Goal: Information Seeking & Learning: Compare options

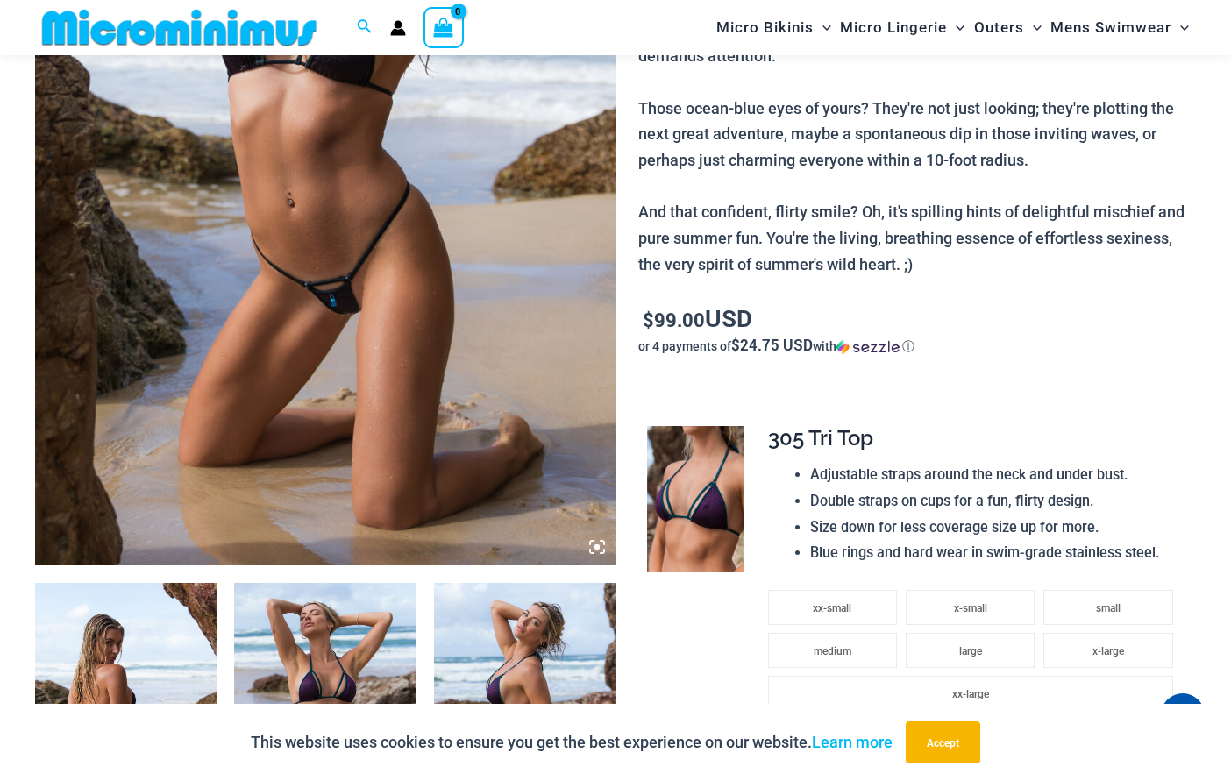
scroll to position [773, 0]
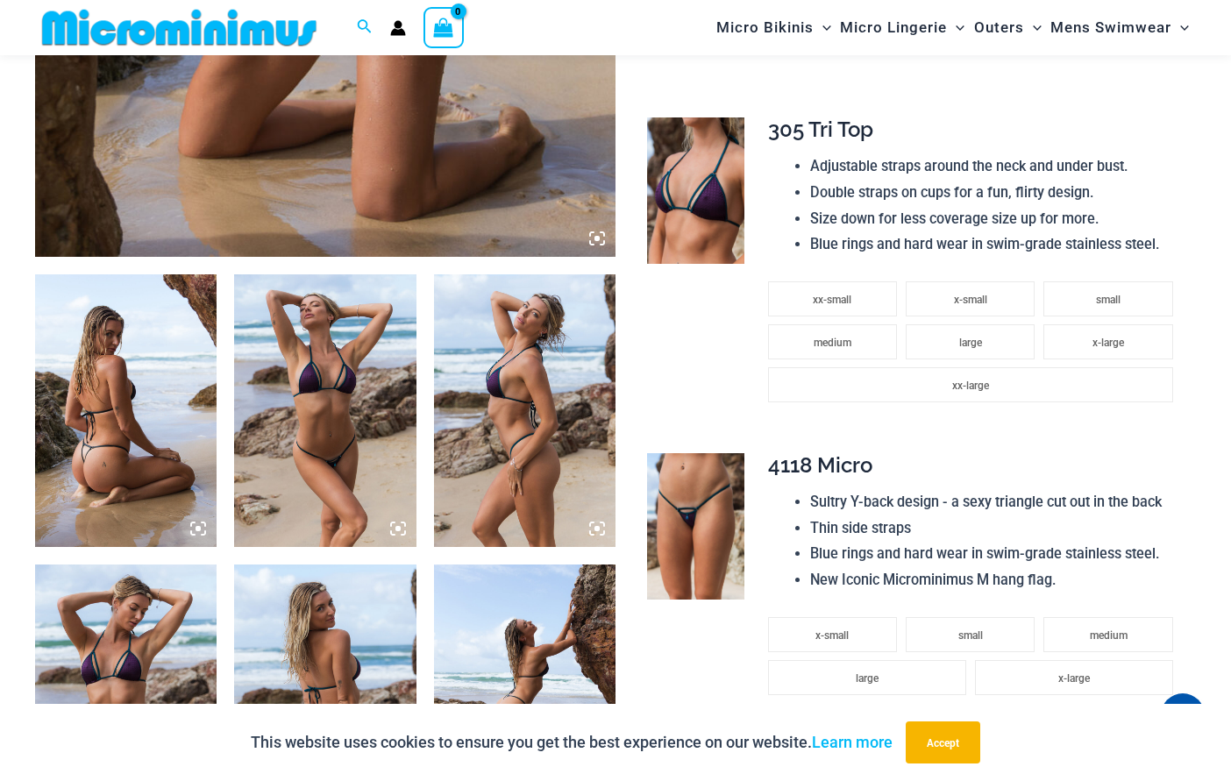
click at [363, 403] on img at bounding box center [324, 410] width 181 height 273
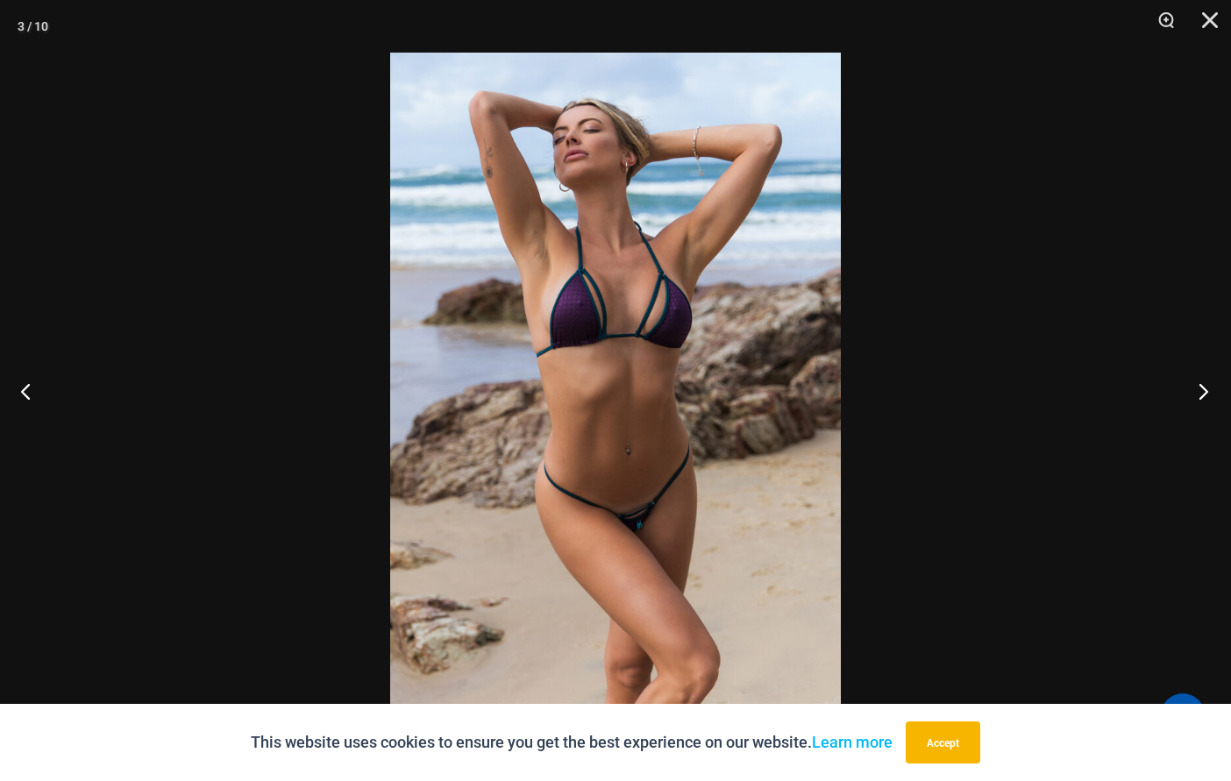
click at [1202, 390] on button "Next" at bounding box center [1198, 391] width 66 height 88
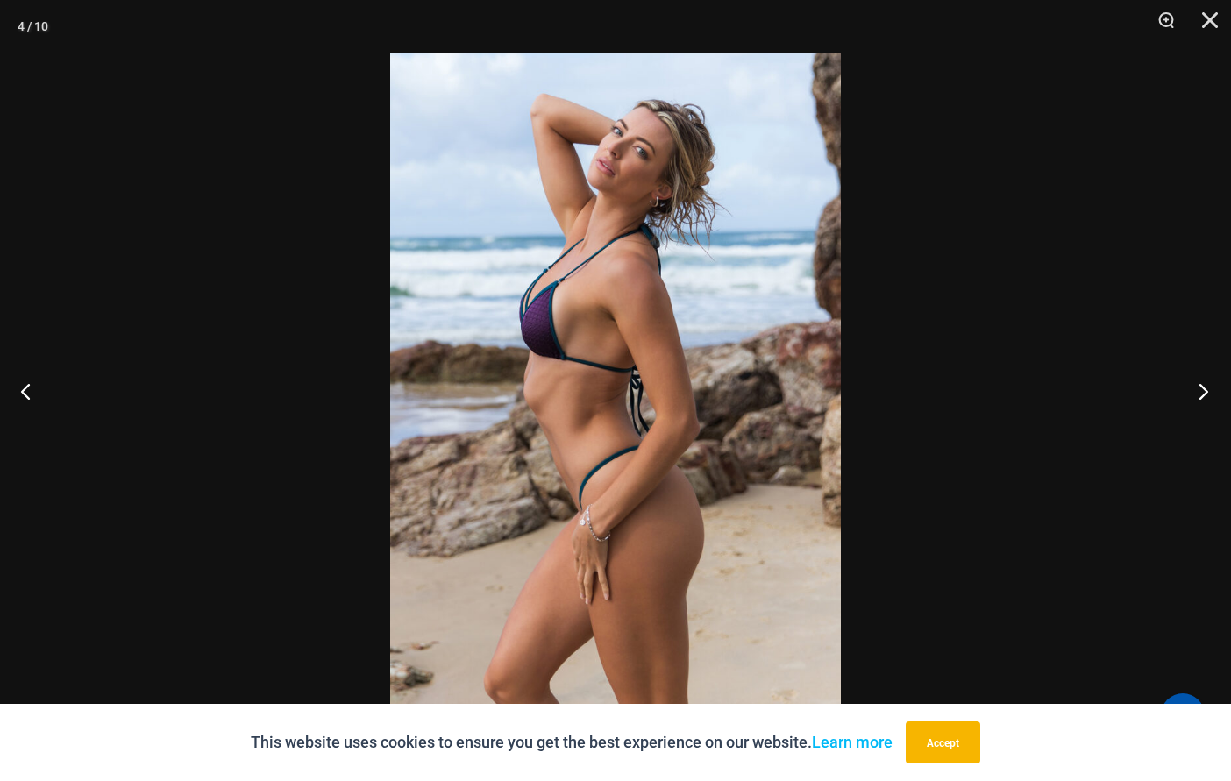
click at [1213, 370] on button "Next" at bounding box center [1198, 391] width 66 height 88
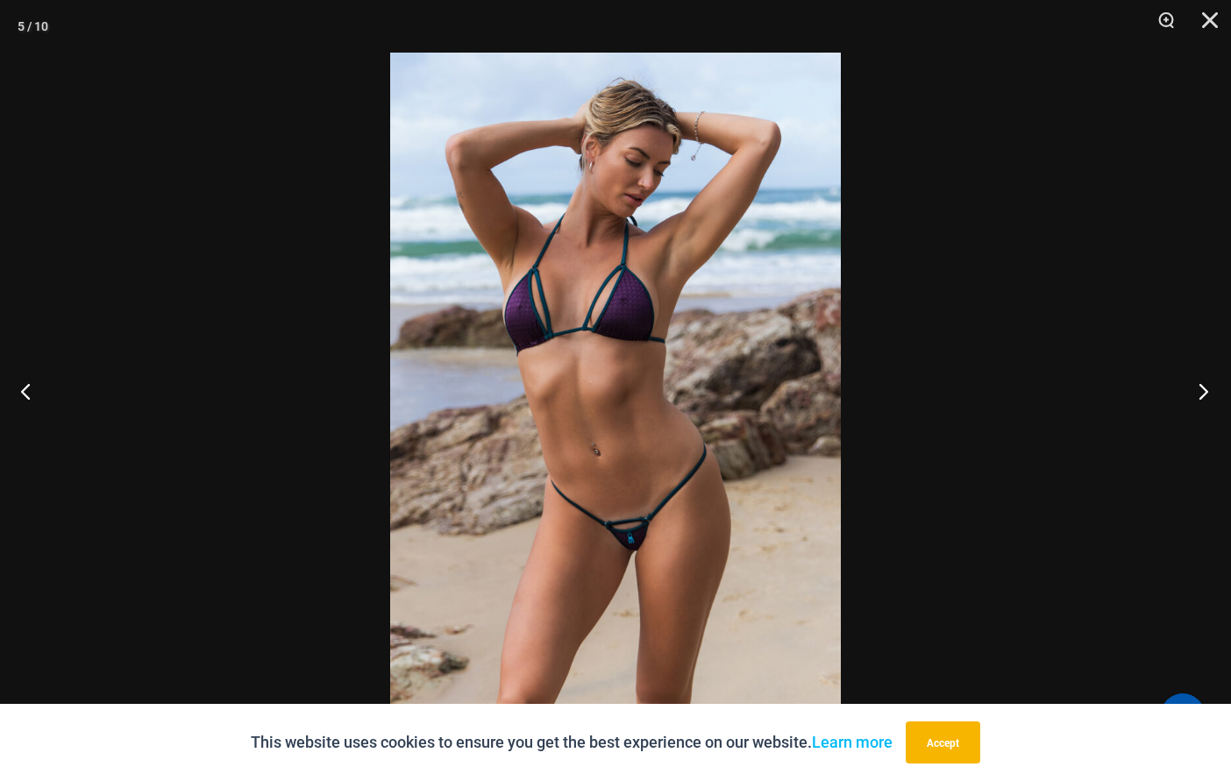
click at [1214, 394] on button "Next" at bounding box center [1198, 391] width 66 height 88
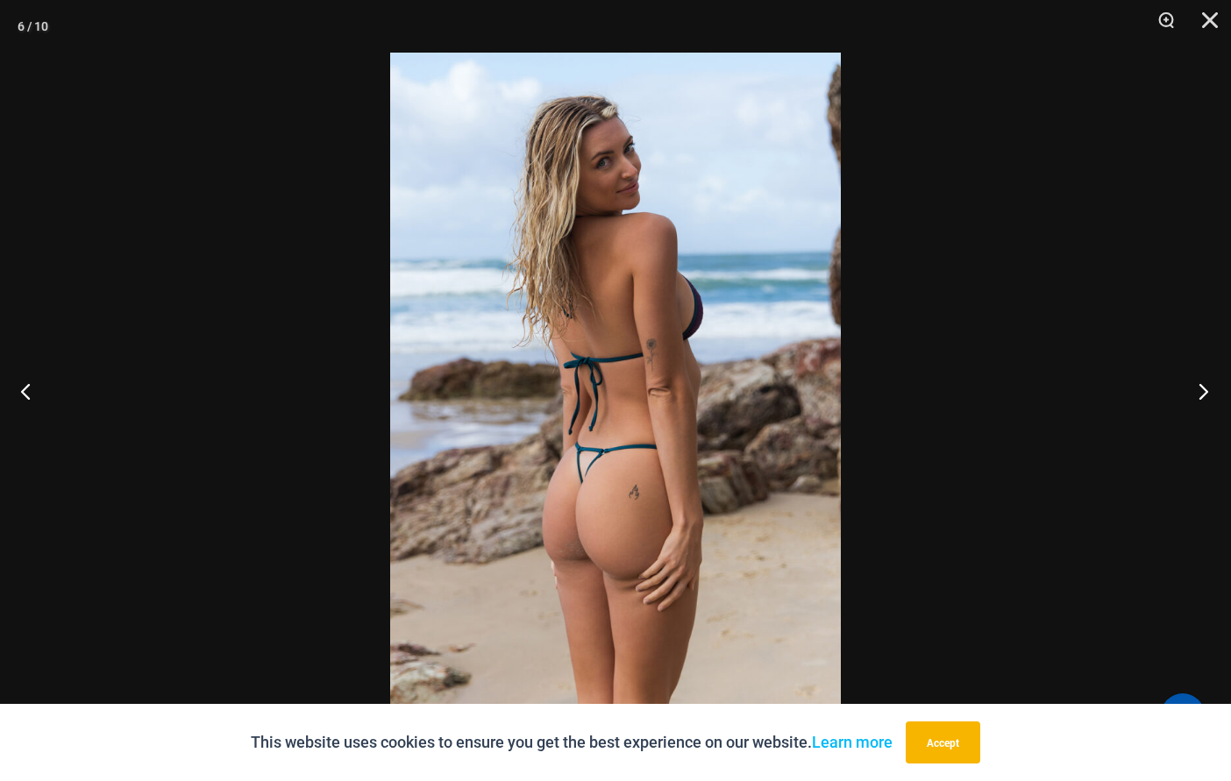
click at [1214, 394] on button "Next" at bounding box center [1198, 391] width 66 height 88
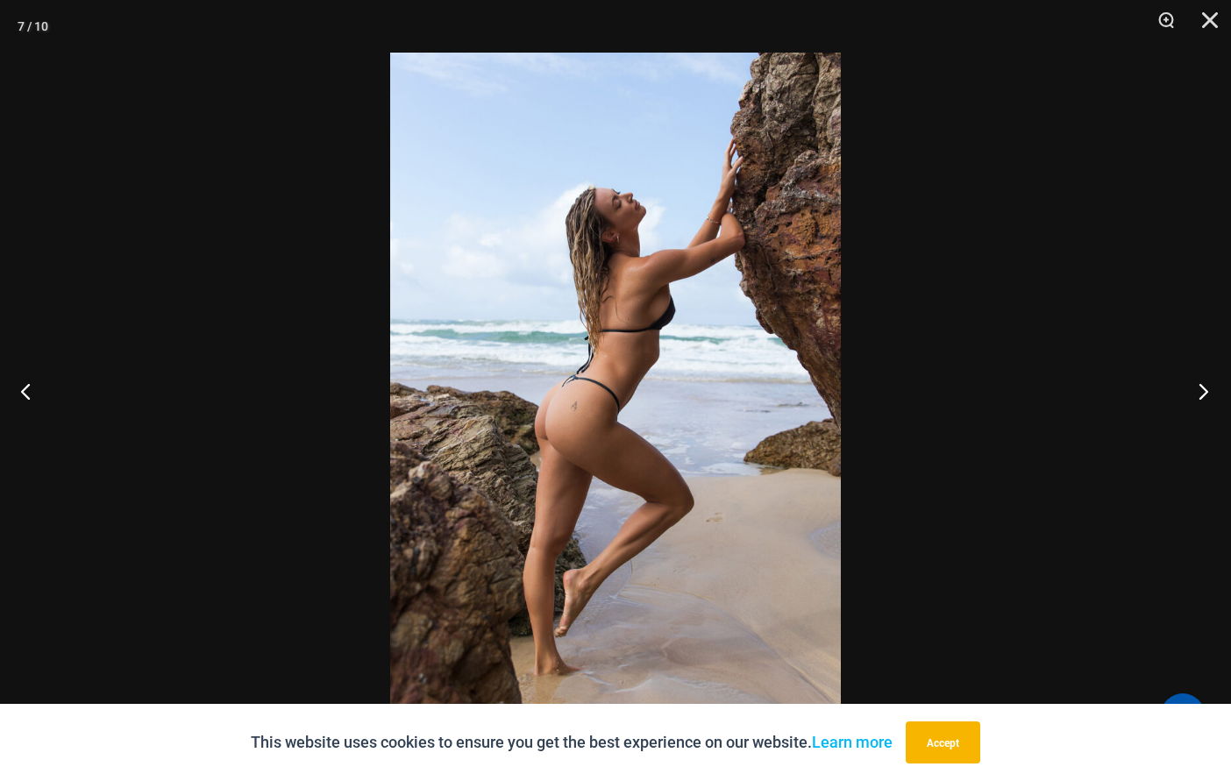
click at [1214, 394] on button "Next" at bounding box center [1198, 391] width 66 height 88
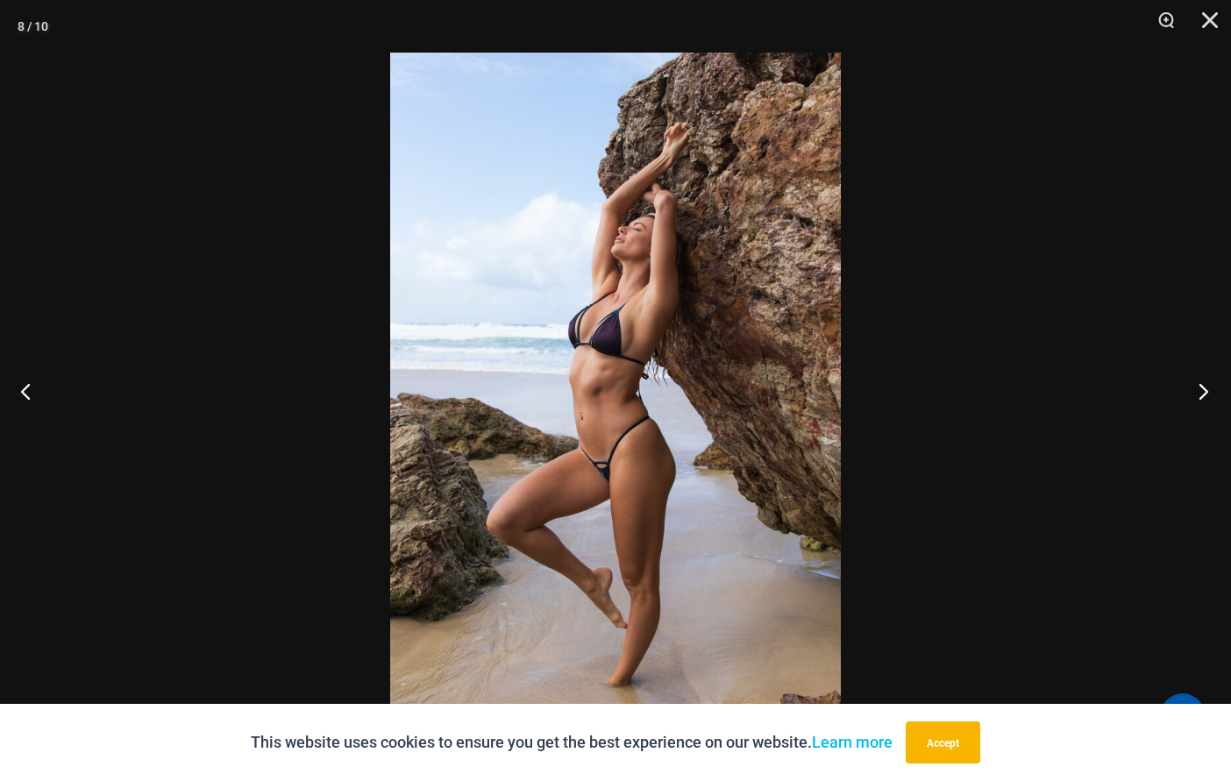
click at [1196, 381] on button "Next" at bounding box center [1198, 391] width 66 height 88
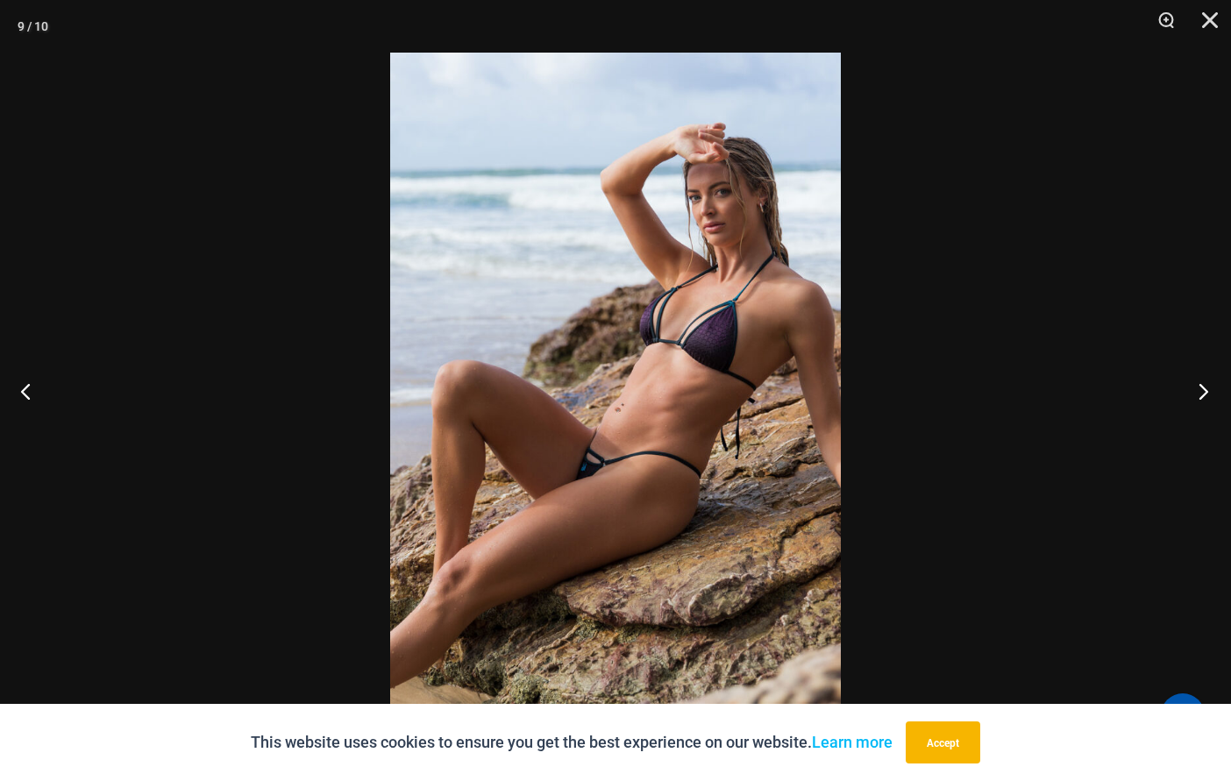
click at [1197, 396] on button "Next" at bounding box center [1198, 391] width 66 height 88
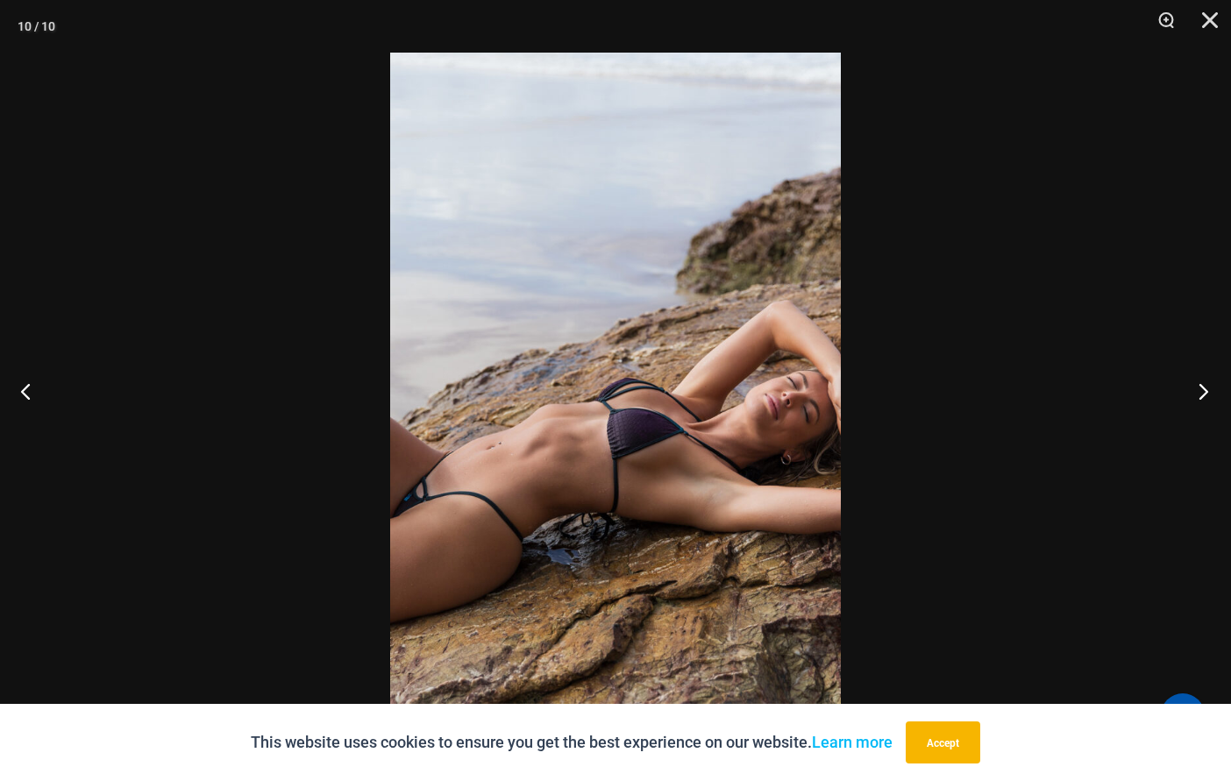
click at [1206, 396] on button "Next" at bounding box center [1198, 391] width 66 height 88
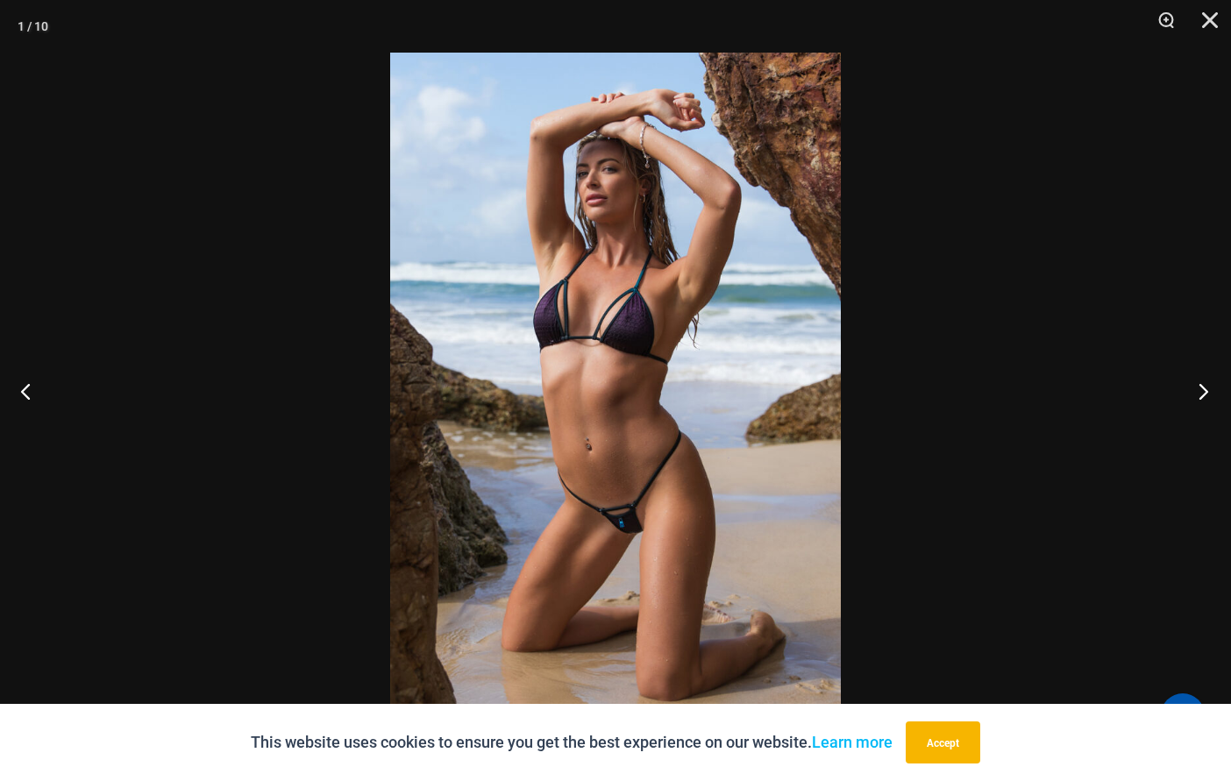
click at [1215, 400] on button "Next" at bounding box center [1198, 391] width 66 height 88
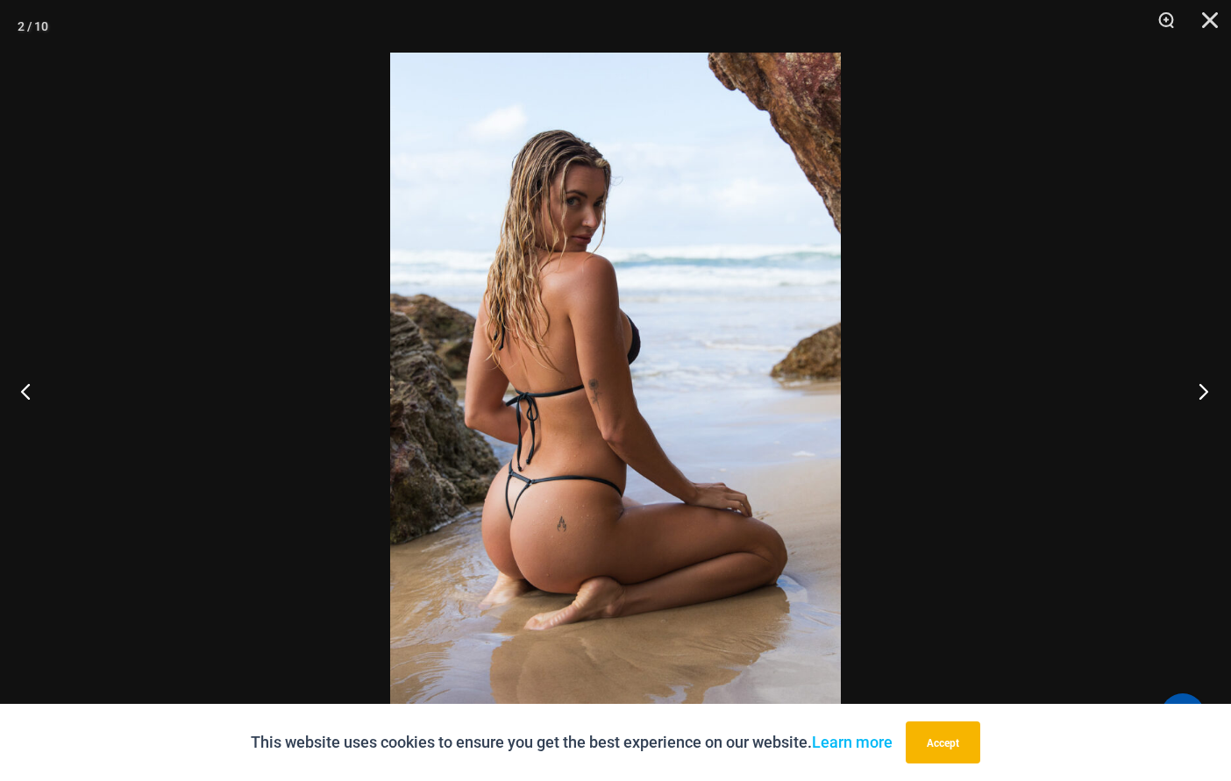
click at [1215, 400] on button "Next" at bounding box center [1198, 391] width 66 height 88
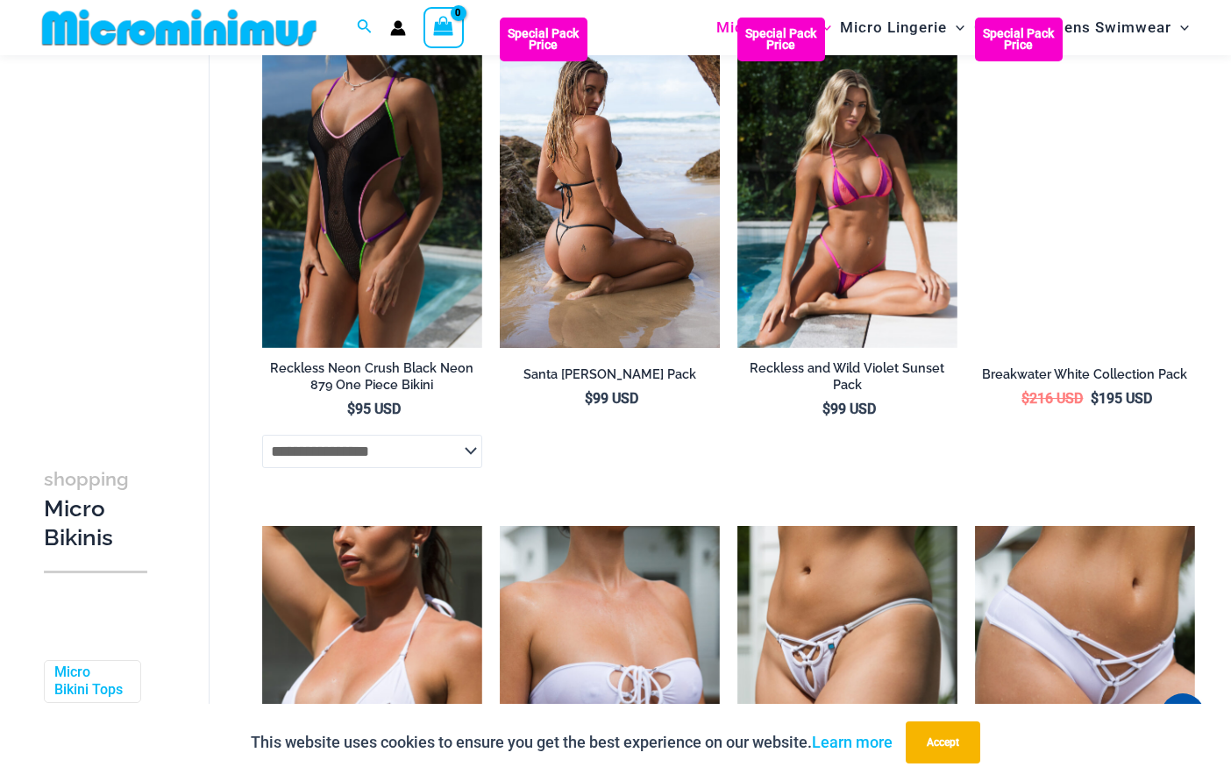
scroll to position [3009, 0]
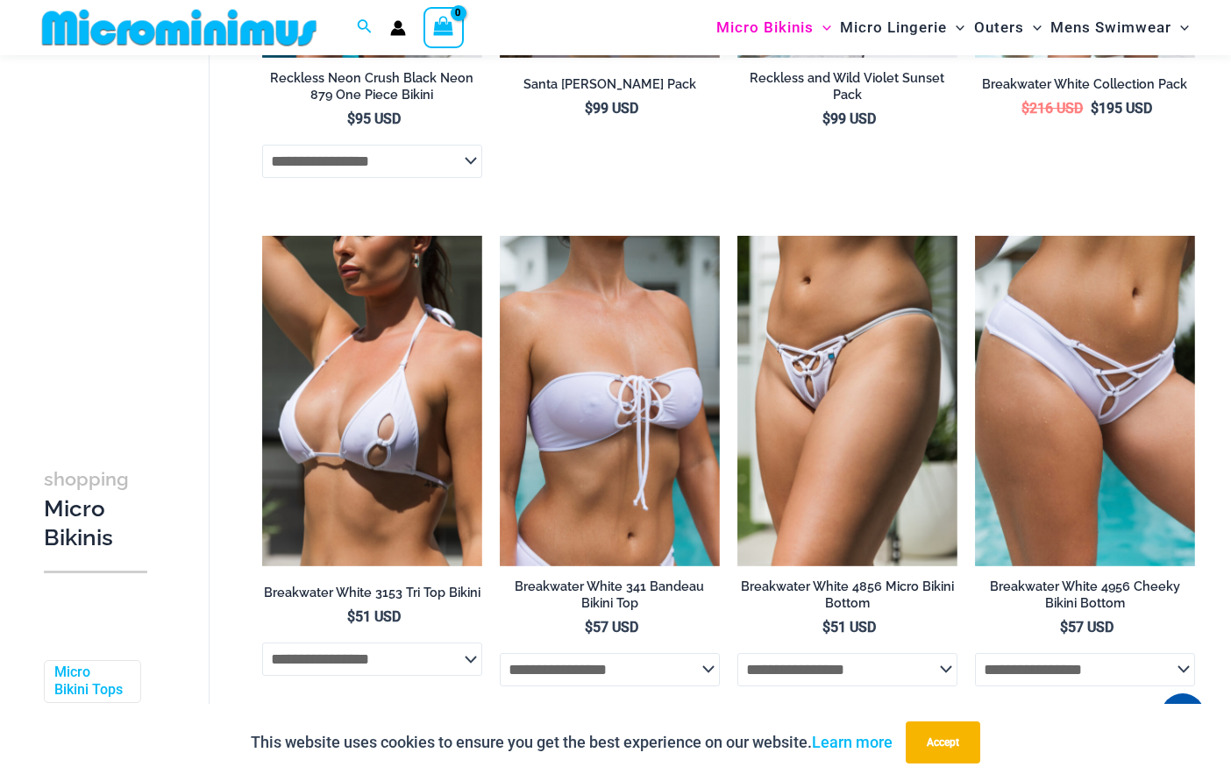
click at [368, 446] on img at bounding box center [372, 401] width 220 height 330
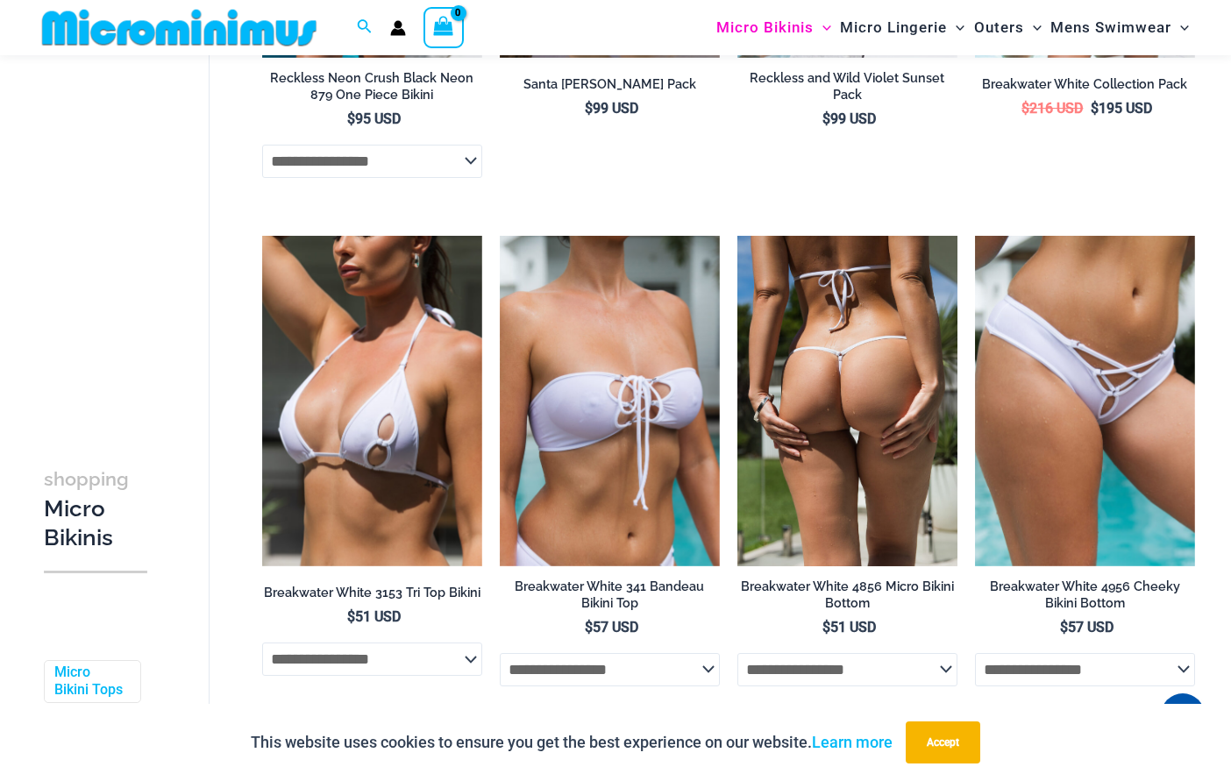
click at [822, 401] on img at bounding box center [847, 401] width 220 height 330
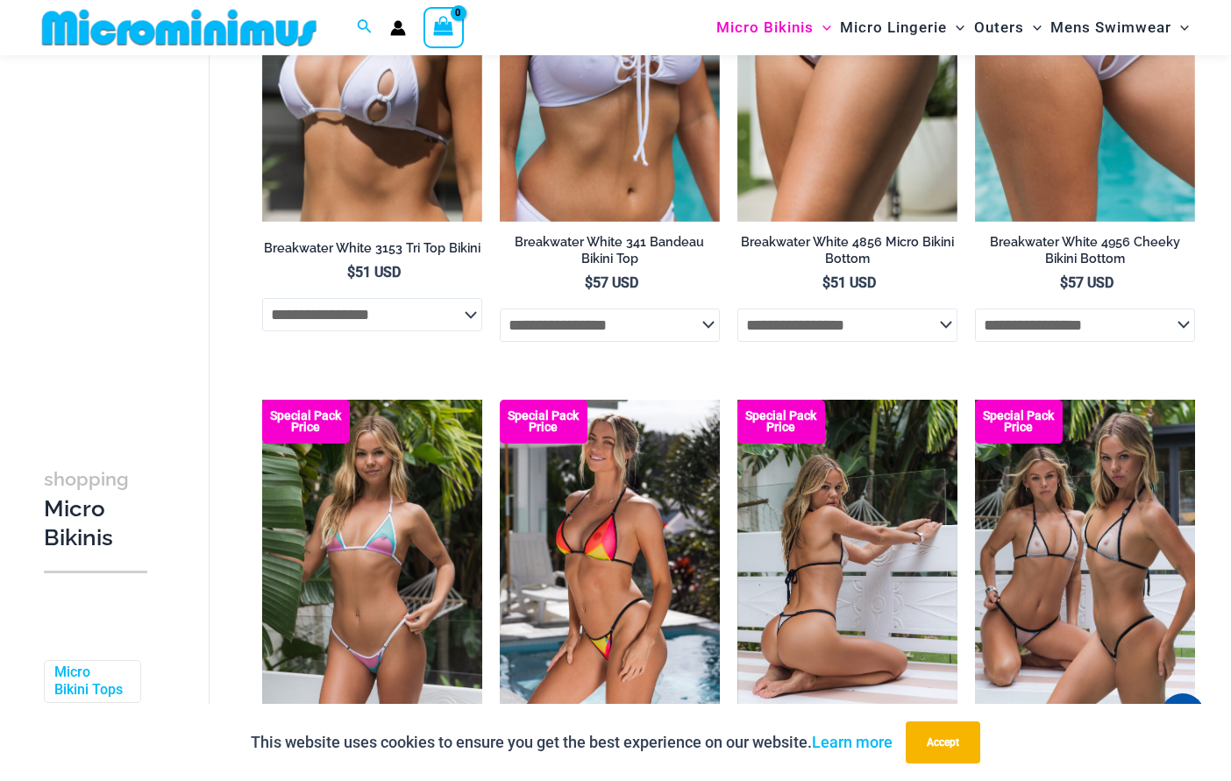
scroll to position [3448, 0]
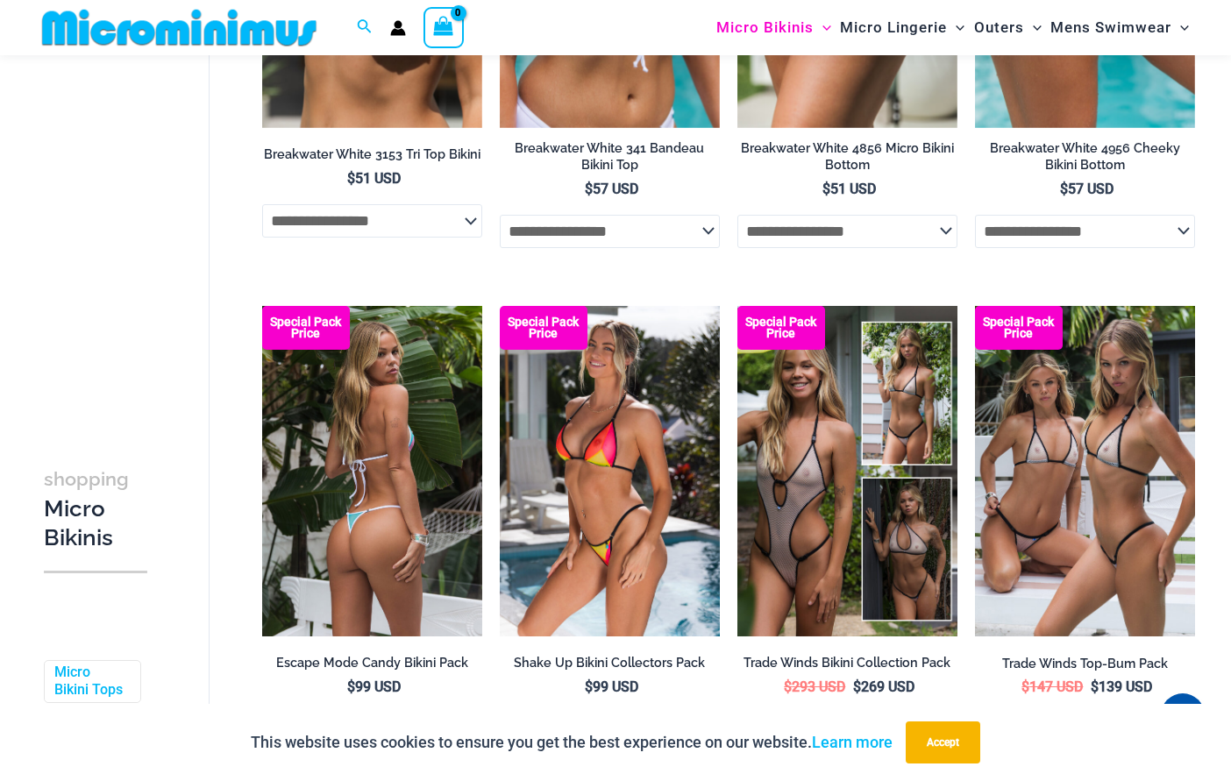
click at [388, 540] on img at bounding box center [372, 471] width 220 height 330
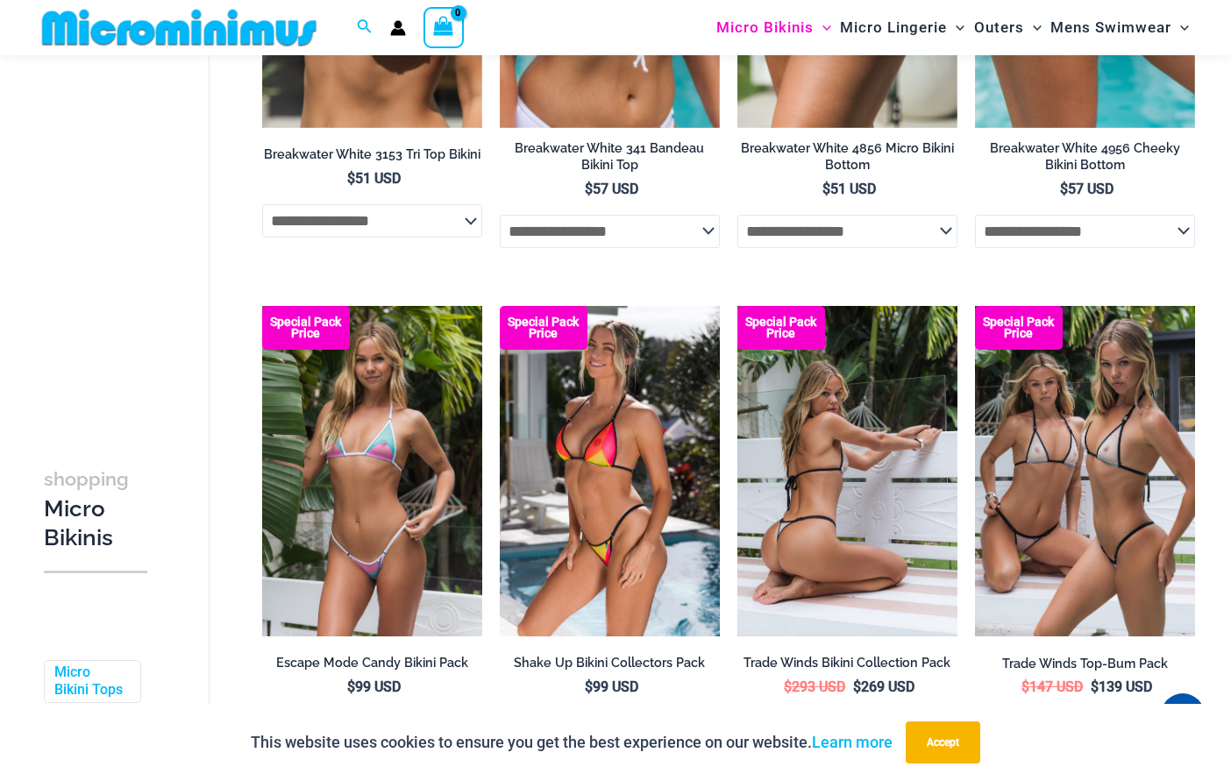
click at [767, 486] on img at bounding box center [847, 471] width 220 height 330
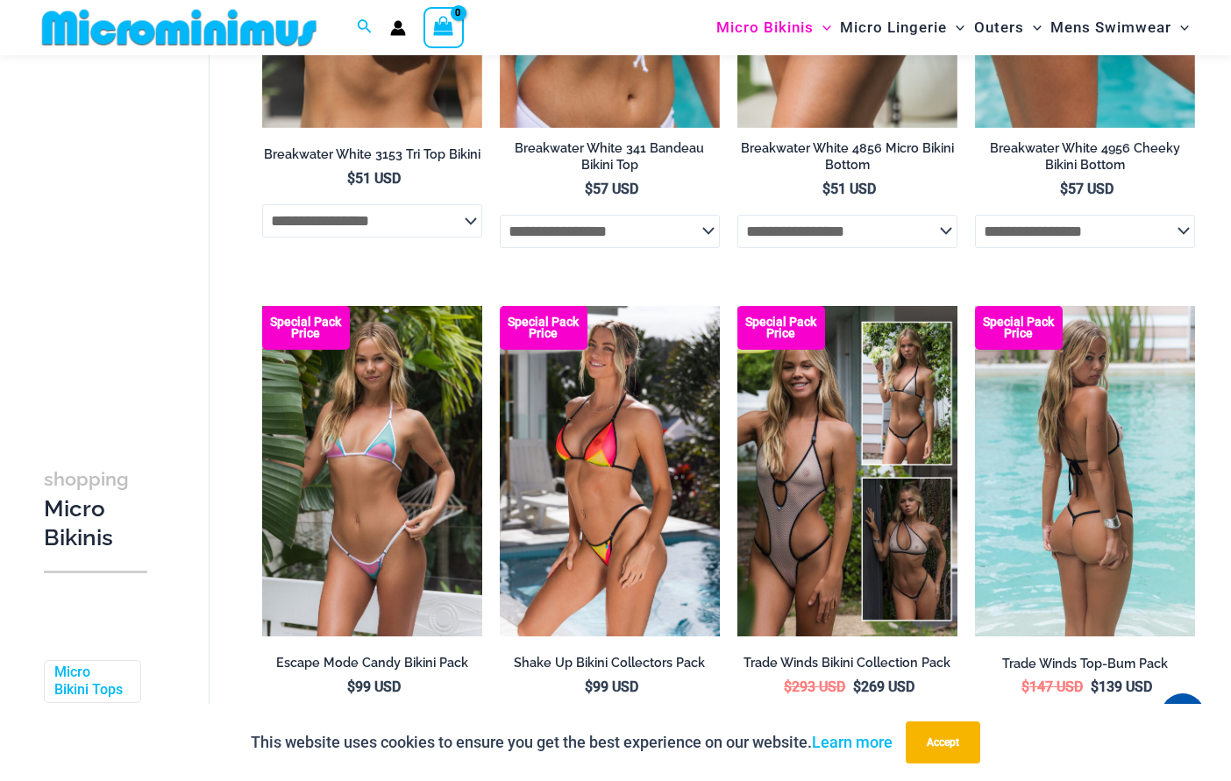
click at [1037, 485] on img at bounding box center [1085, 471] width 220 height 330
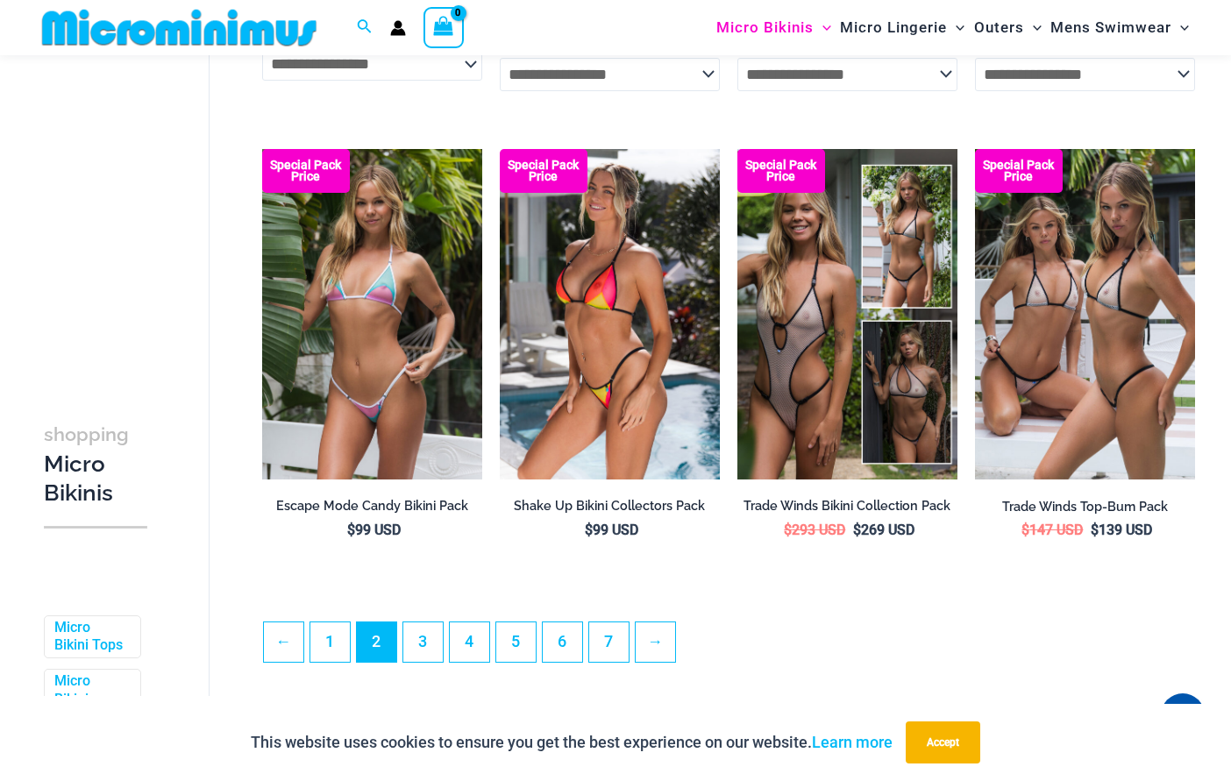
scroll to position [3623, 0]
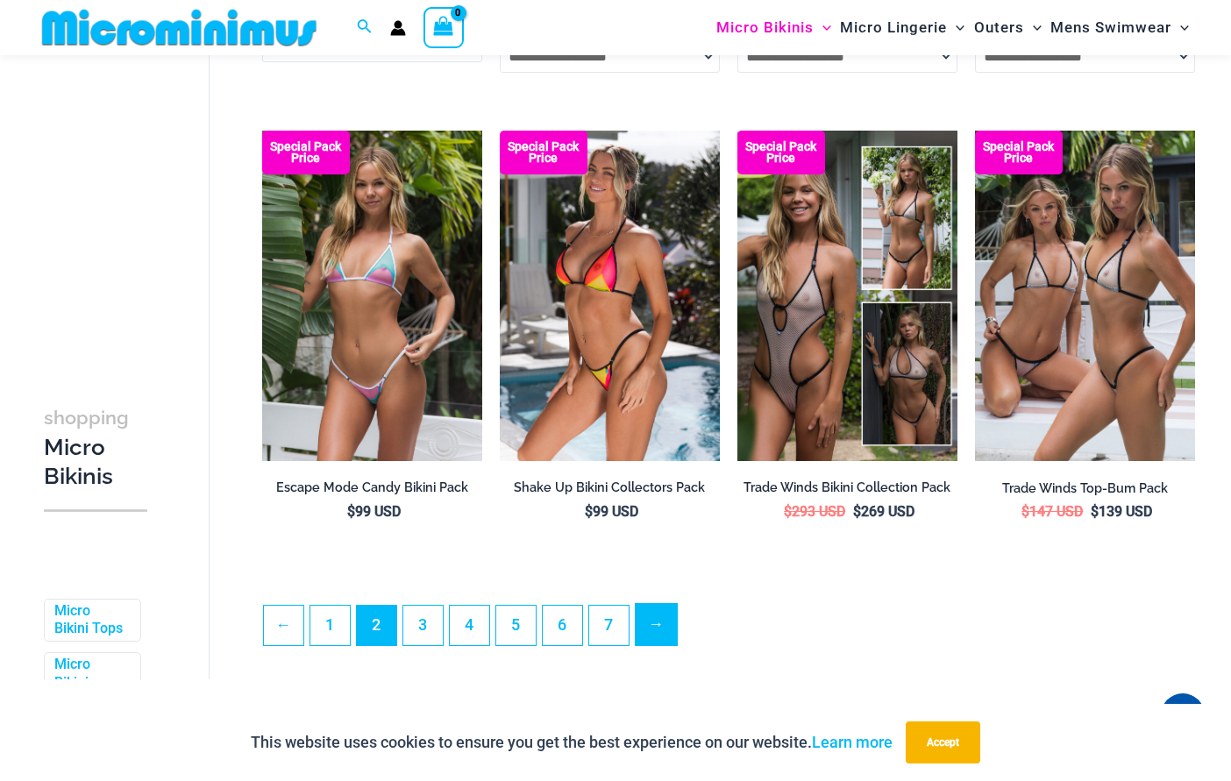
click at [670, 645] on link "→" at bounding box center [656, 624] width 41 height 41
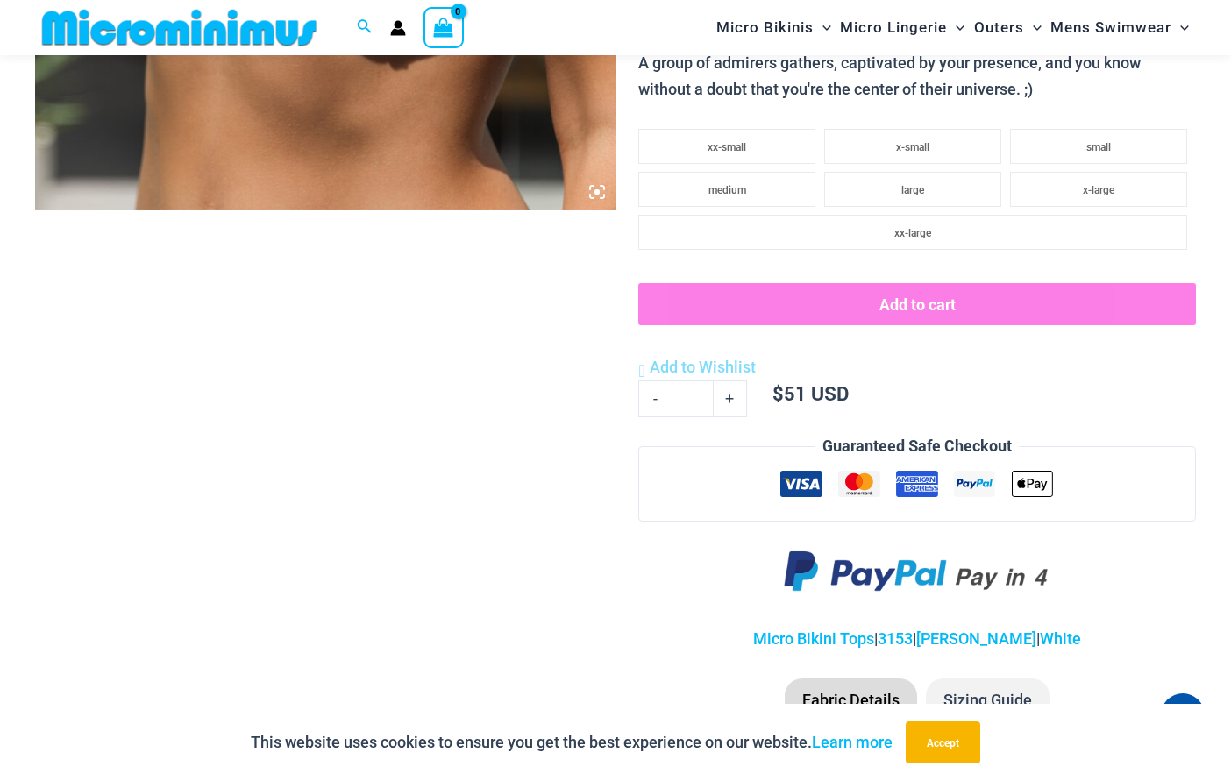
scroll to position [860, 0]
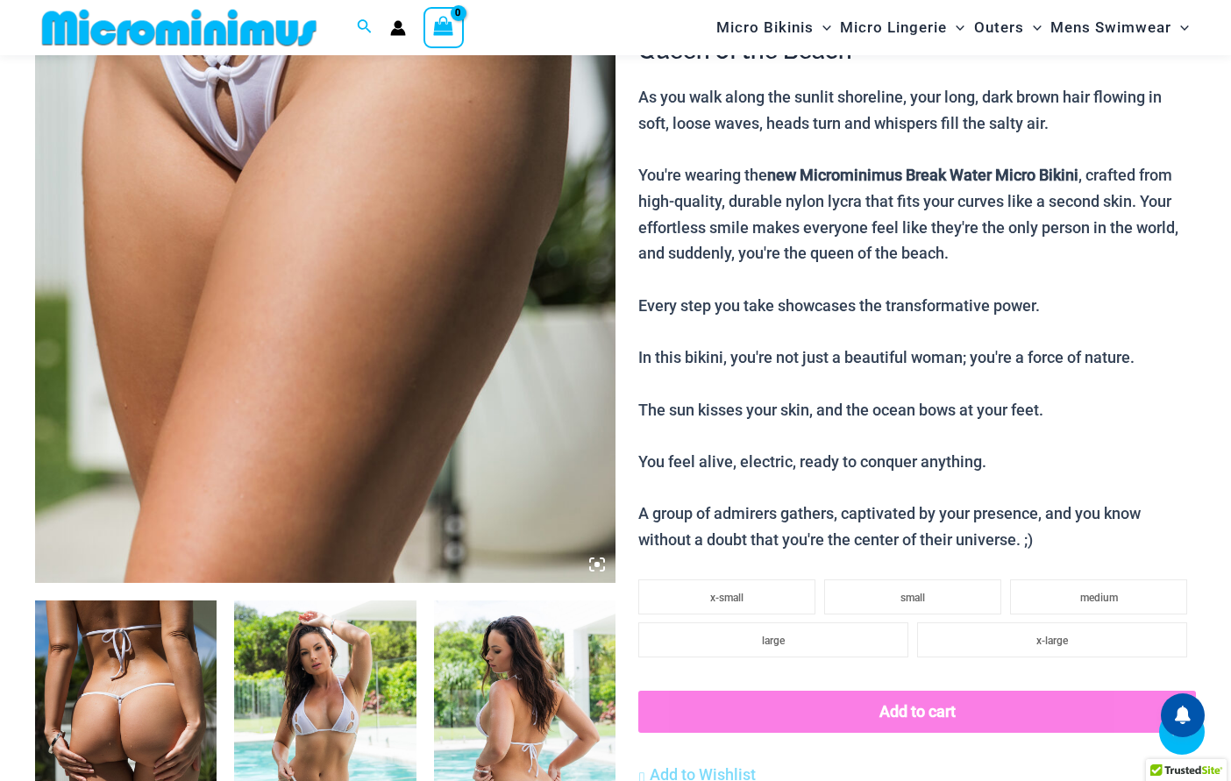
scroll to position [685, 0]
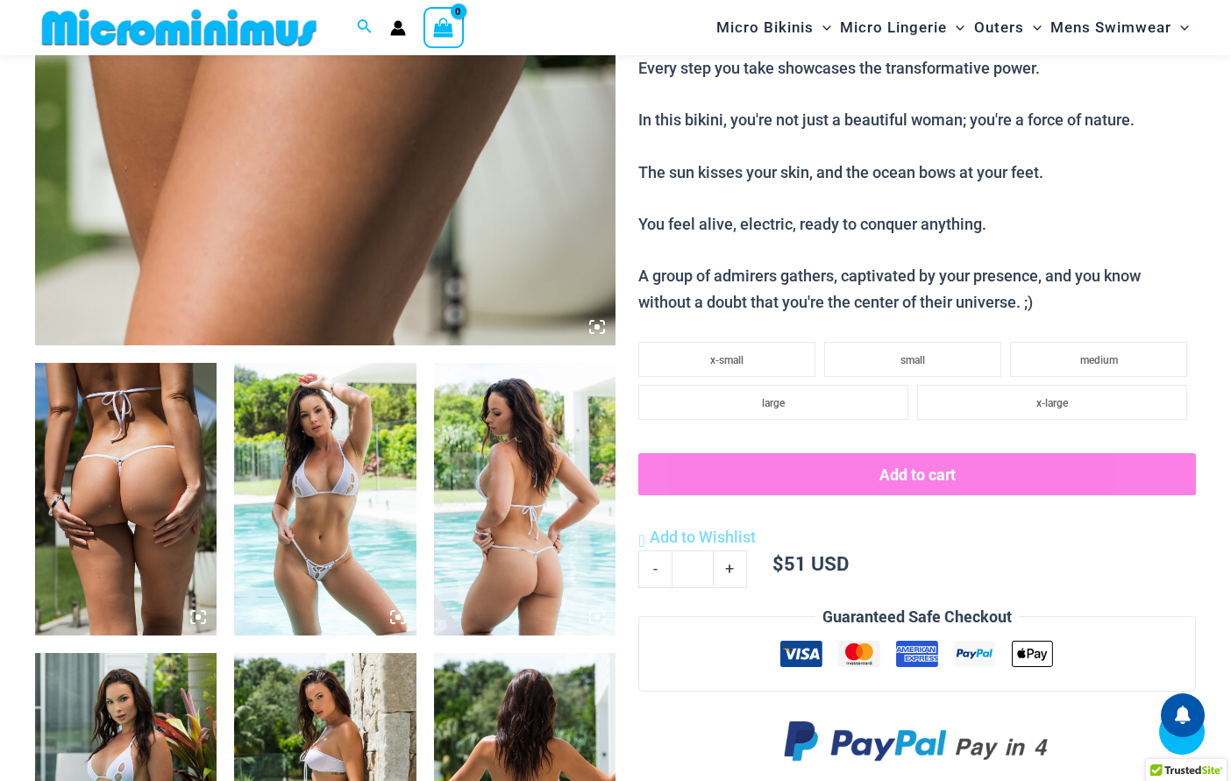
click at [365, 473] on img at bounding box center [324, 499] width 181 height 273
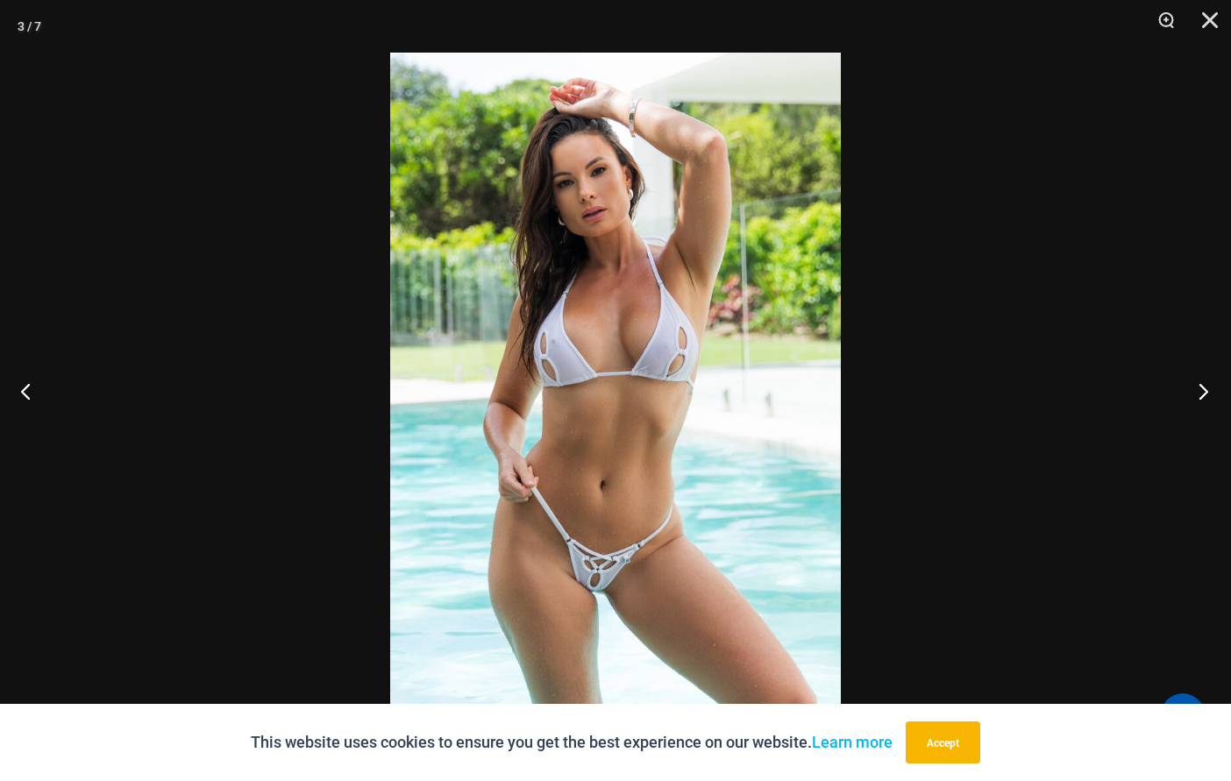
click at [1212, 387] on button "Next" at bounding box center [1198, 391] width 66 height 88
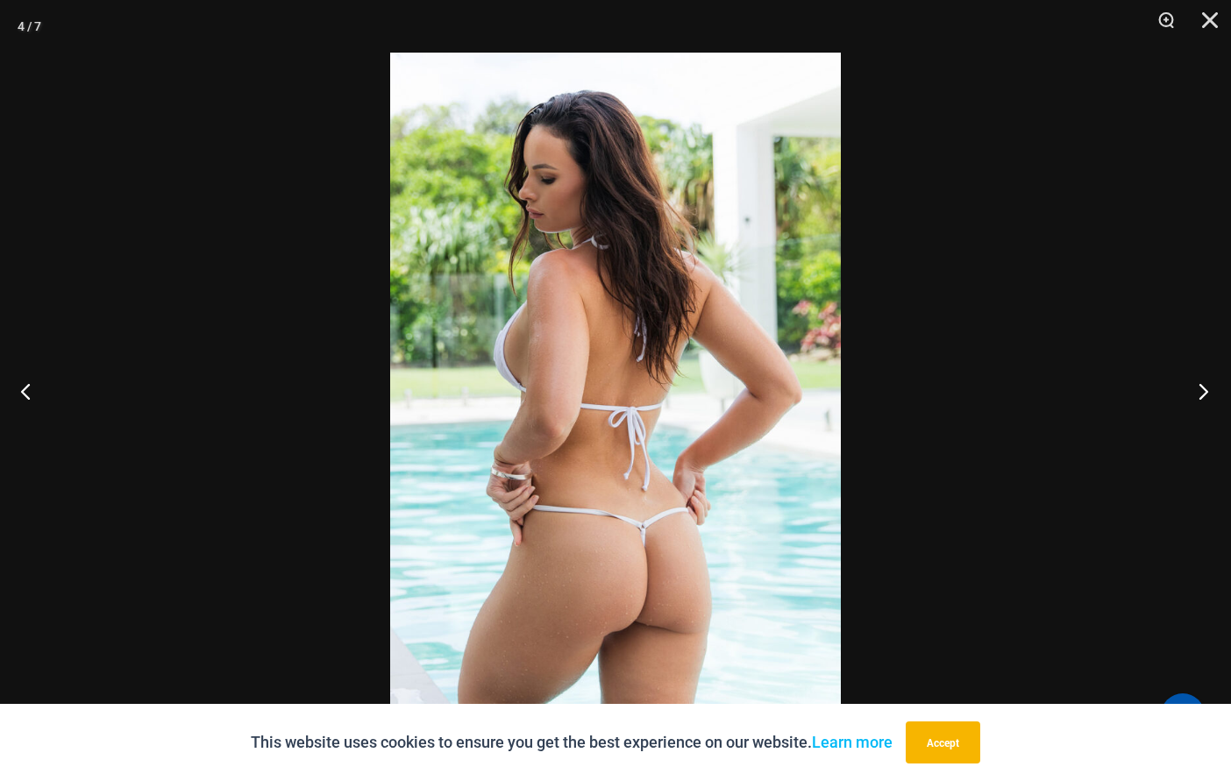
click at [1215, 380] on button "Next" at bounding box center [1198, 391] width 66 height 88
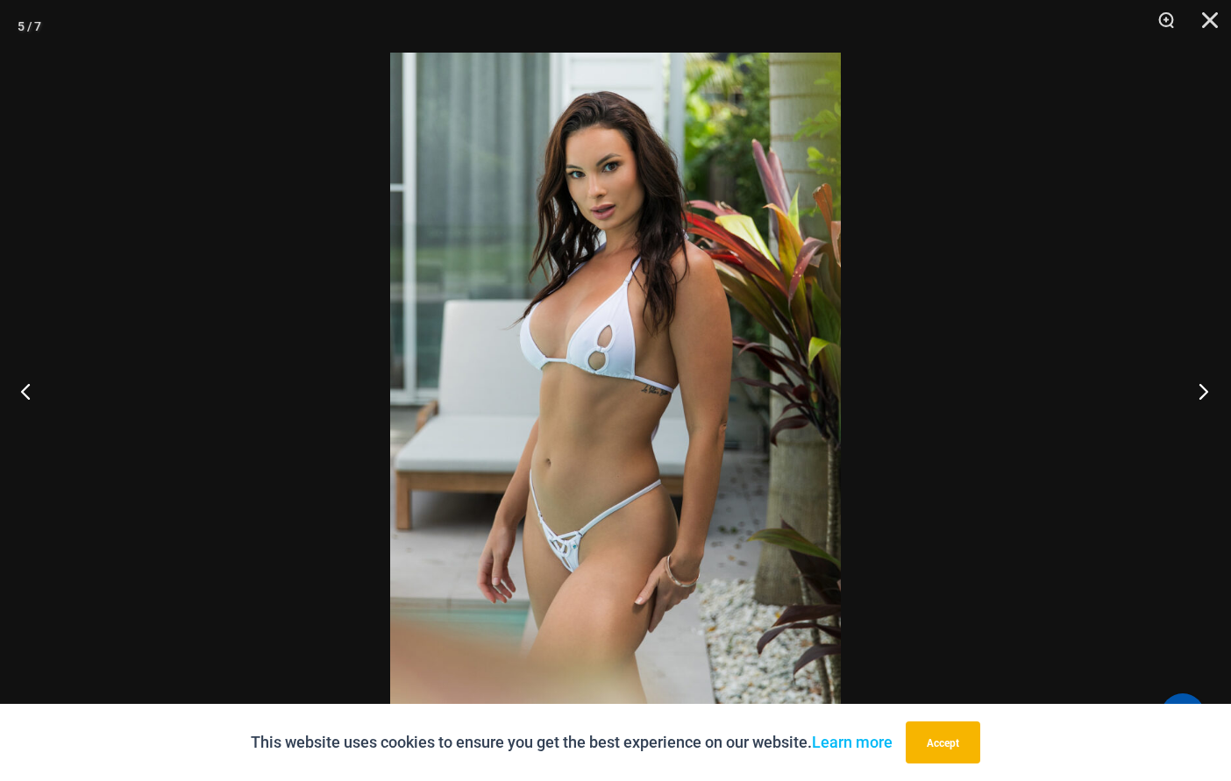
click at [1214, 400] on button "Next" at bounding box center [1198, 391] width 66 height 88
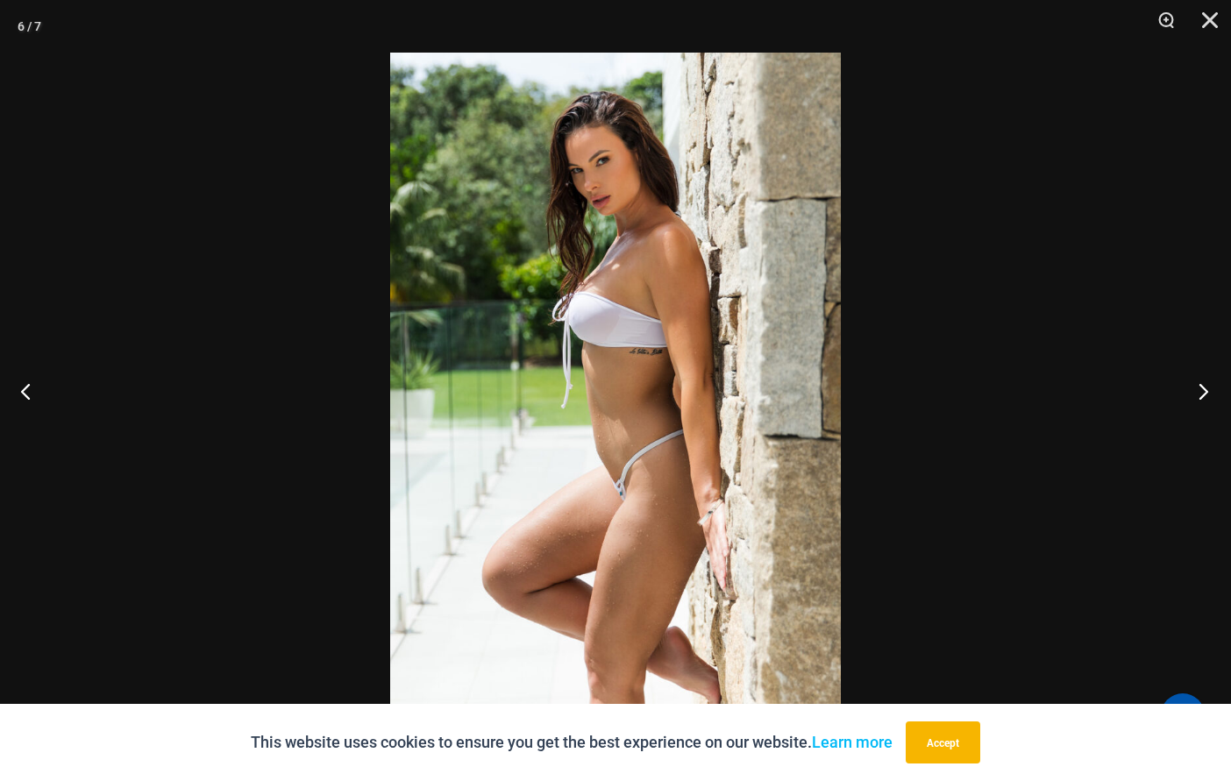
click at [1214, 400] on button "Next" at bounding box center [1198, 391] width 66 height 88
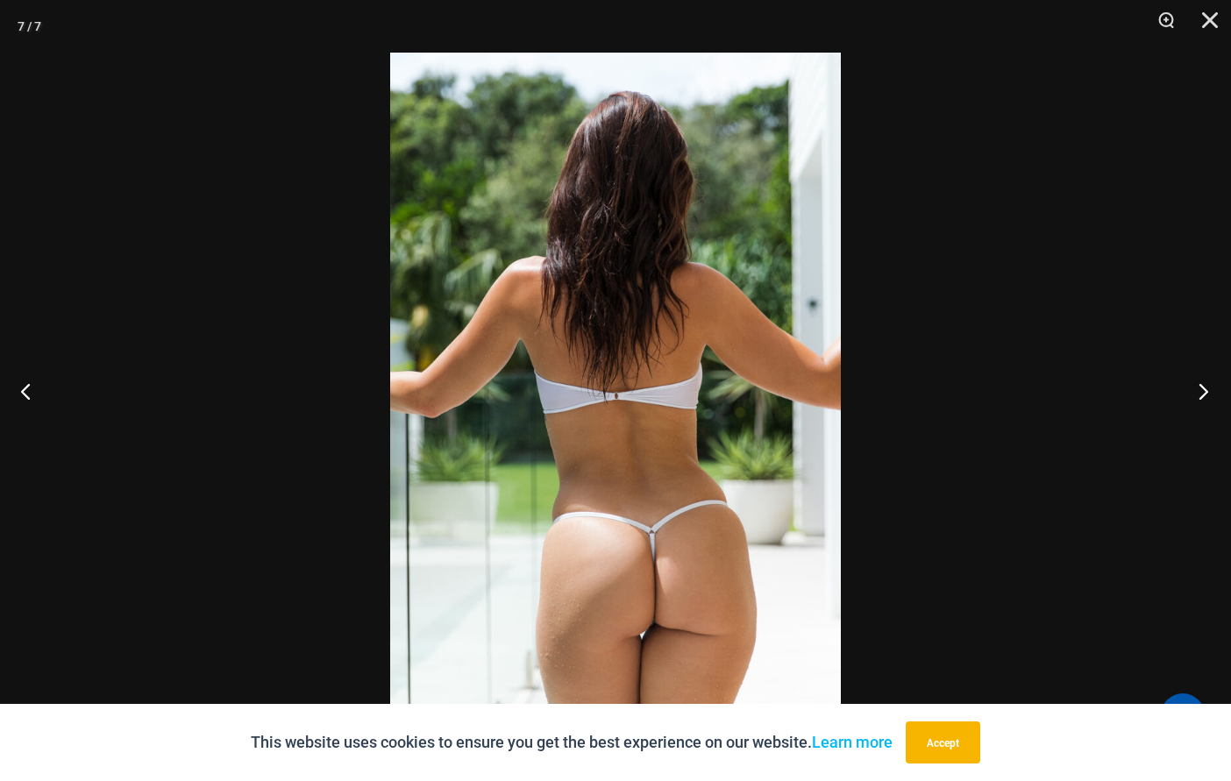
click at [1214, 400] on button "Next" at bounding box center [1198, 391] width 66 height 88
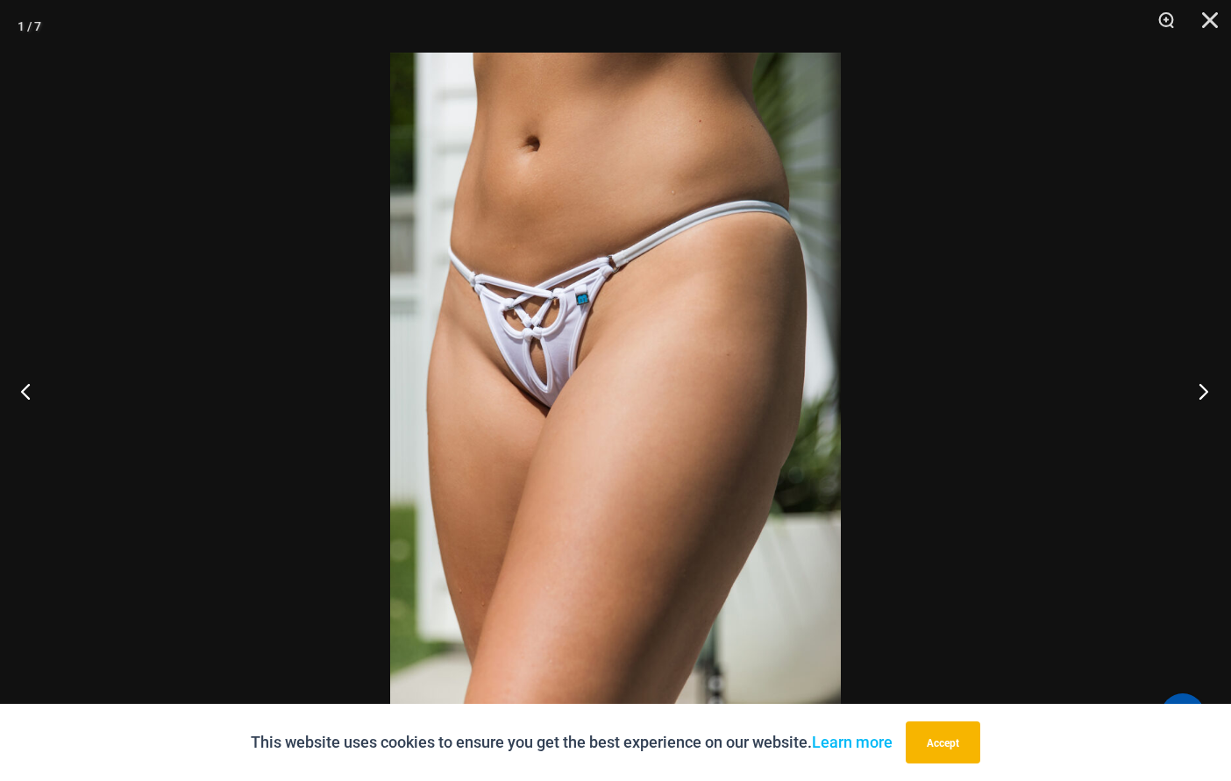
click at [1203, 400] on button "Next" at bounding box center [1198, 391] width 66 height 88
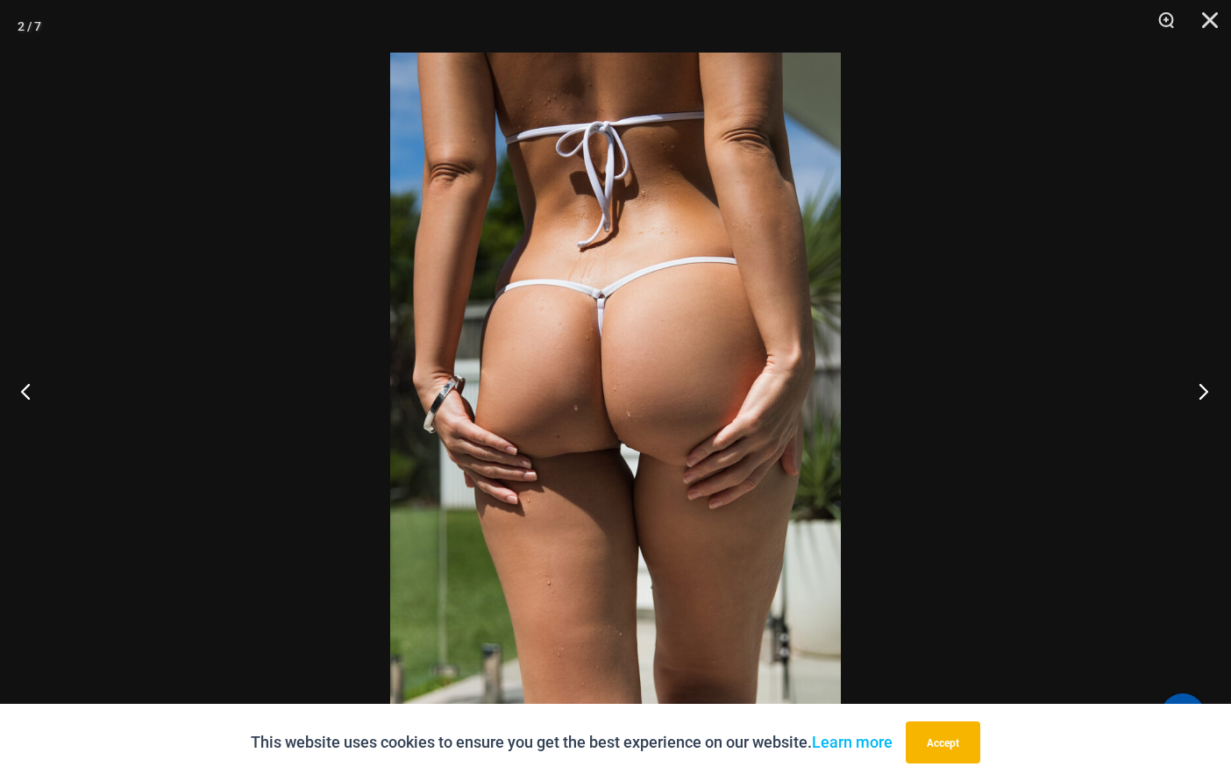
click at [1204, 399] on button "Next" at bounding box center [1198, 391] width 66 height 88
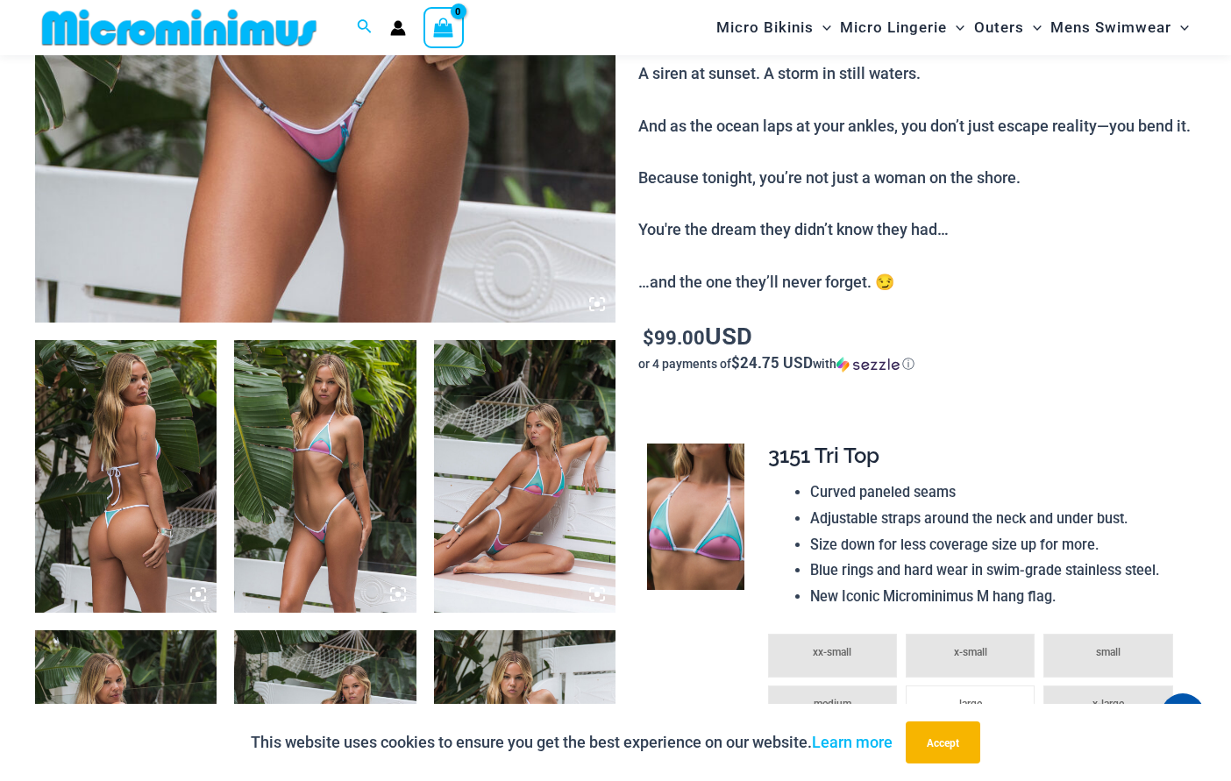
scroll to position [964, 0]
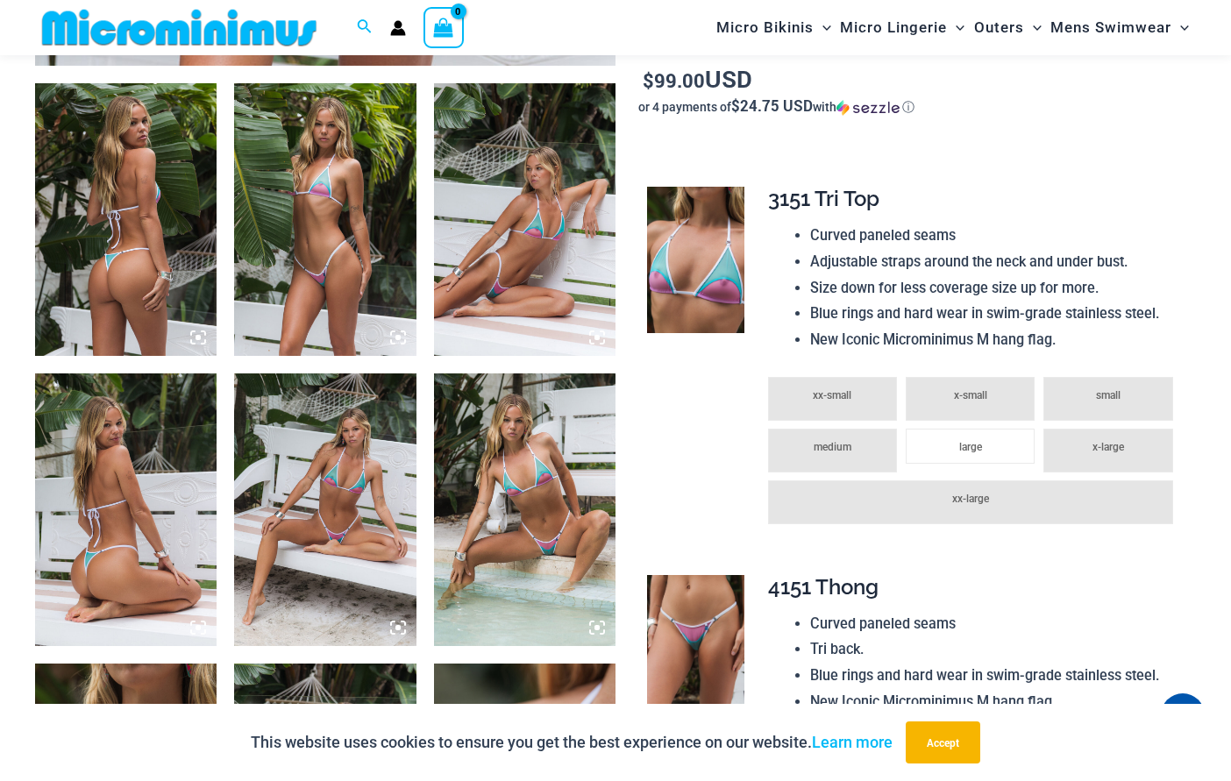
click at [337, 236] on img at bounding box center [324, 219] width 181 height 273
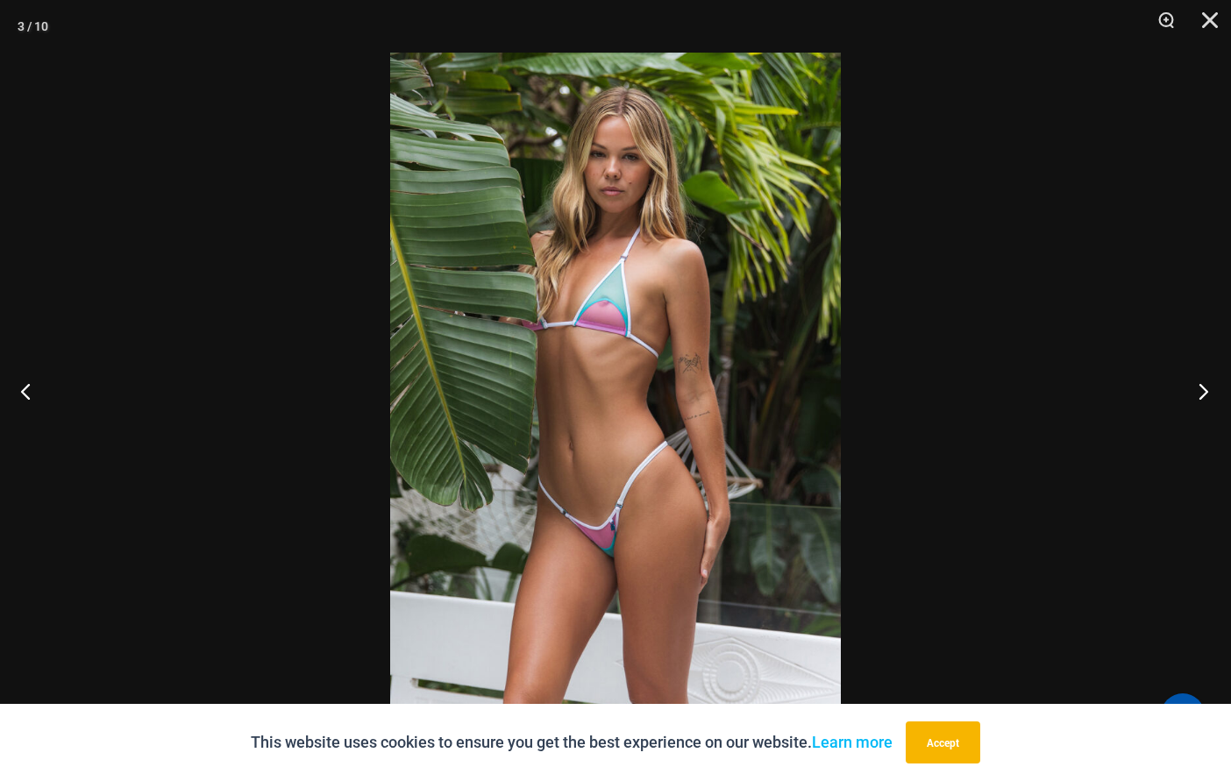
click at [1219, 394] on button "Next" at bounding box center [1198, 391] width 66 height 88
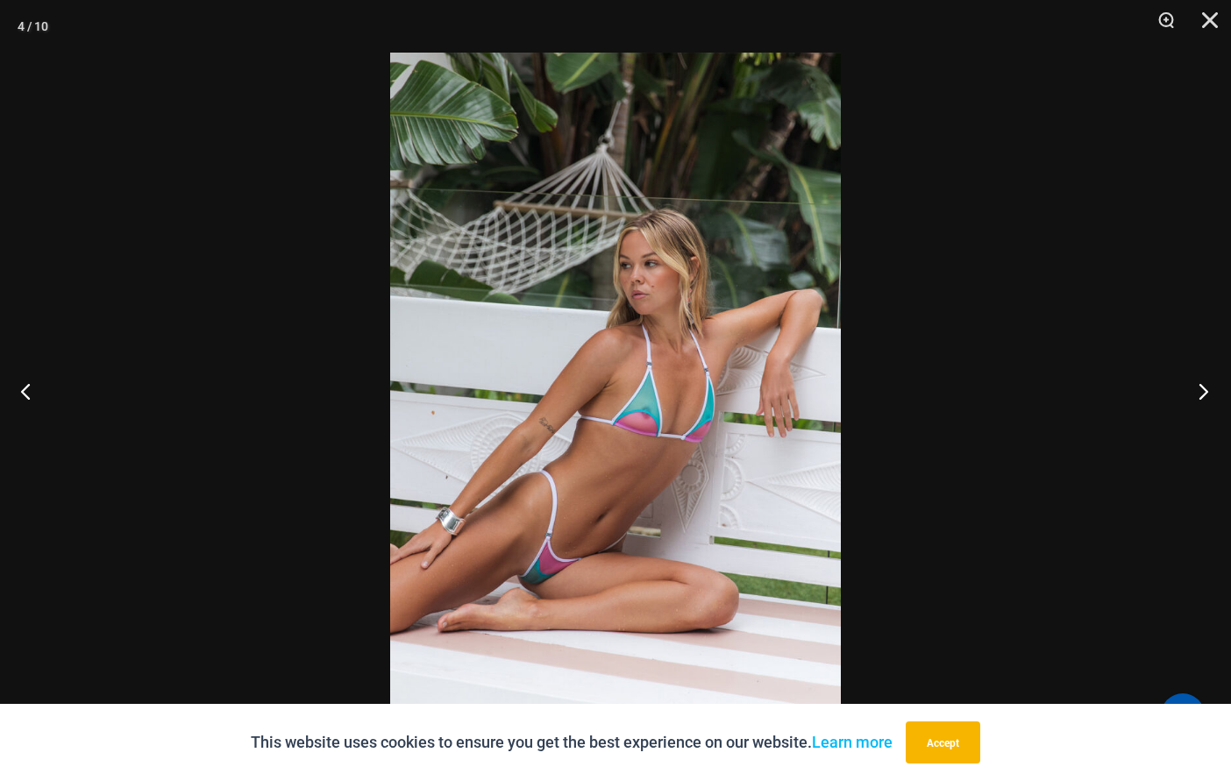
click at [1205, 394] on button "Next" at bounding box center [1198, 391] width 66 height 88
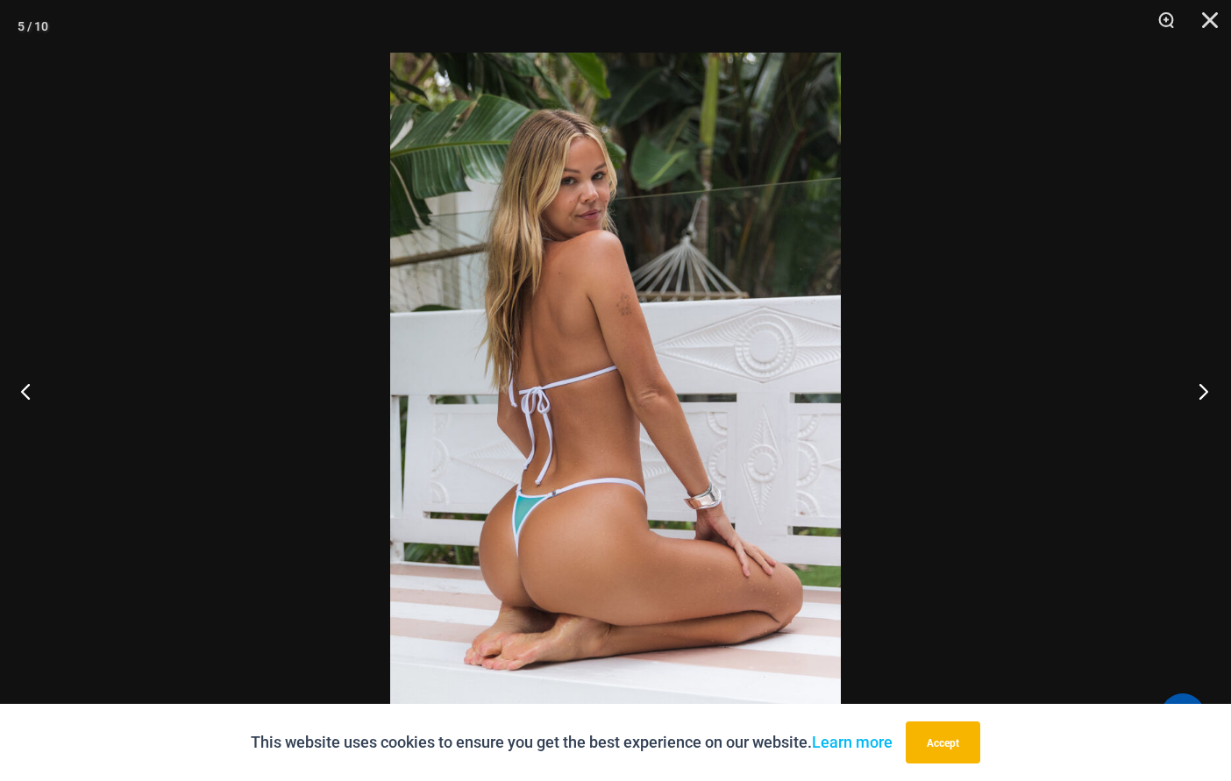
click at [1209, 391] on button "Next" at bounding box center [1198, 391] width 66 height 88
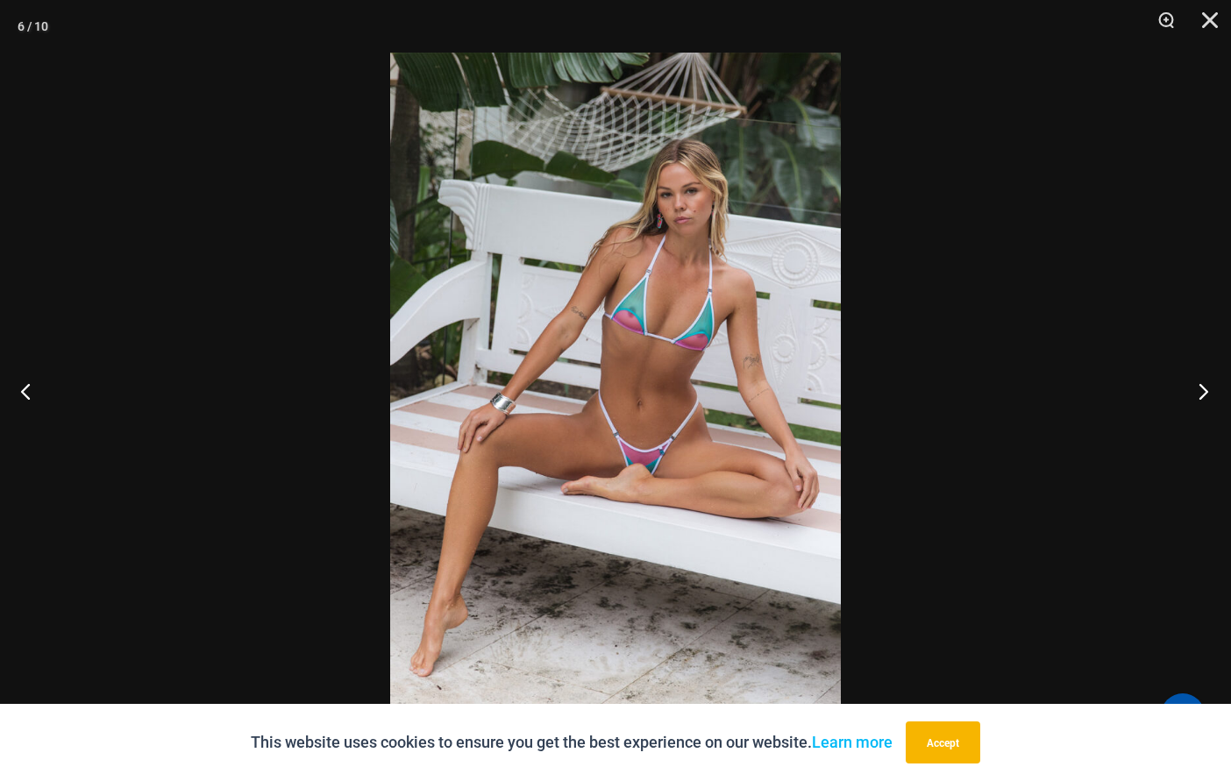
click at [1188, 394] on button "Next" at bounding box center [1198, 391] width 66 height 88
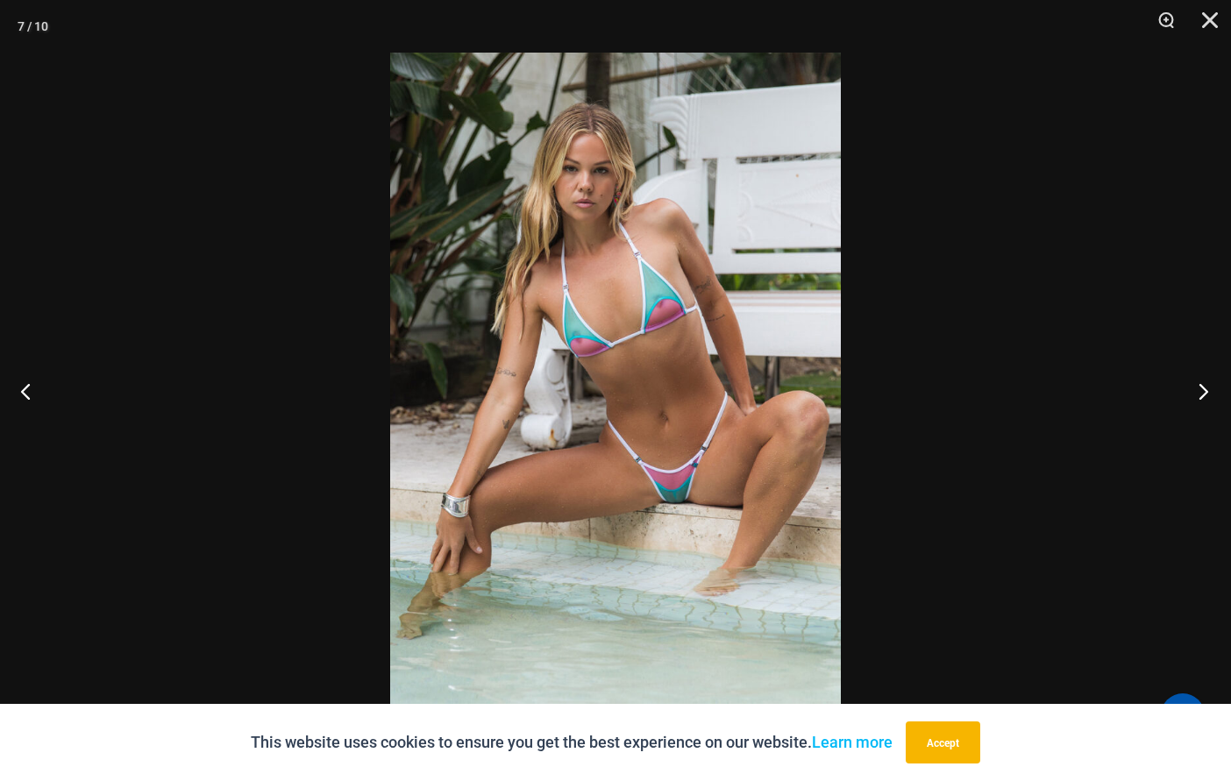
click at [1212, 405] on button "Next" at bounding box center [1198, 391] width 66 height 88
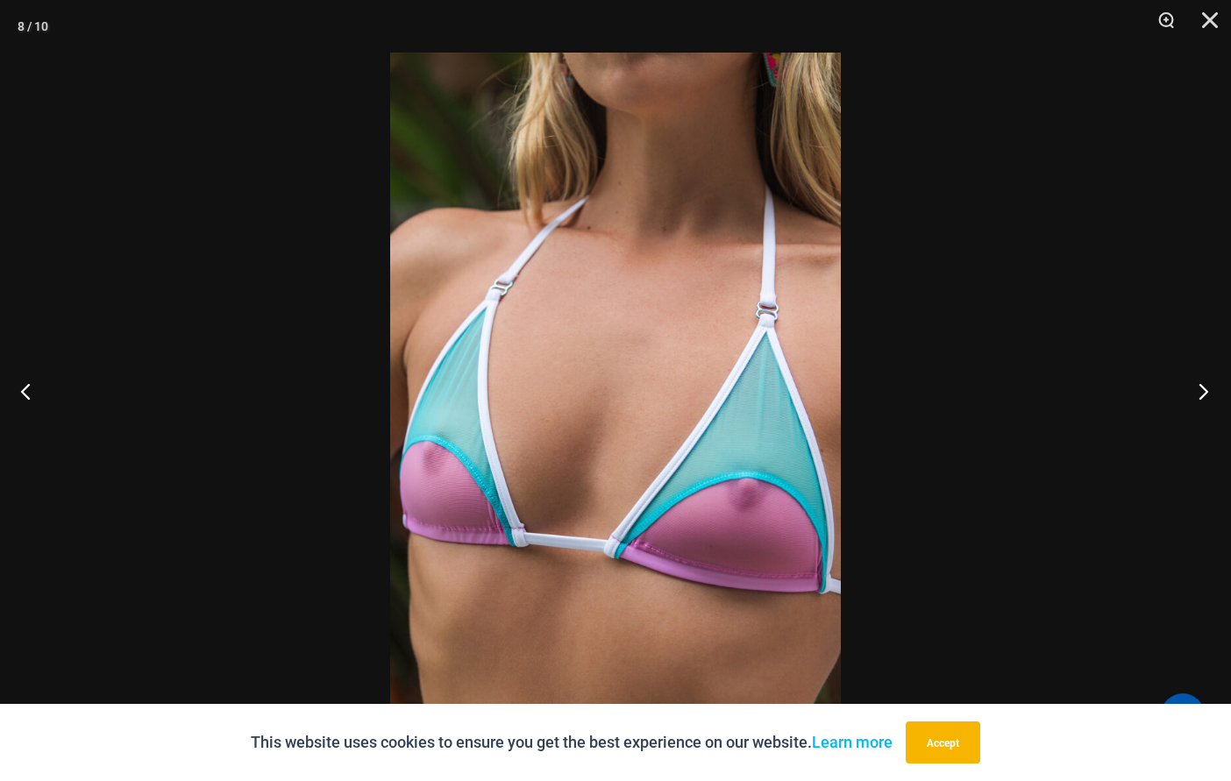
click at [1209, 394] on button "Next" at bounding box center [1198, 391] width 66 height 88
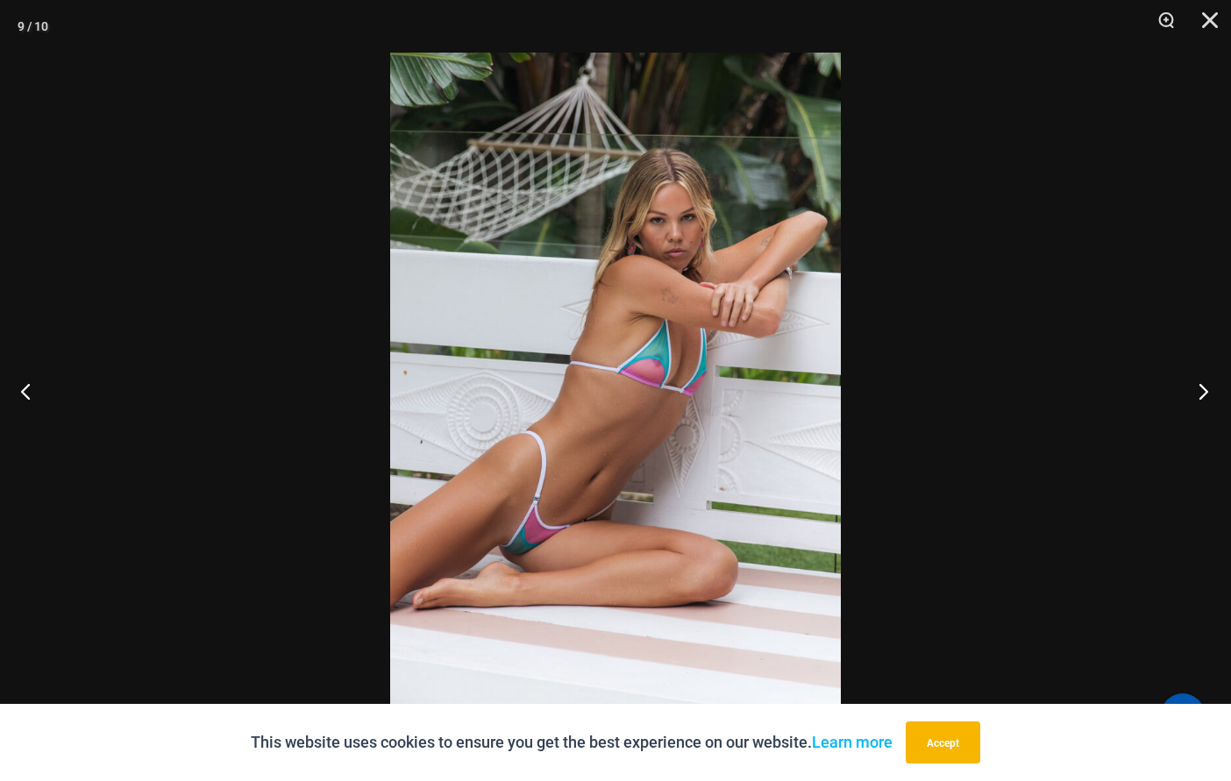
click at [1219, 399] on button "Next" at bounding box center [1198, 391] width 66 height 88
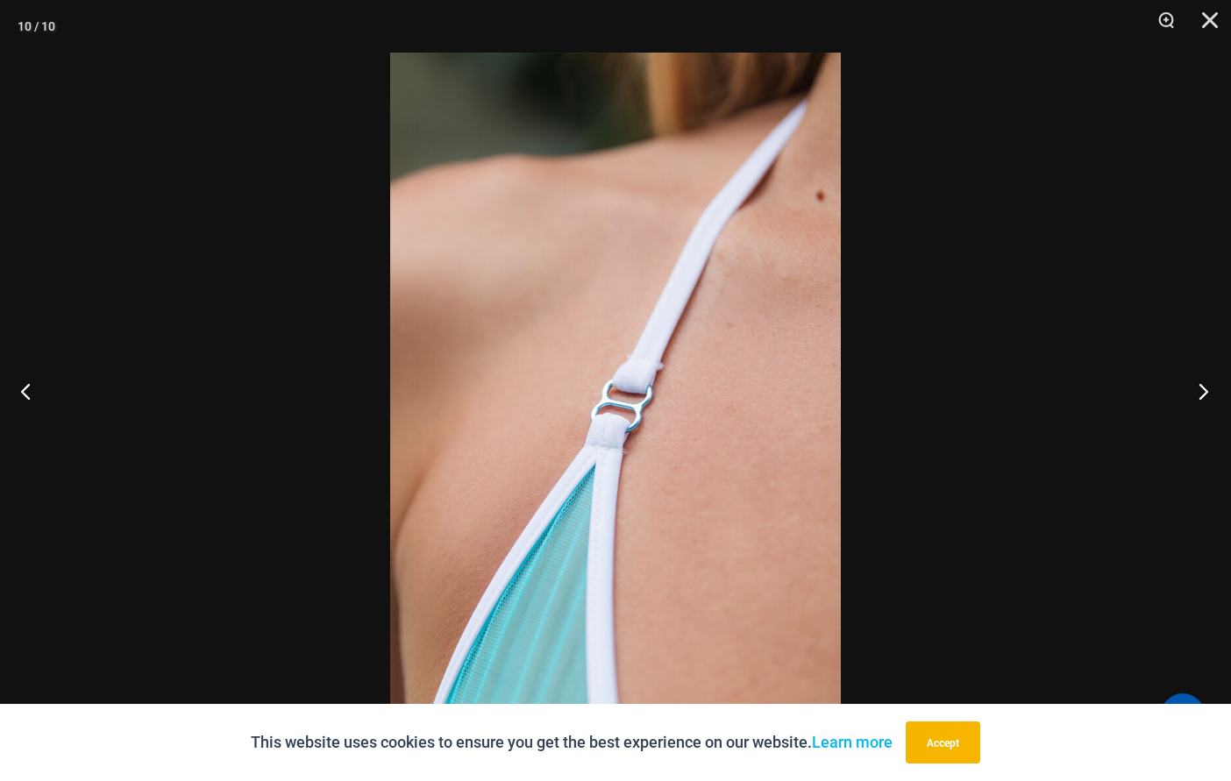
click at [1228, 390] on button "Next" at bounding box center [1198, 391] width 66 height 88
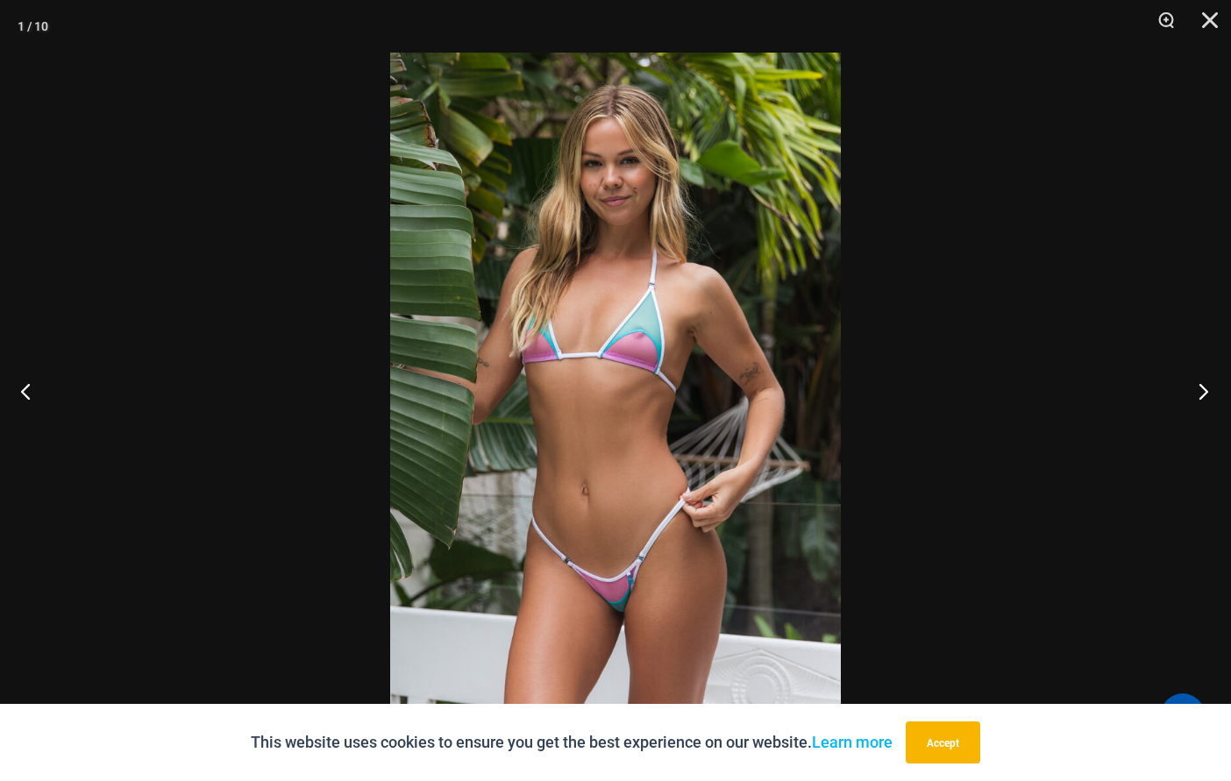
click at [1212, 400] on button "Next" at bounding box center [1198, 391] width 66 height 88
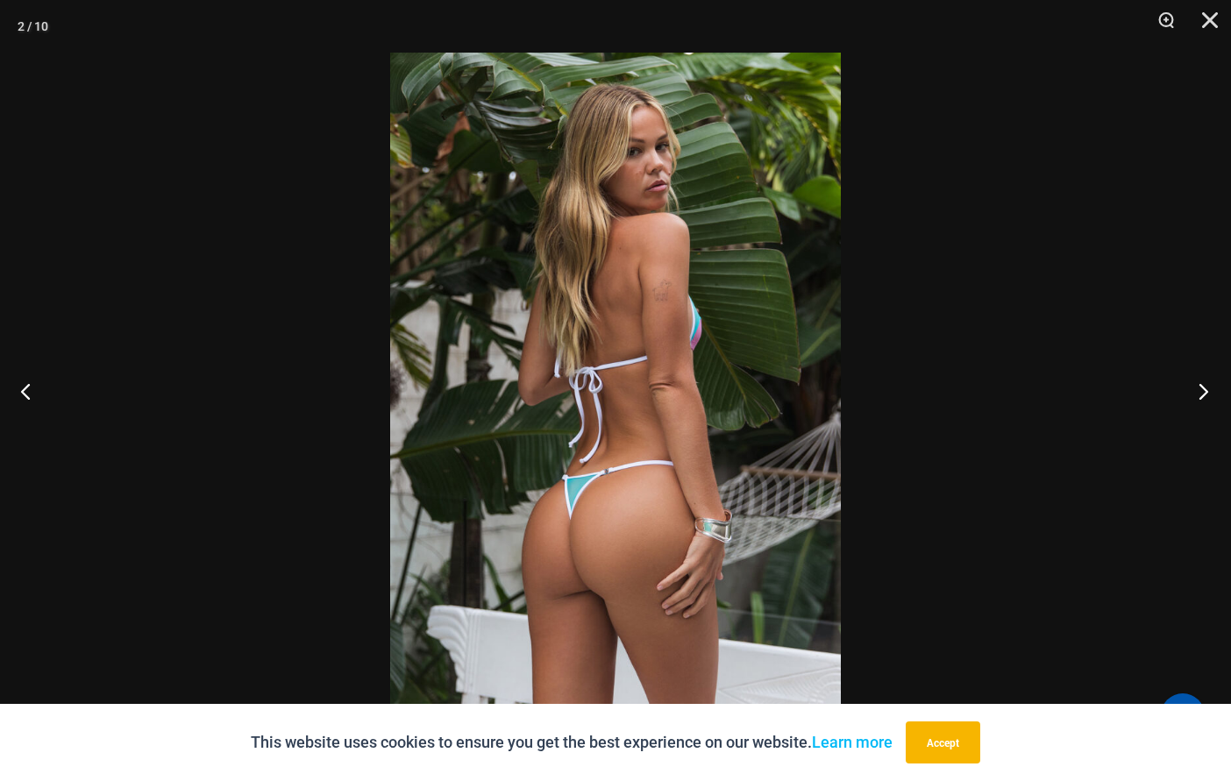
click at [1212, 400] on button "Next" at bounding box center [1198, 391] width 66 height 88
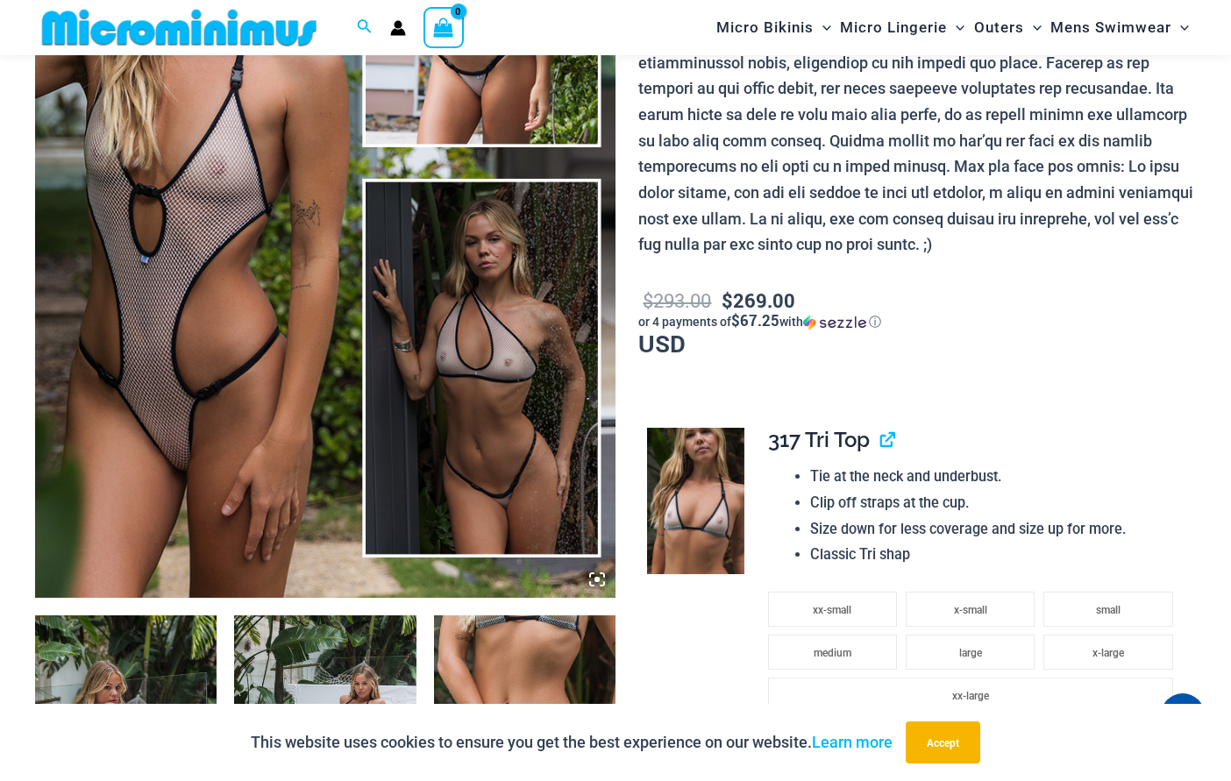
scroll to position [687, 0]
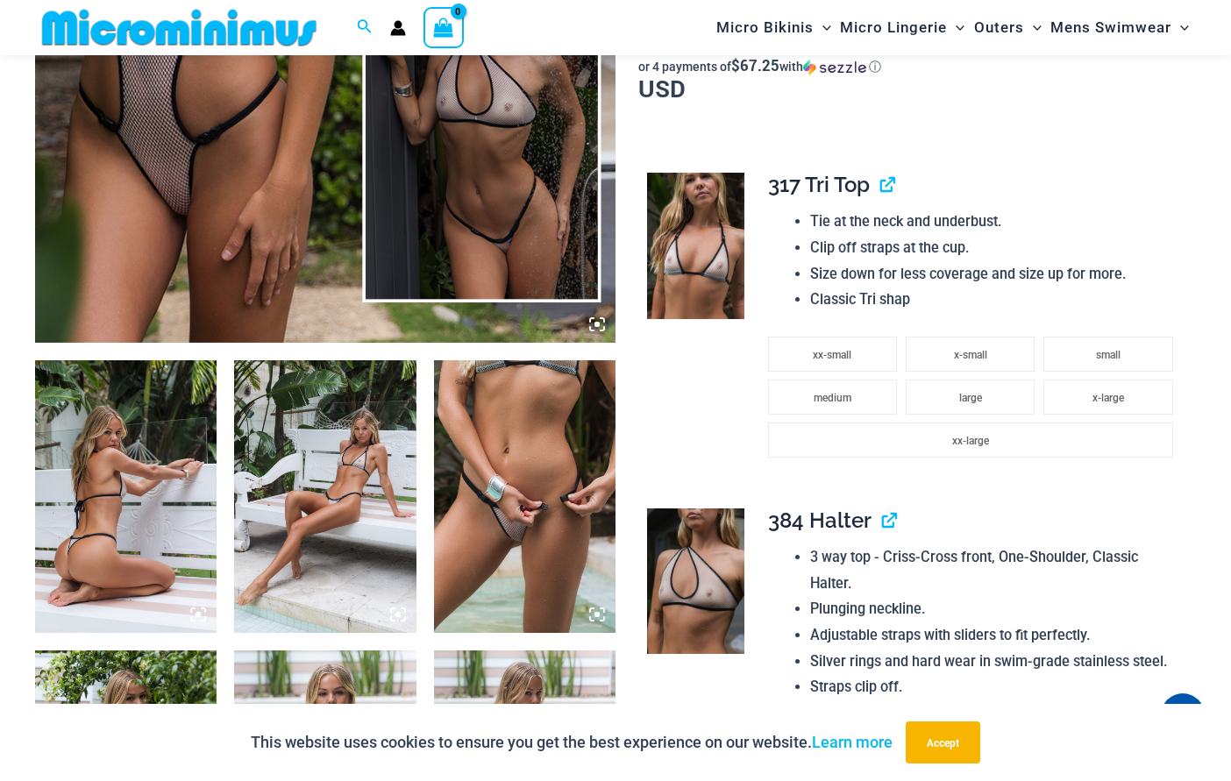
click at [300, 437] on img at bounding box center [324, 496] width 181 height 273
click at [318, 446] on div at bounding box center [615, 390] width 1231 height 781
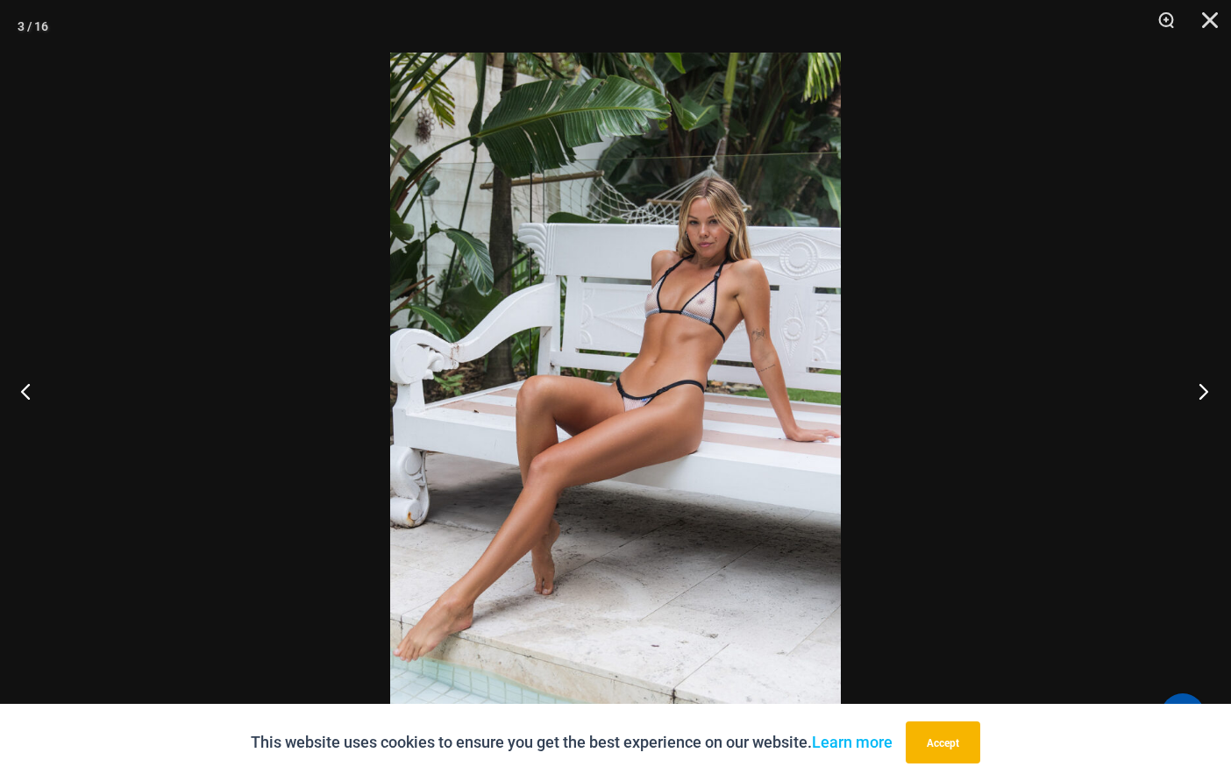
click at [1203, 396] on button "Next" at bounding box center [1198, 391] width 66 height 88
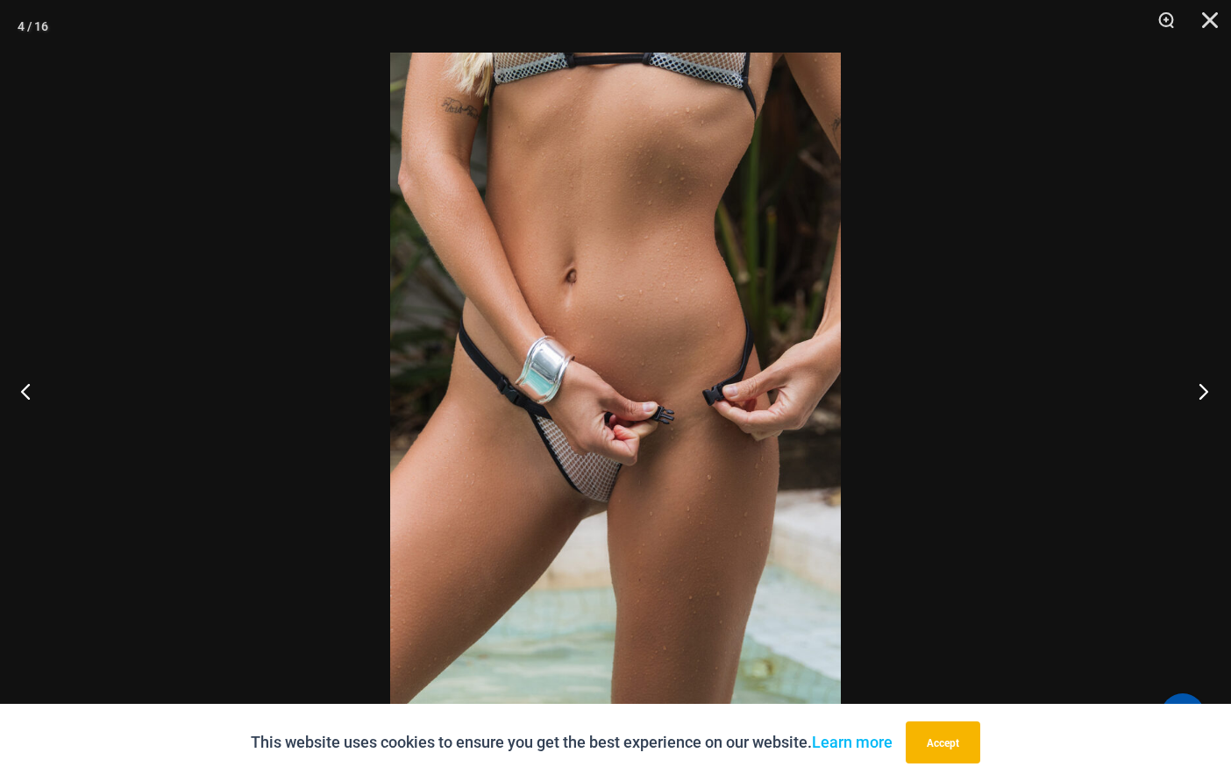
click at [1203, 396] on button "Next" at bounding box center [1198, 391] width 66 height 88
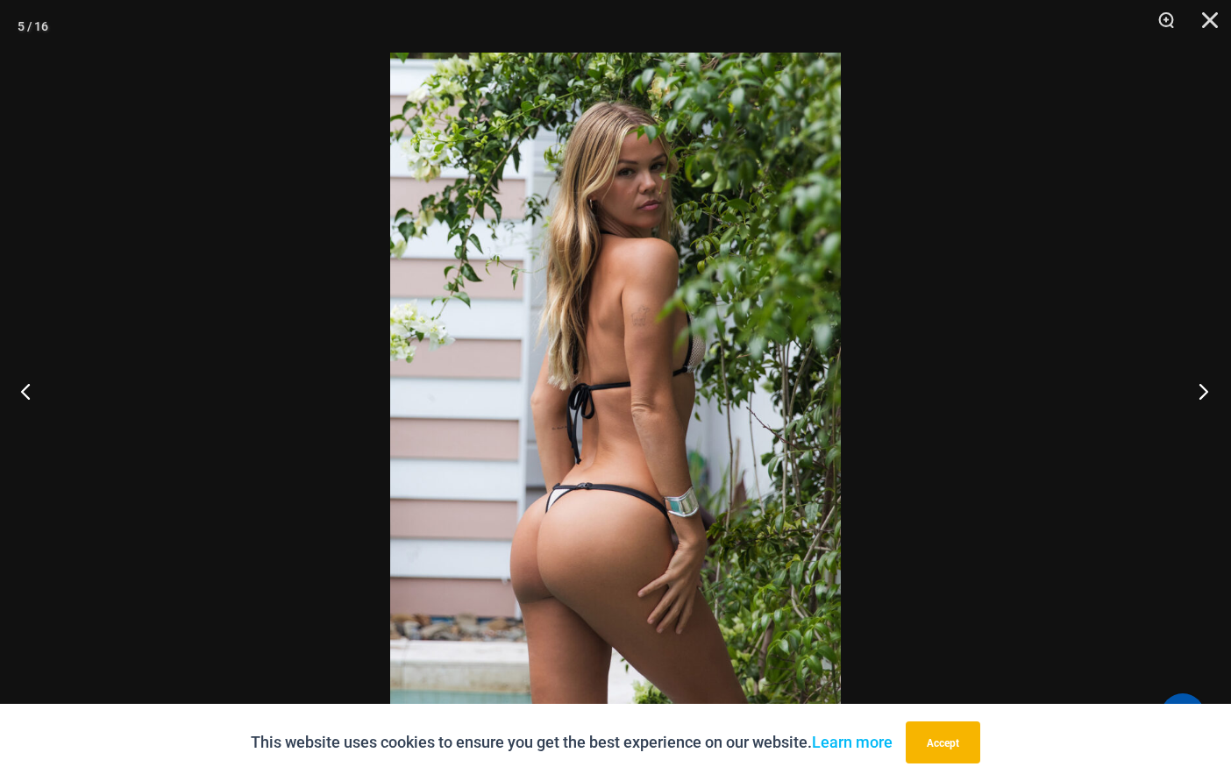
click at [1203, 396] on button "Next" at bounding box center [1198, 391] width 66 height 88
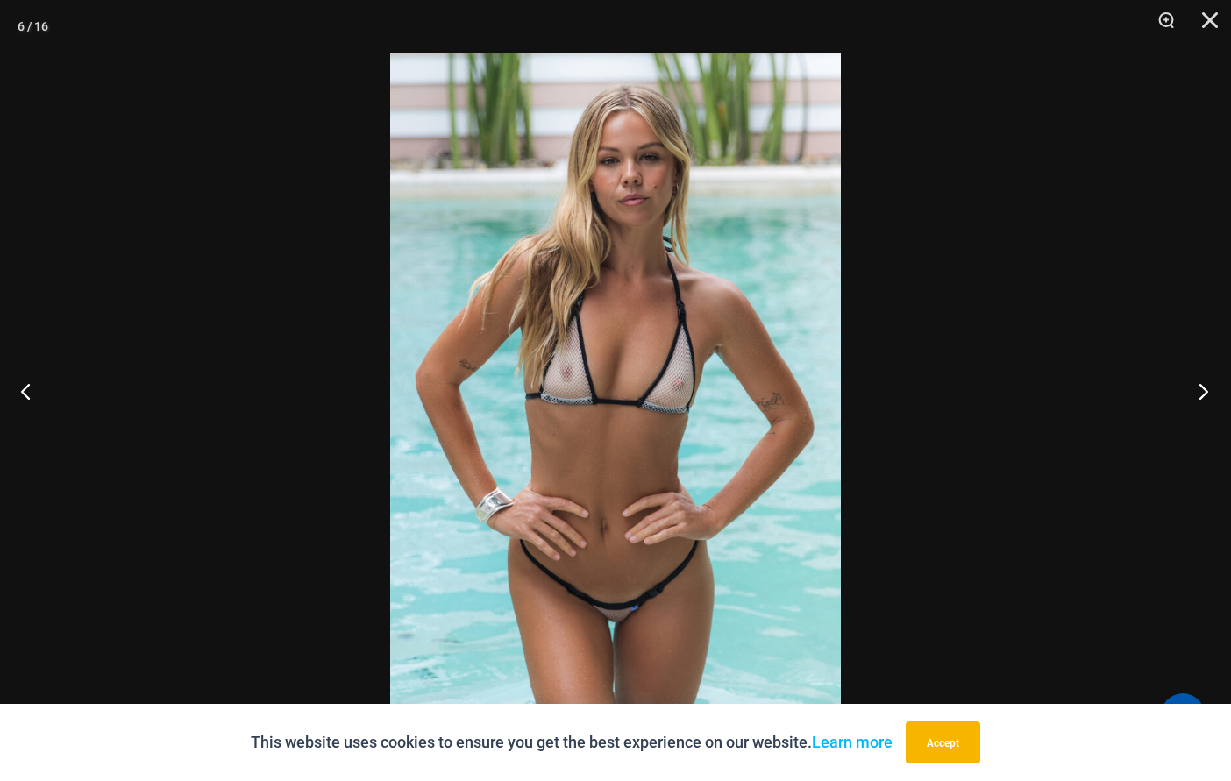
click at [1211, 392] on button "Next" at bounding box center [1198, 391] width 66 height 88
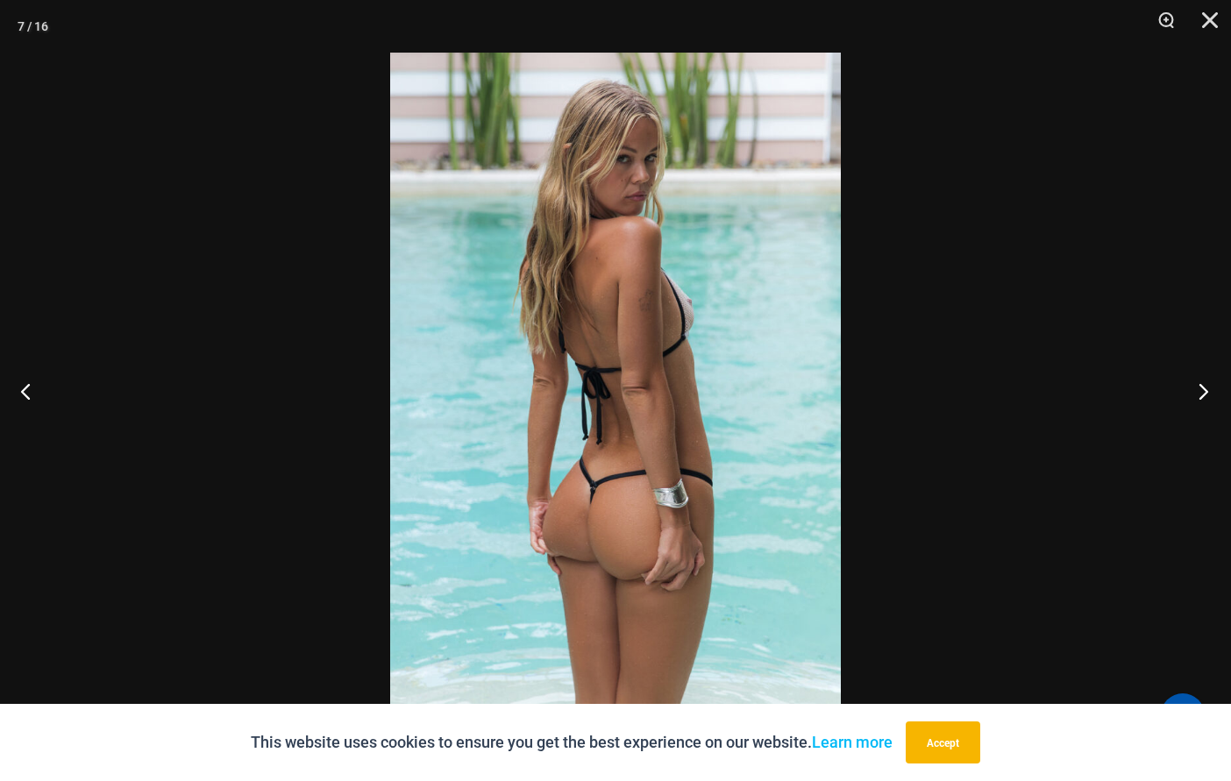
click at [1196, 392] on button "Next" at bounding box center [1198, 391] width 66 height 88
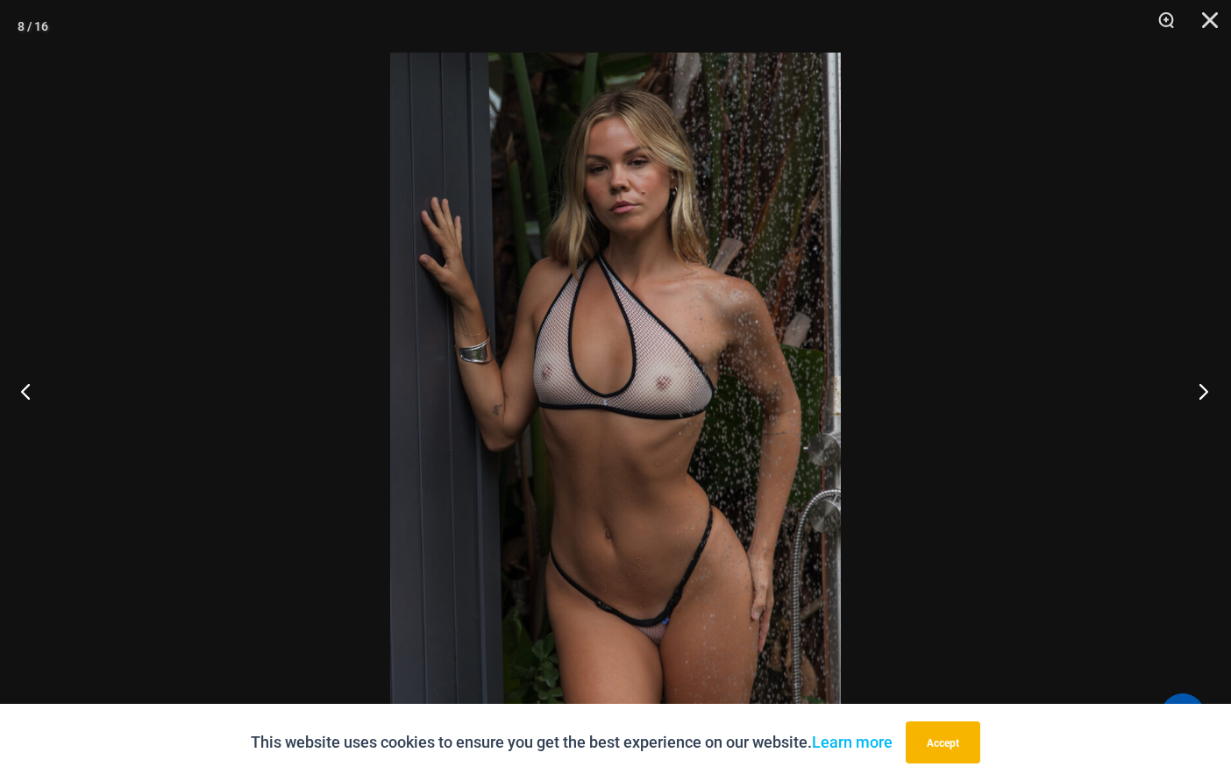
click at [1198, 391] on button "Next" at bounding box center [1198, 391] width 66 height 88
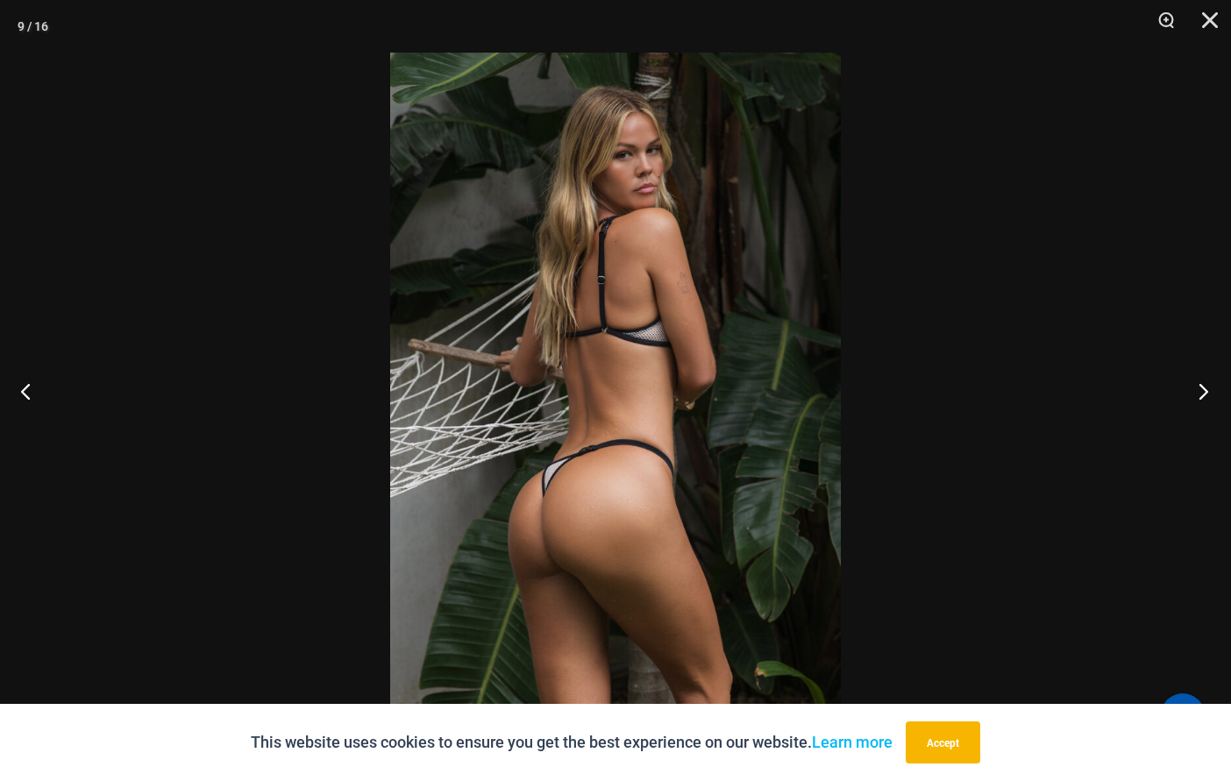
click at [1198, 391] on button "Next" at bounding box center [1198, 391] width 66 height 88
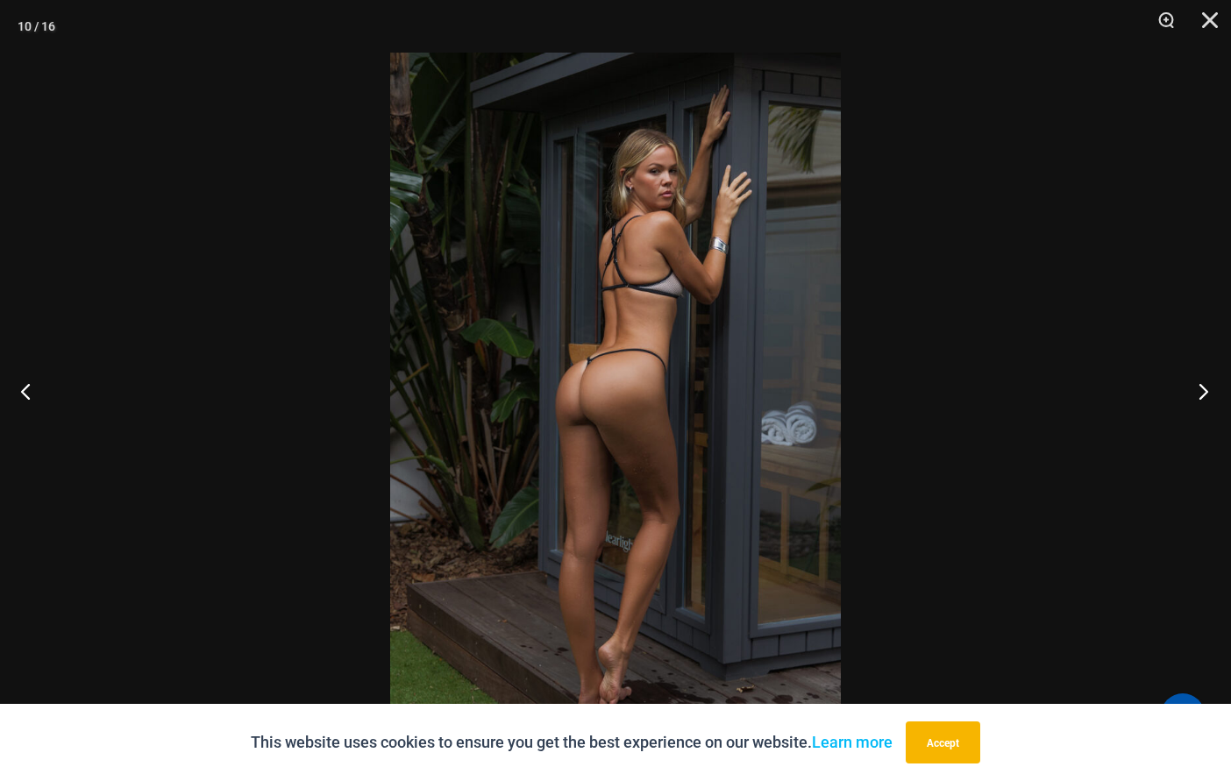
click at [1196, 392] on button "Next" at bounding box center [1198, 391] width 66 height 88
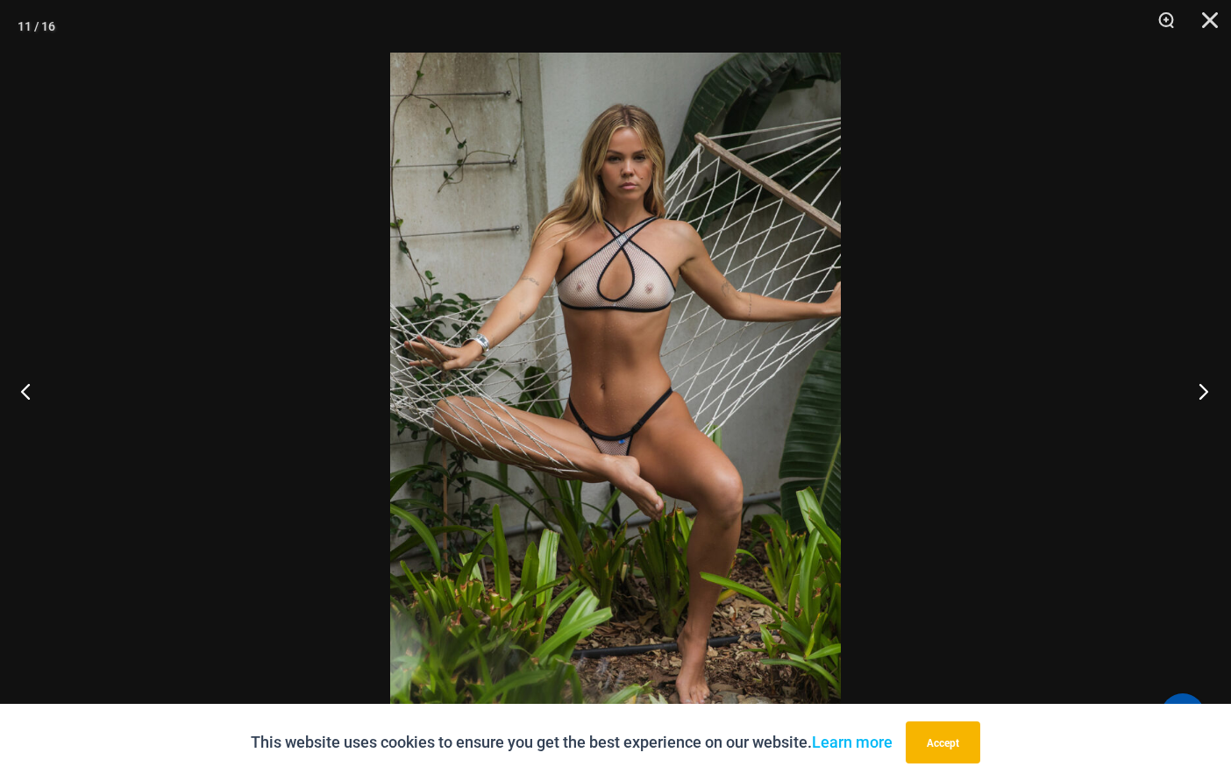
click at [1217, 398] on button "Next" at bounding box center [1198, 391] width 66 height 88
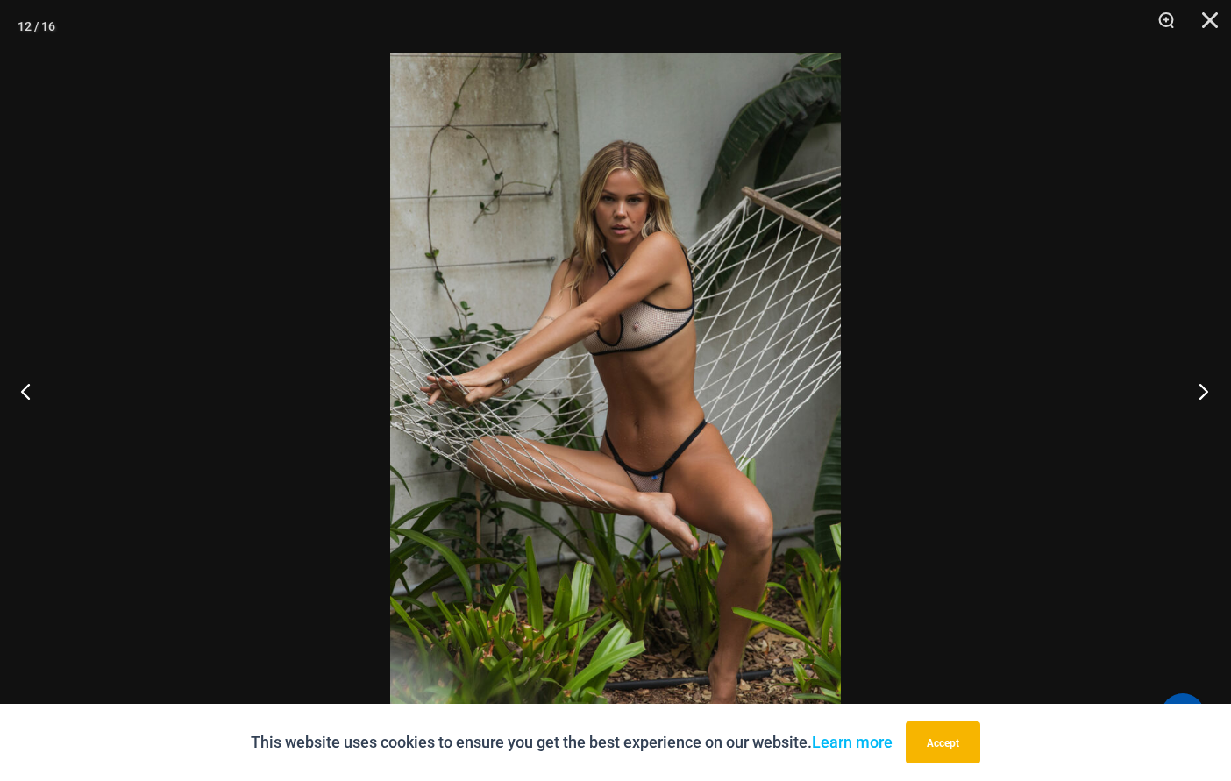
click at [1197, 392] on button "Next" at bounding box center [1198, 391] width 66 height 88
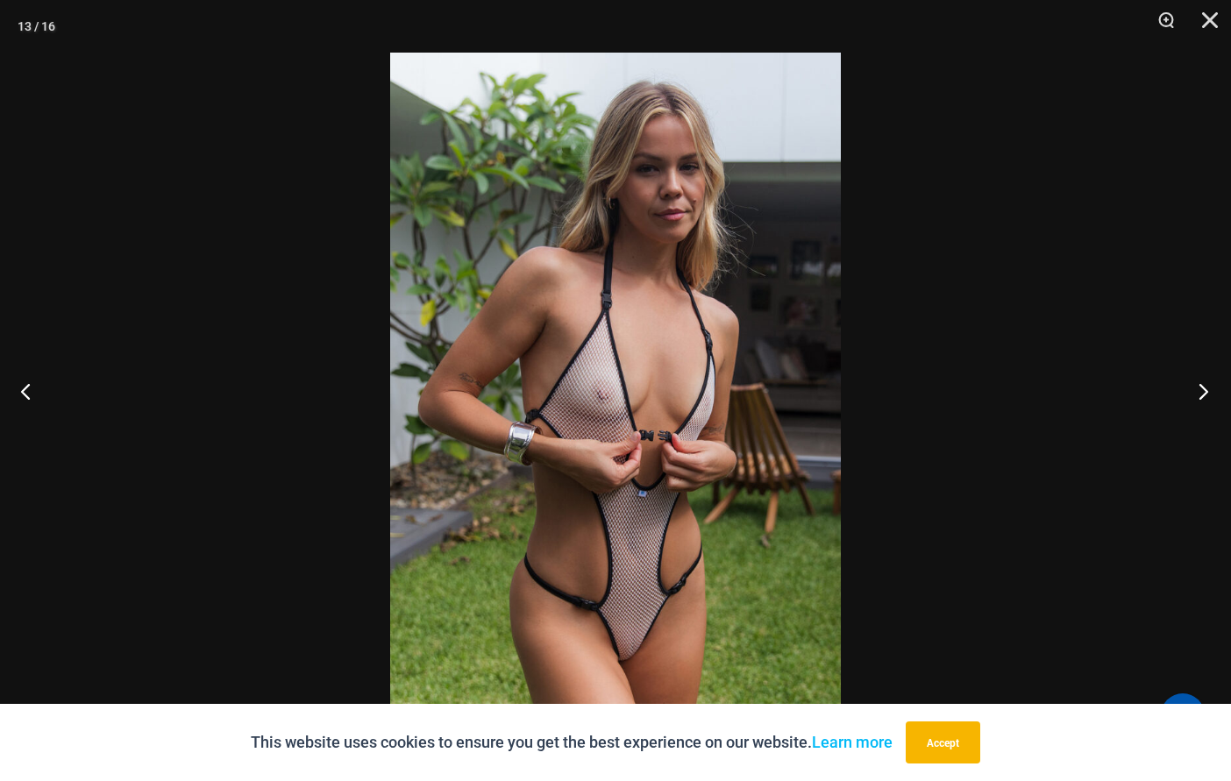
click at [1207, 391] on button "Next" at bounding box center [1198, 391] width 66 height 88
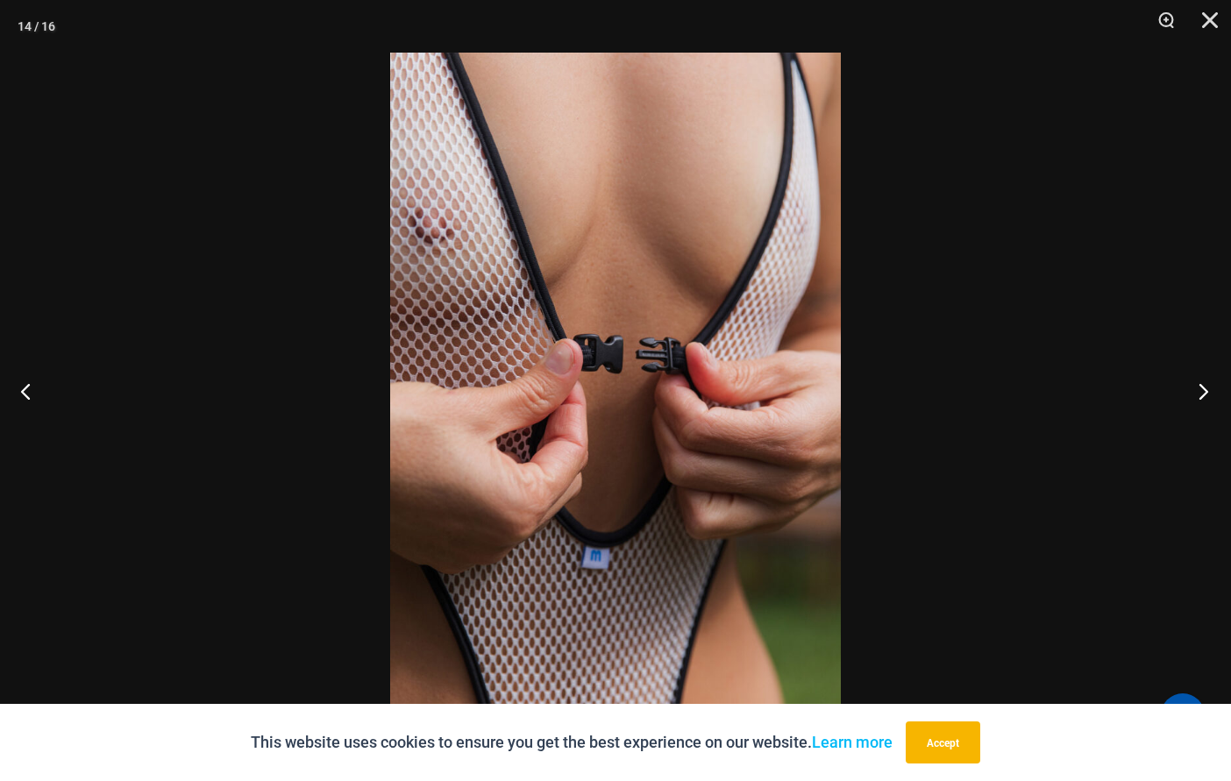
click at [1207, 388] on button "Next" at bounding box center [1198, 391] width 66 height 88
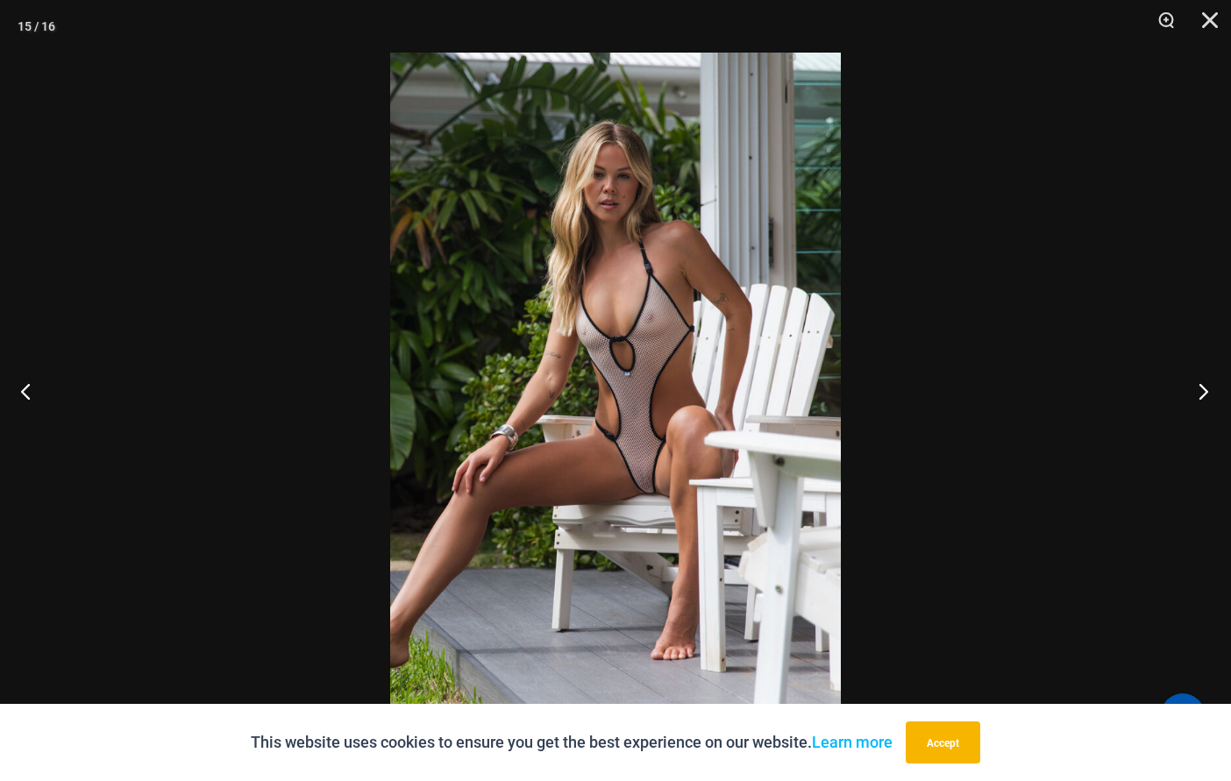
click at [1211, 390] on button "Next" at bounding box center [1198, 391] width 66 height 88
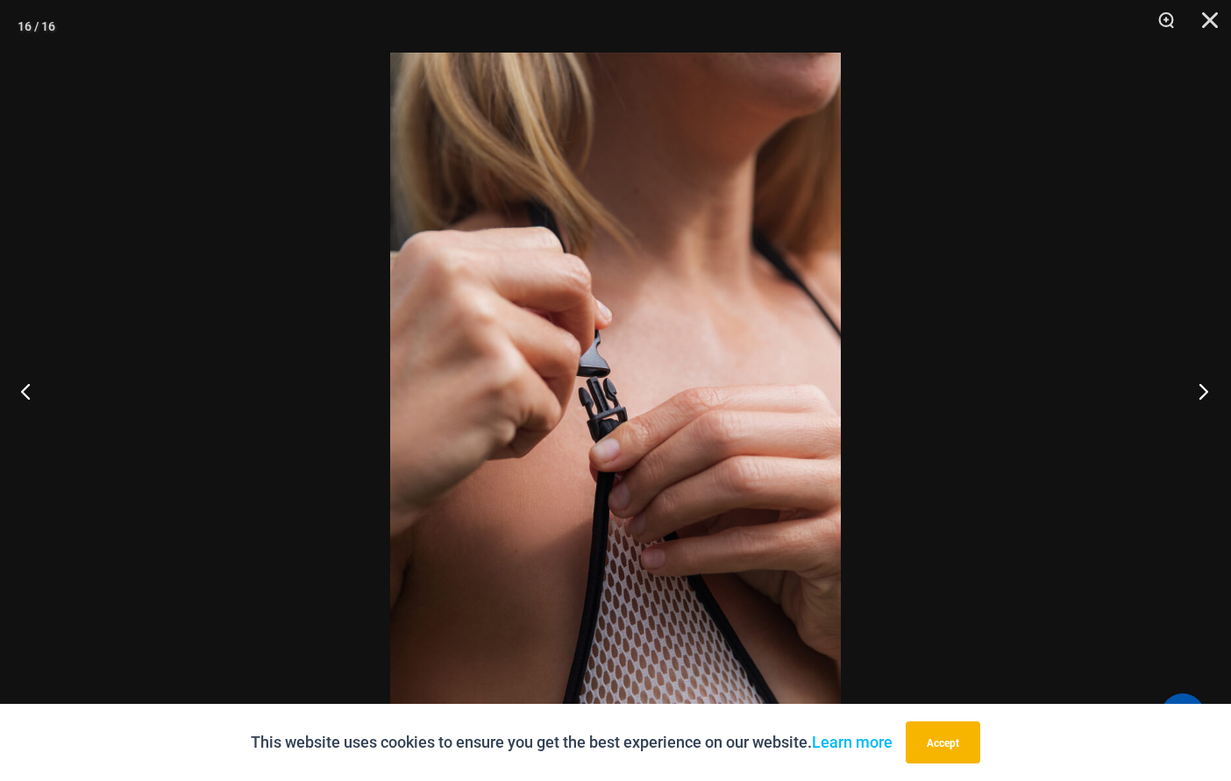
click at [1208, 389] on button "Next" at bounding box center [1198, 391] width 66 height 88
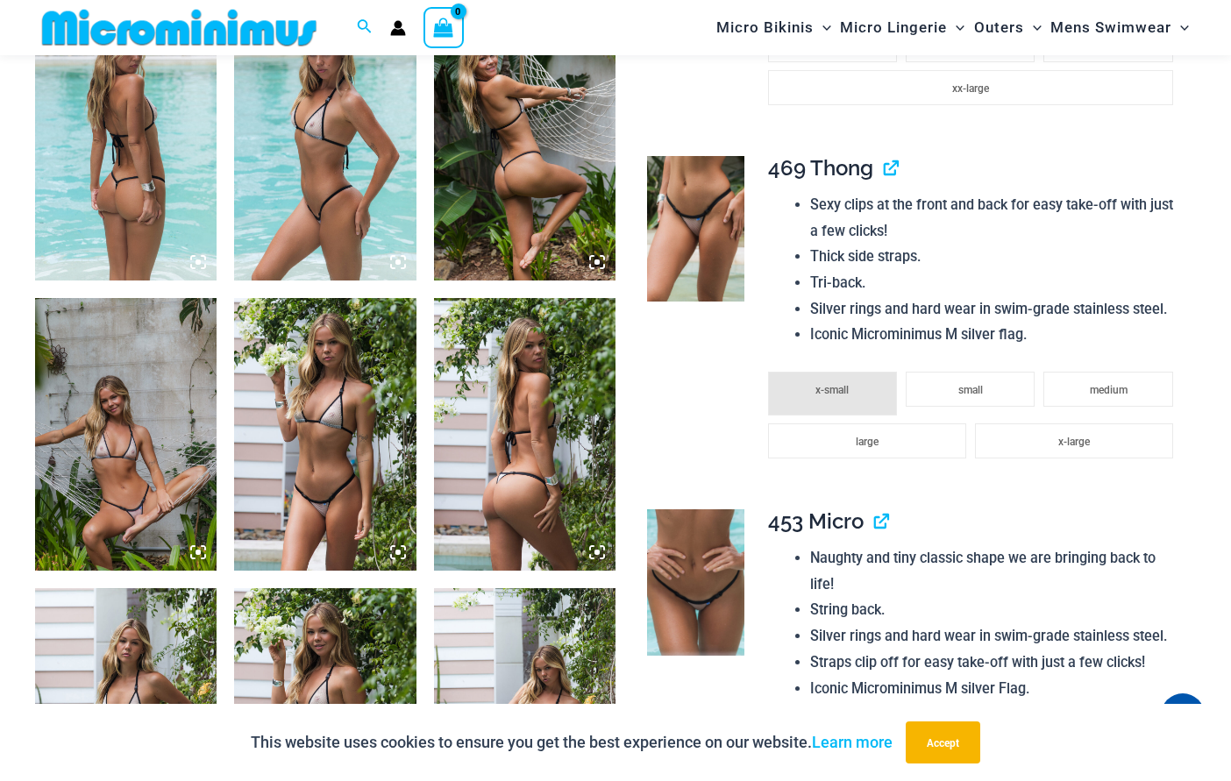
scroll to position [1124, 0]
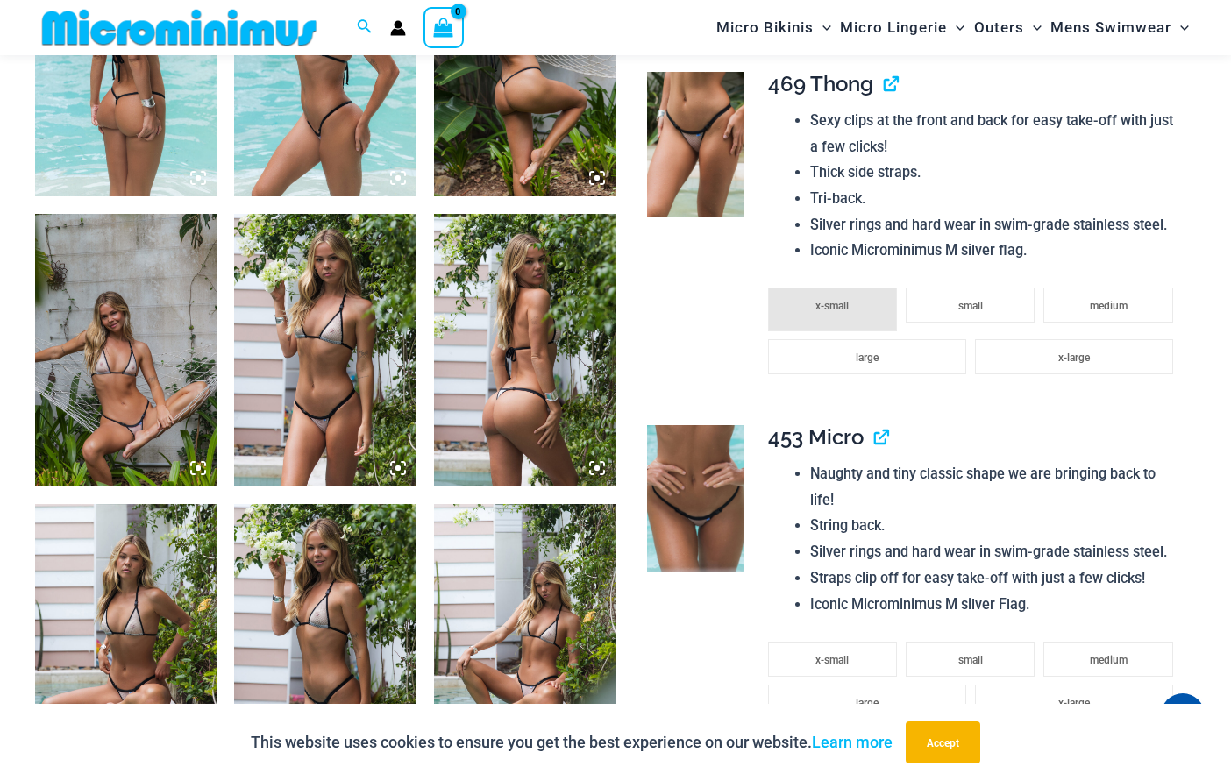
click at [356, 296] on img at bounding box center [324, 350] width 181 height 273
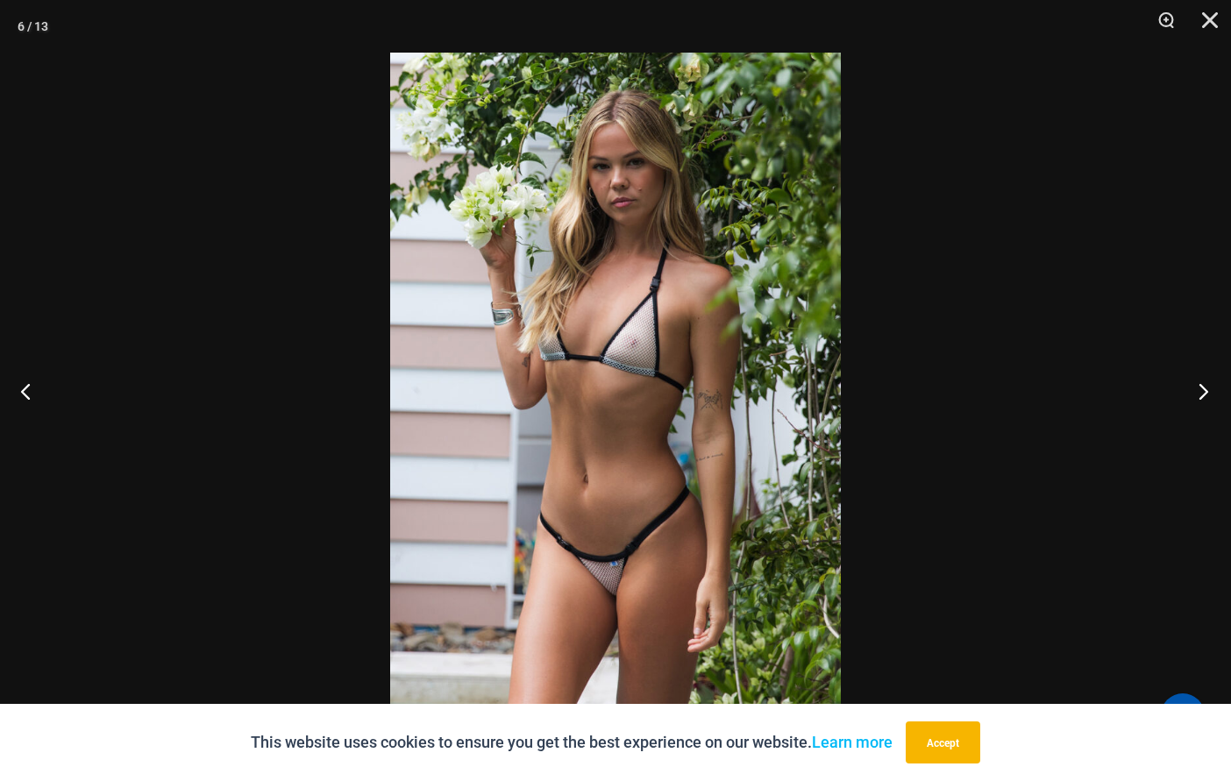
click at [1201, 389] on button "Next" at bounding box center [1198, 391] width 66 height 88
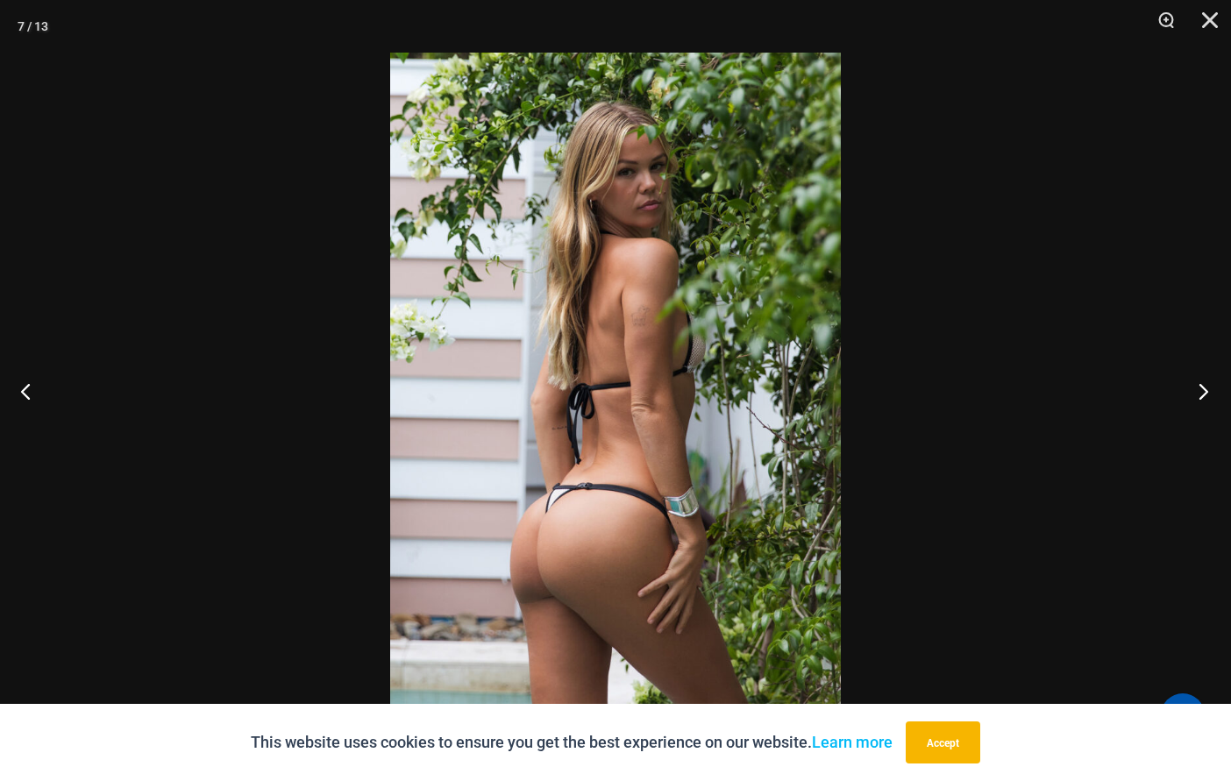
click at [1199, 391] on button "Next" at bounding box center [1198, 391] width 66 height 88
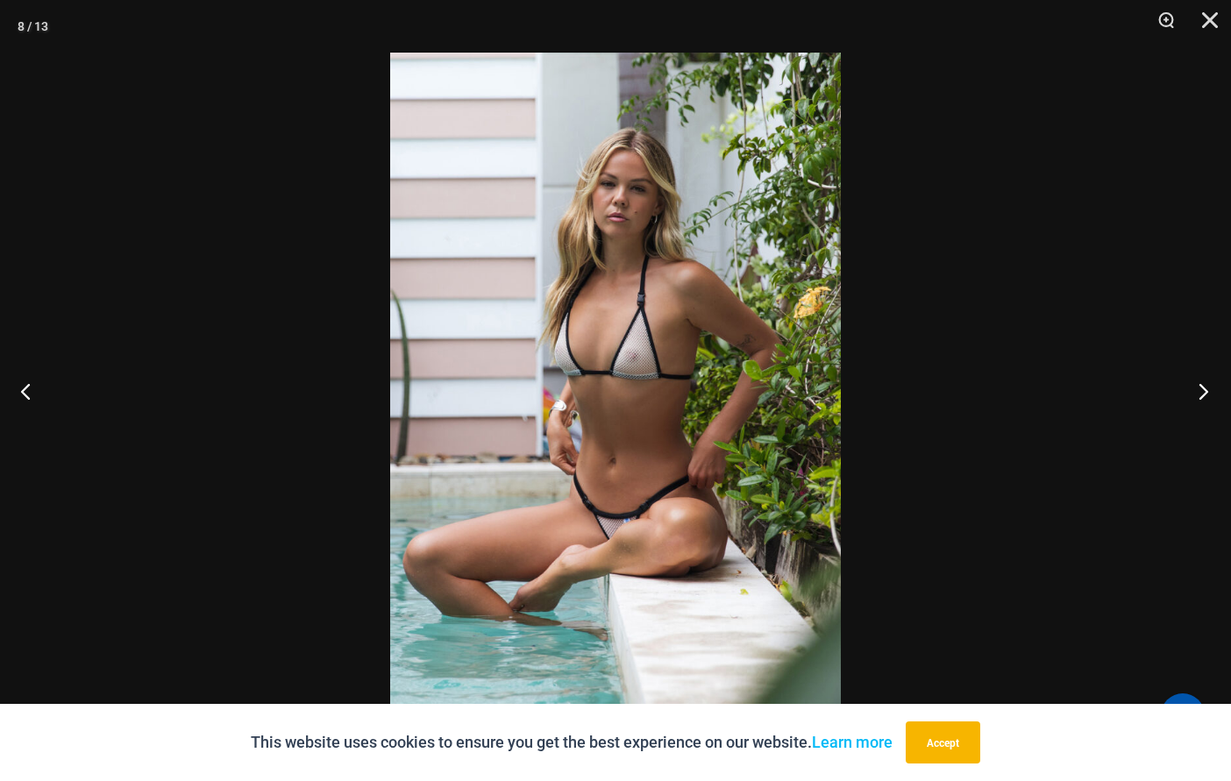
click at [1208, 394] on button "Next" at bounding box center [1198, 391] width 66 height 88
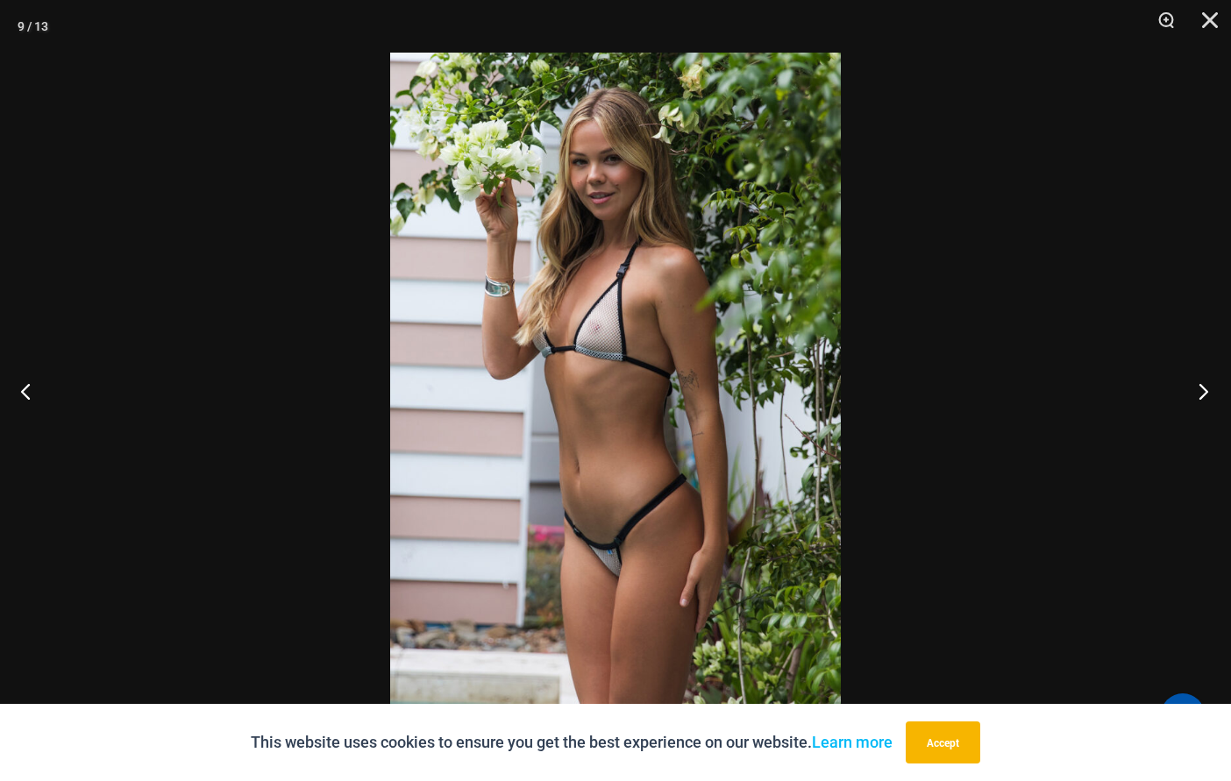
click at [1196, 390] on button "Next" at bounding box center [1198, 391] width 66 height 88
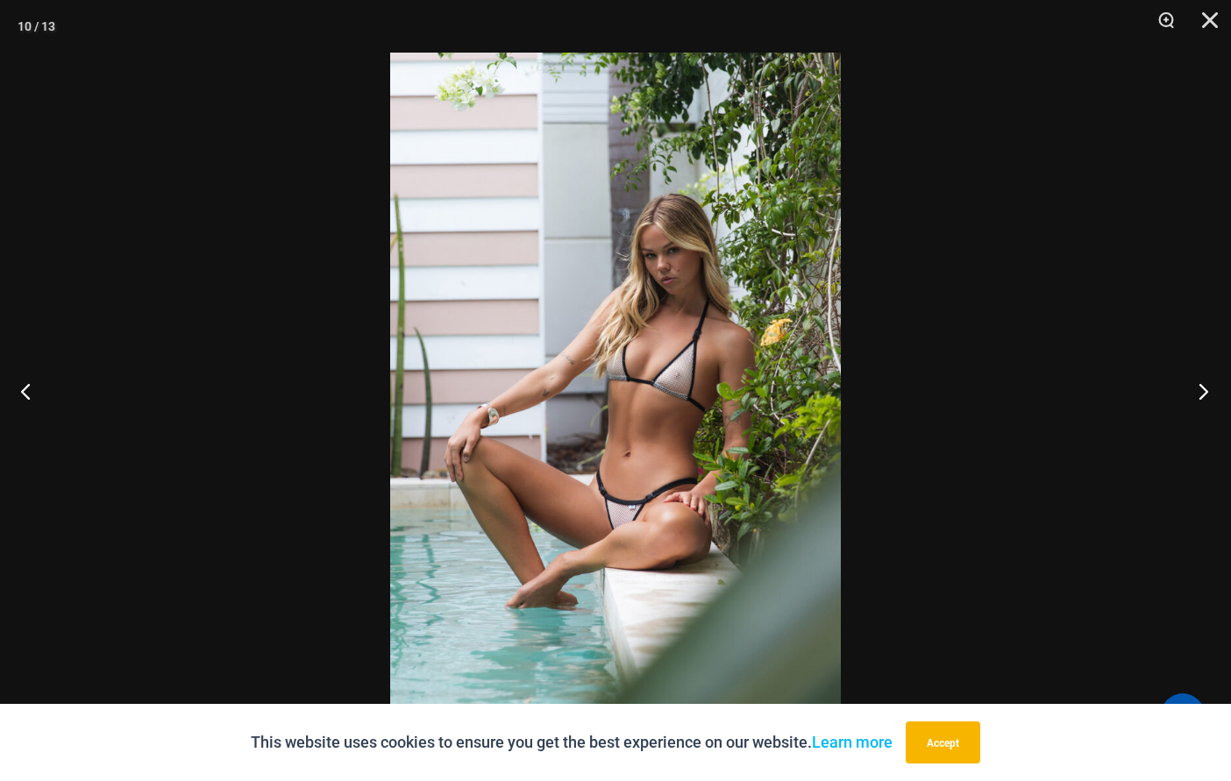
click at [1207, 381] on button "Next" at bounding box center [1198, 391] width 66 height 88
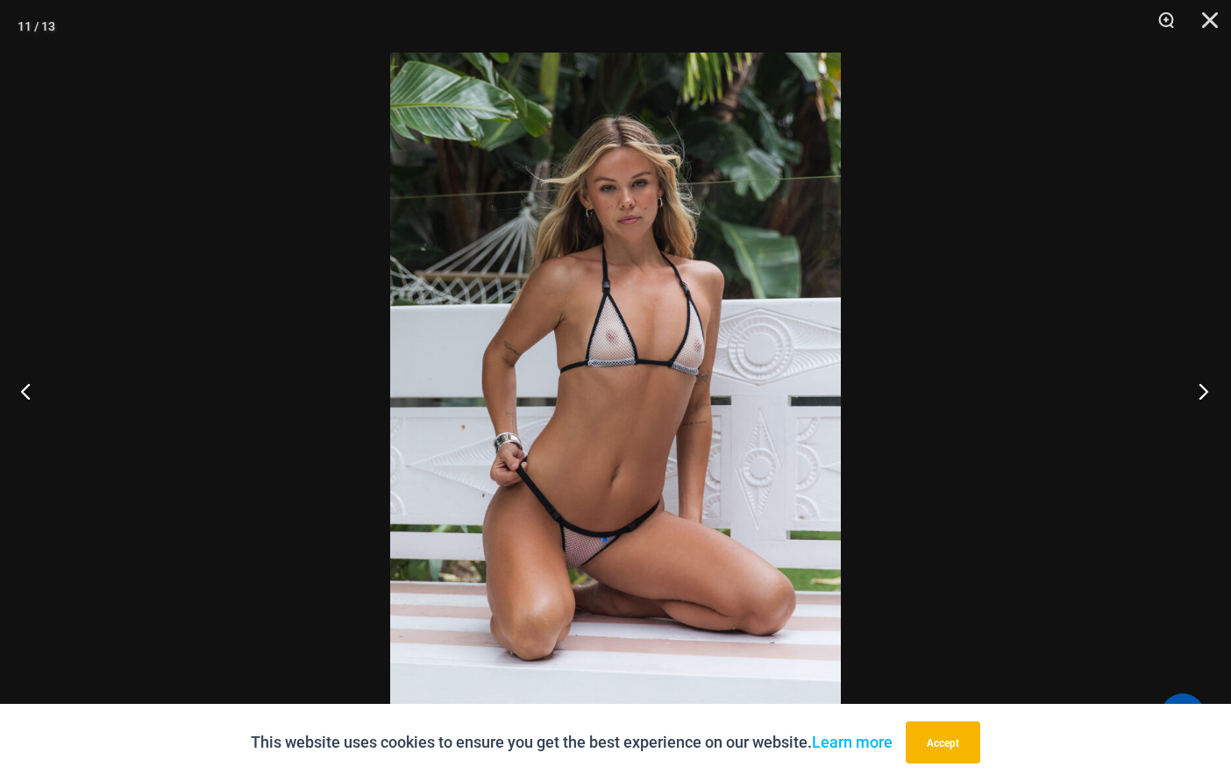
click at [1196, 398] on button "Next" at bounding box center [1198, 391] width 66 height 88
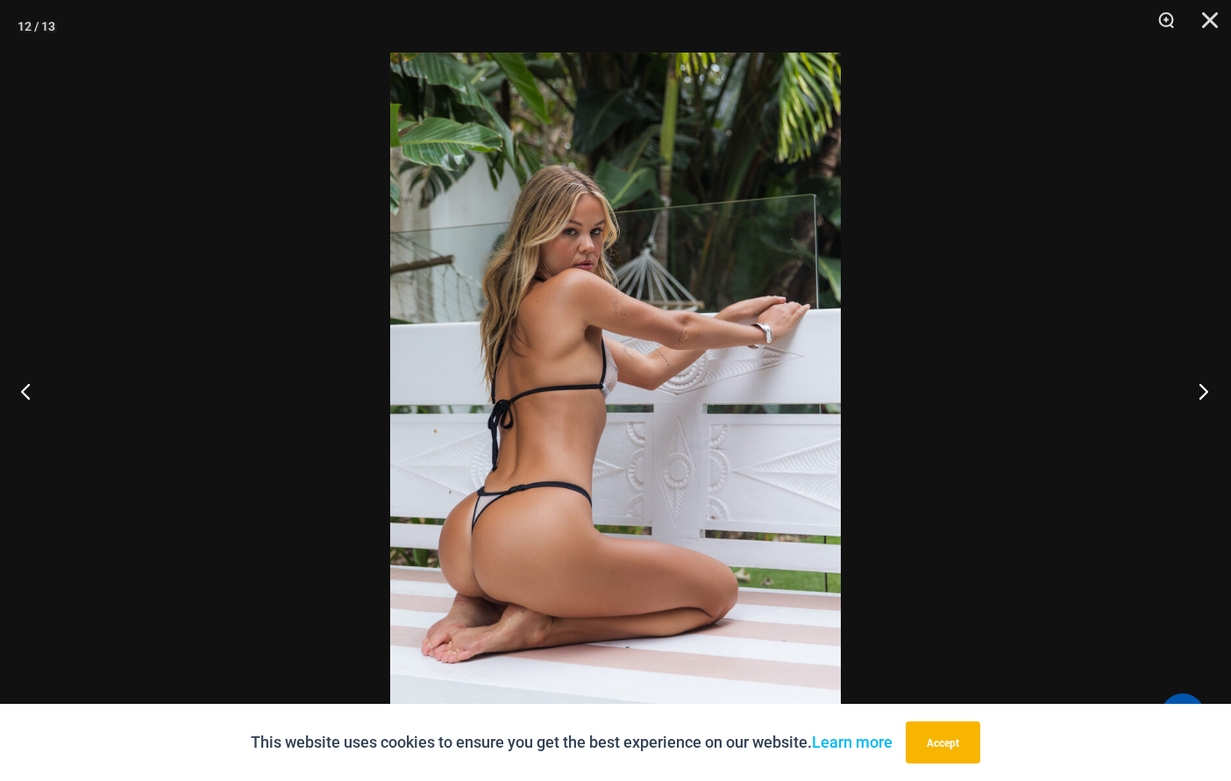
click at [1198, 394] on button "Next" at bounding box center [1198, 391] width 66 height 88
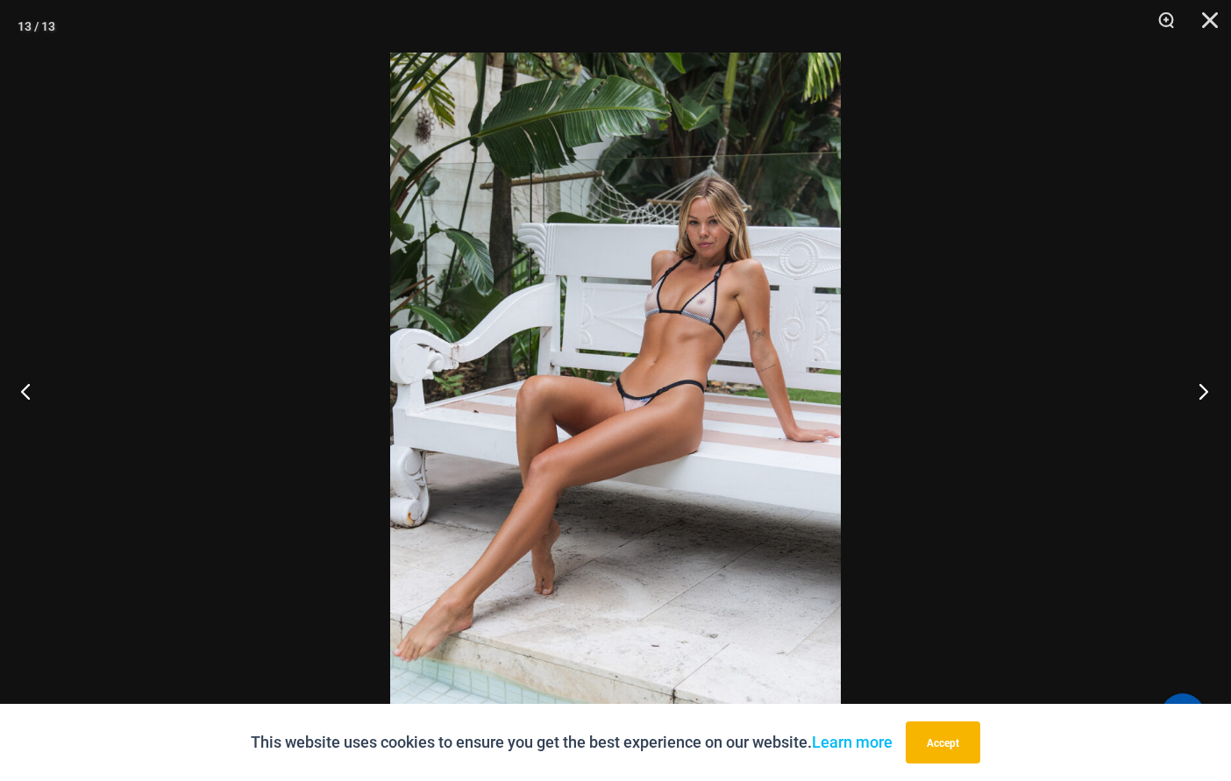
click at [1204, 388] on button "Next" at bounding box center [1198, 391] width 66 height 88
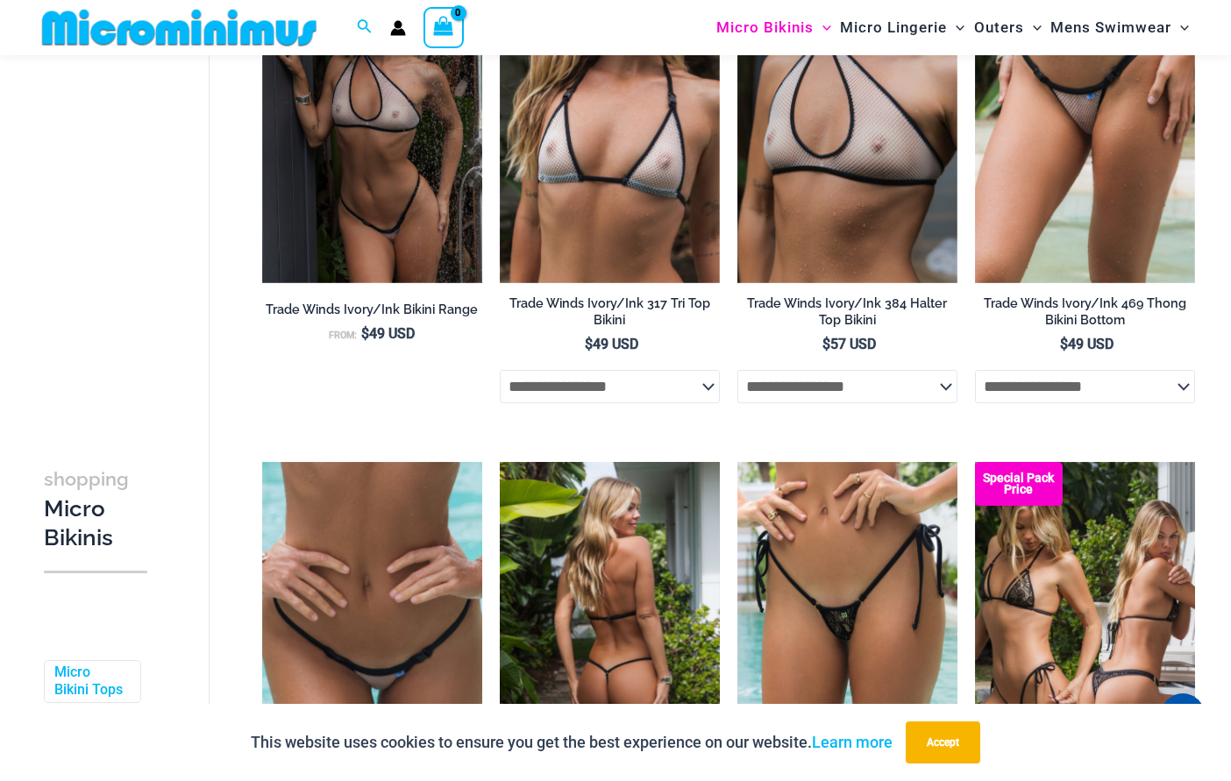
scroll to position [73, 0]
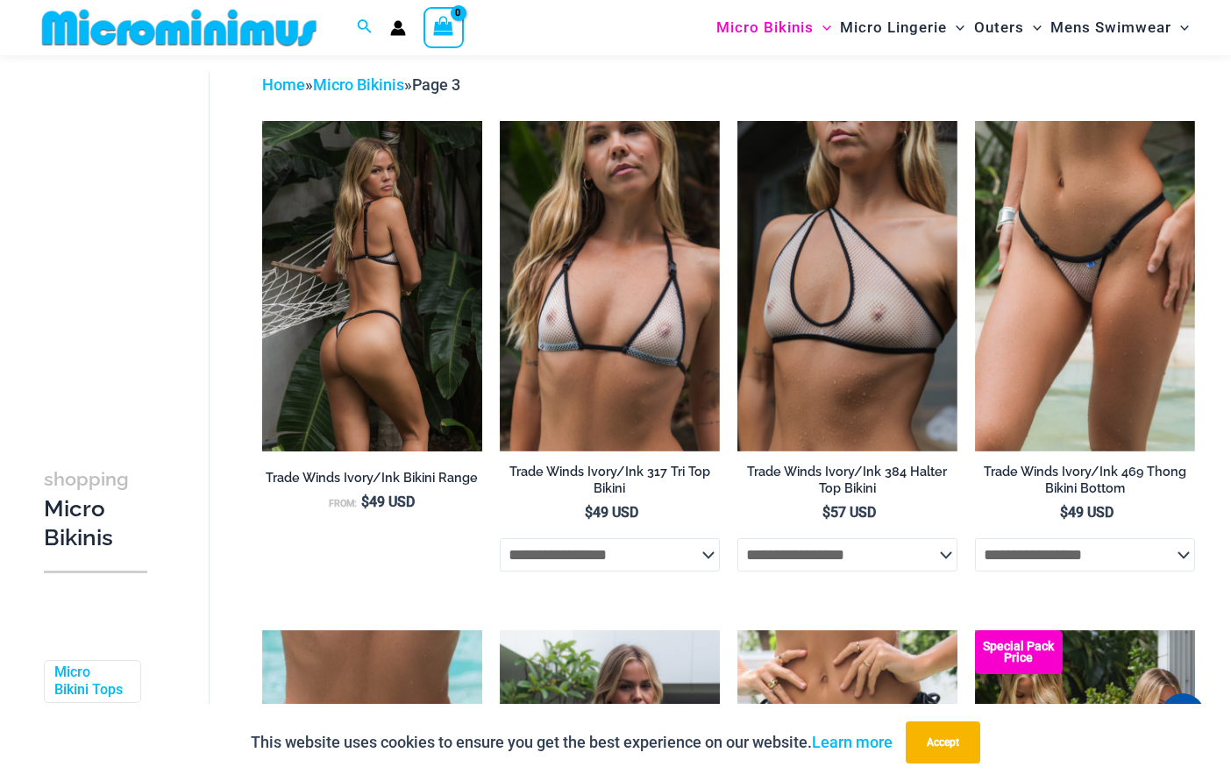
click at [412, 332] on img at bounding box center [372, 286] width 220 height 330
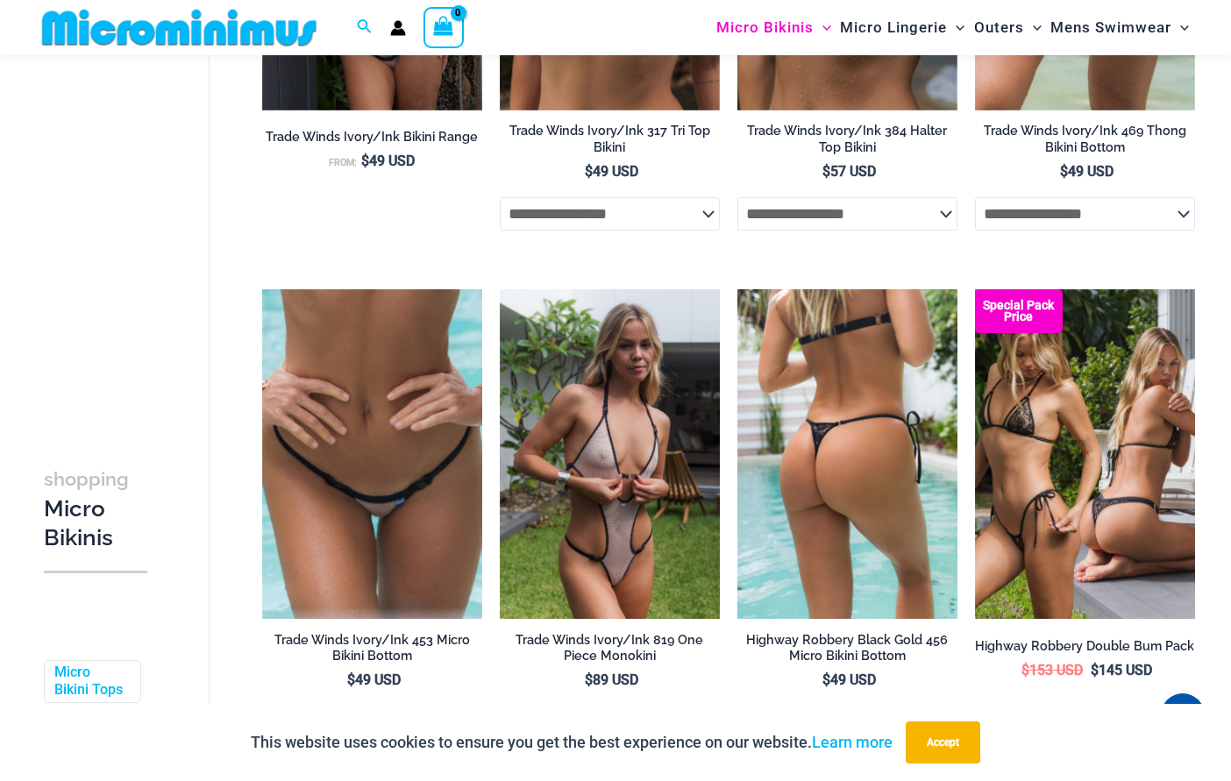
scroll to position [423, 0]
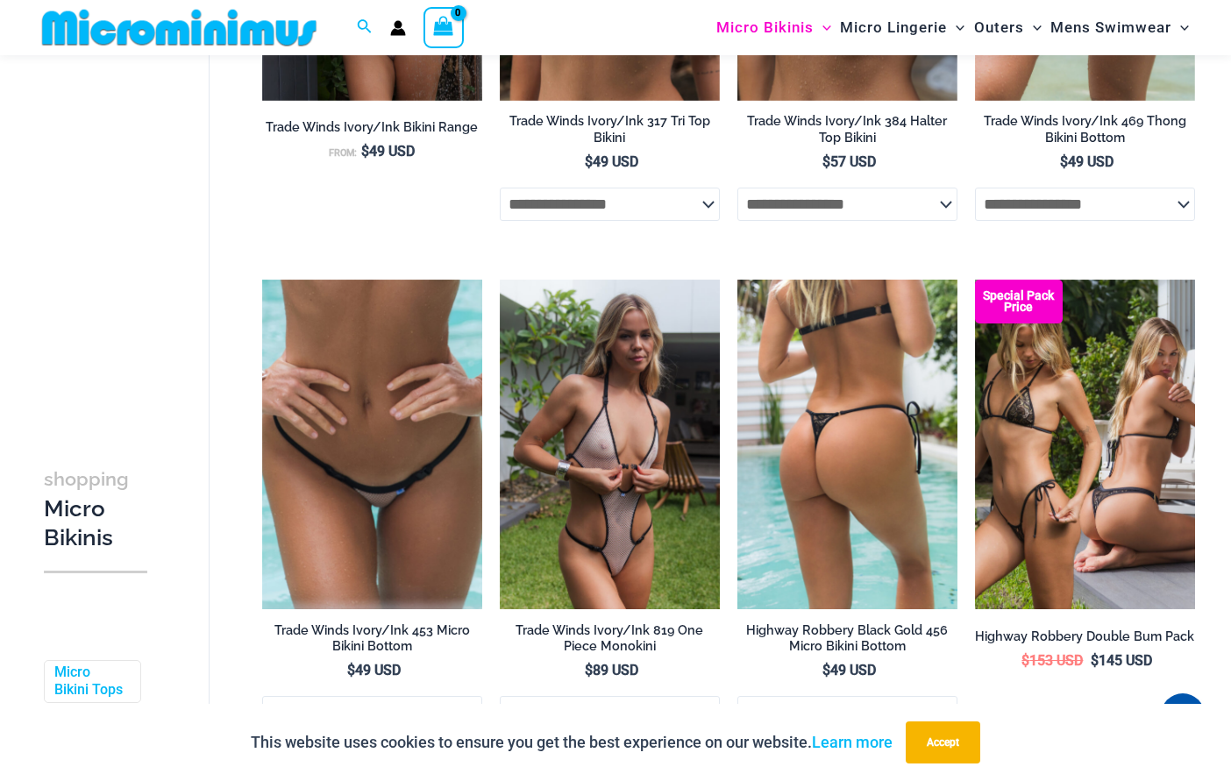
click at [835, 423] on img at bounding box center [847, 445] width 220 height 330
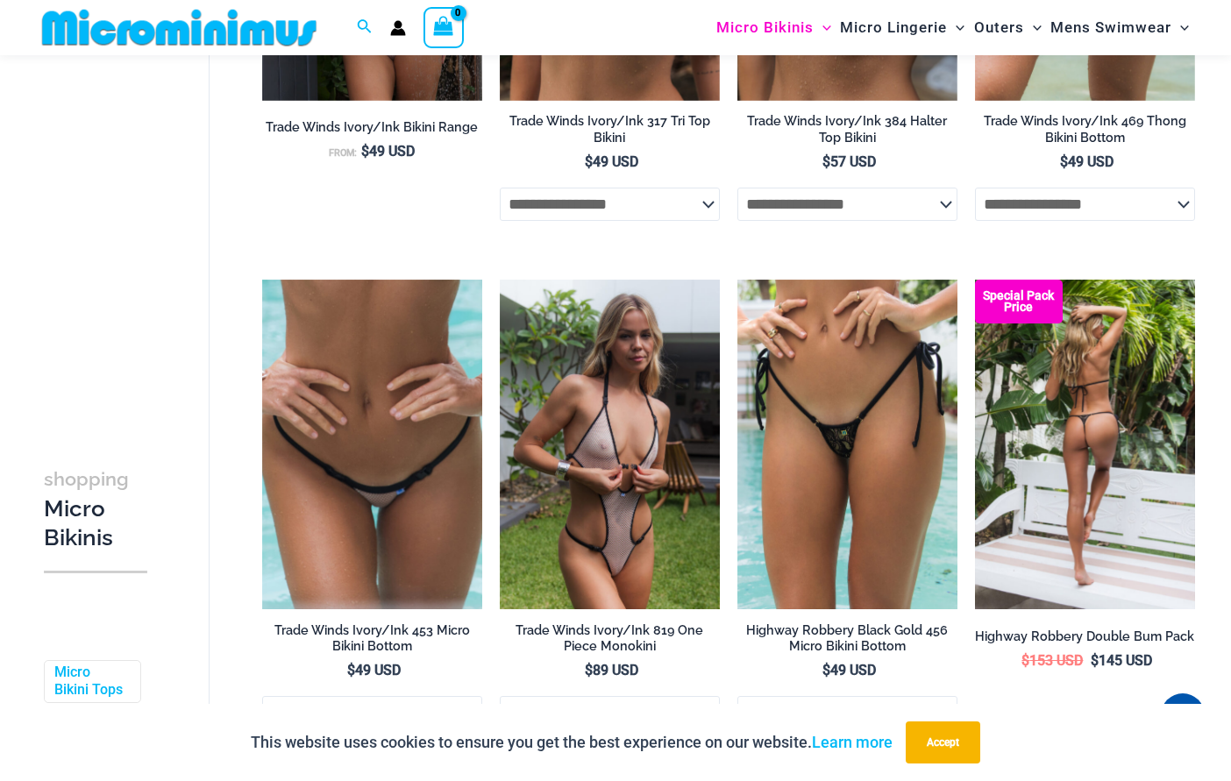
click at [1078, 458] on img at bounding box center [1085, 445] width 220 height 330
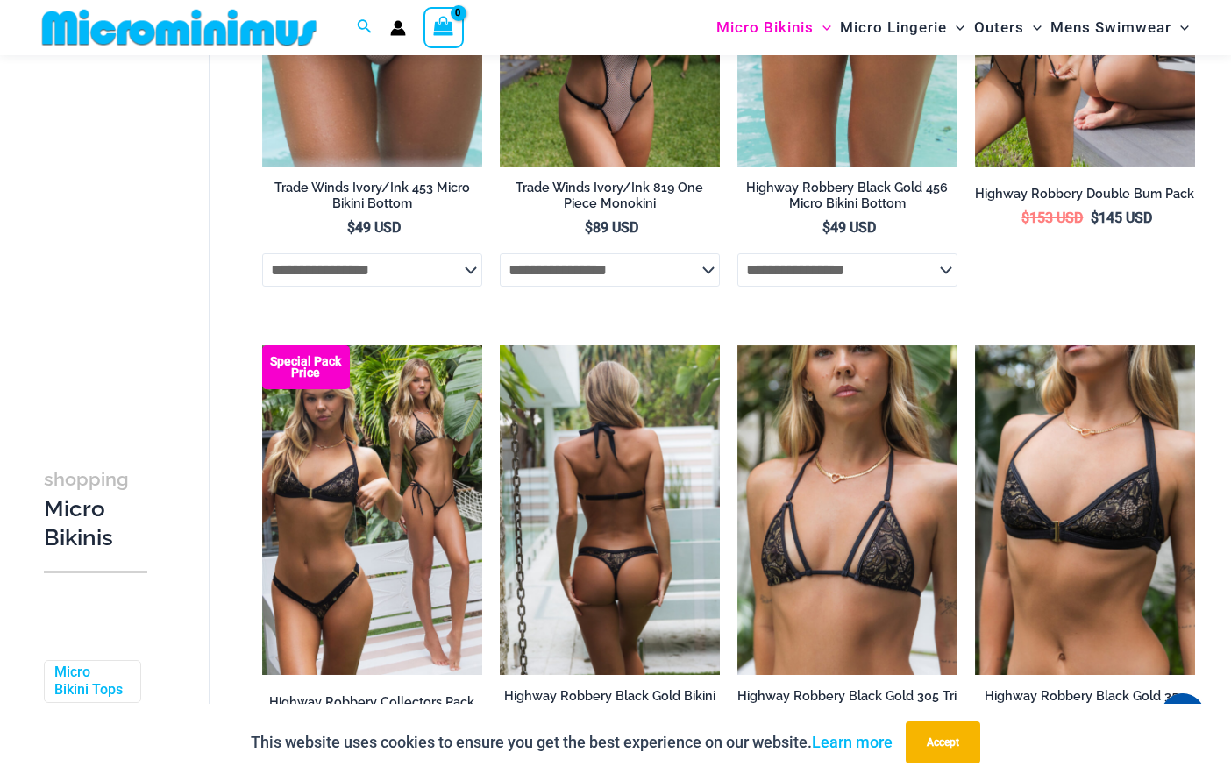
scroll to position [951, 0]
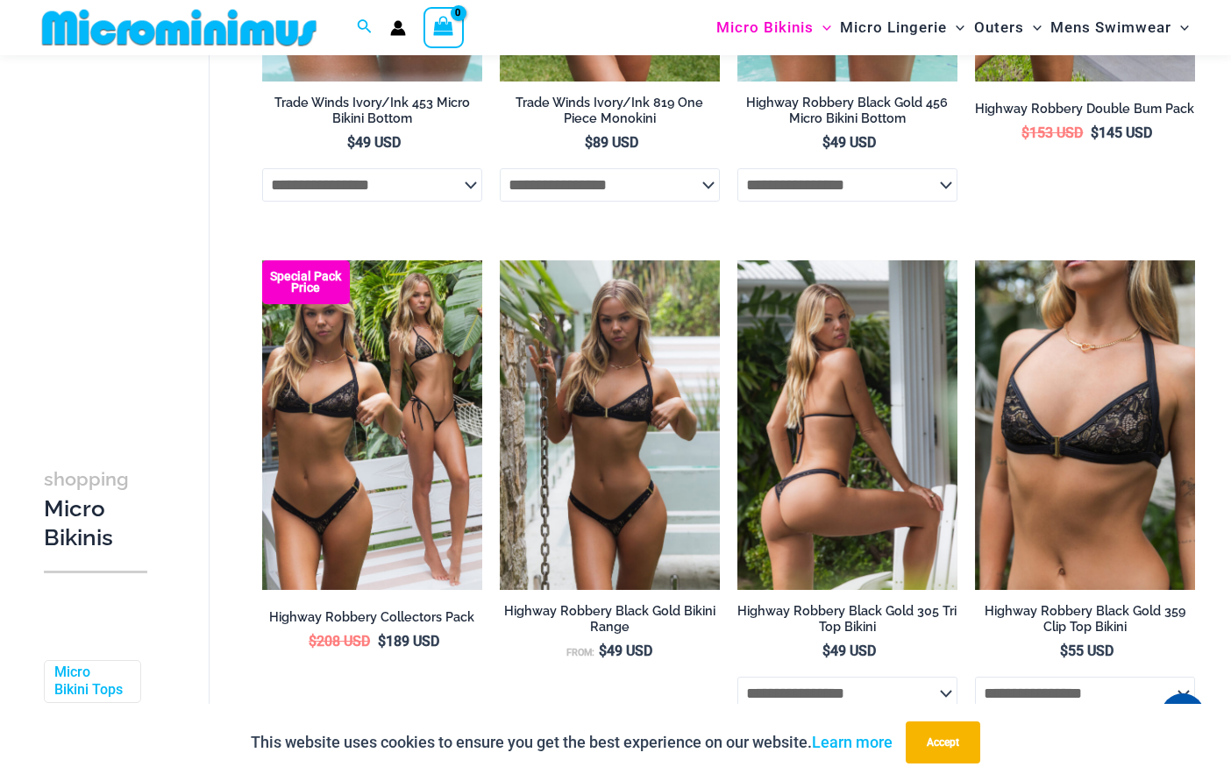
click at [846, 491] on img at bounding box center [847, 425] width 220 height 330
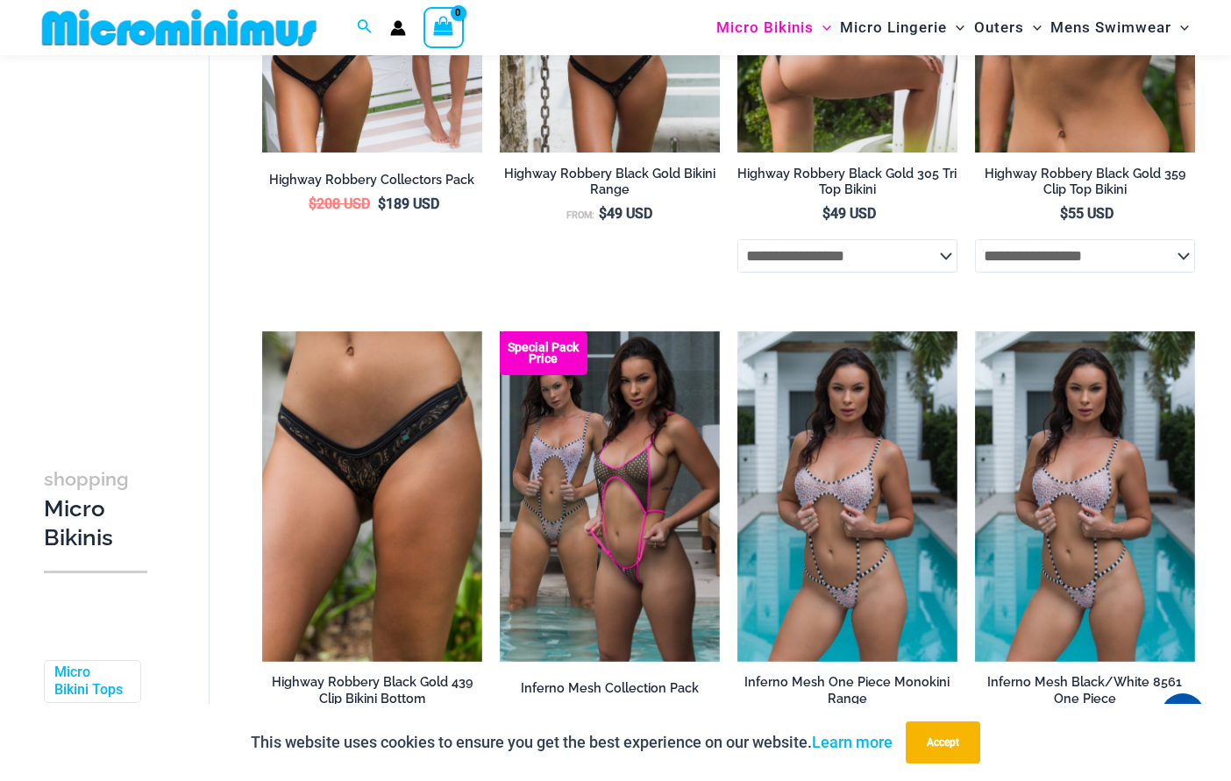
scroll to position [1474, 0]
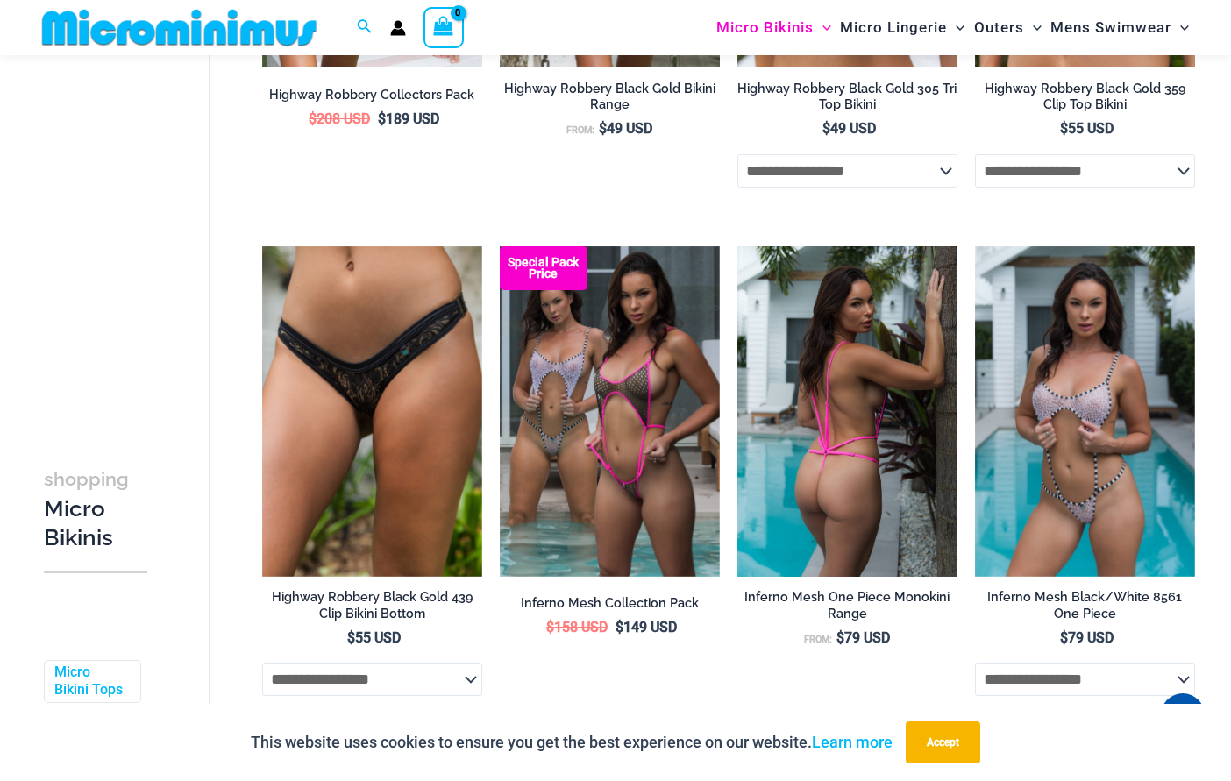
click at [845, 541] on img at bounding box center [847, 411] width 220 height 330
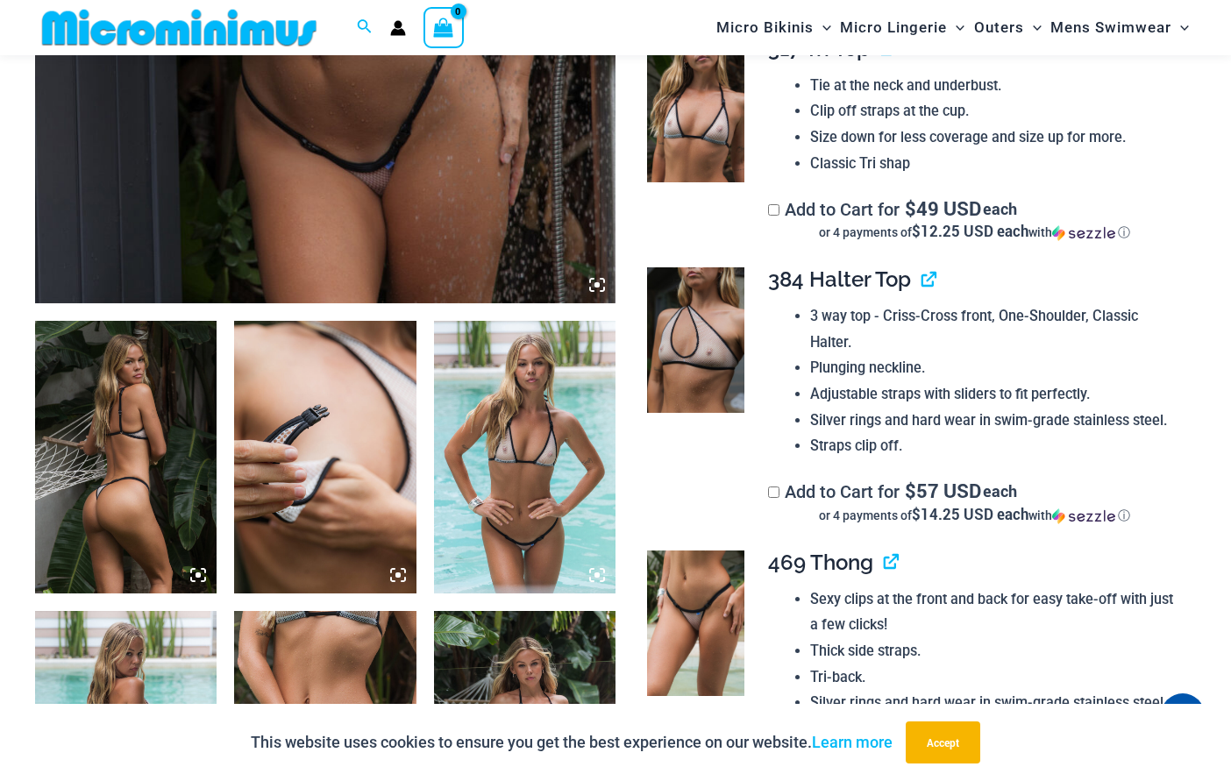
scroll to position [964, 0]
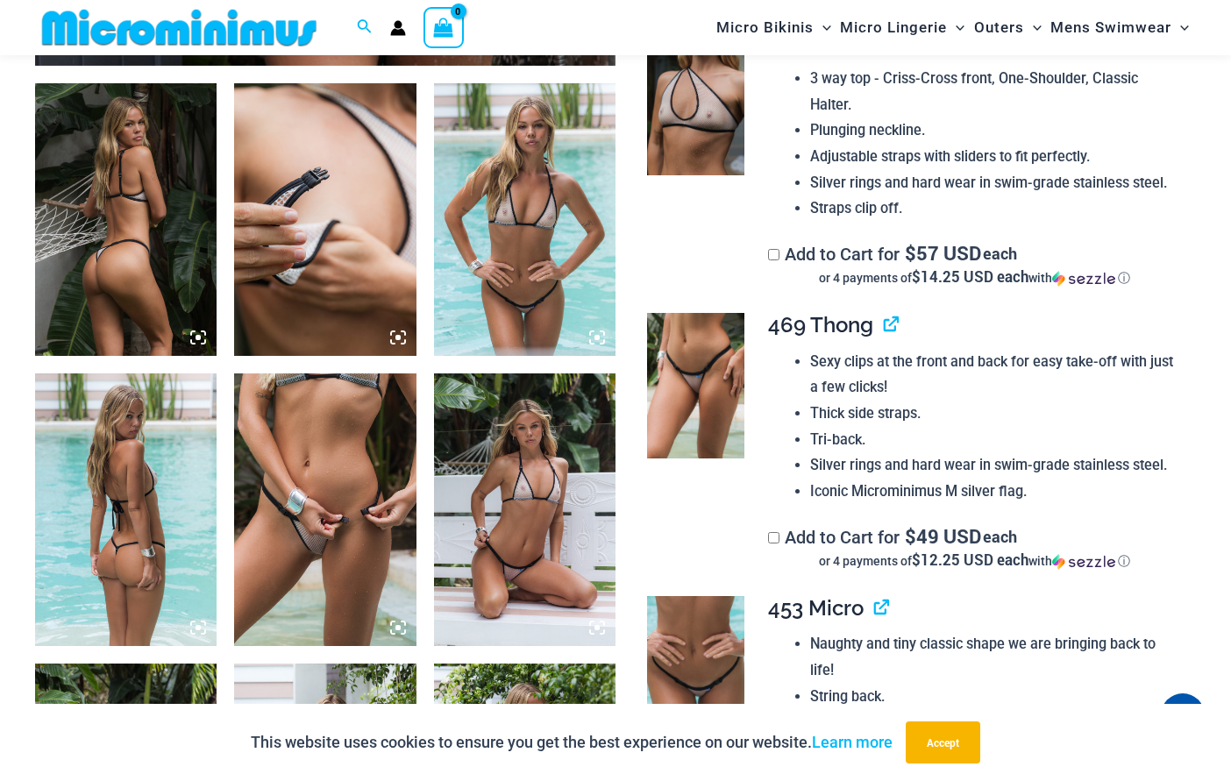
click at [500, 307] on img at bounding box center [524, 219] width 181 height 273
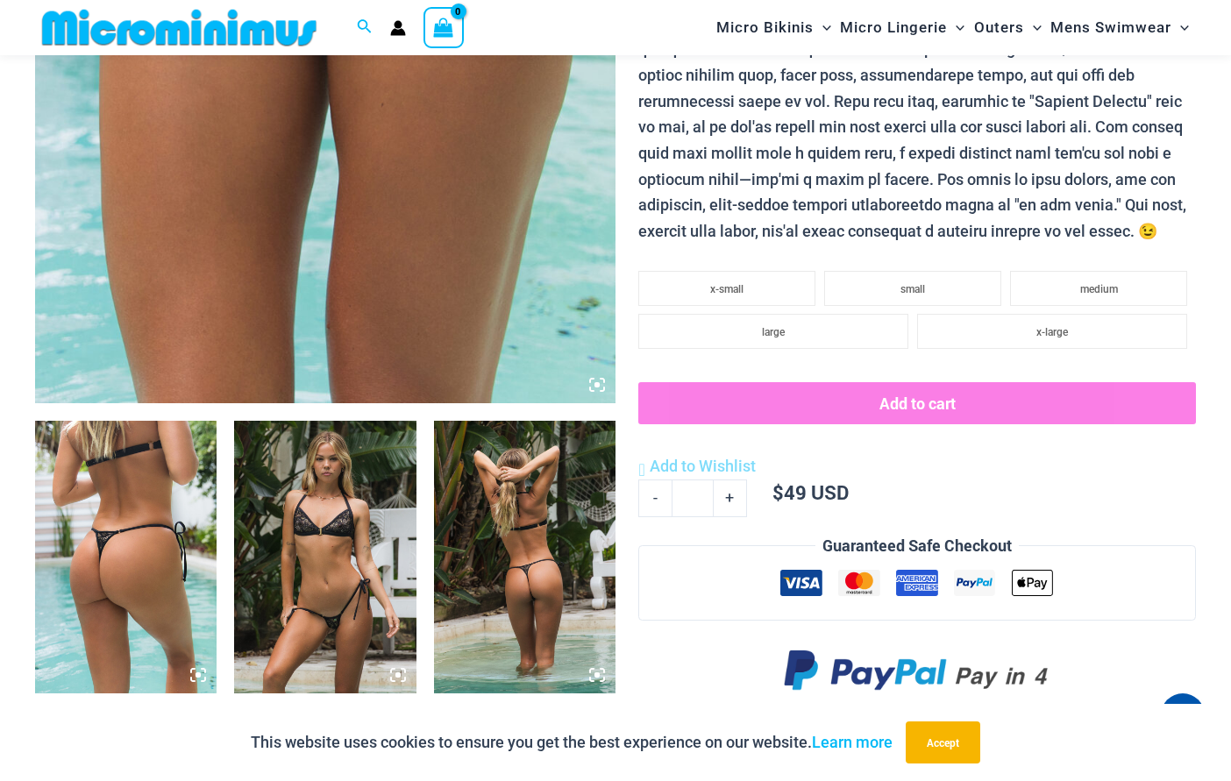
scroll to position [686, 0]
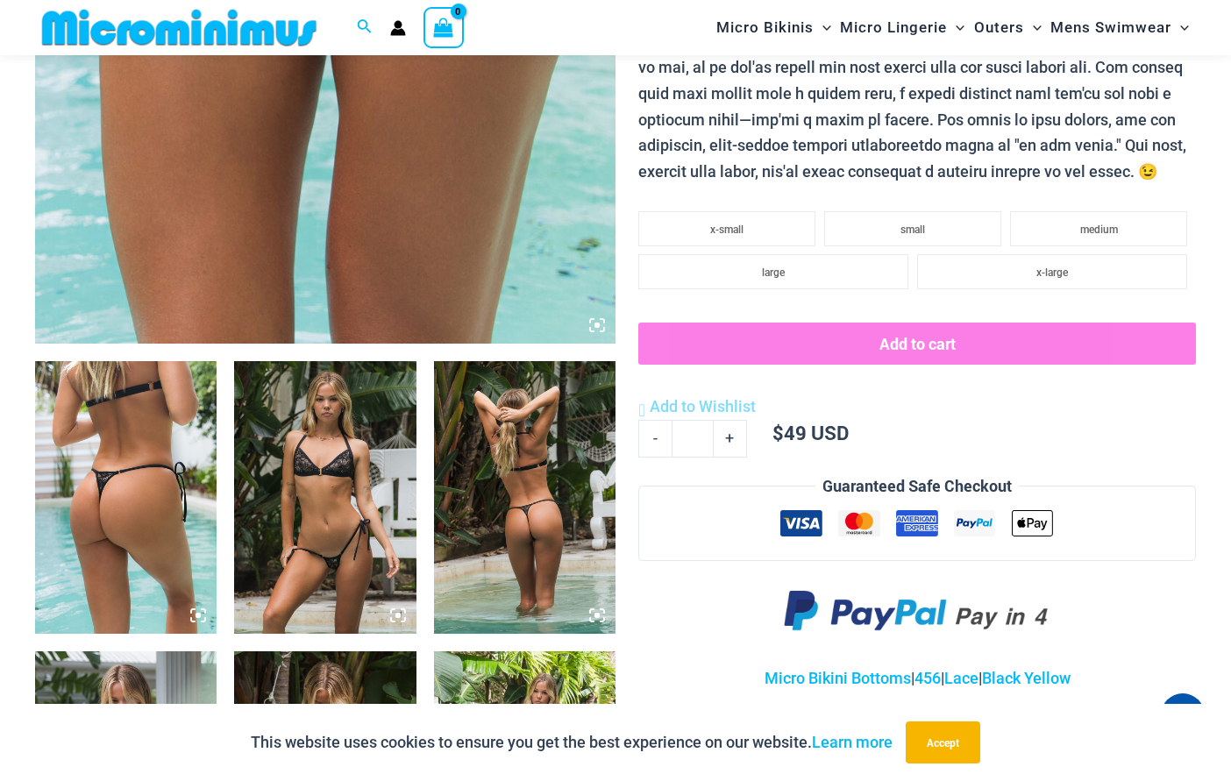
click at [330, 484] on img at bounding box center [324, 497] width 181 height 273
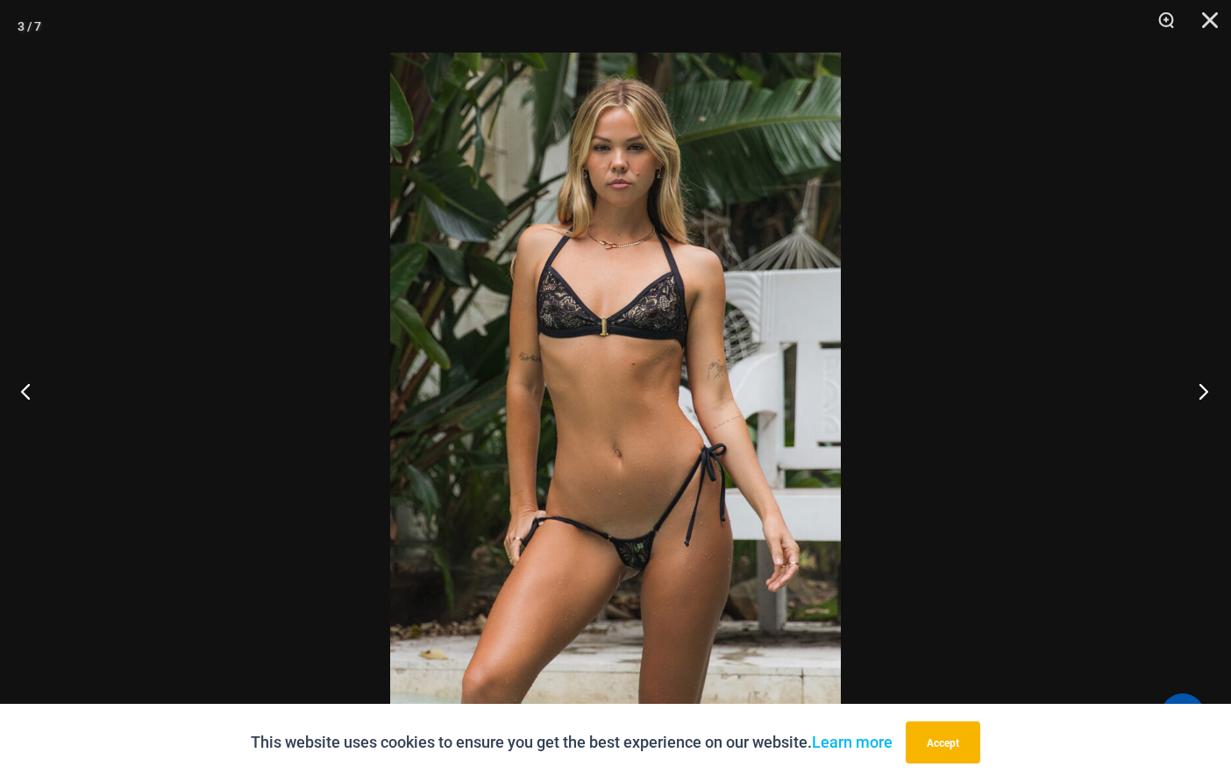
click at [1204, 395] on button "Next" at bounding box center [1198, 391] width 66 height 88
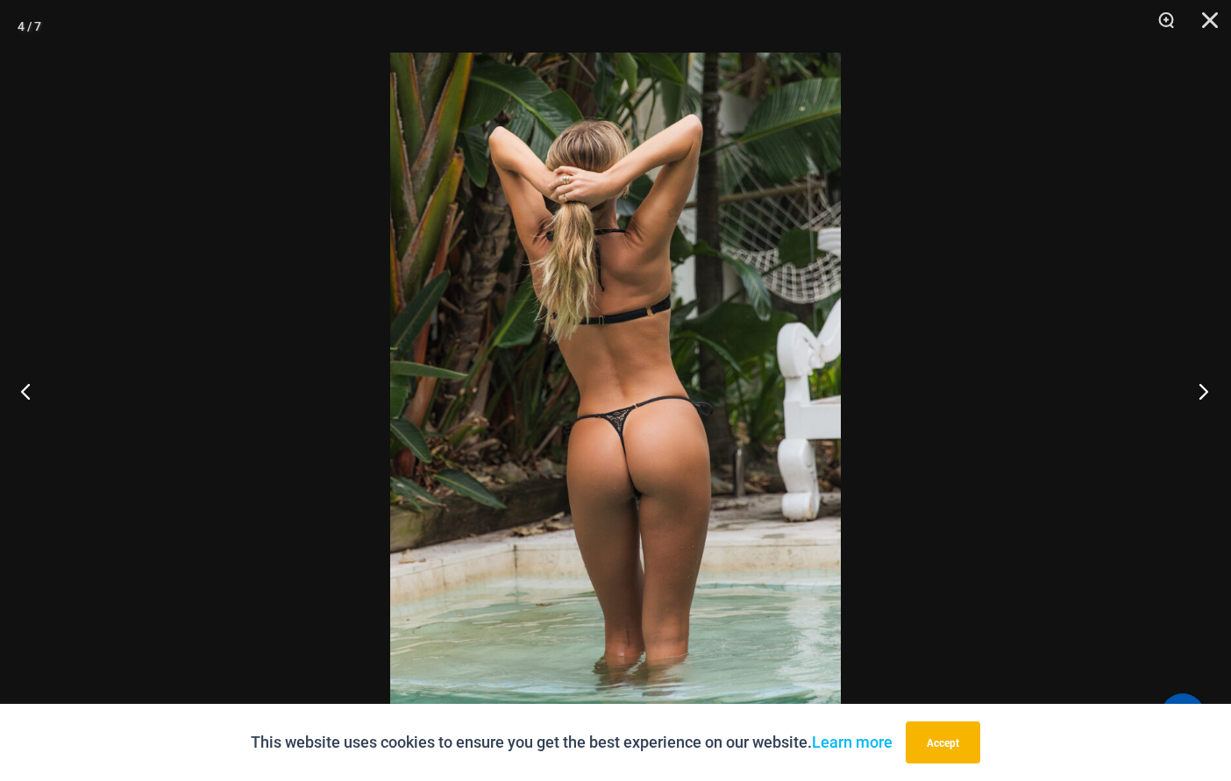
click at [1204, 393] on button "Next" at bounding box center [1198, 391] width 66 height 88
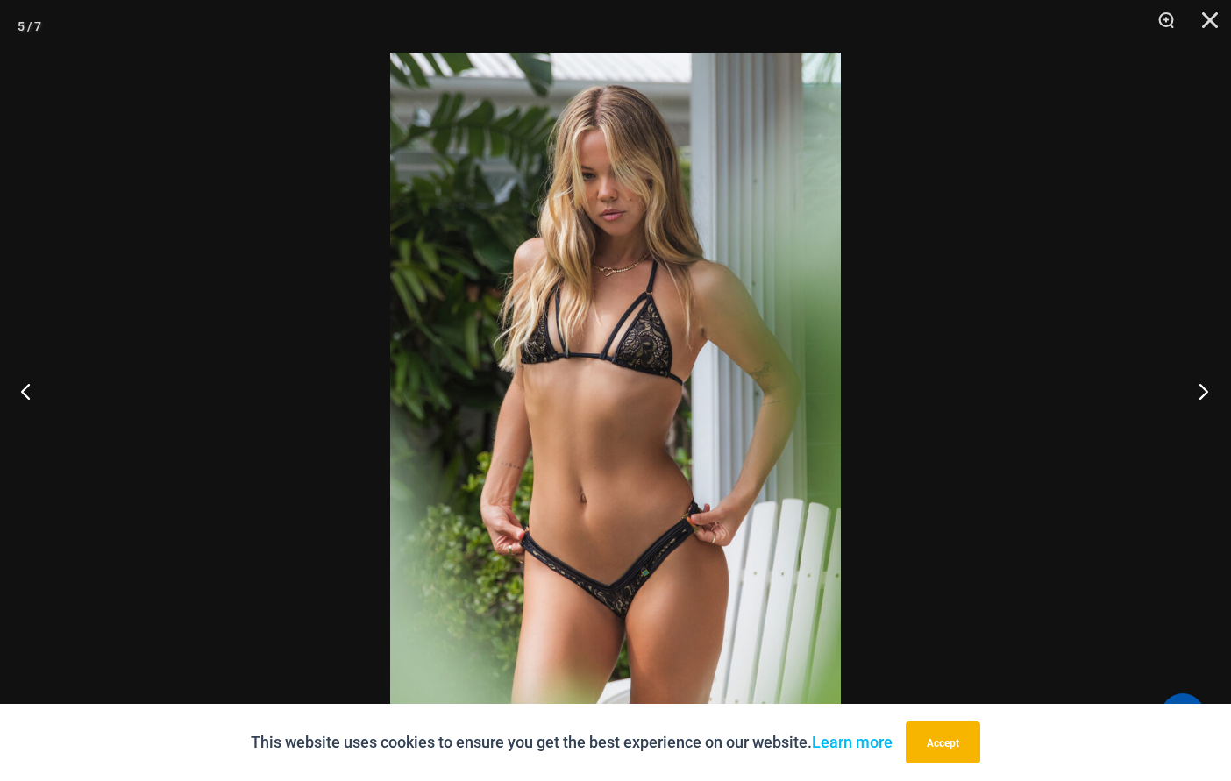
click at [1199, 393] on button "Next" at bounding box center [1198, 391] width 66 height 88
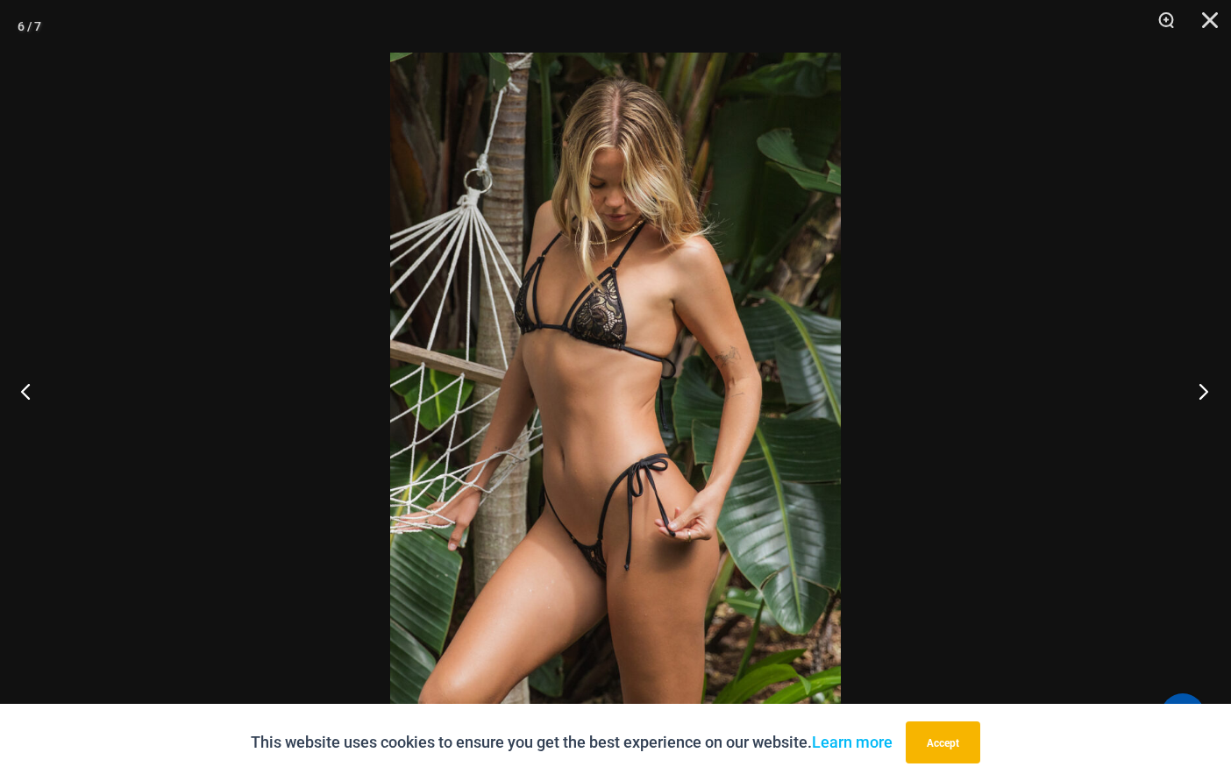
click at [1199, 393] on button "Next" at bounding box center [1198, 391] width 66 height 88
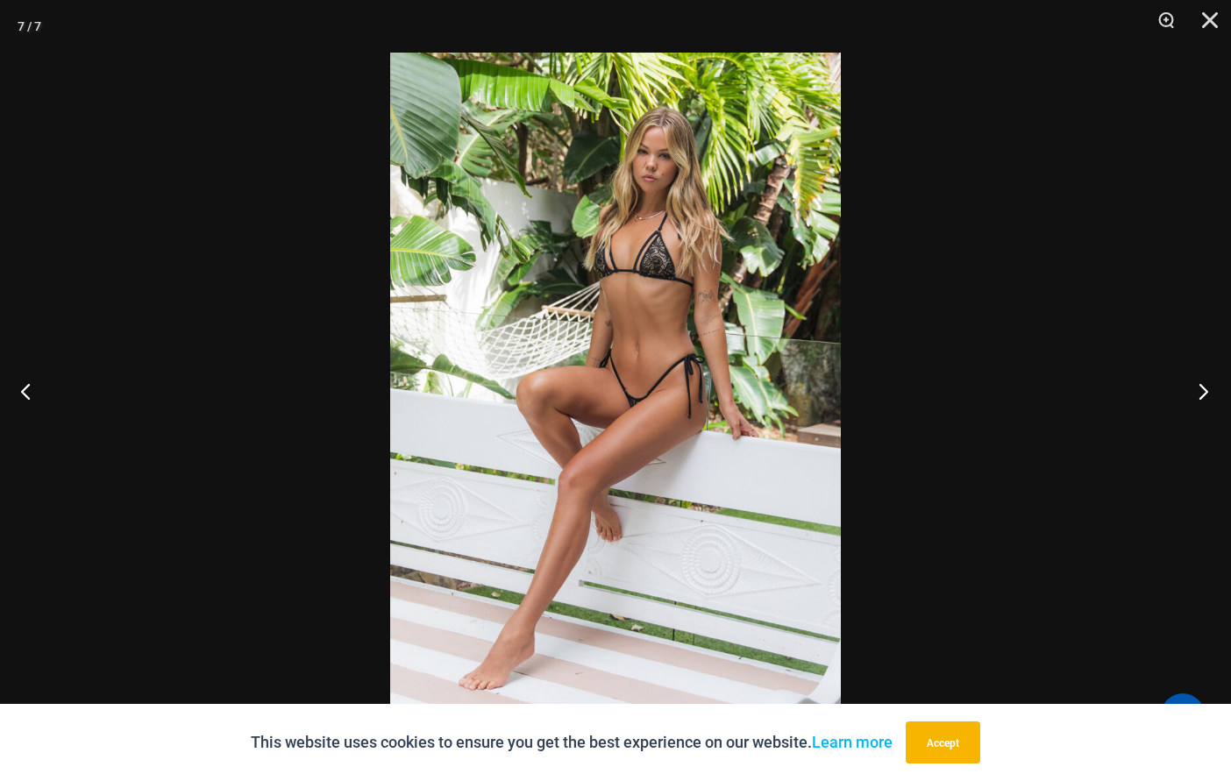
click at [1199, 393] on button "Next" at bounding box center [1198, 391] width 66 height 88
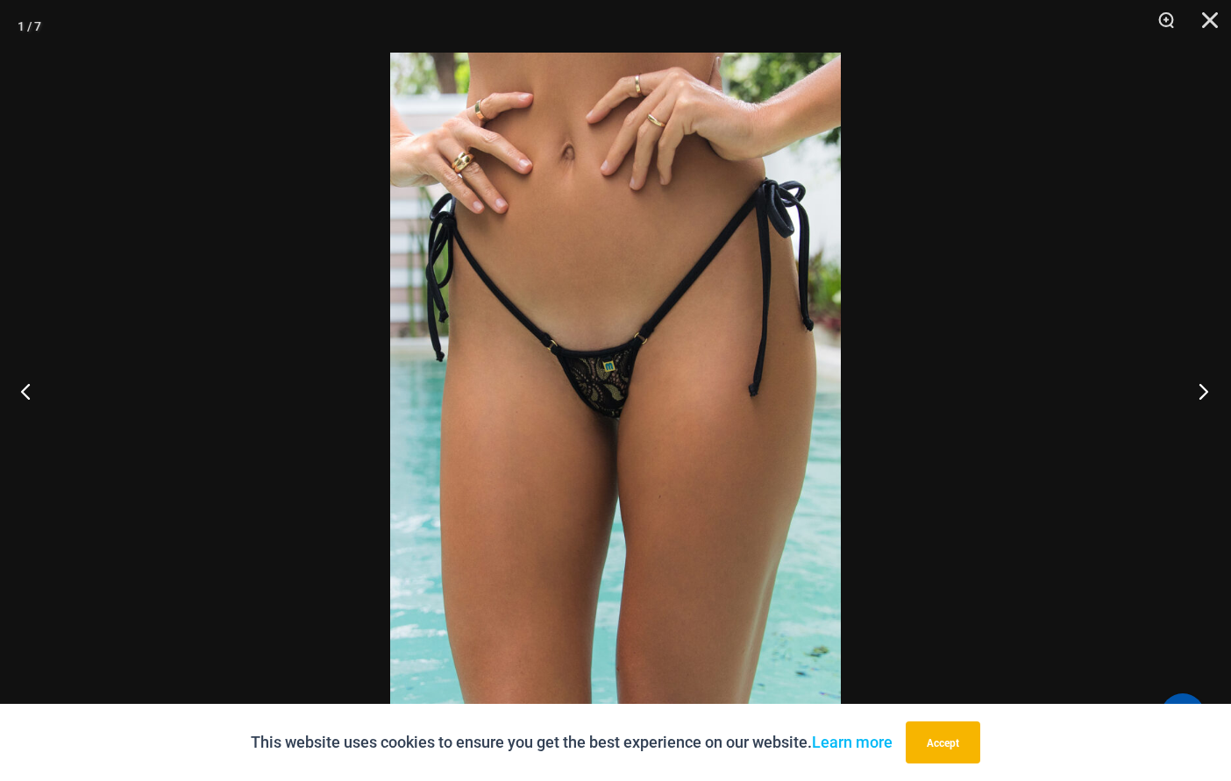
click at [1199, 393] on button "Next" at bounding box center [1198, 391] width 66 height 88
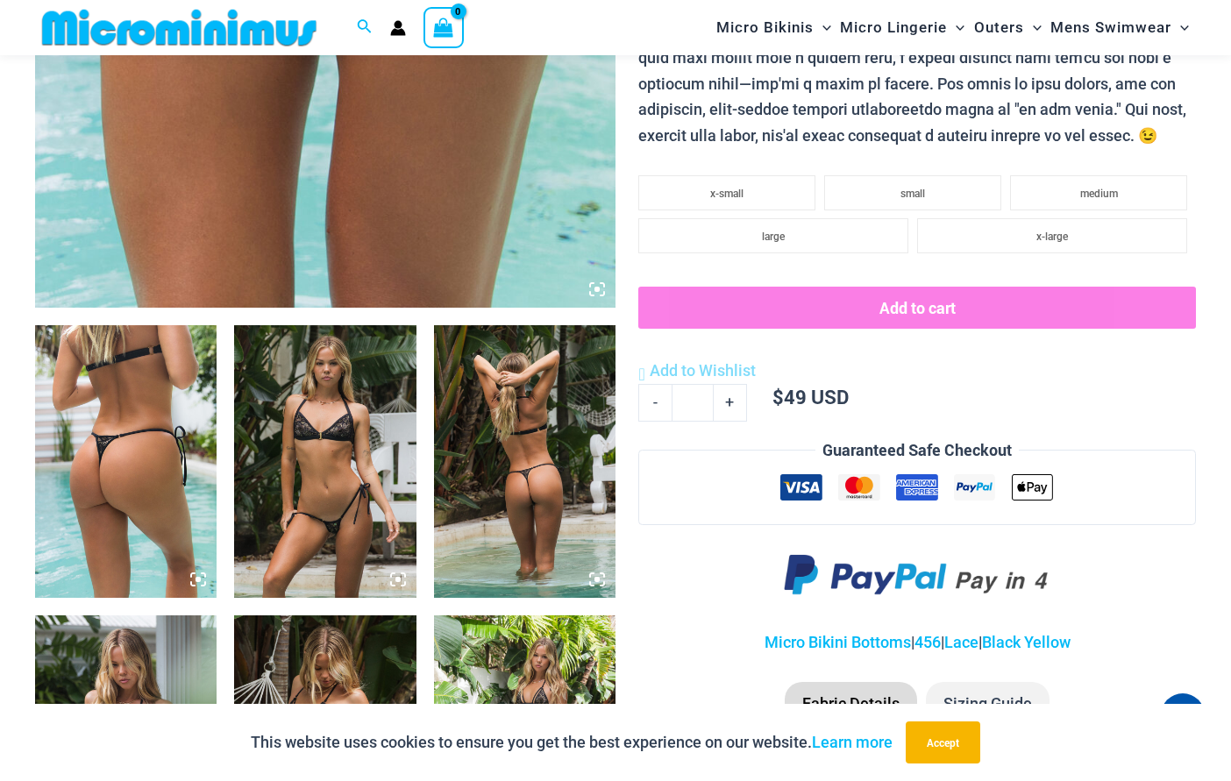
scroll to position [862, 0]
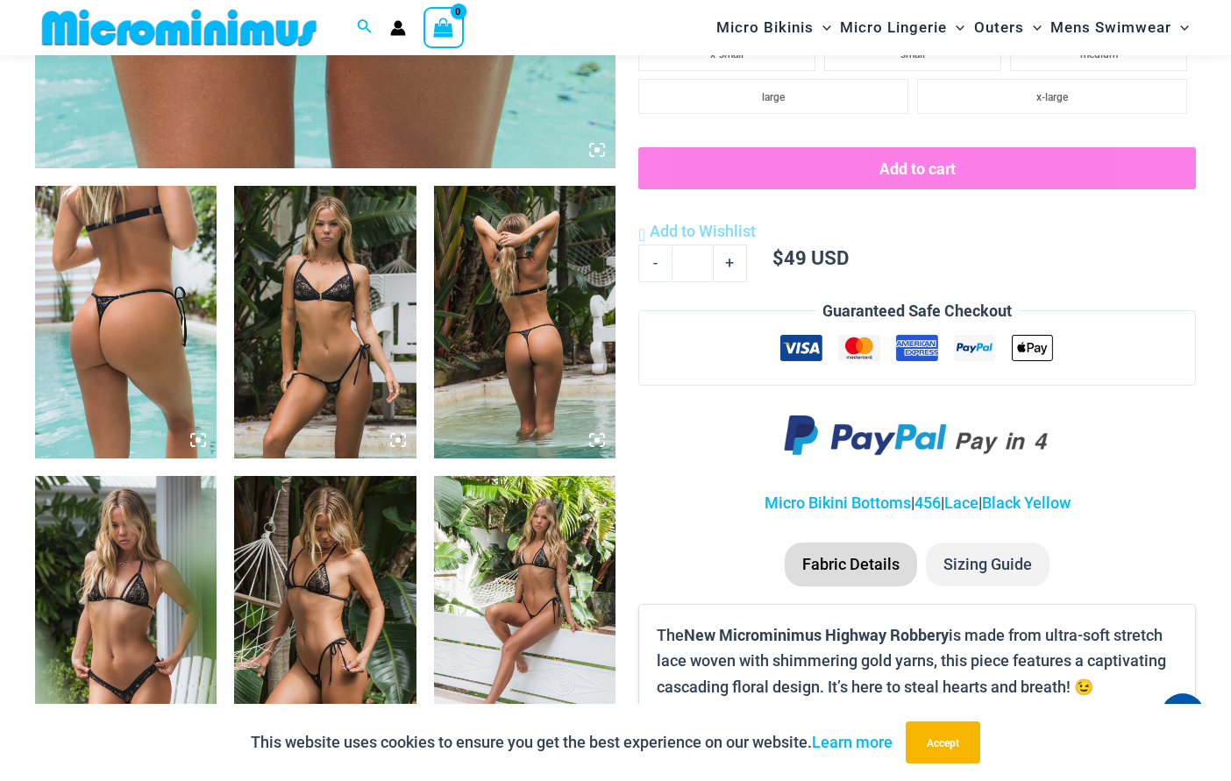
click at [381, 362] on img at bounding box center [324, 322] width 181 height 273
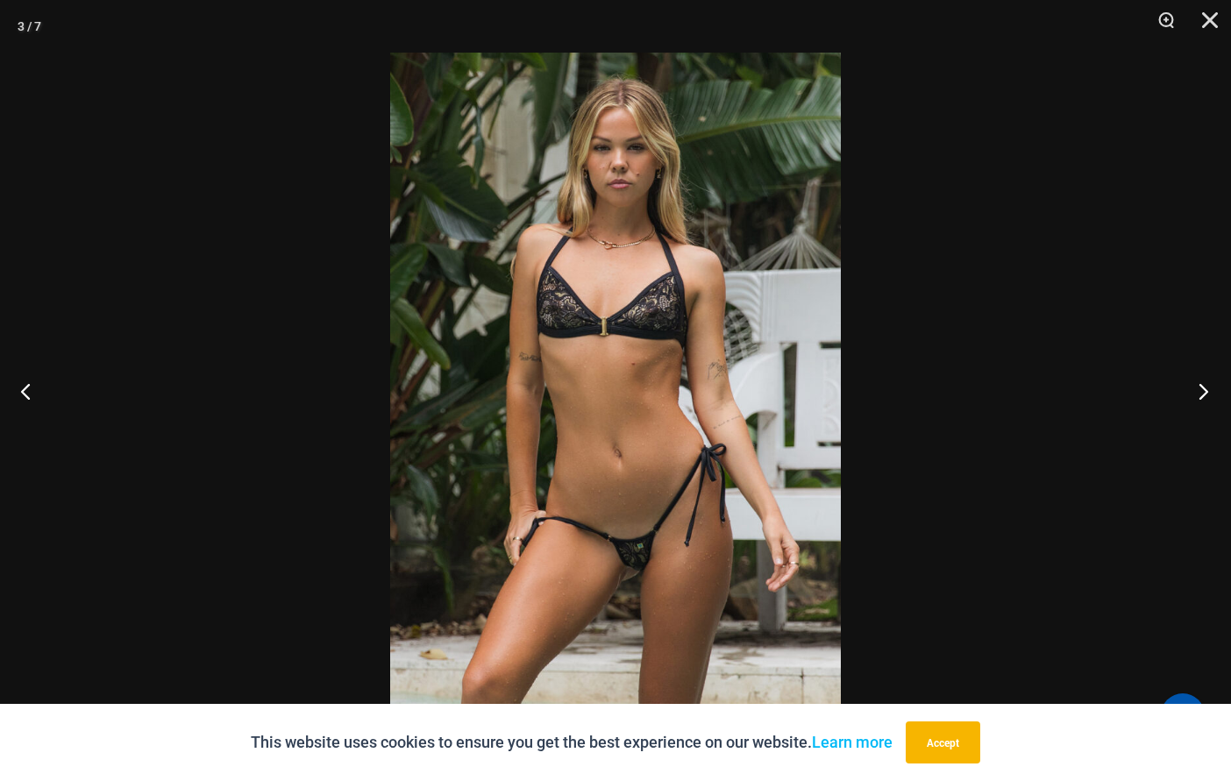
click at [1212, 390] on button "Next" at bounding box center [1198, 391] width 66 height 88
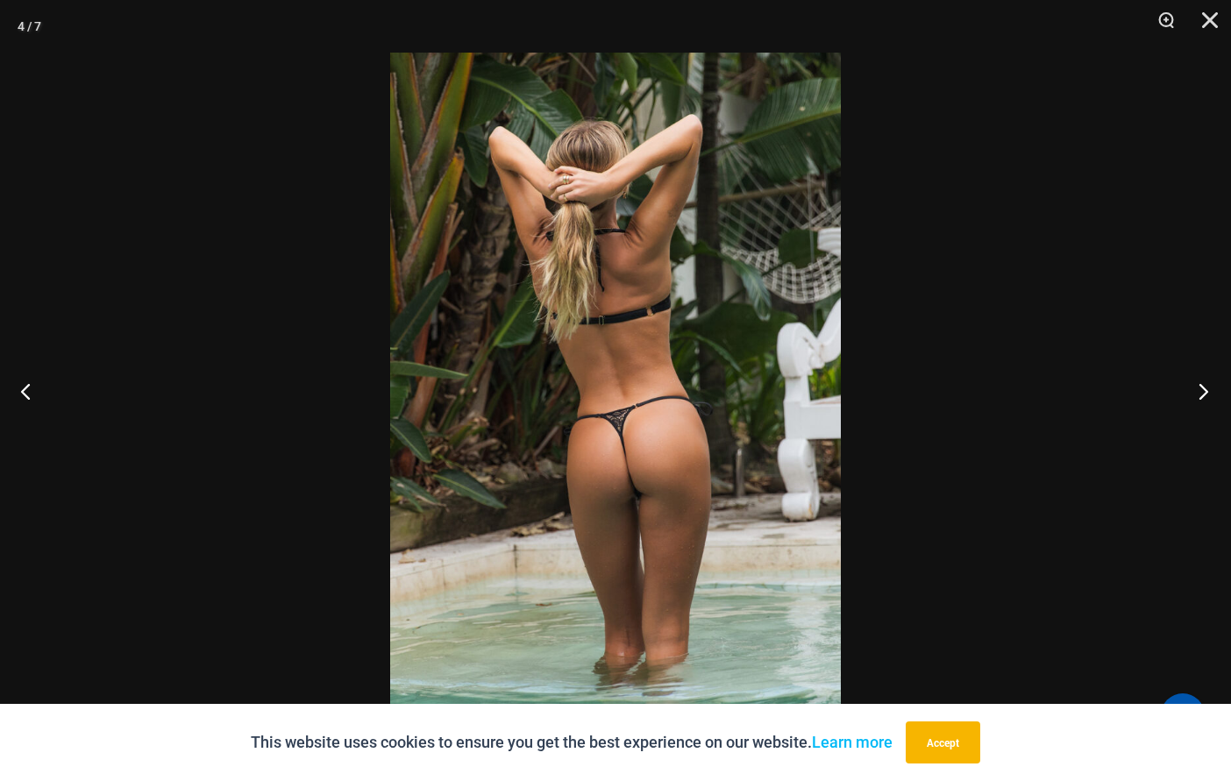
click at [1197, 390] on button "Next" at bounding box center [1198, 391] width 66 height 88
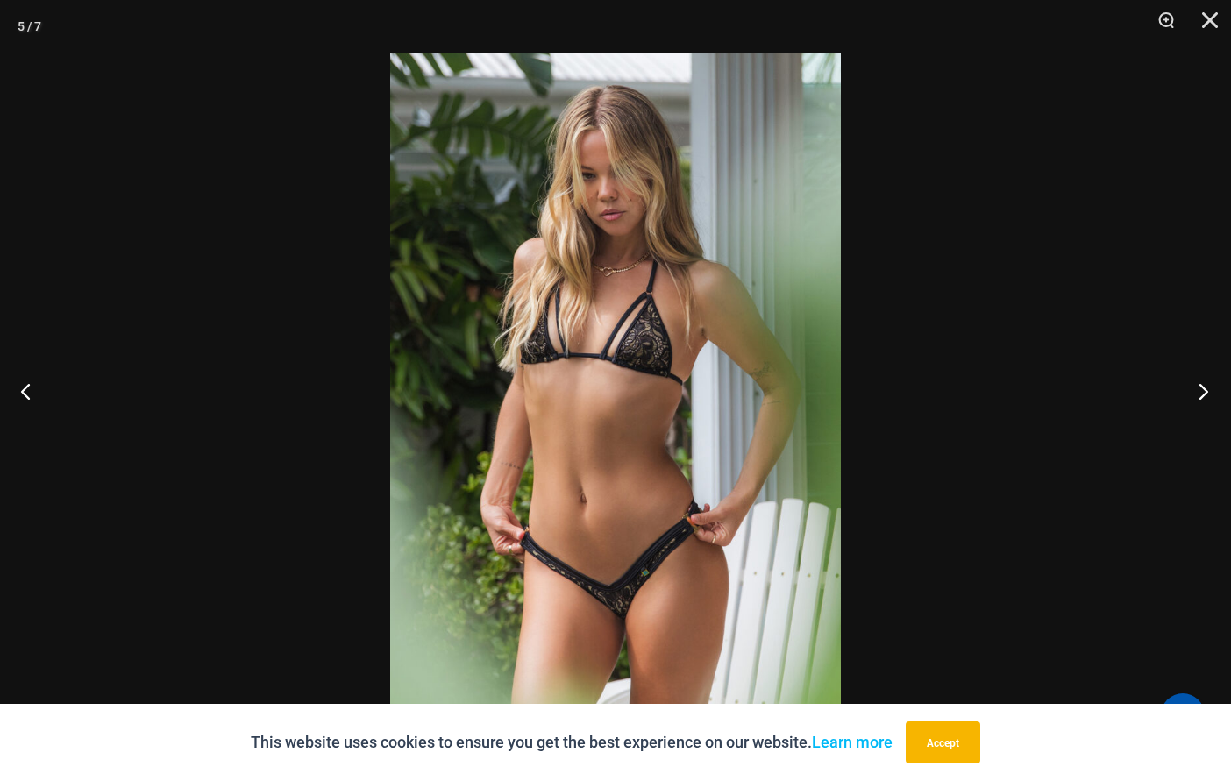
click at [1211, 394] on button "Next" at bounding box center [1198, 391] width 66 height 88
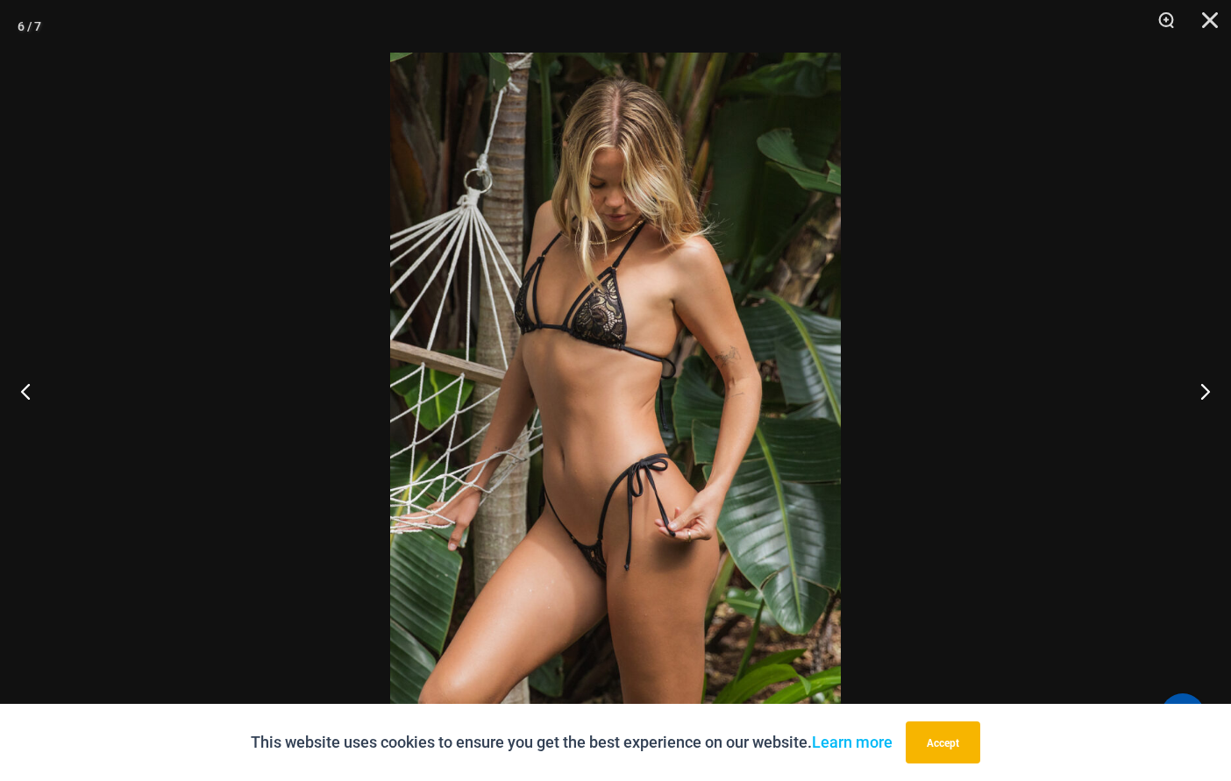
scroll to position [0, 0]
click at [1216, 391] on button "Next" at bounding box center [1198, 391] width 66 height 88
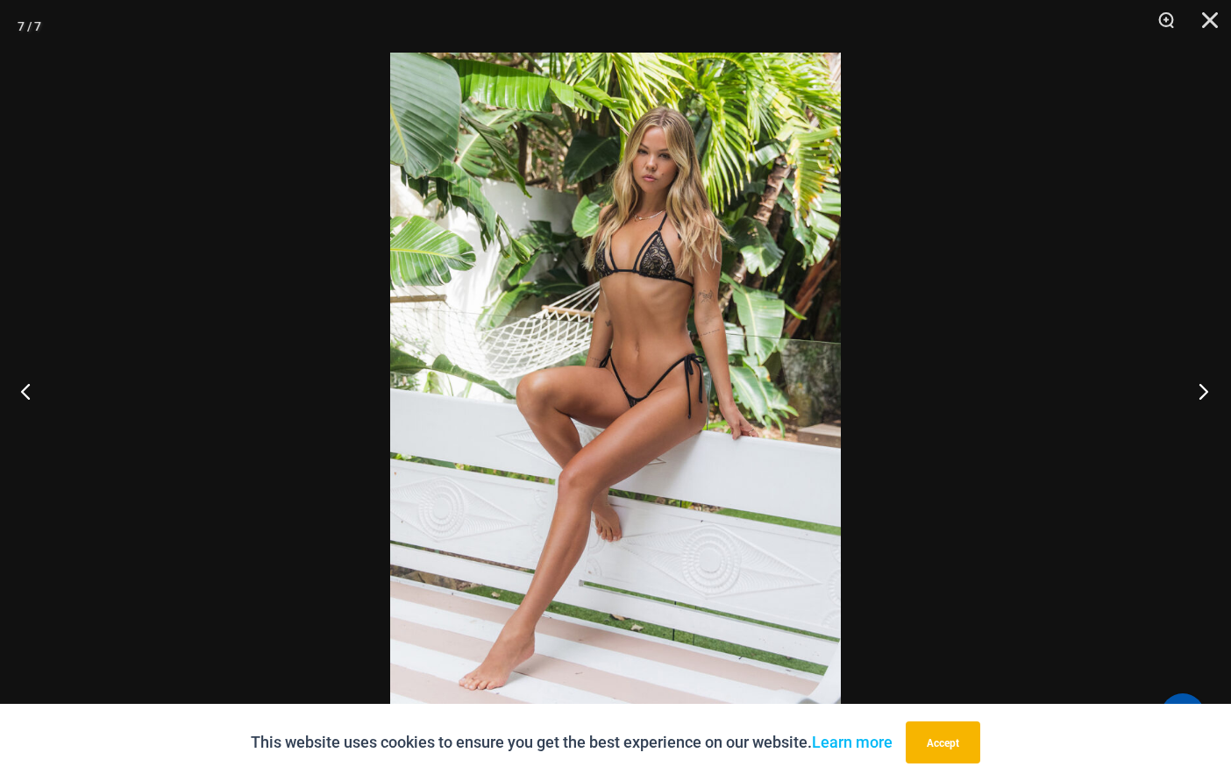
click at [1199, 383] on button "Next" at bounding box center [1198, 391] width 66 height 88
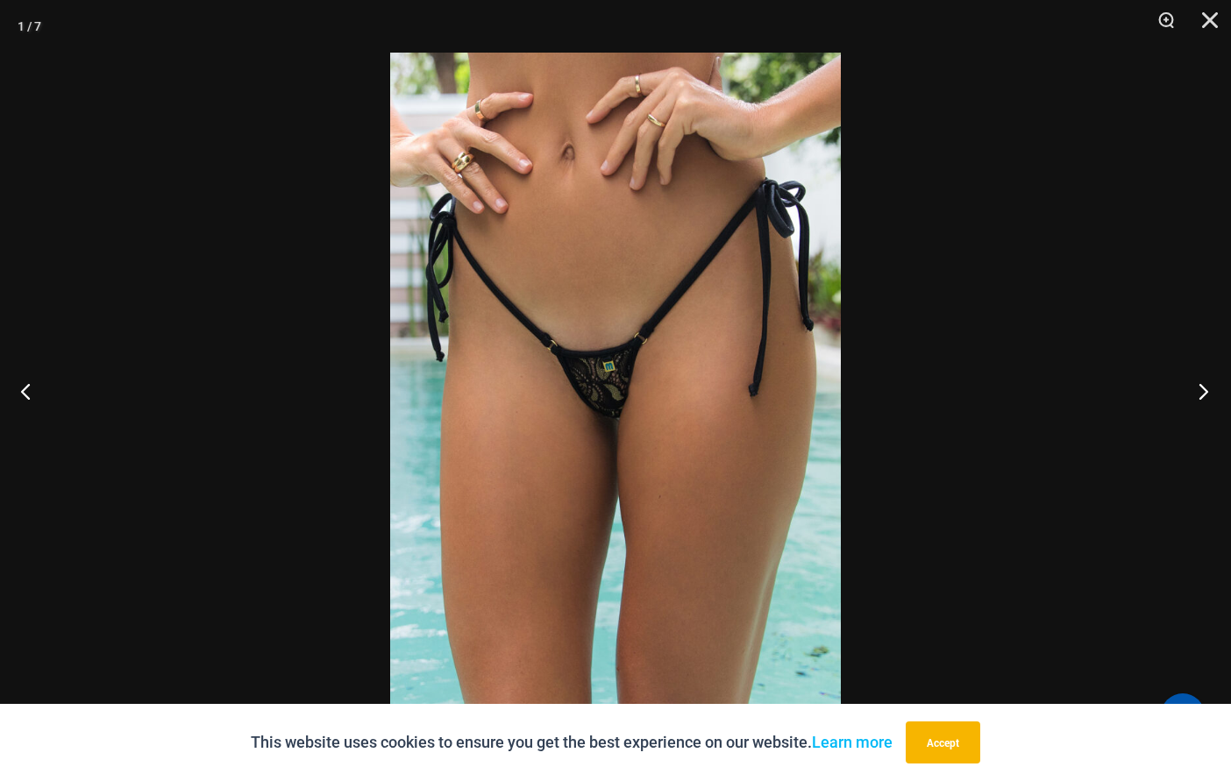
click at [1199, 383] on button "Next" at bounding box center [1198, 391] width 66 height 88
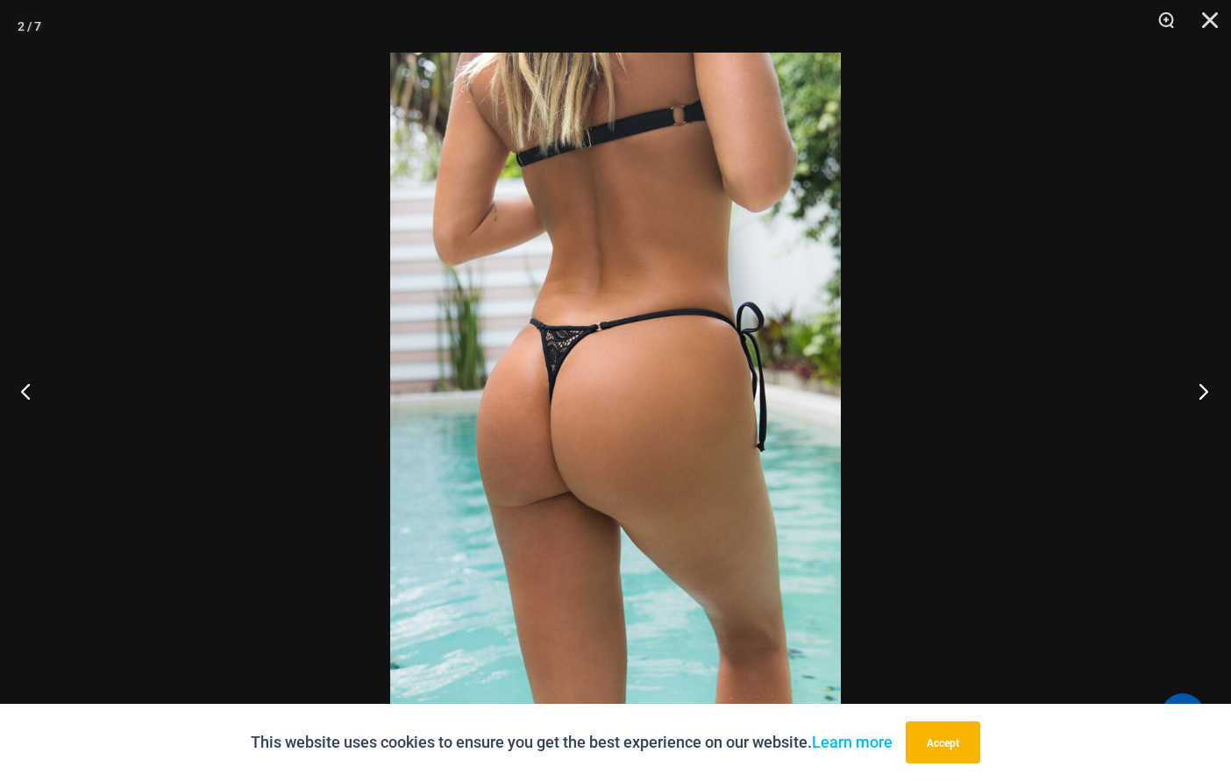
click at [1199, 383] on button "Next" at bounding box center [1198, 391] width 66 height 88
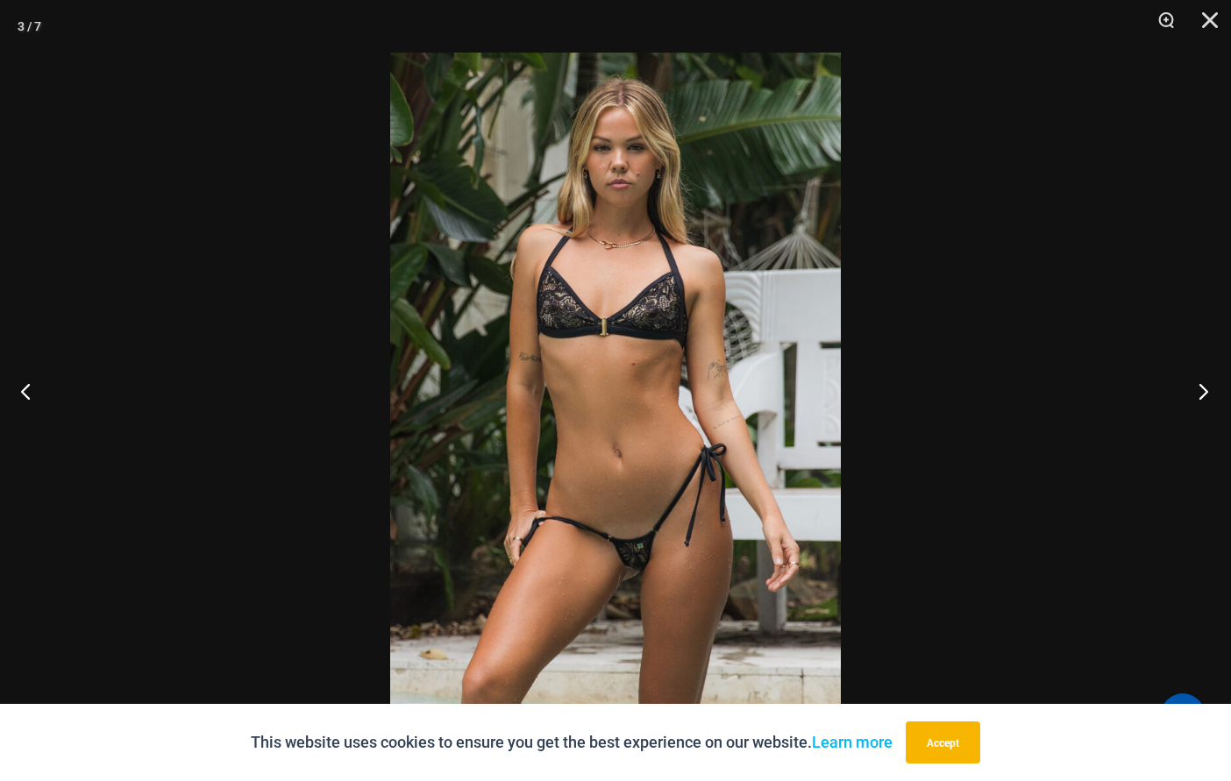
click at [1198, 391] on button "Next" at bounding box center [1198, 391] width 66 height 88
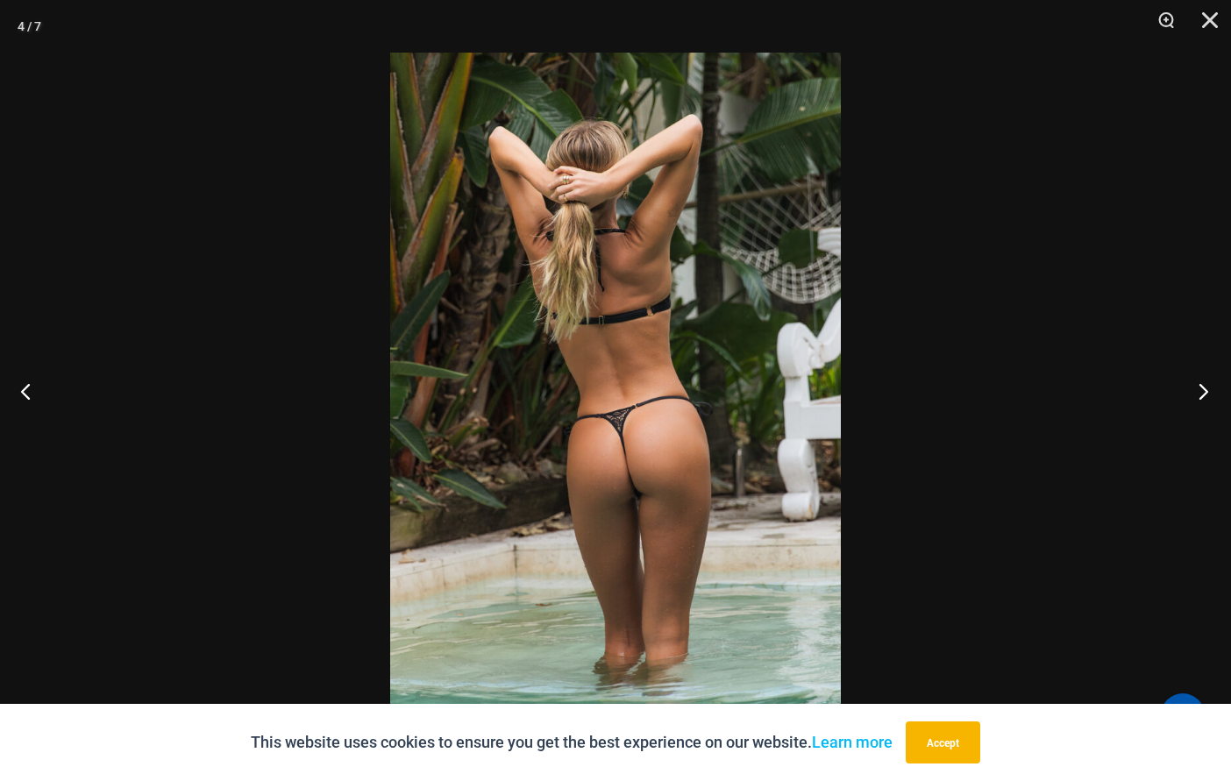
click at [1199, 384] on button "Next" at bounding box center [1198, 391] width 66 height 88
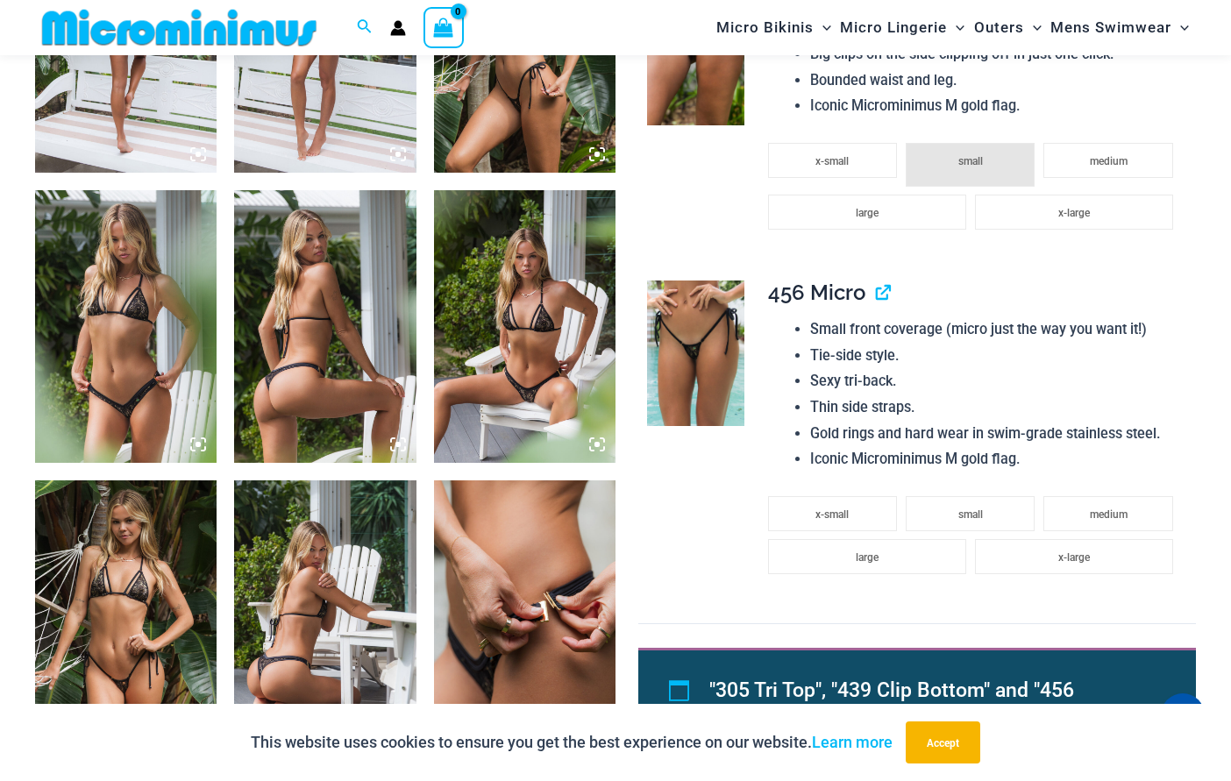
scroll to position [1298, 0]
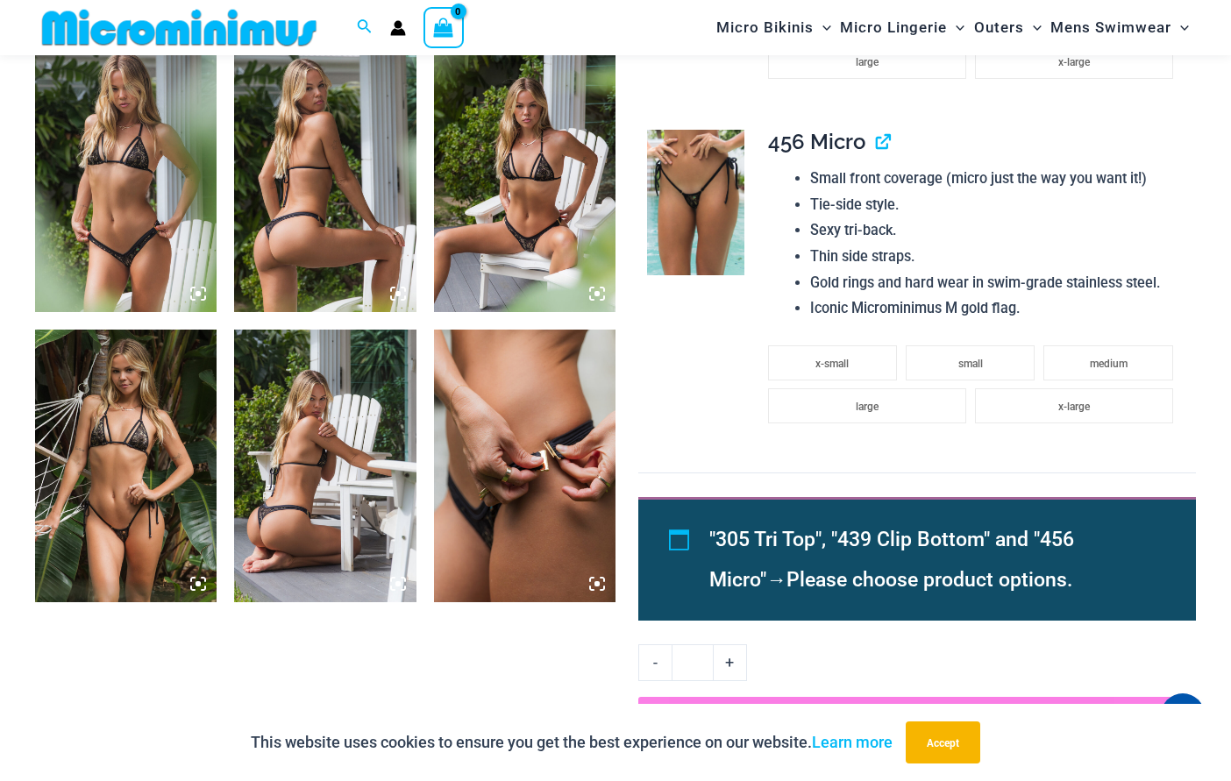
click at [535, 261] on img at bounding box center [524, 175] width 181 height 273
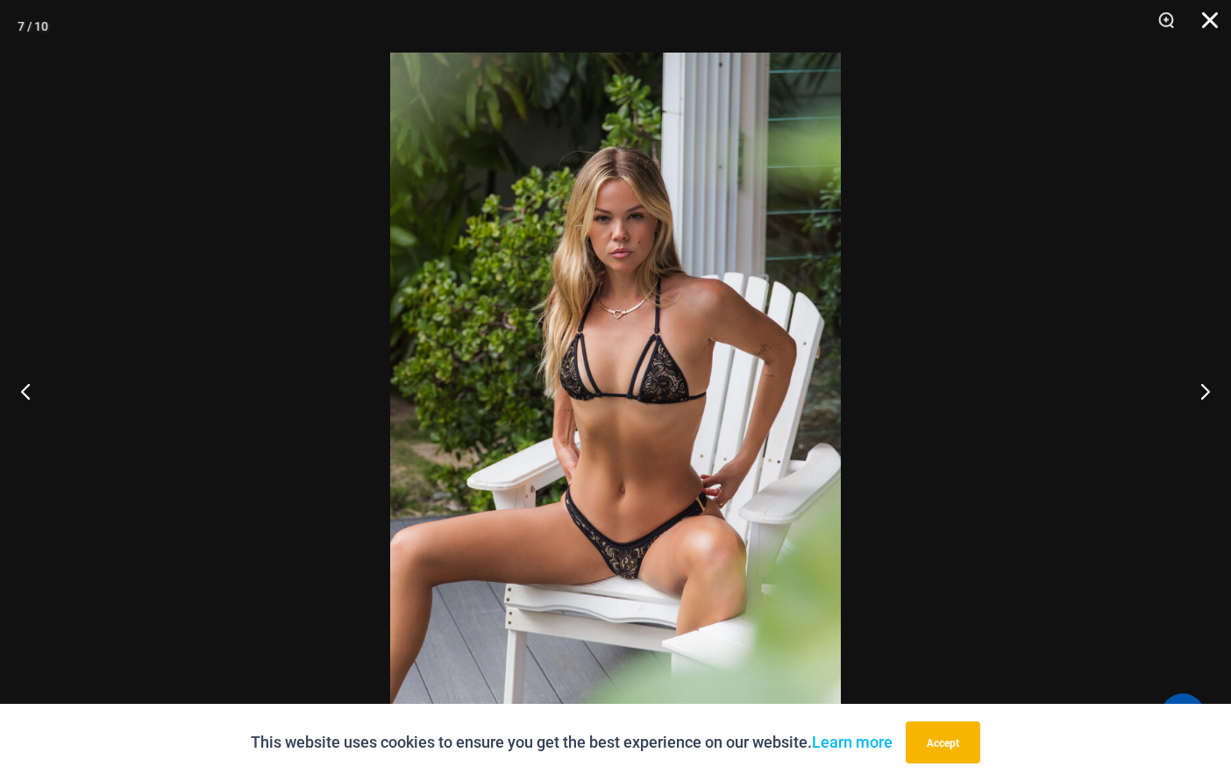
click at [1216, 21] on button "Close" at bounding box center [1204, 26] width 44 height 53
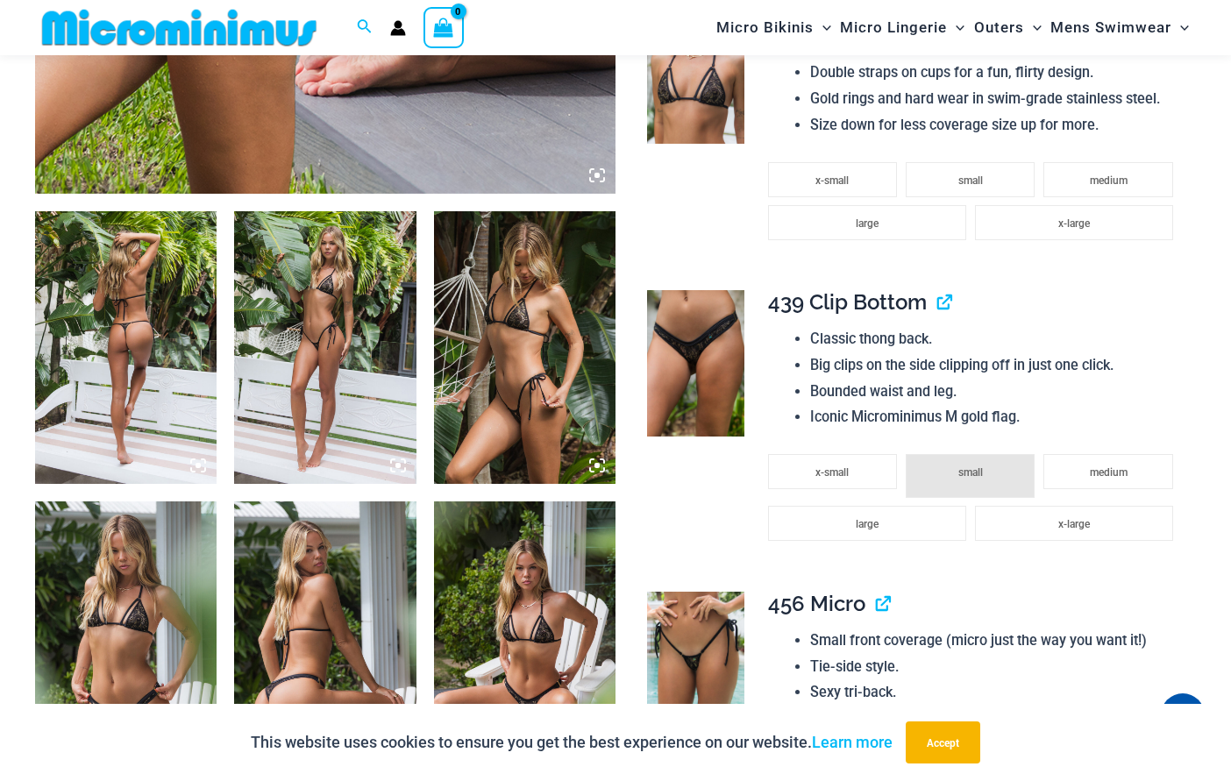
scroll to position [323, 0]
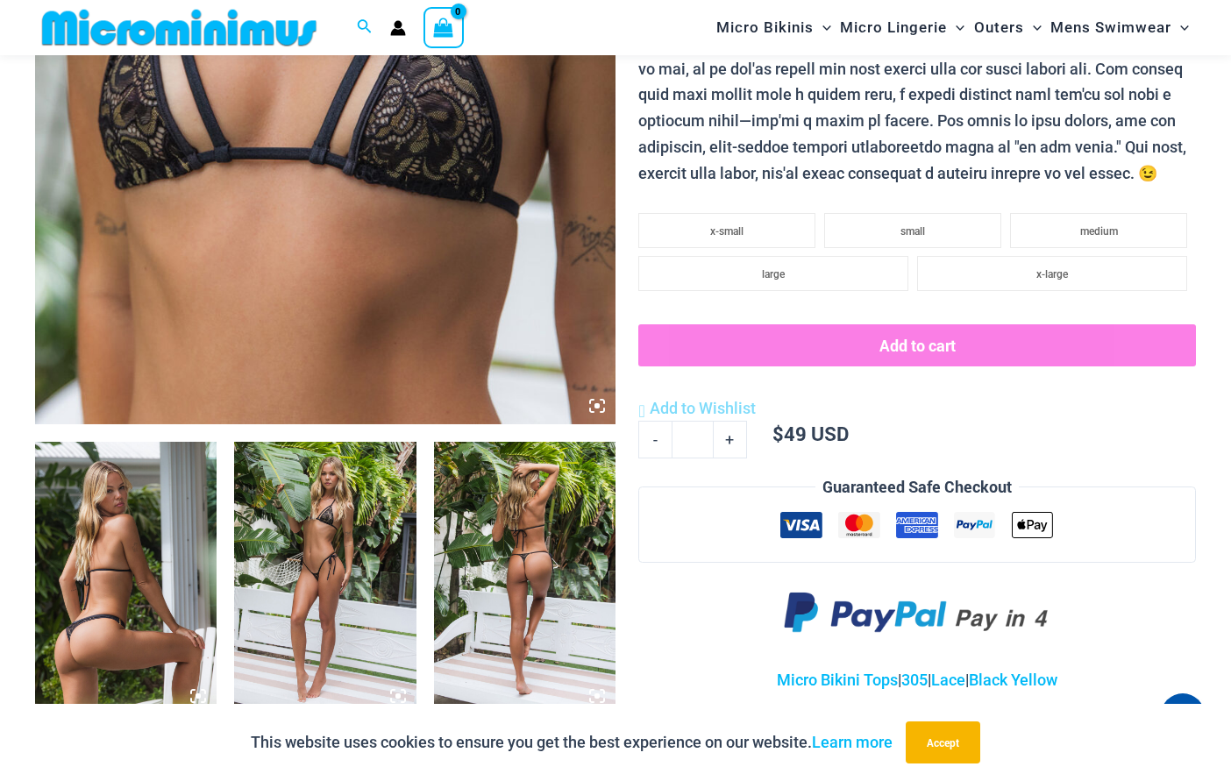
click at [364, 589] on img at bounding box center [324, 578] width 181 height 273
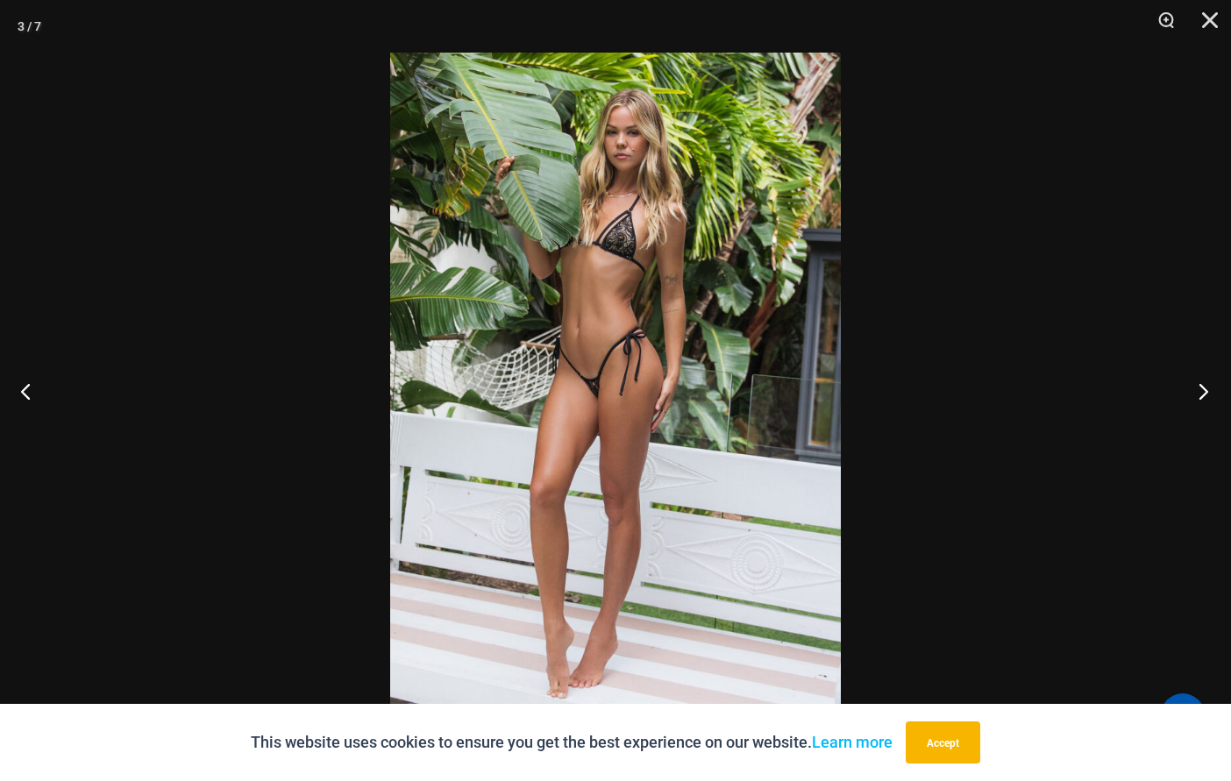
click at [1198, 401] on button "Next" at bounding box center [1198, 391] width 66 height 88
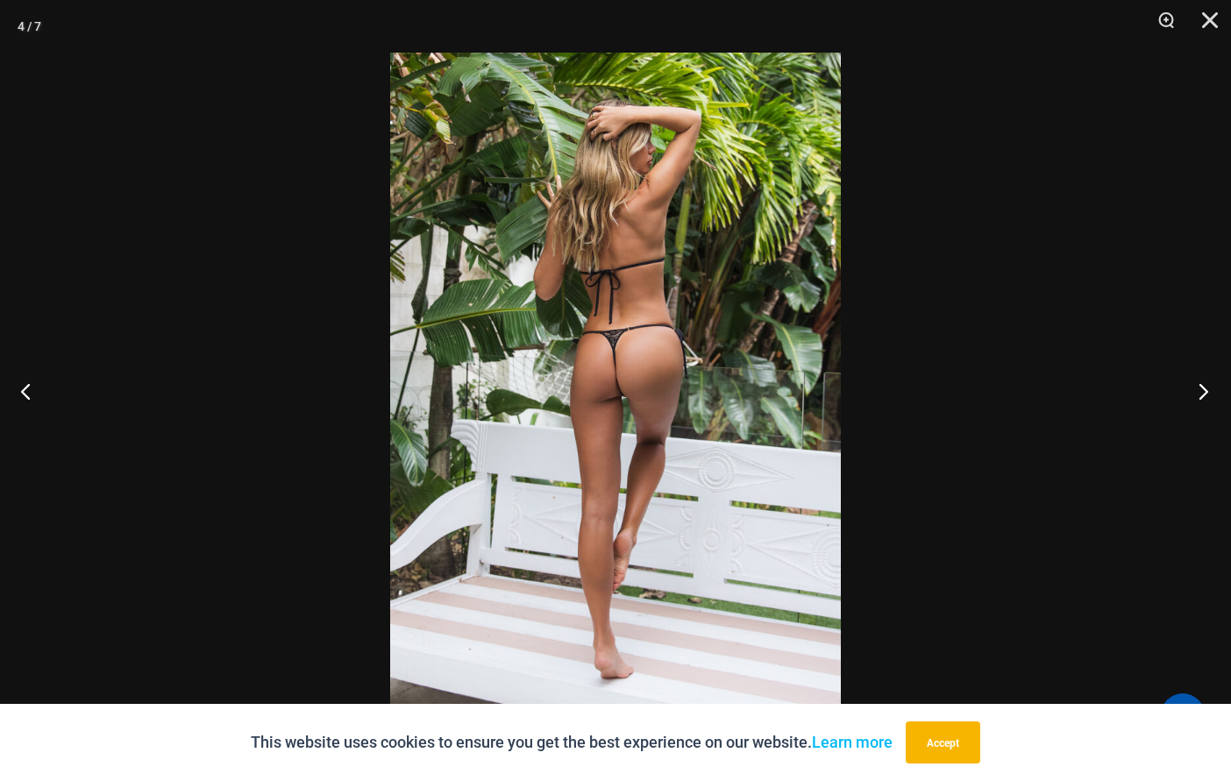
click at [1198, 400] on button "Next" at bounding box center [1198, 391] width 66 height 88
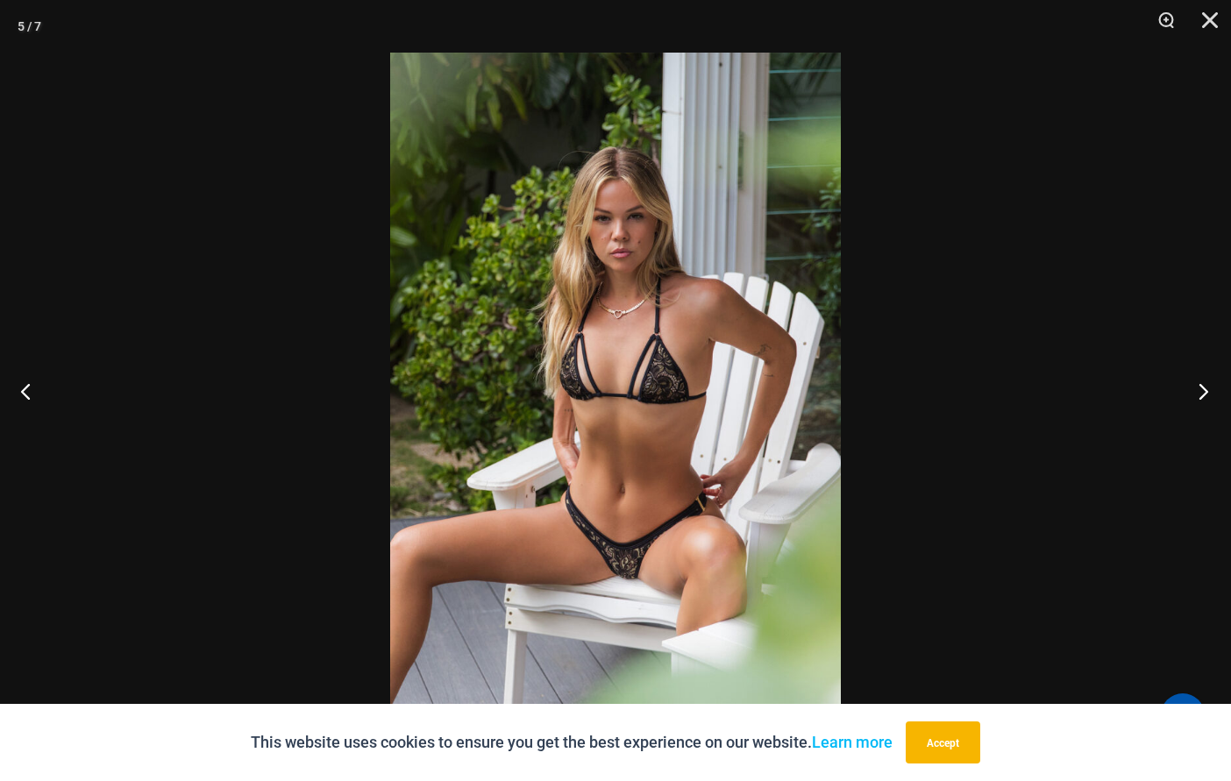
click at [1204, 382] on button "Next" at bounding box center [1198, 391] width 66 height 88
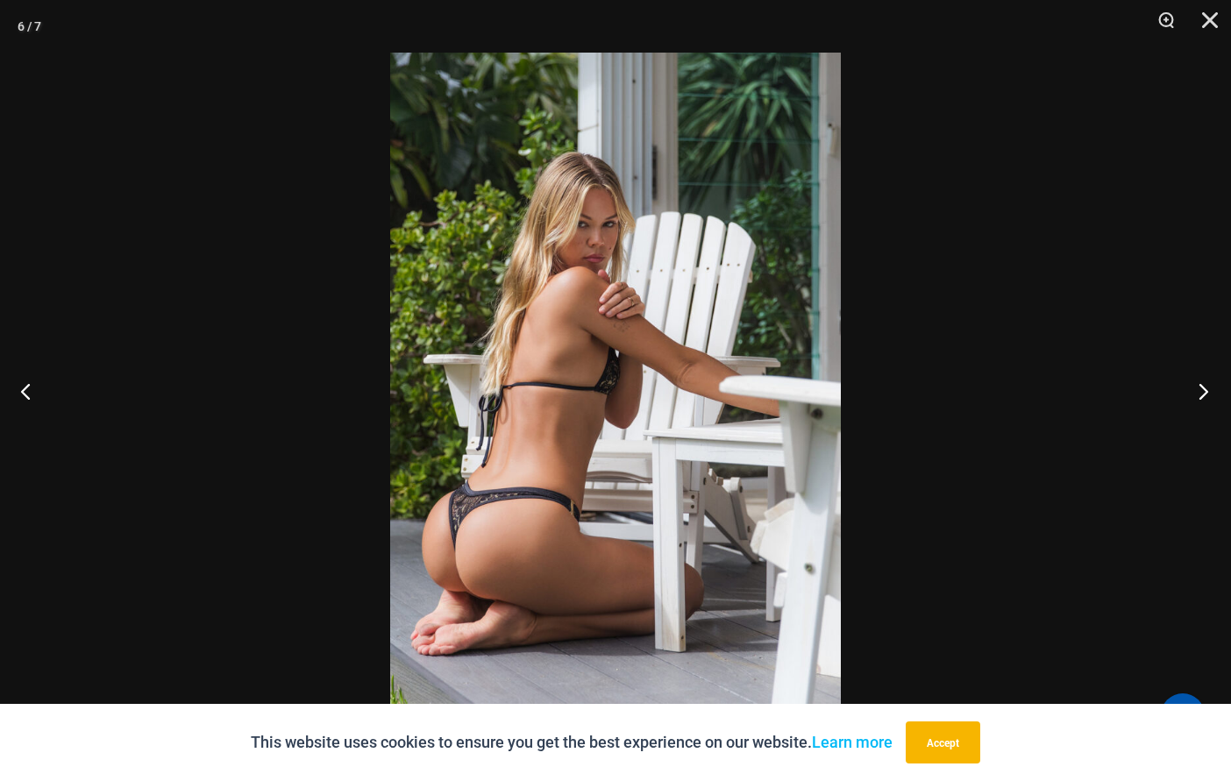
click at [1204, 382] on button "Next" at bounding box center [1198, 391] width 66 height 88
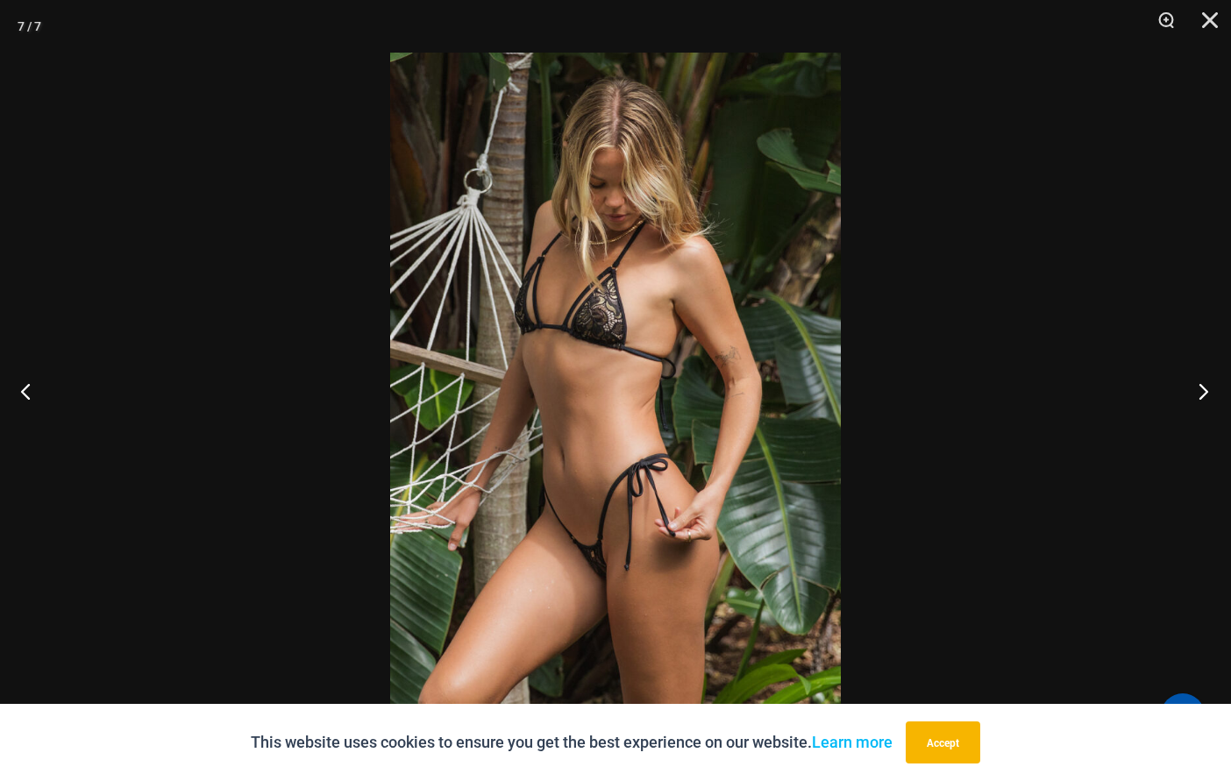
click at [1204, 392] on button "Next" at bounding box center [1198, 391] width 66 height 88
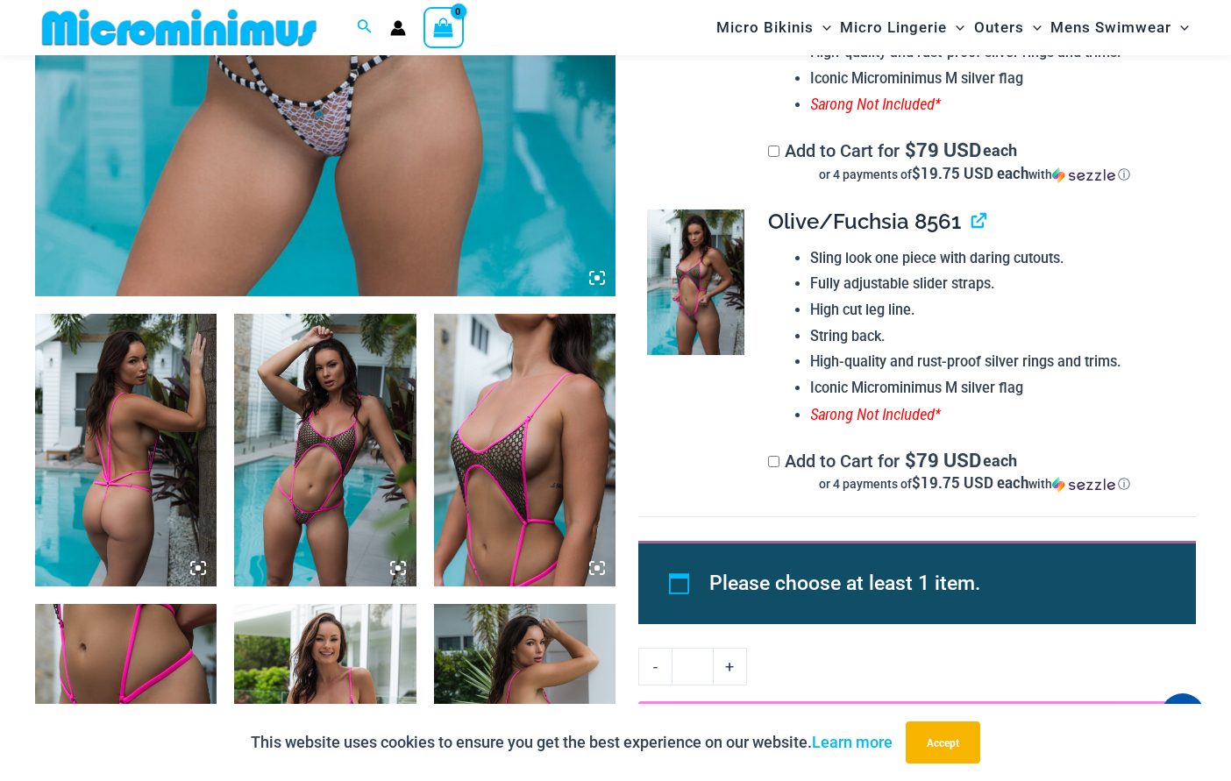
scroll to position [775, 0]
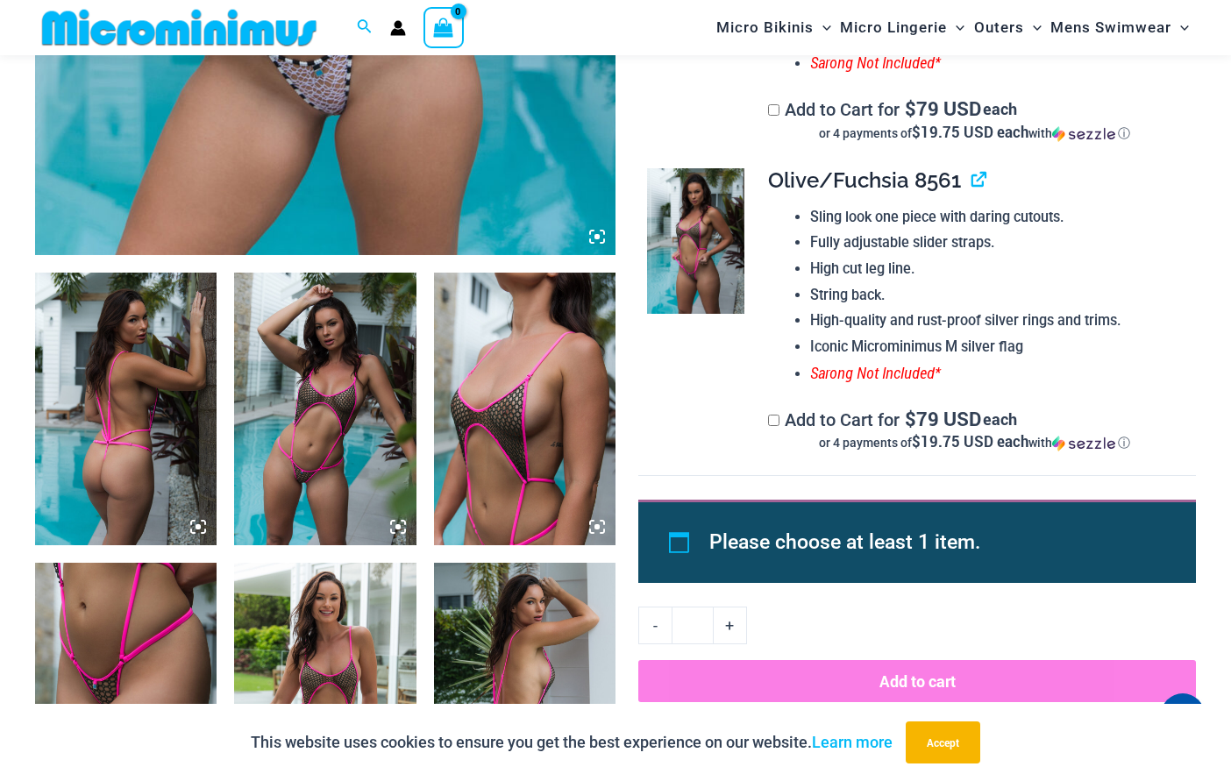
click at [357, 430] on img at bounding box center [324, 409] width 181 height 273
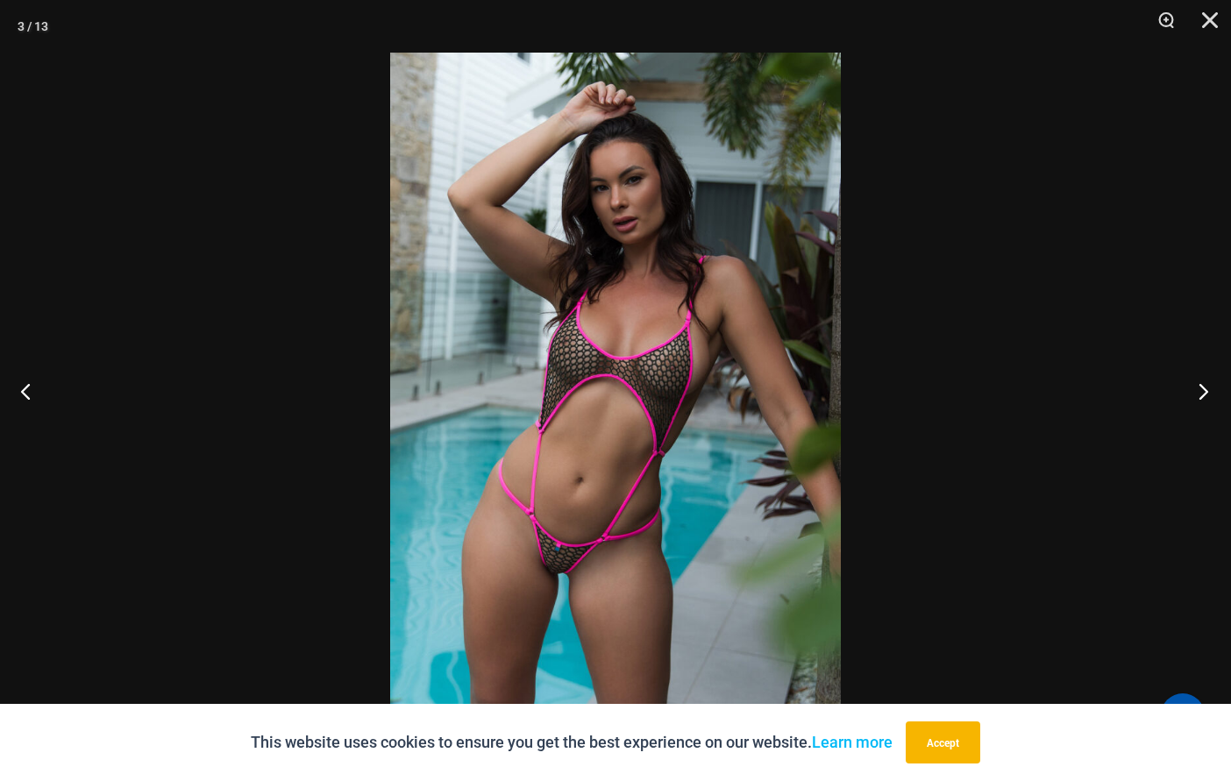
click at [1193, 396] on button "Next" at bounding box center [1198, 391] width 66 height 88
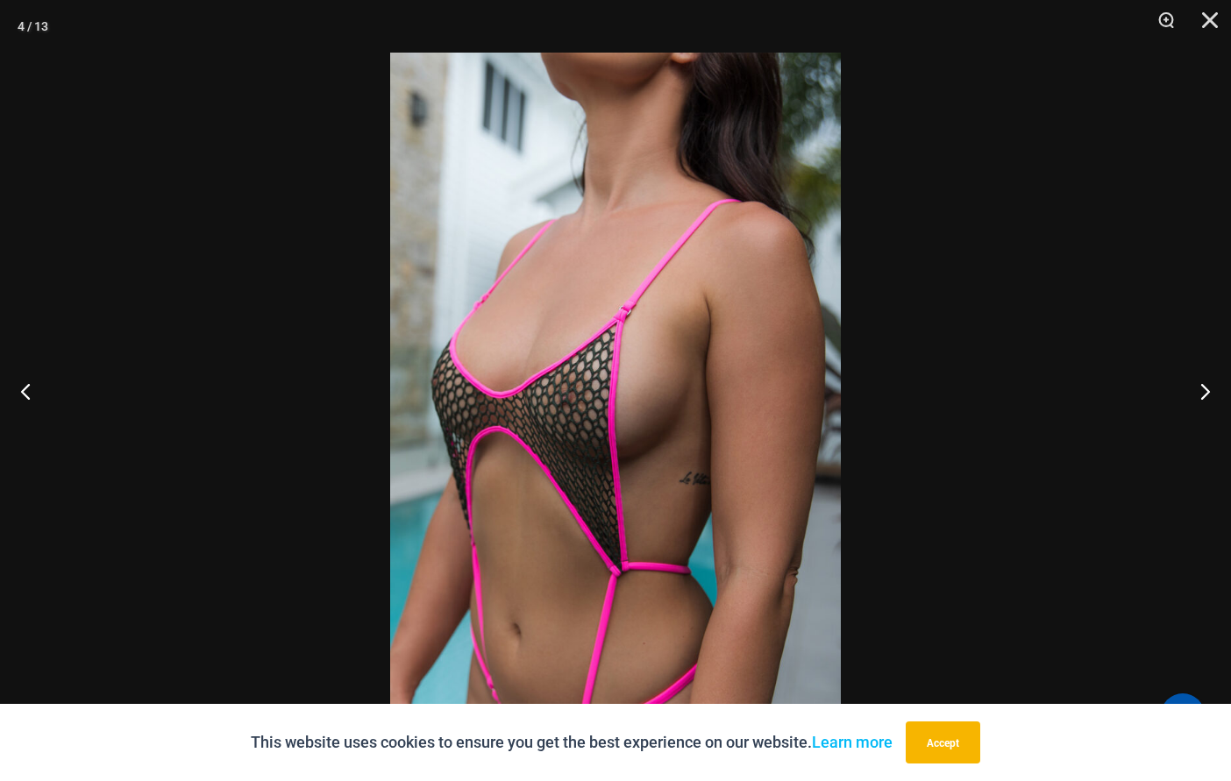
scroll to position [0, 0]
click at [1215, 387] on button "Next" at bounding box center [1198, 391] width 66 height 88
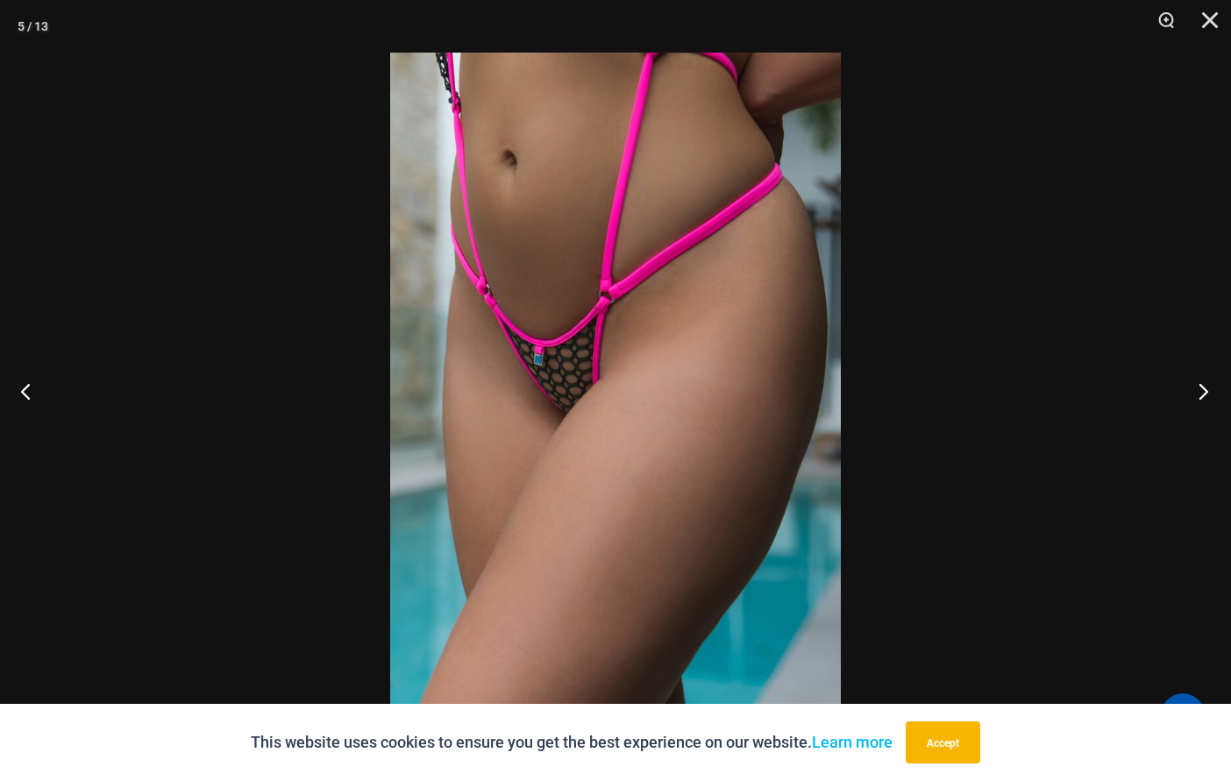
click at [1210, 382] on button "Next" at bounding box center [1198, 391] width 66 height 88
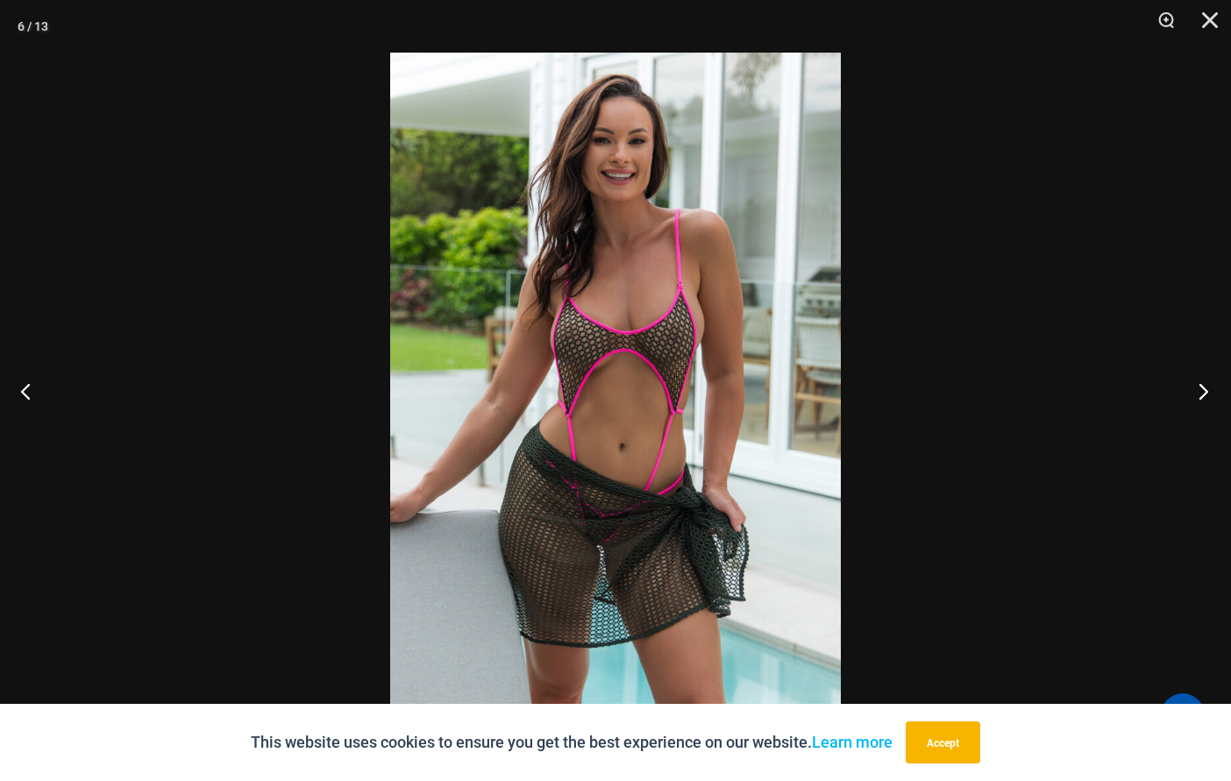
click at [1192, 393] on button "Next" at bounding box center [1198, 391] width 66 height 88
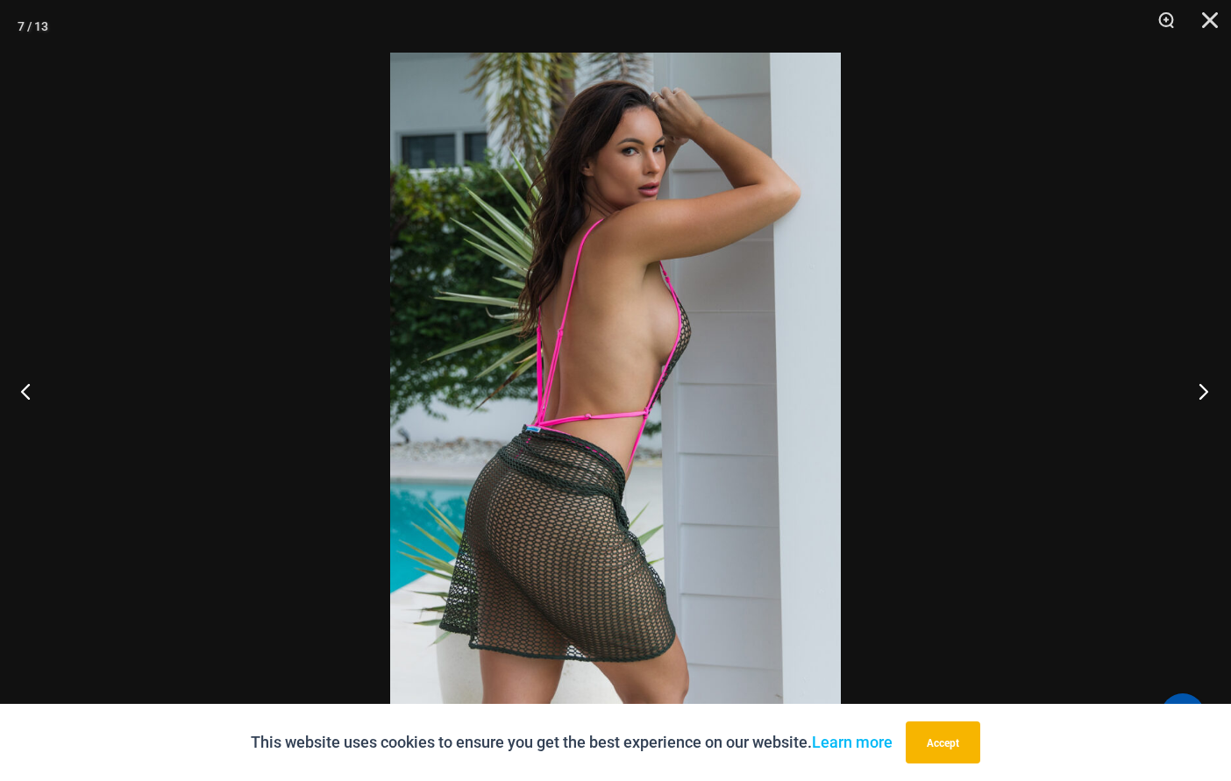
click at [1192, 393] on button "Next" at bounding box center [1198, 391] width 66 height 88
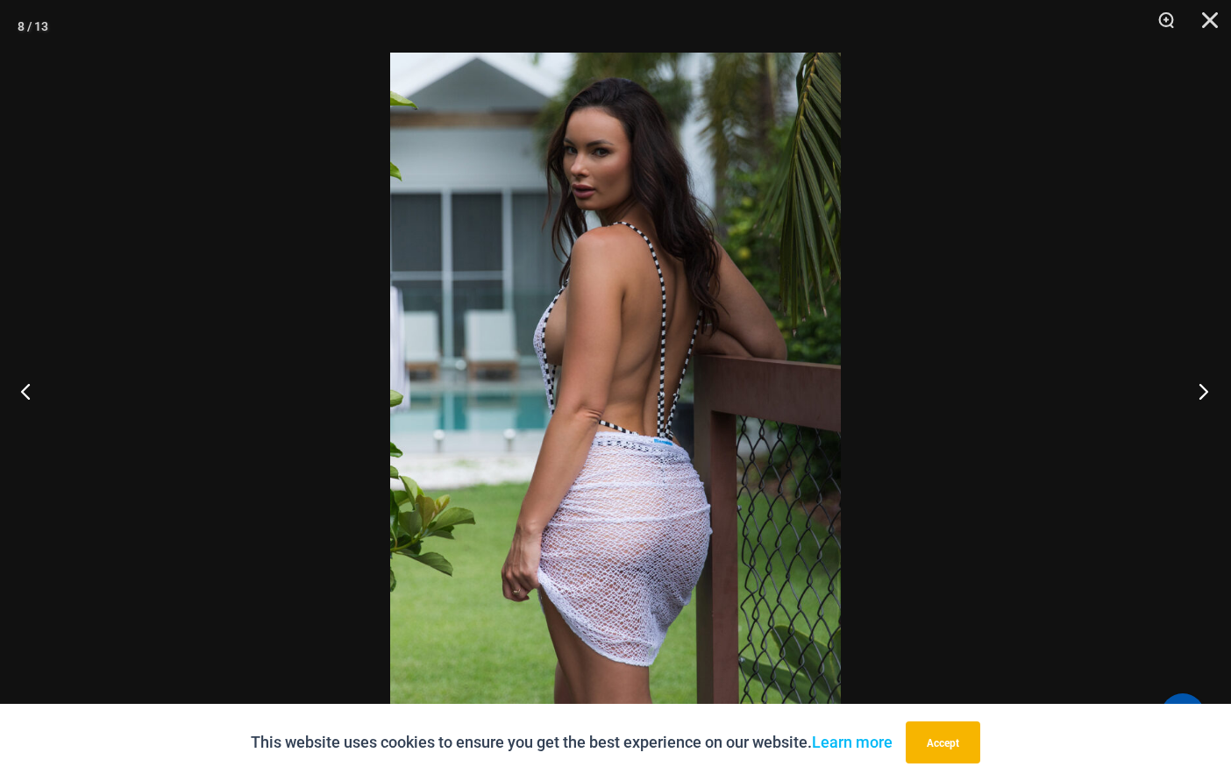
click at [1192, 393] on button "Next" at bounding box center [1198, 391] width 66 height 88
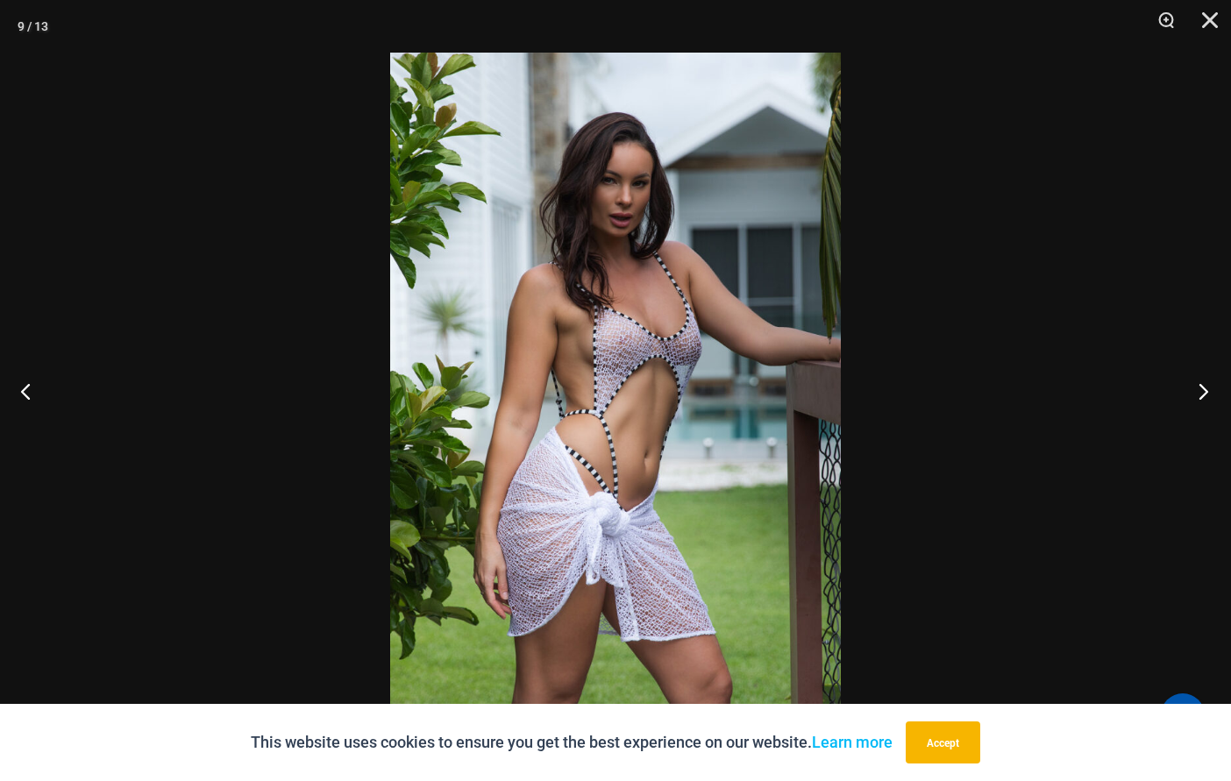
click at [1186, 391] on button "Next" at bounding box center [1198, 391] width 66 height 88
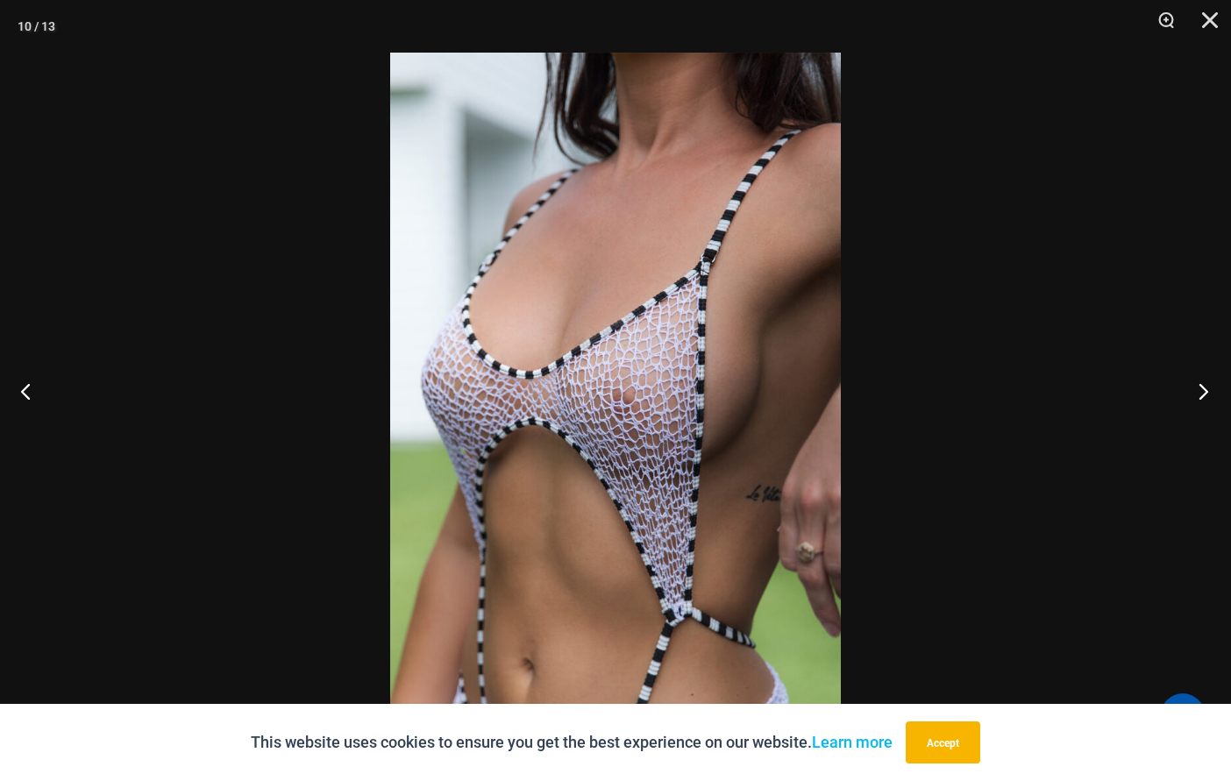
click at [1199, 385] on button "Next" at bounding box center [1198, 391] width 66 height 88
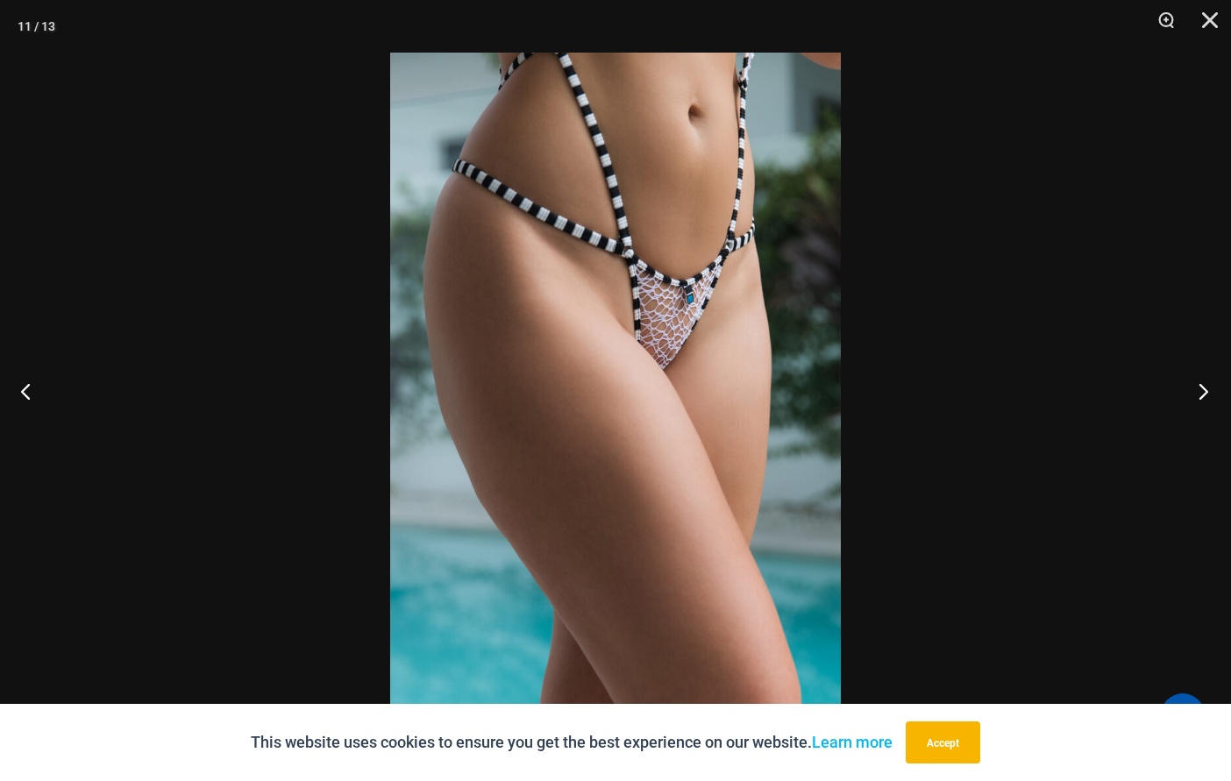
click at [1199, 385] on button "Next" at bounding box center [1198, 391] width 66 height 88
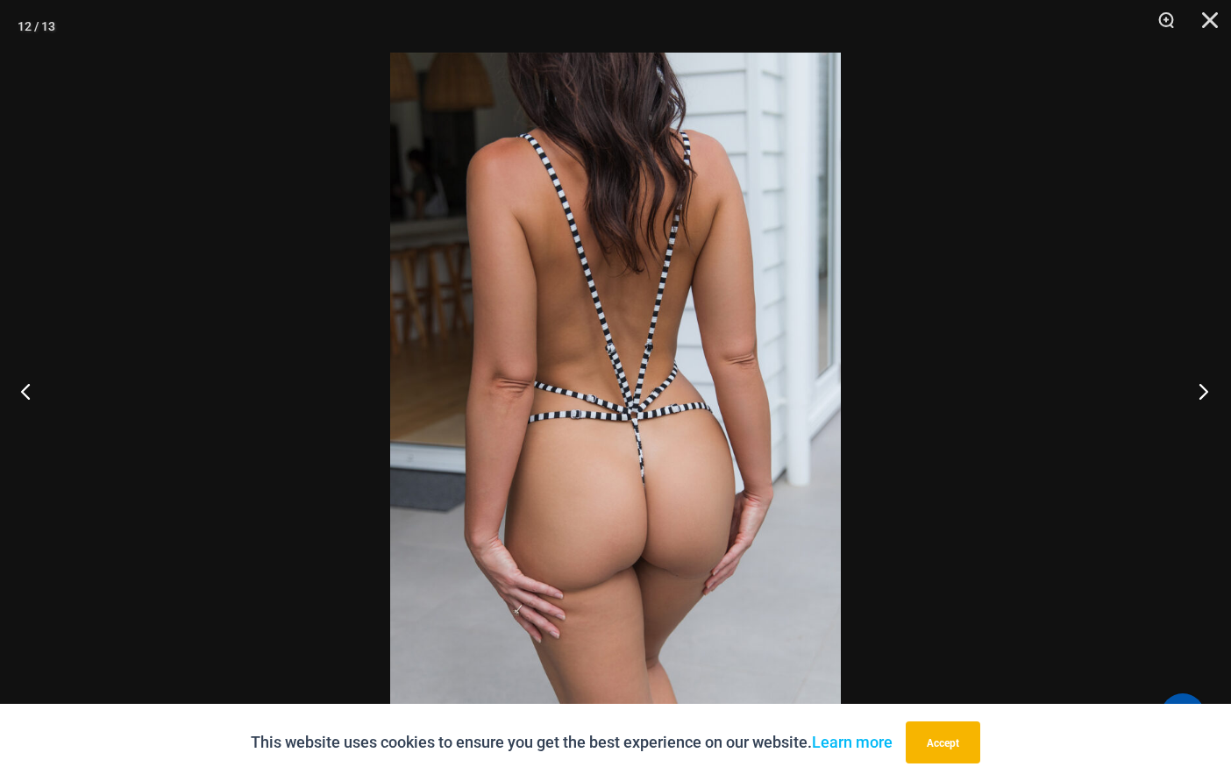
click at [1199, 385] on button "Next" at bounding box center [1198, 391] width 66 height 88
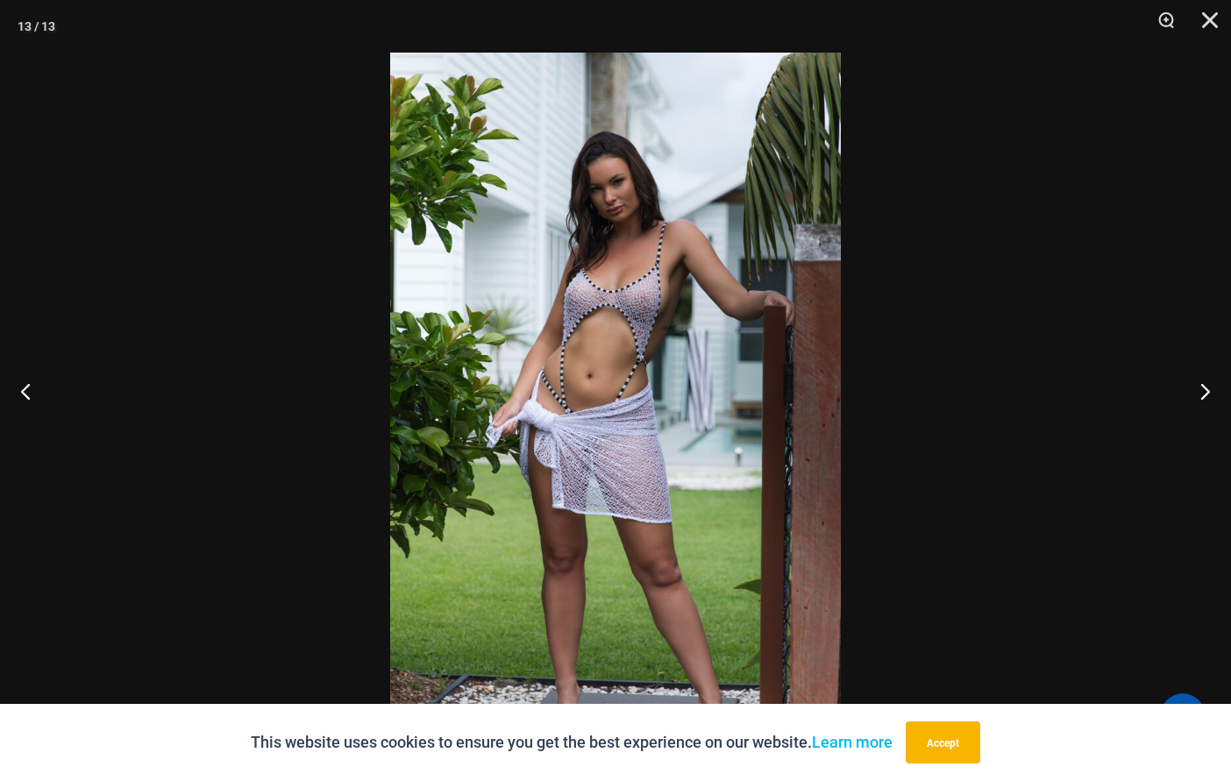
click at [1193, 386] on button "Next" at bounding box center [1198, 391] width 66 height 88
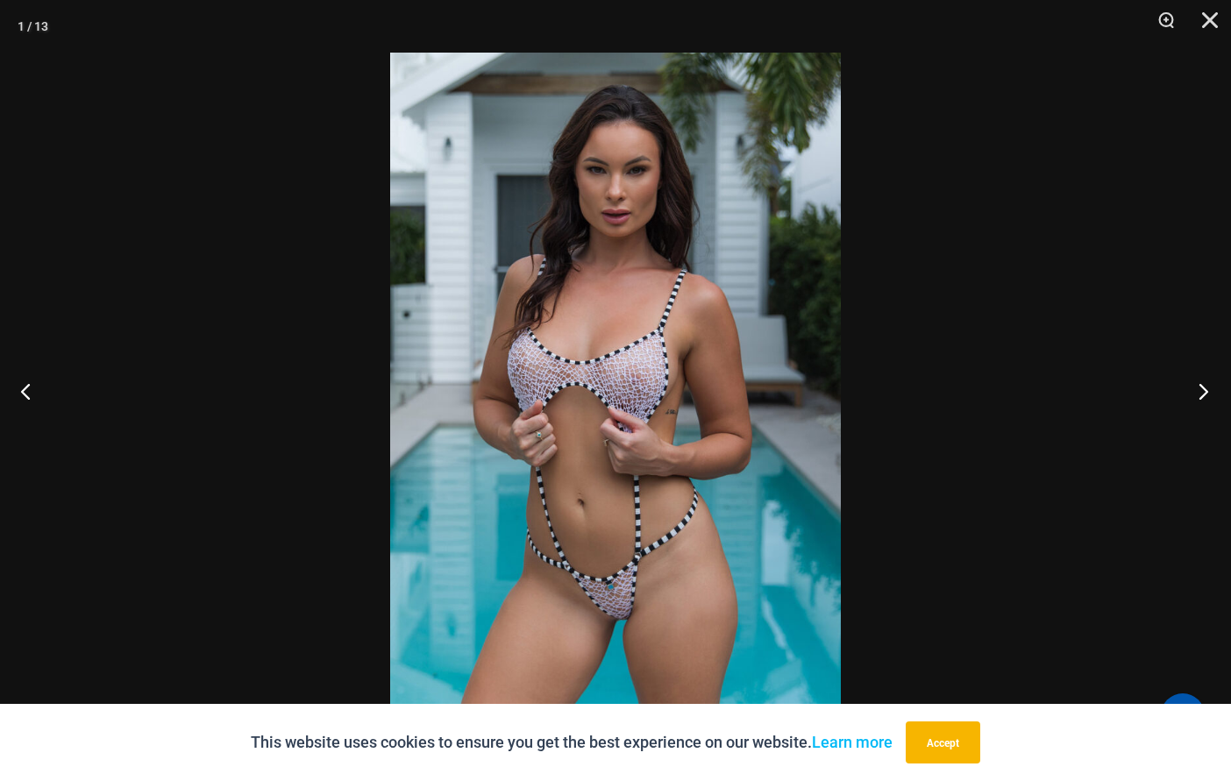
click at [1202, 392] on button "Next" at bounding box center [1198, 391] width 66 height 88
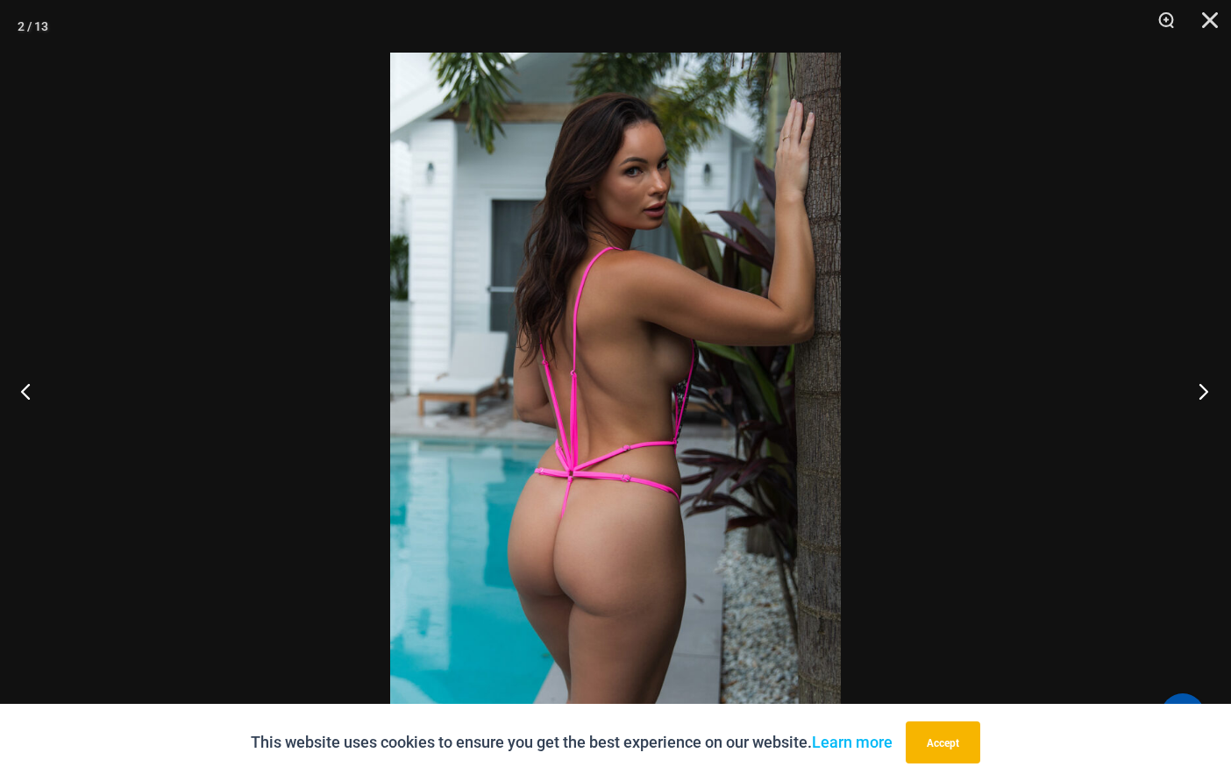
click at [1200, 384] on button "Next" at bounding box center [1198, 391] width 66 height 88
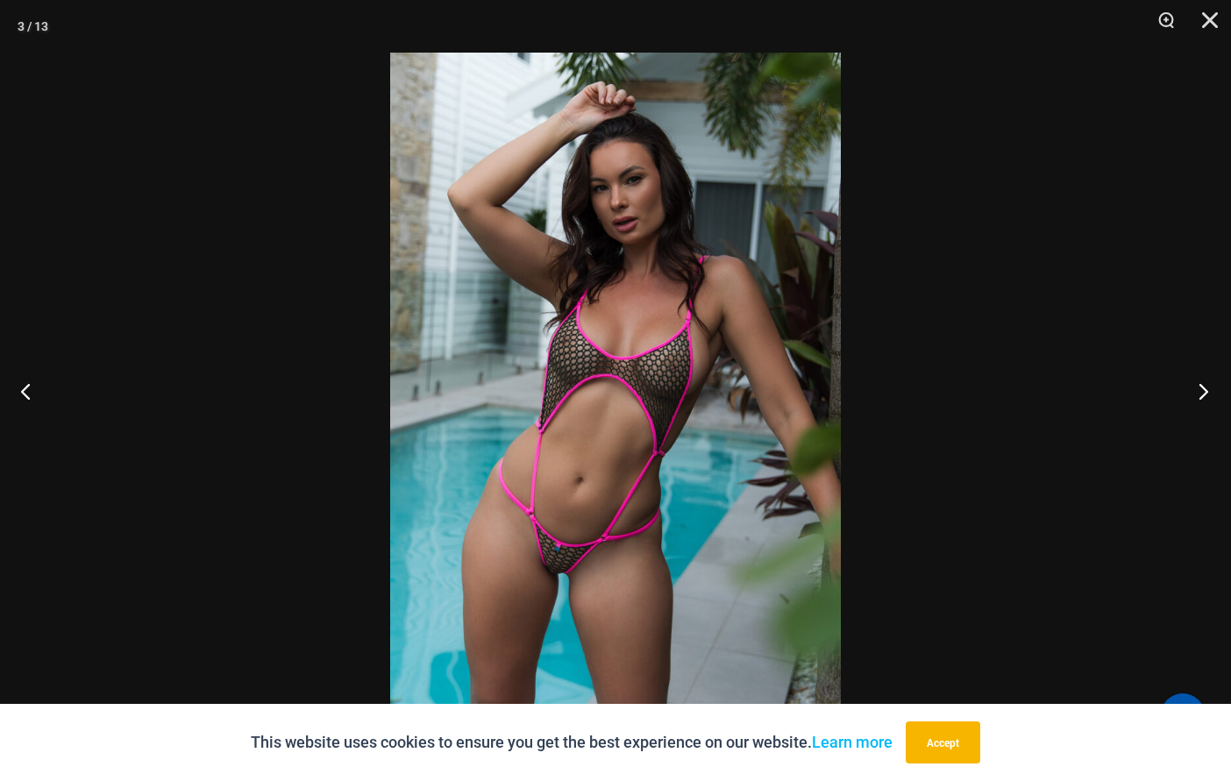
click at [1209, 386] on button "Next" at bounding box center [1198, 391] width 66 height 88
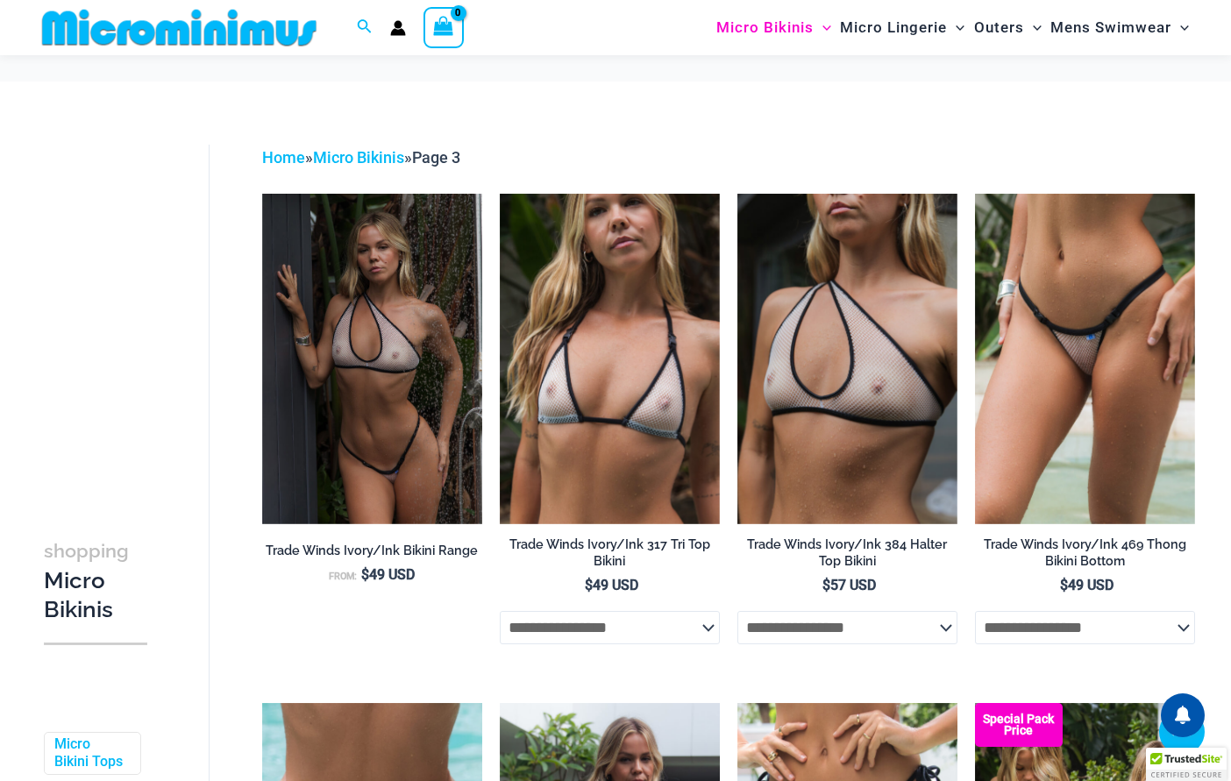
scroll to position [1710, 0]
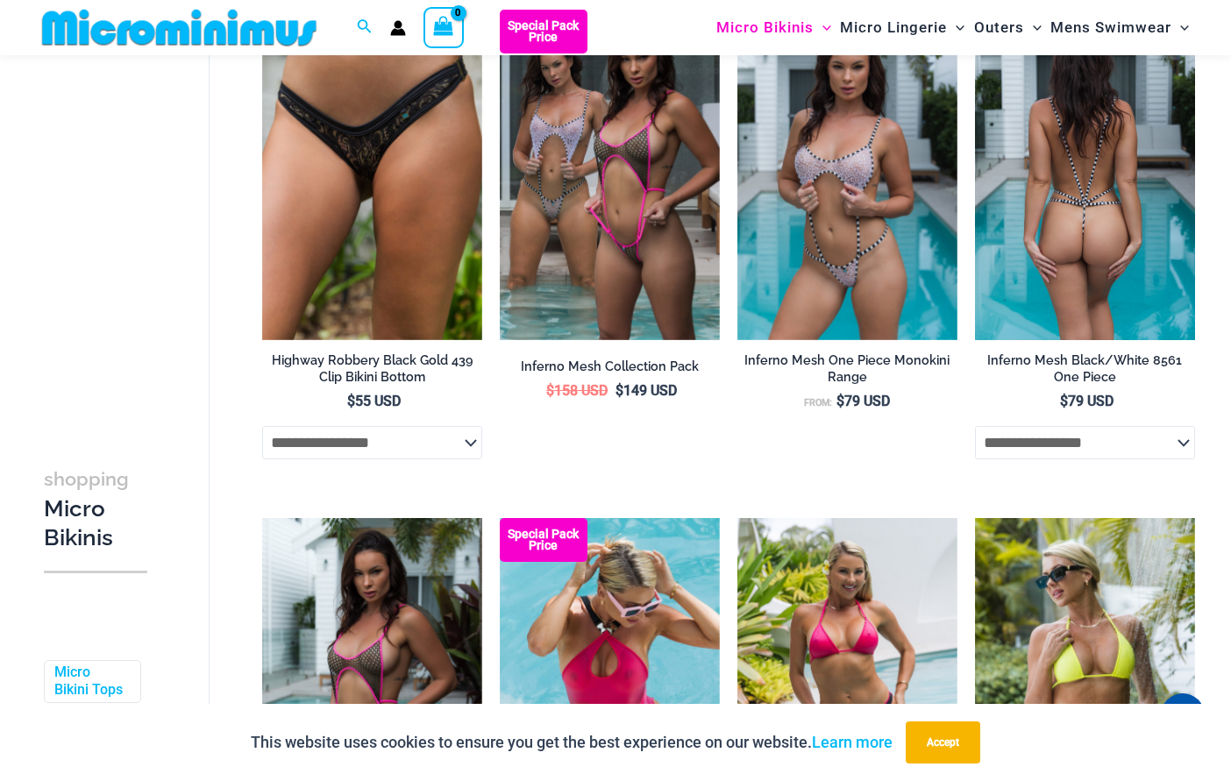
click at [1052, 194] on img at bounding box center [1085, 175] width 220 height 330
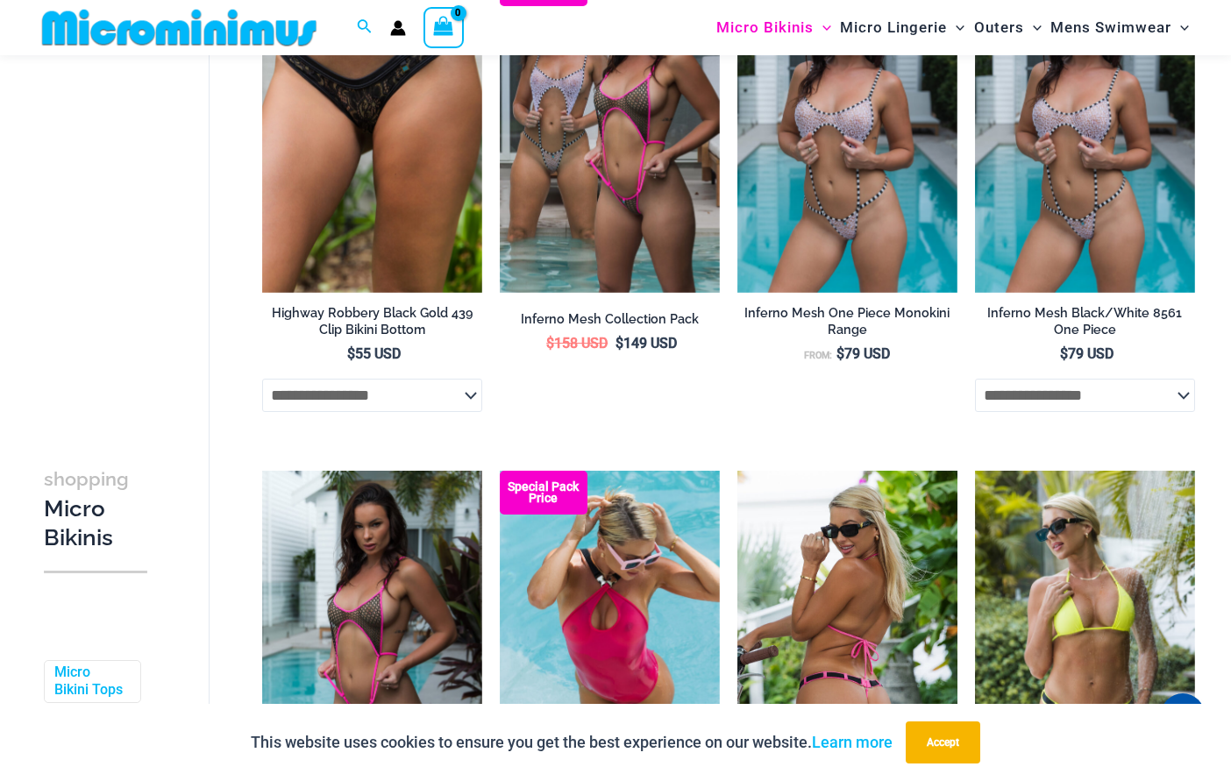
scroll to position [2061, 0]
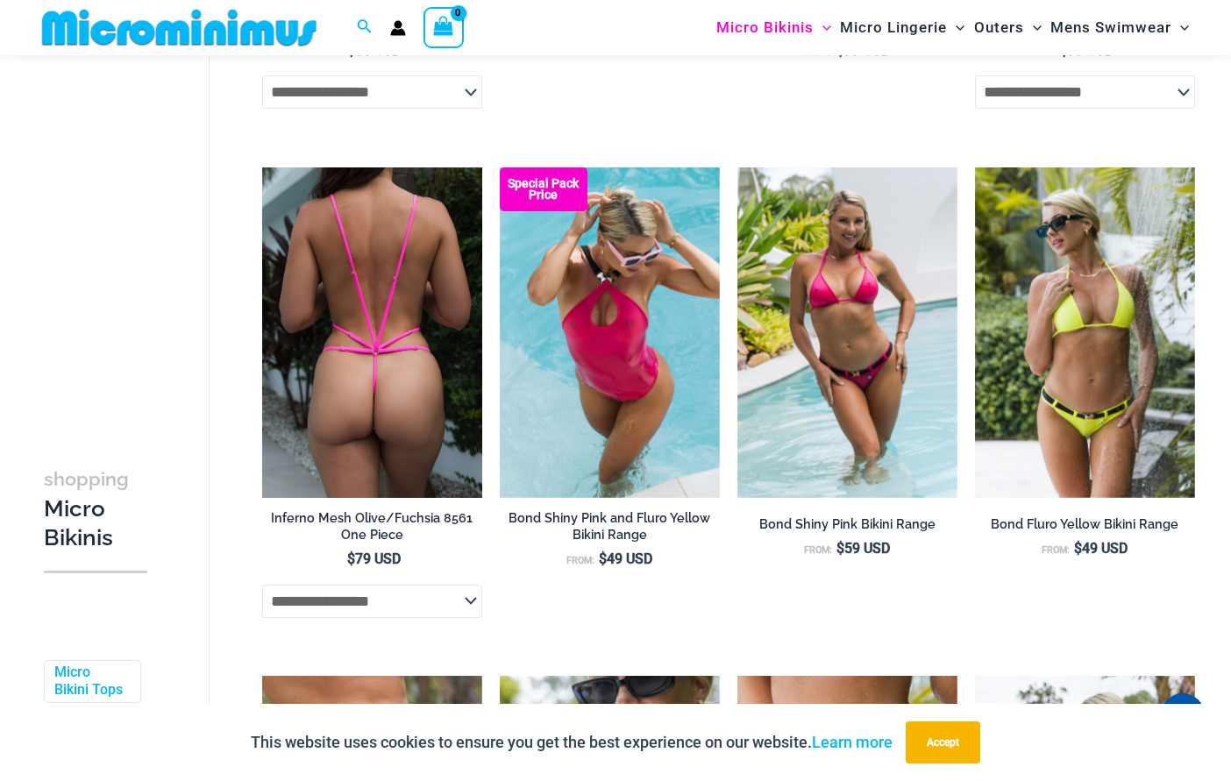
click at [386, 352] on img at bounding box center [372, 332] width 220 height 330
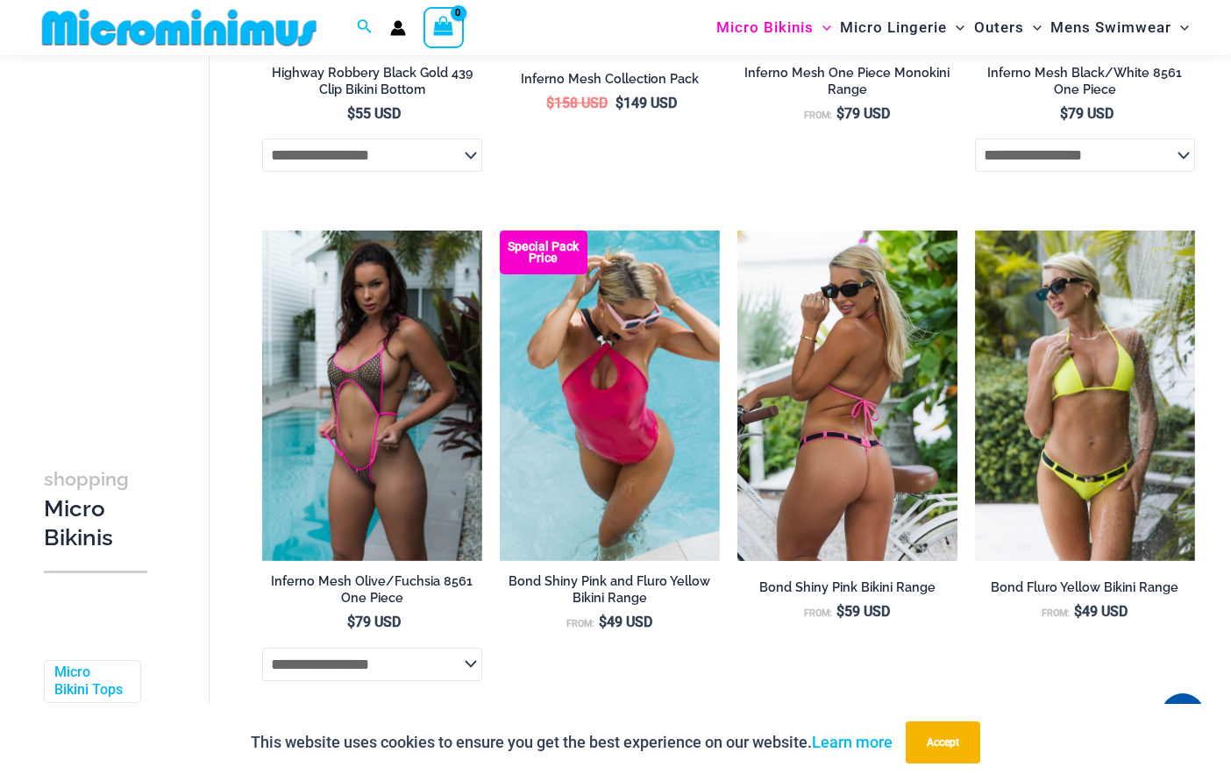
scroll to position [1973, 0]
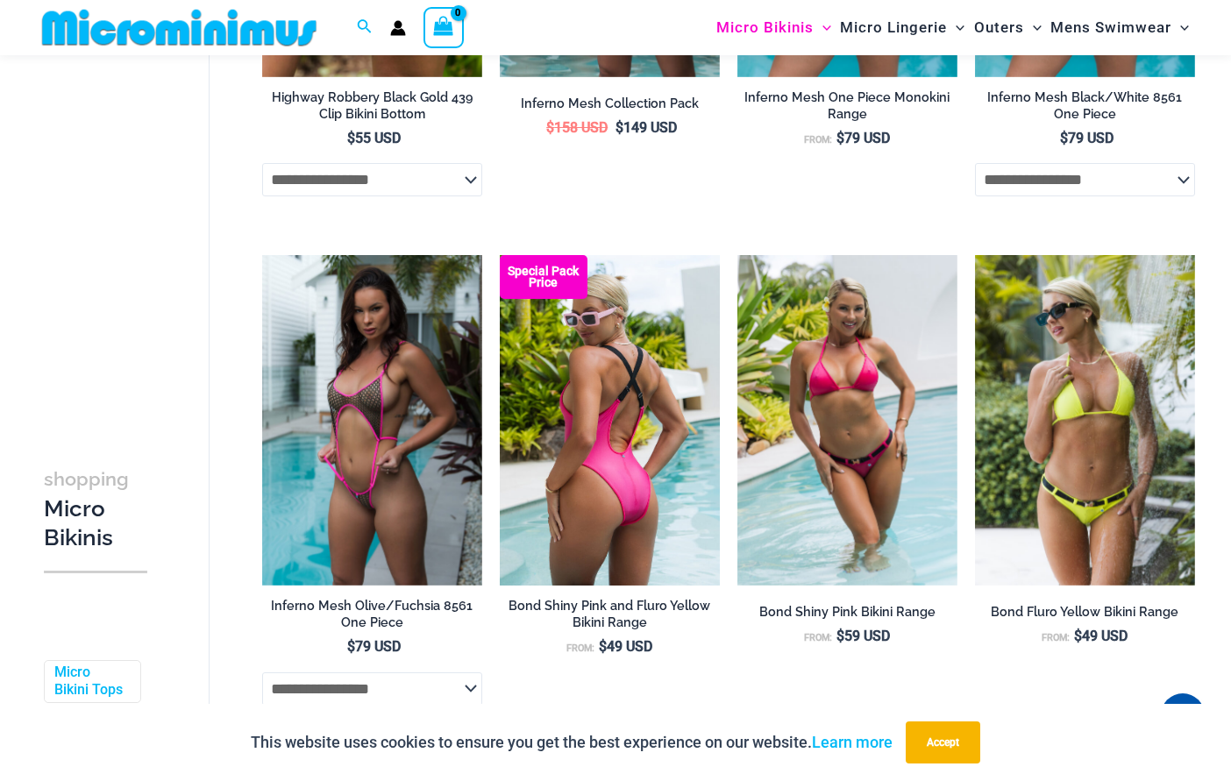
click at [635, 435] on img at bounding box center [610, 420] width 220 height 330
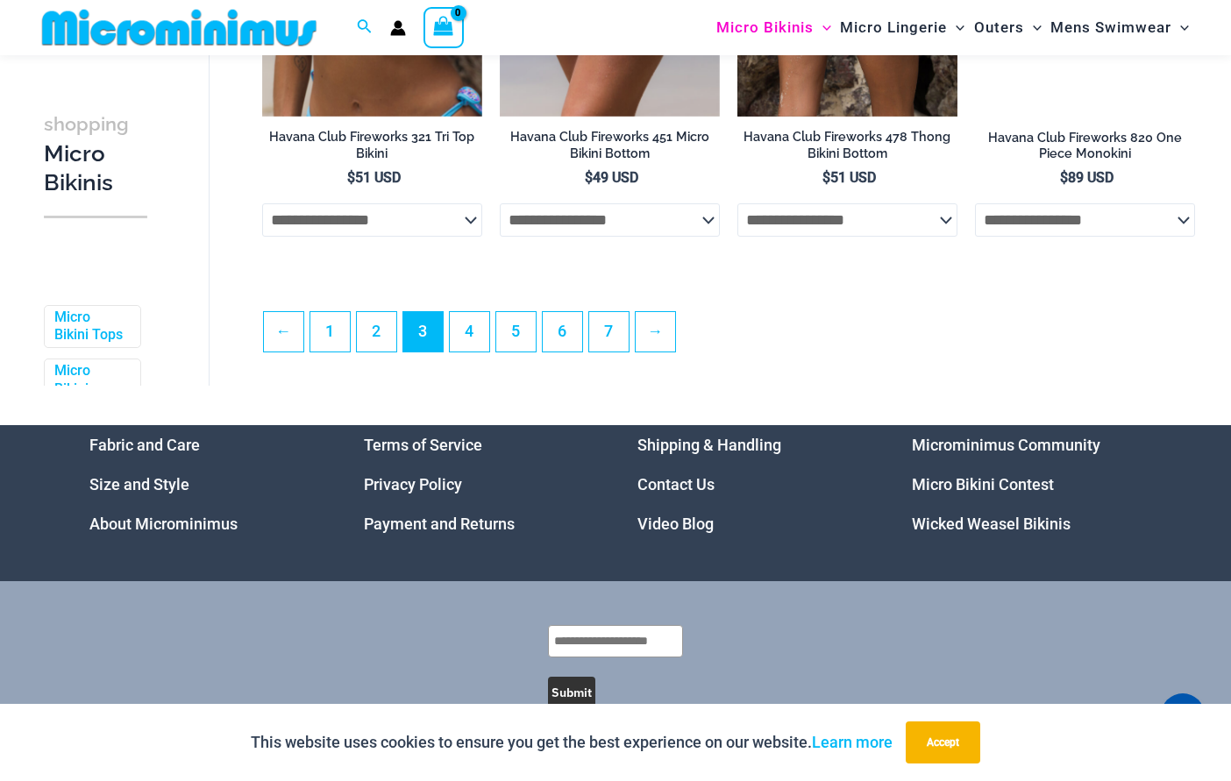
scroll to position [3990, 0]
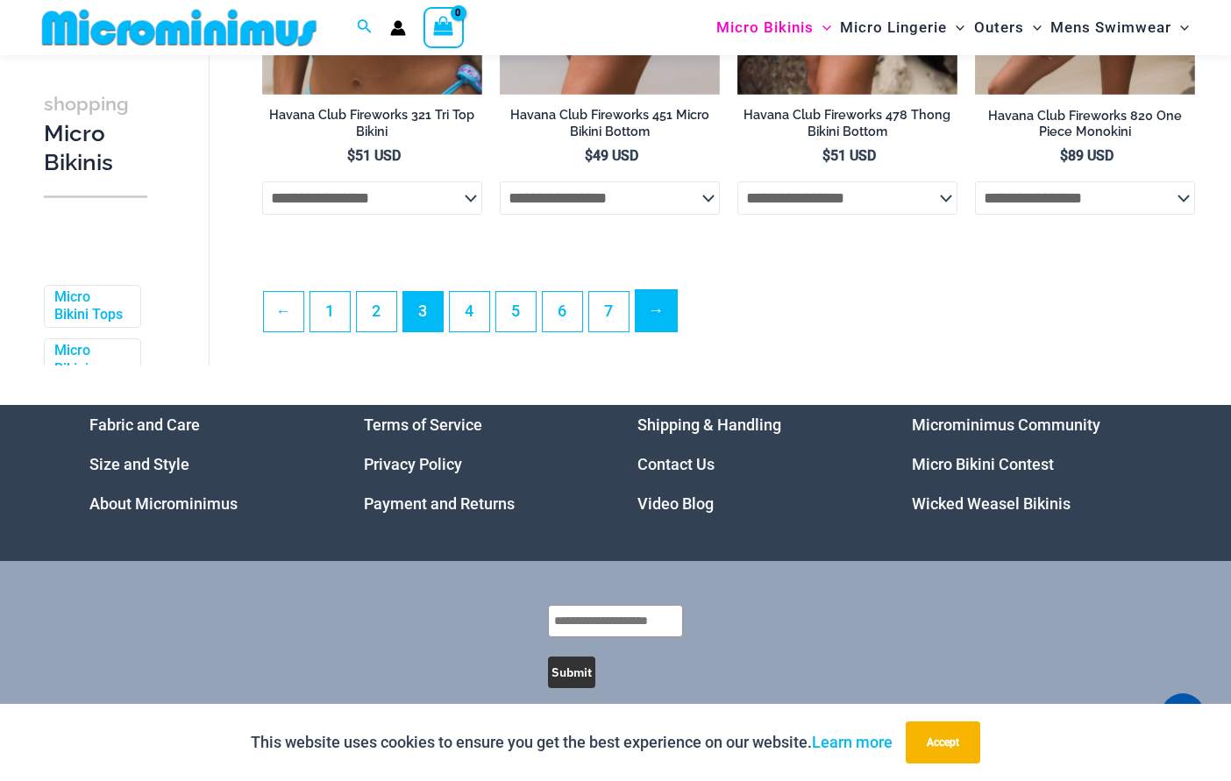
click at [653, 331] on link "→" at bounding box center [656, 310] width 41 height 41
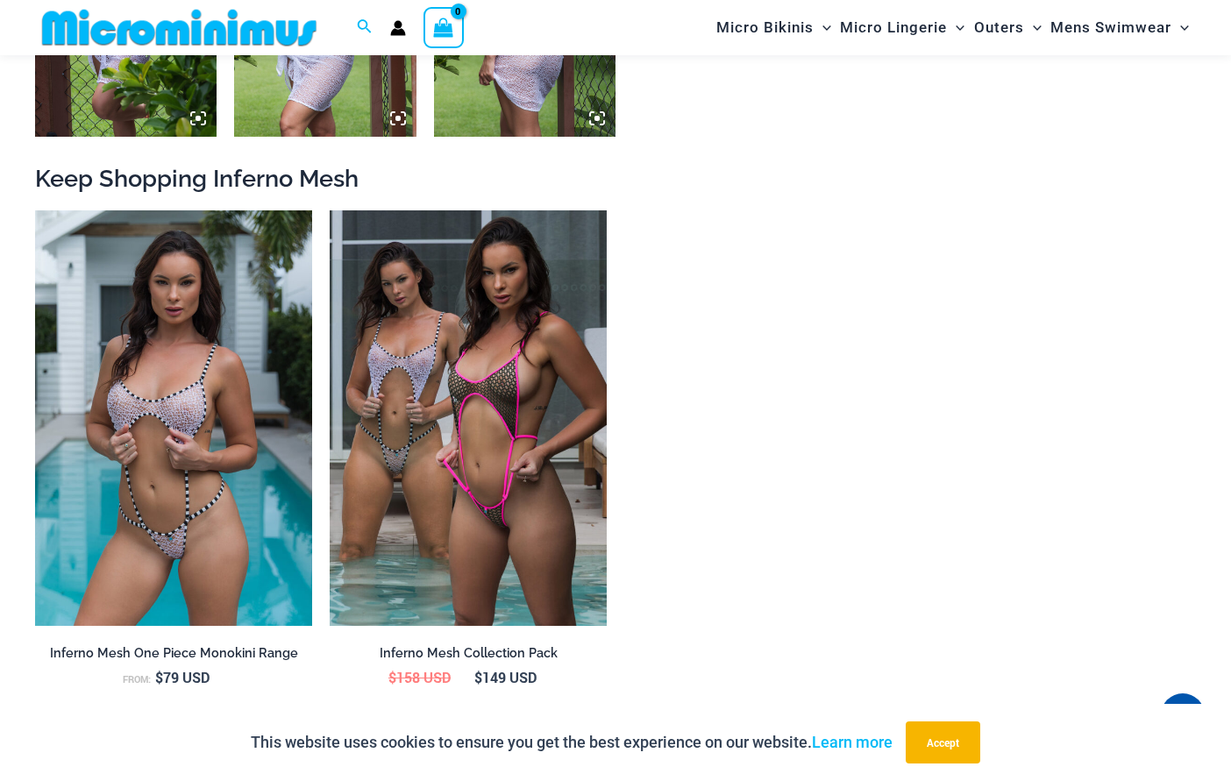
scroll to position [1923, 0]
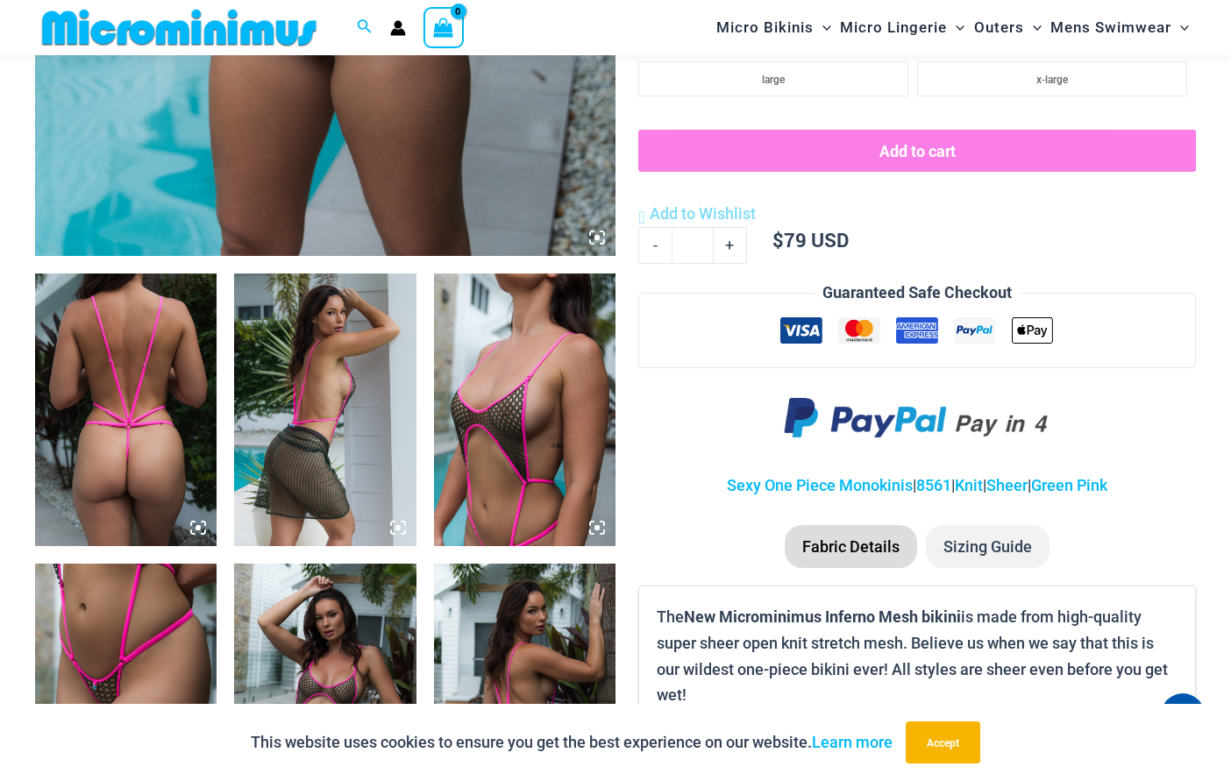
scroll to position [775, 0]
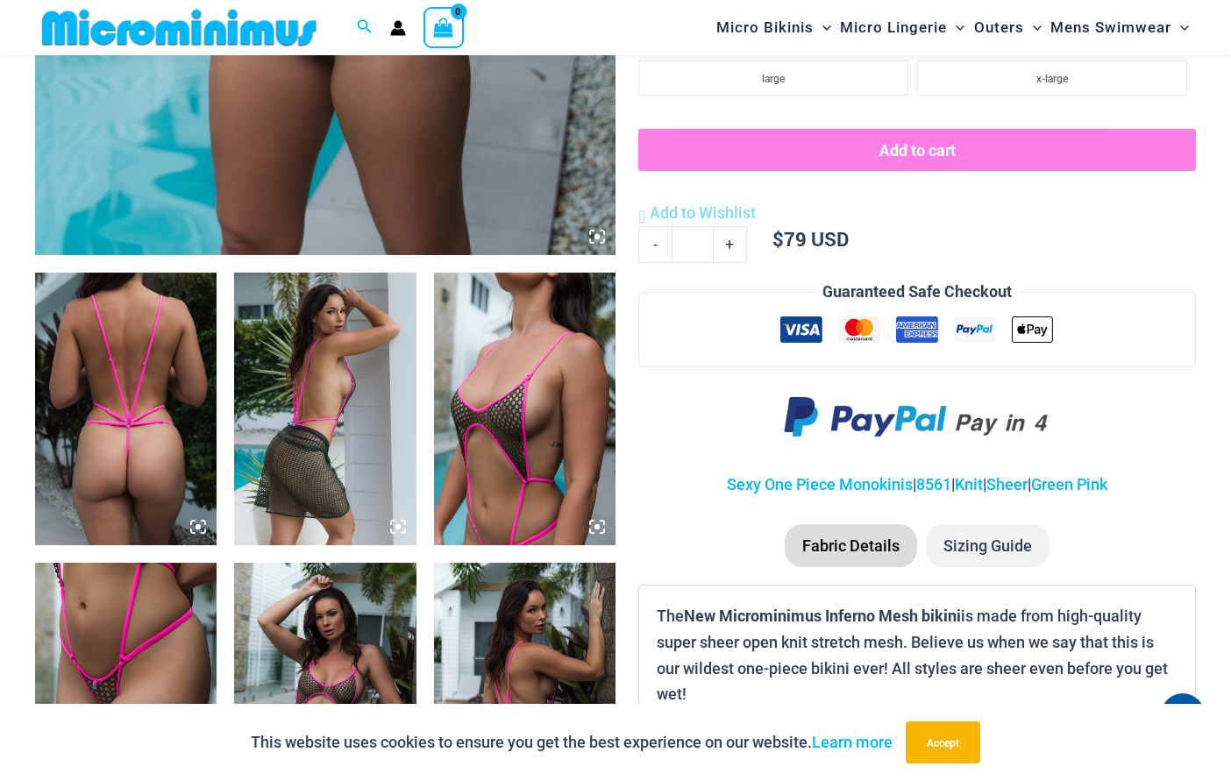
click at [516, 374] on img at bounding box center [524, 409] width 181 height 273
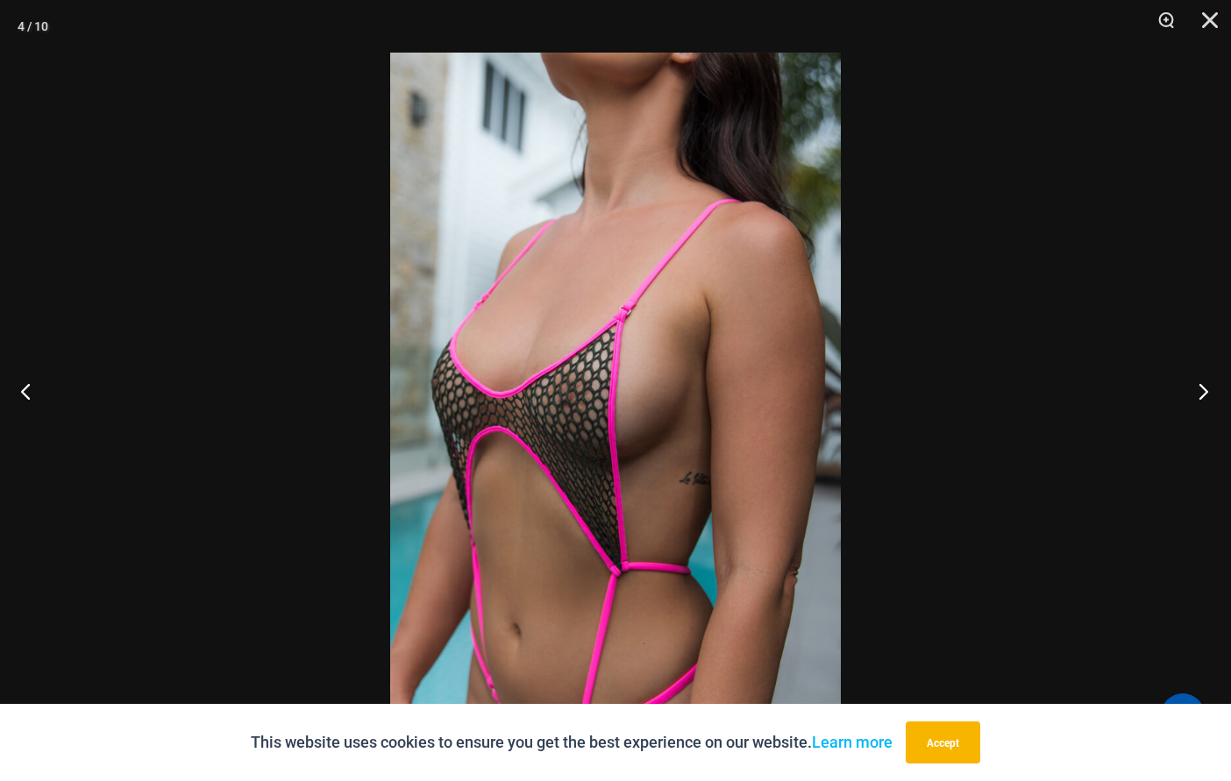
click at [1202, 388] on button "Next" at bounding box center [1198, 391] width 66 height 88
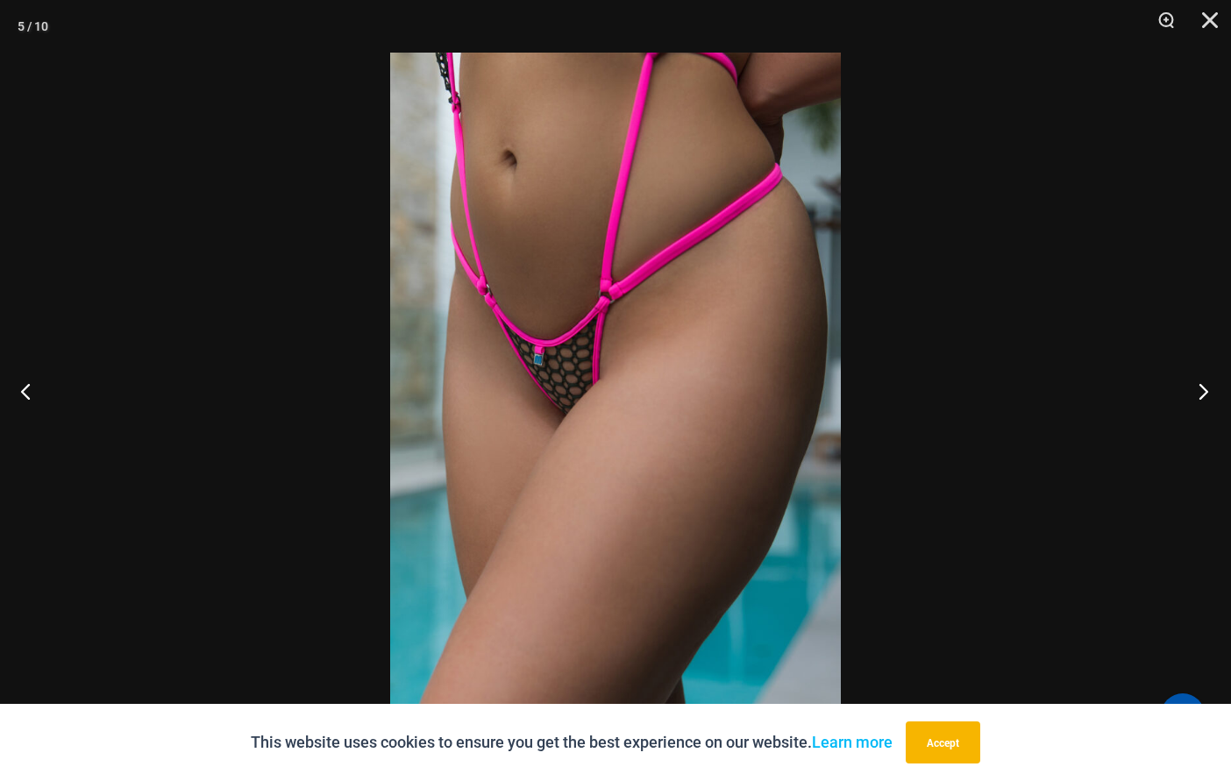
click at [1203, 377] on button "Next" at bounding box center [1198, 391] width 66 height 88
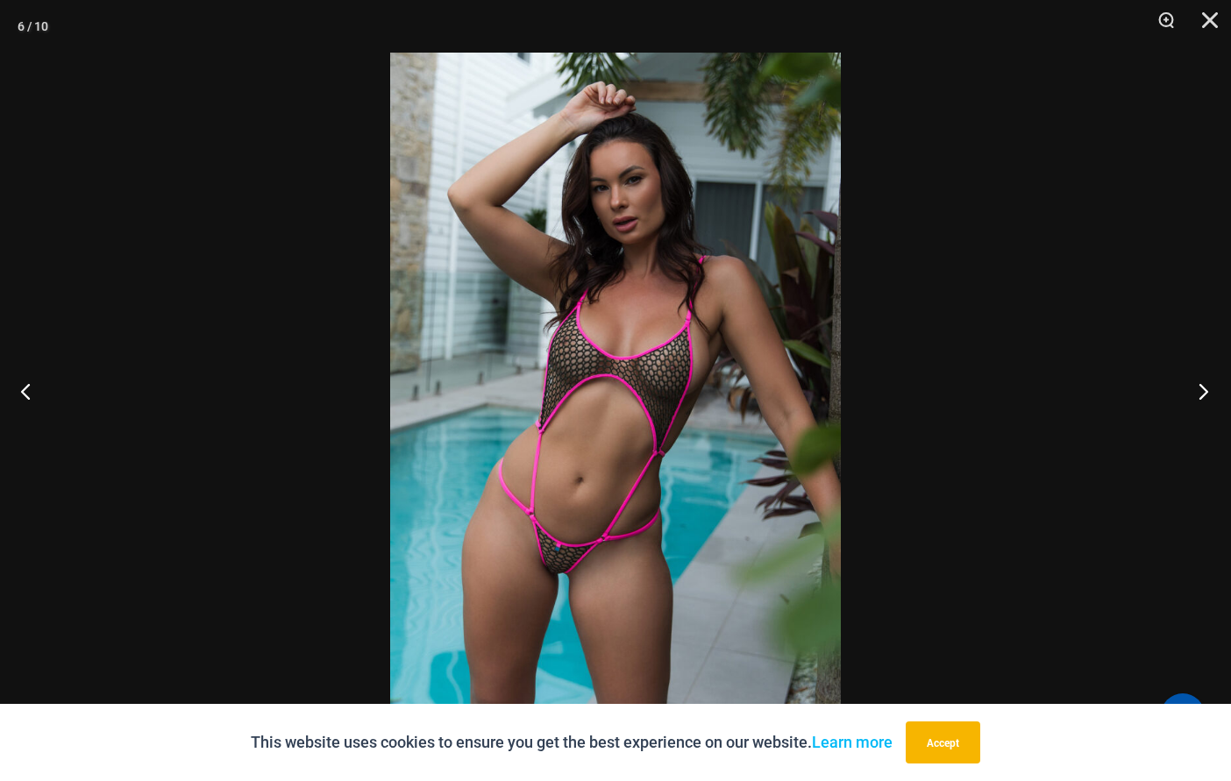
click at [1201, 373] on button "Next" at bounding box center [1198, 391] width 66 height 88
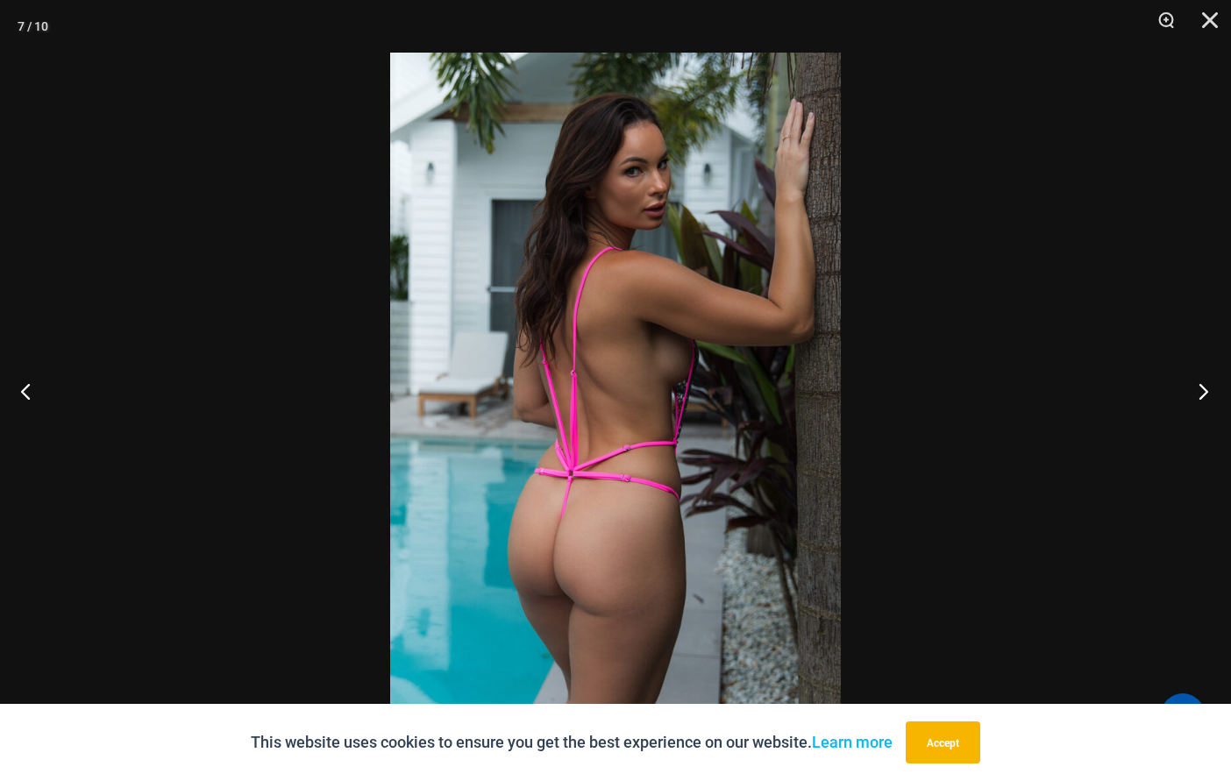
click at [1198, 367] on button "Next" at bounding box center [1198, 391] width 66 height 88
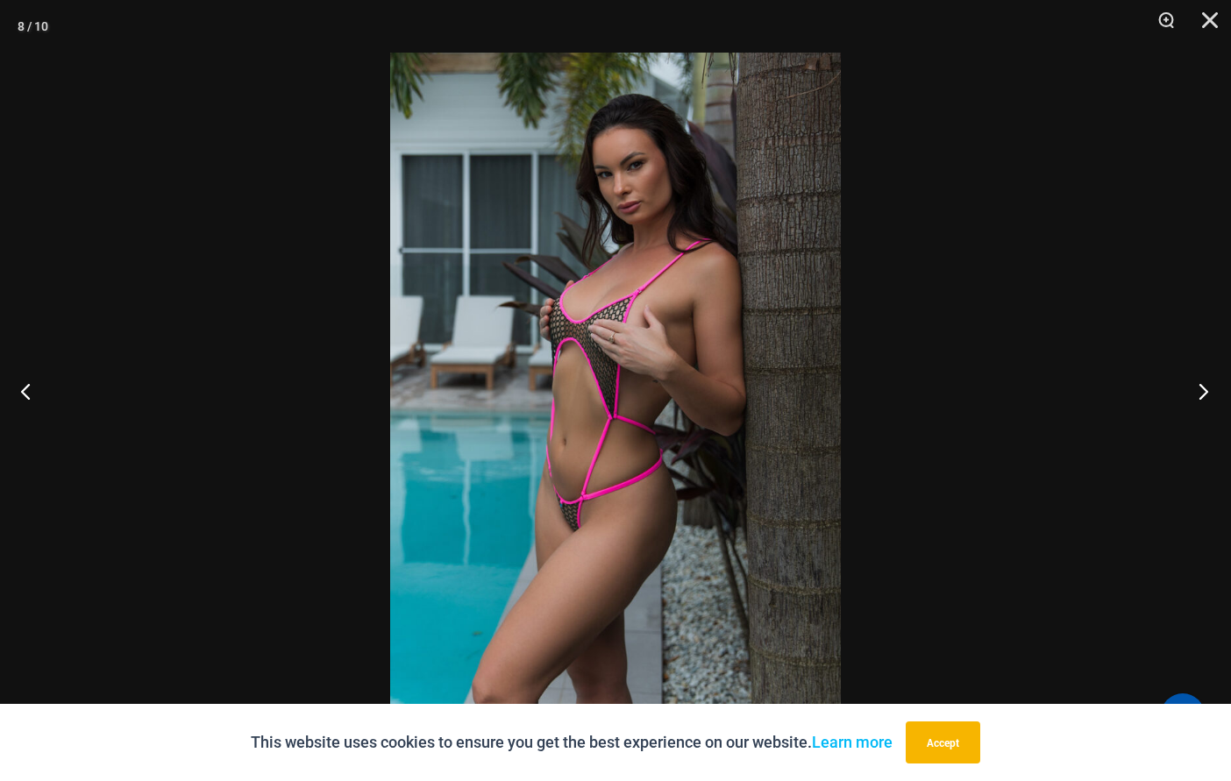
click at [1199, 365] on button "Next" at bounding box center [1198, 391] width 66 height 88
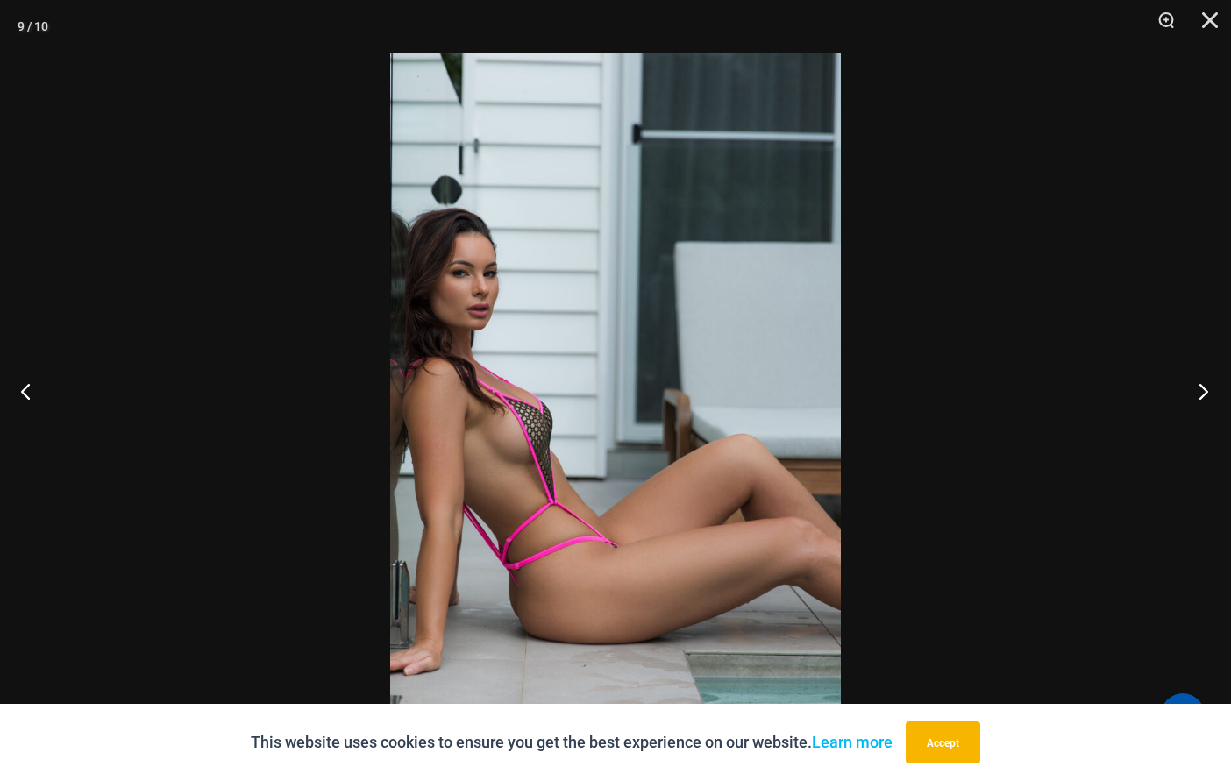
click at [1200, 386] on button "Next" at bounding box center [1198, 391] width 66 height 88
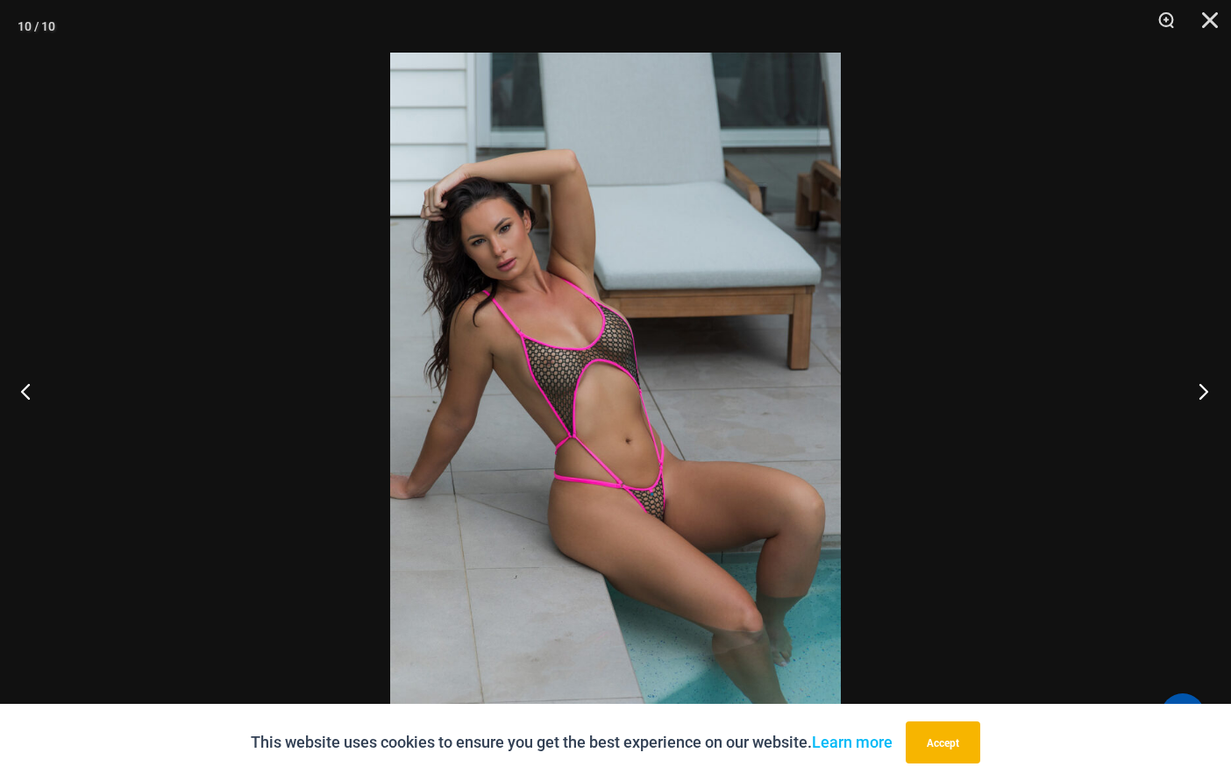
click at [1197, 399] on button "Next" at bounding box center [1198, 391] width 66 height 88
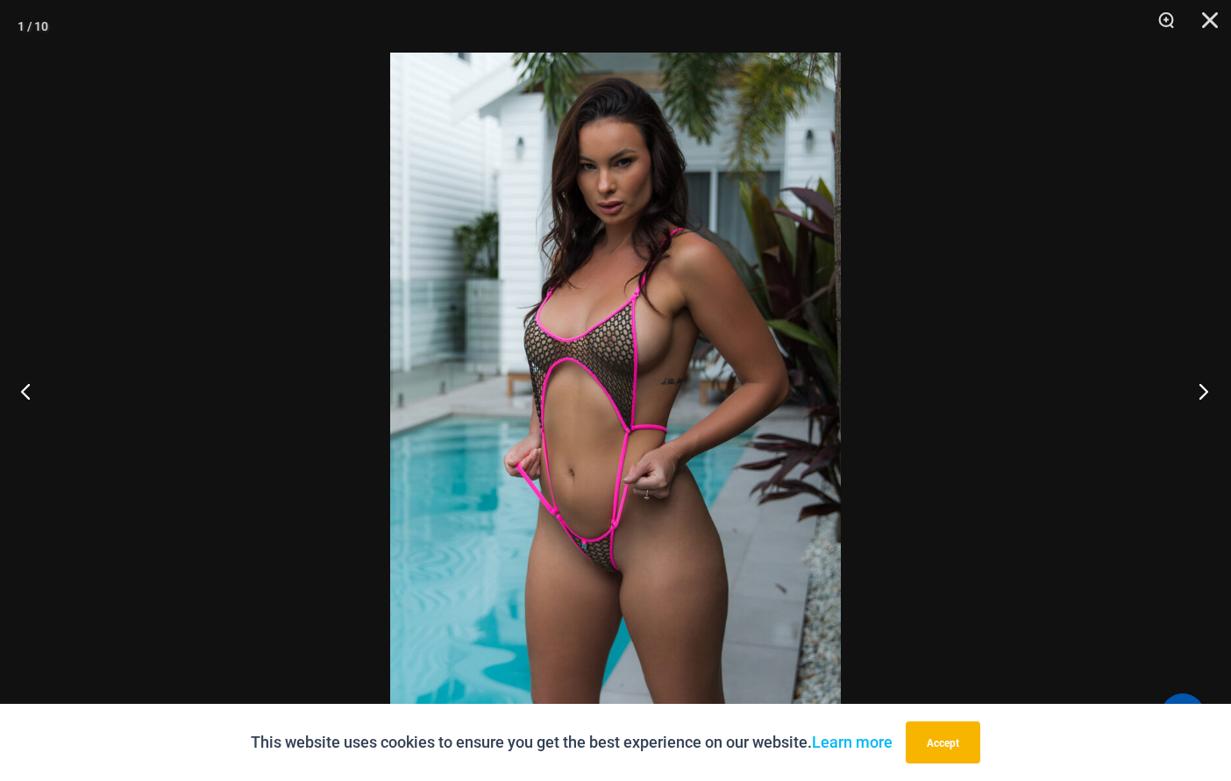
click at [1197, 399] on button "Next" at bounding box center [1198, 391] width 66 height 88
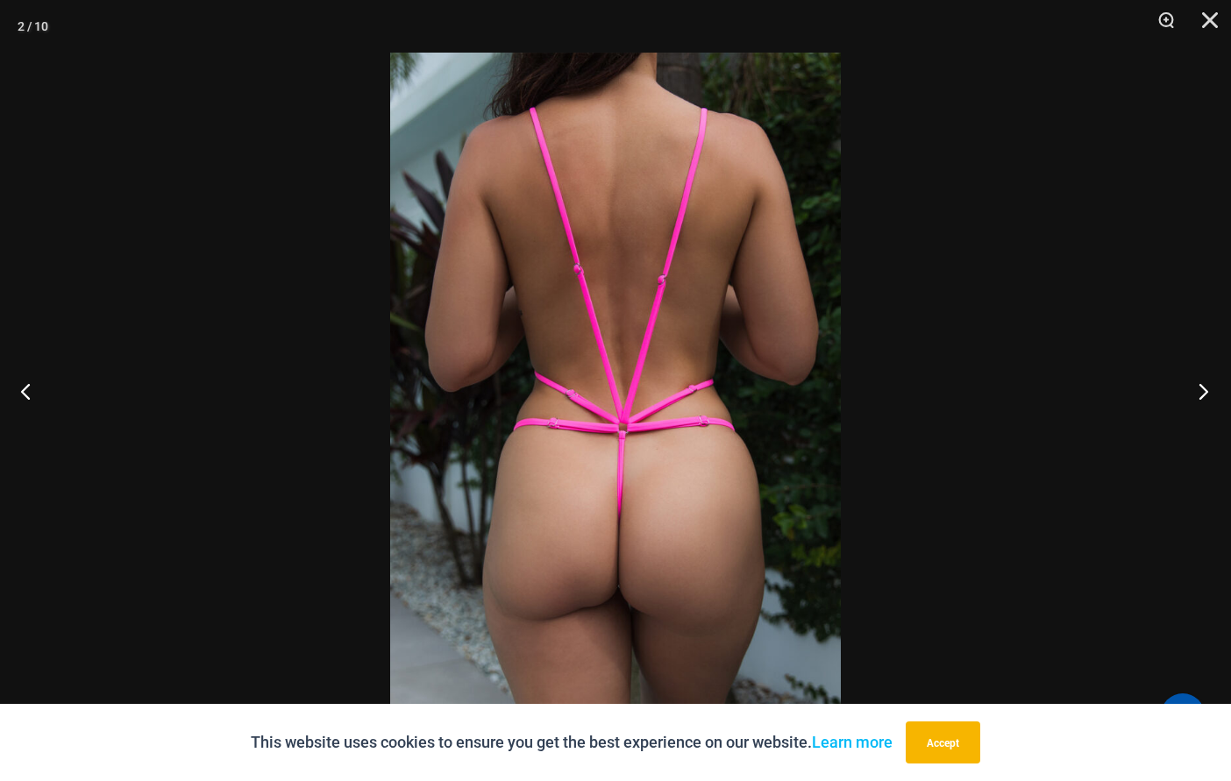
click at [1197, 399] on button "Next" at bounding box center [1198, 391] width 66 height 88
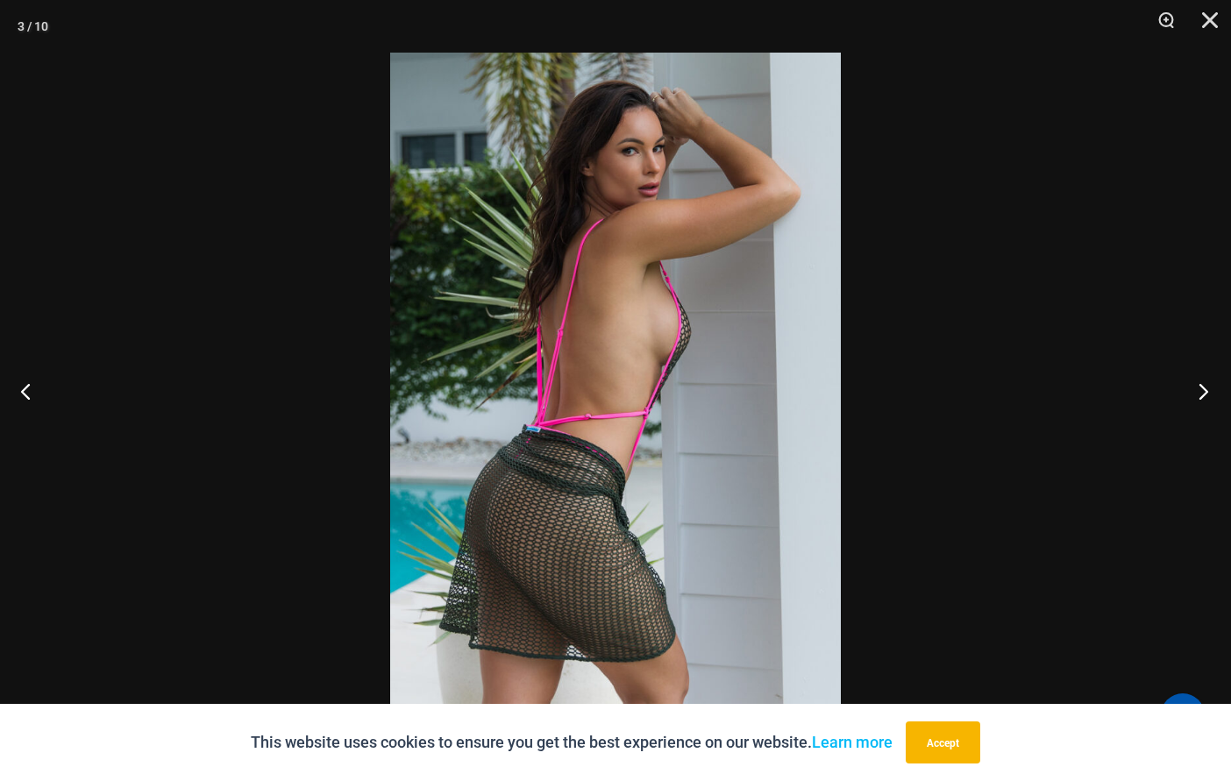
click at [1197, 399] on button "Next" at bounding box center [1198, 391] width 66 height 88
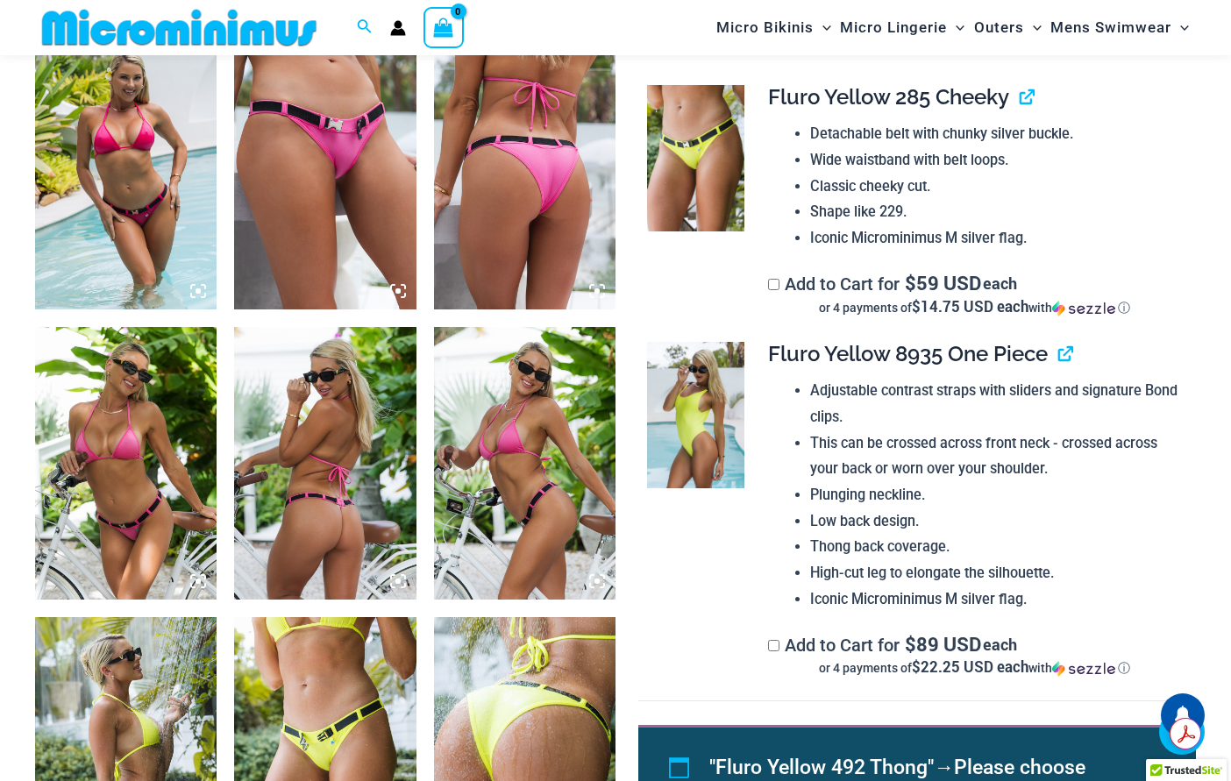
scroll to position [1290, 0]
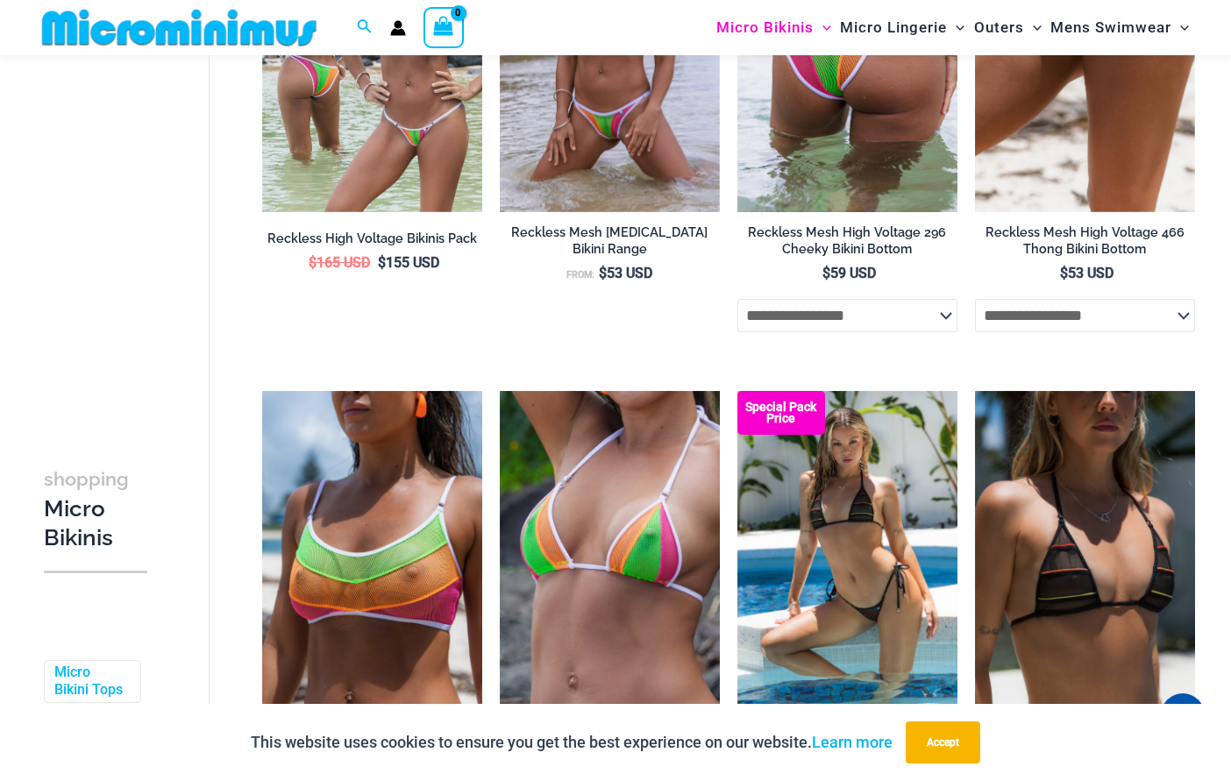
scroll to position [71, 0]
